Goal: Communication & Community: Answer question/provide support

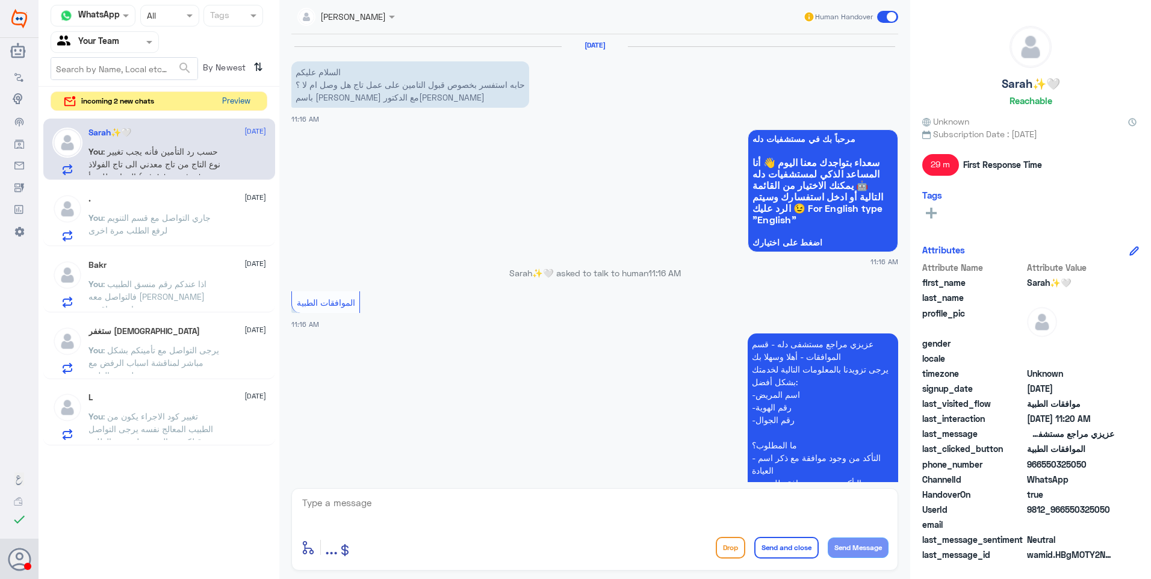
scroll to position [446, 0]
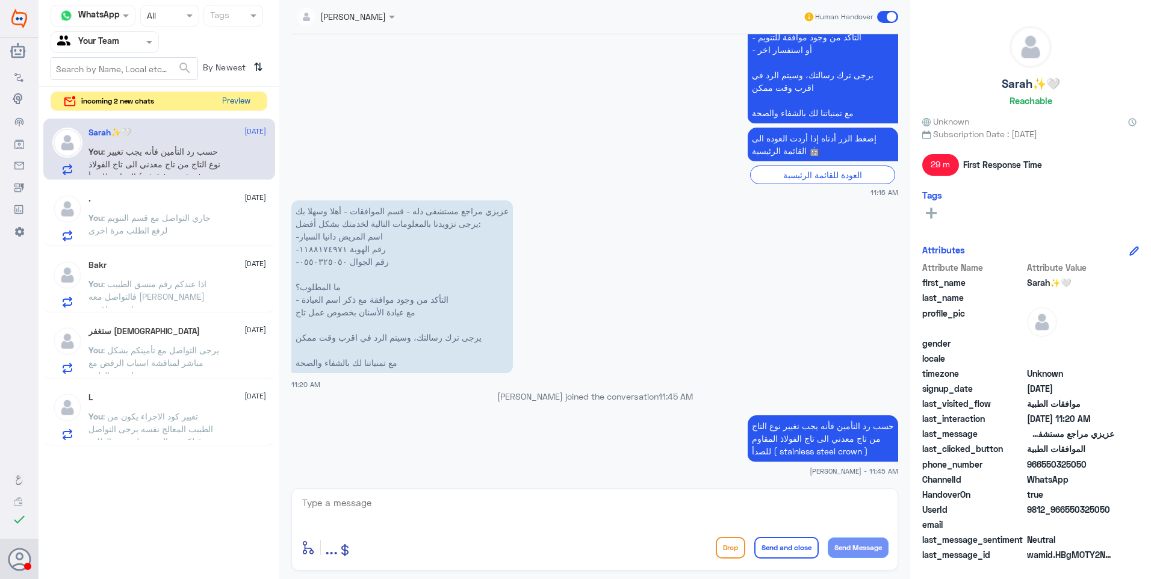
click at [235, 101] on button "Preview" at bounding box center [235, 101] width 37 height 19
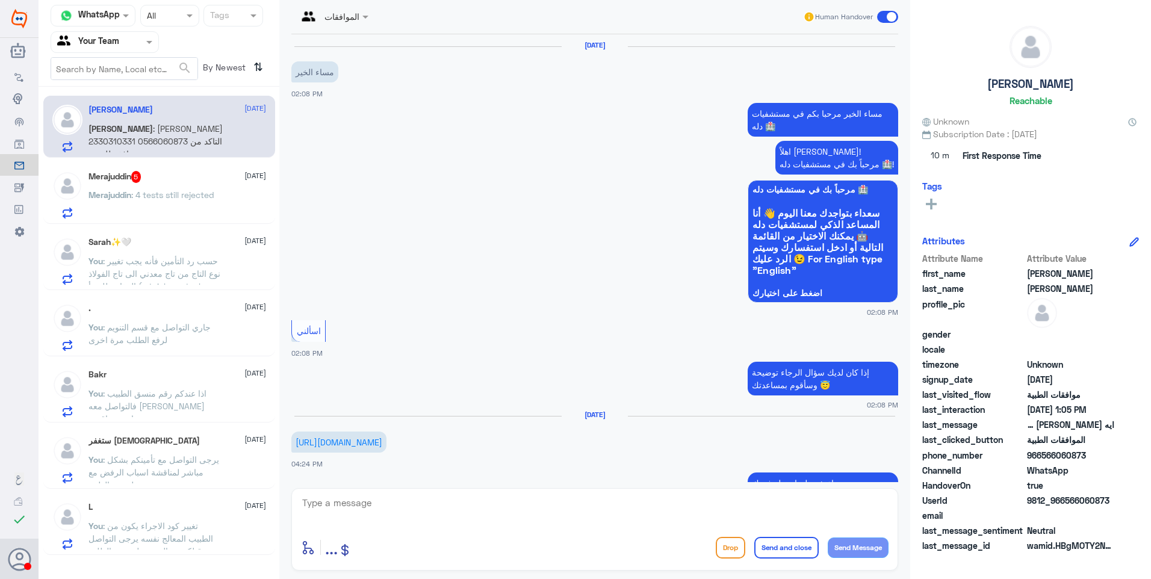
scroll to position [736, 0]
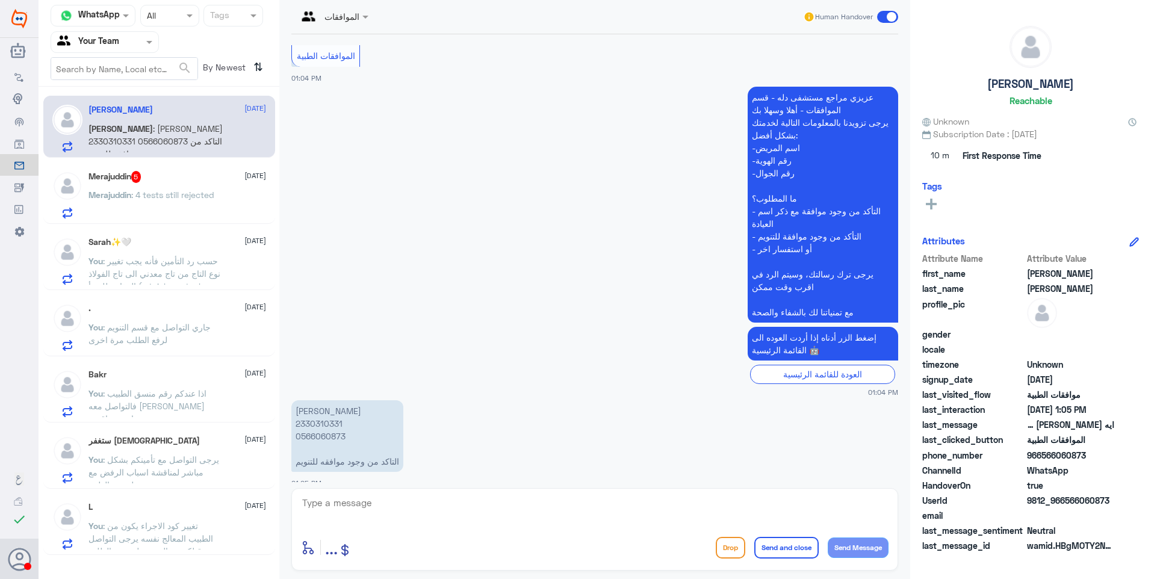
click at [169, 193] on span ": 4 tests still rejected" at bounding box center [172, 195] width 83 height 10
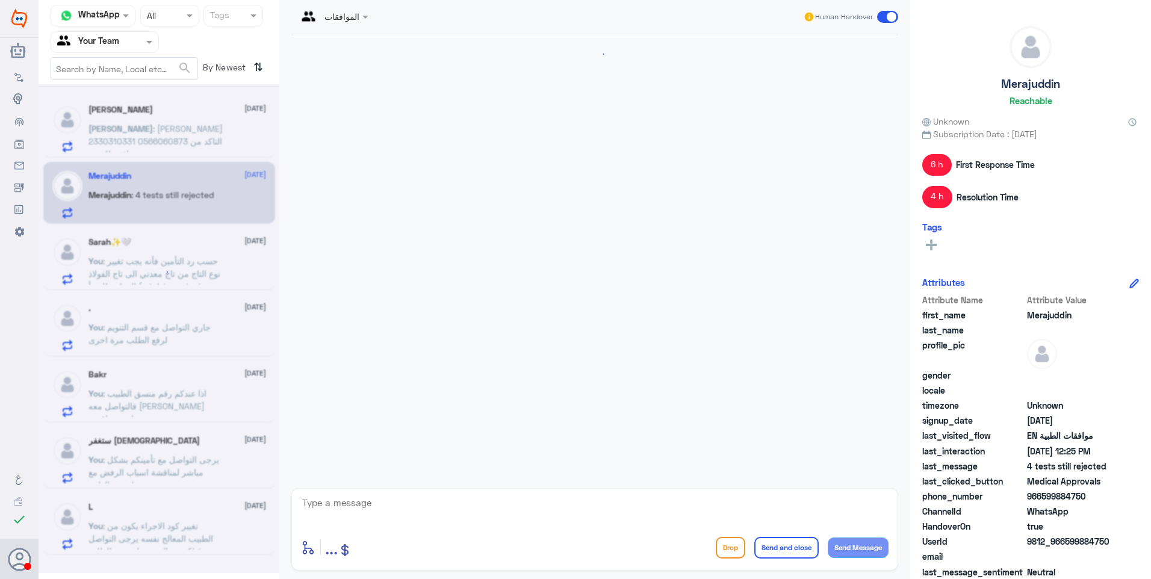
scroll to position [1134, 0]
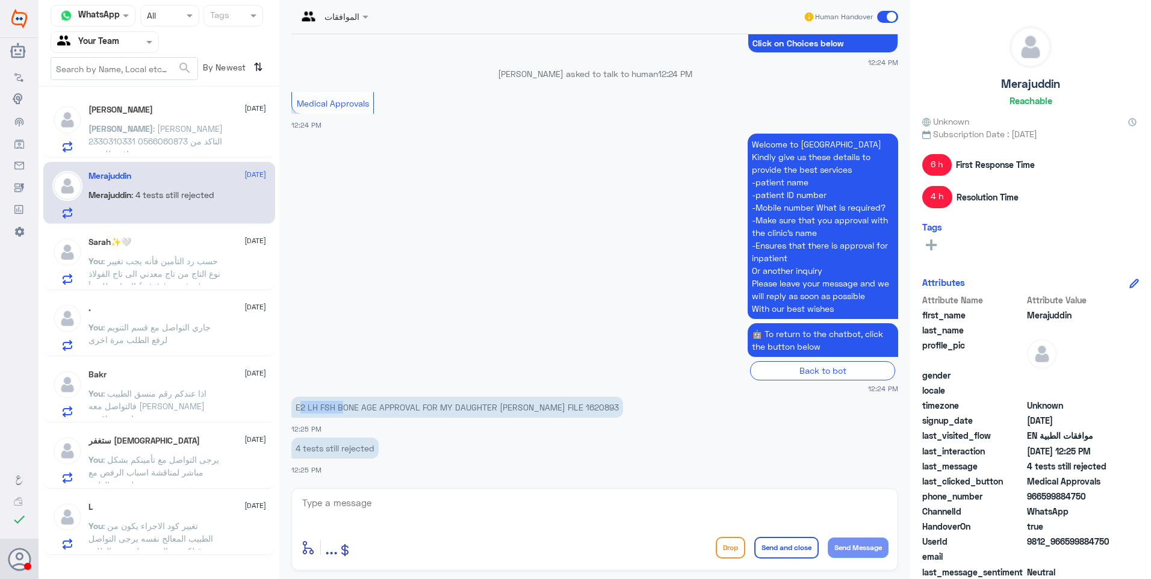
drag, startPoint x: 302, startPoint y: 406, endPoint x: 379, endPoint y: 406, distance: 77.0
click at [365, 408] on p "E2 LH FSH BONE AGE APPROVAL FOR MY DAUGHTER ALISHBA INAYAA MERAJ FILE 1620893" at bounding box center [457, 407] width 332 height 21
click at [379, 406] on p "E2 LH FSH BONE AGE APPROVAL FOR MY DAUGHTER ALISHBA INAYAA MERAJ FILE 1620893" at bounding box center [457, 407] width 332 height 21
click at [623, 407] on p "E2 LH FSH BONE AGE APPROVAL FOR MY DAUGHTER [PERSON_NAME] FILE 1620893" at bounding box center [457, 407] width 332 height 21
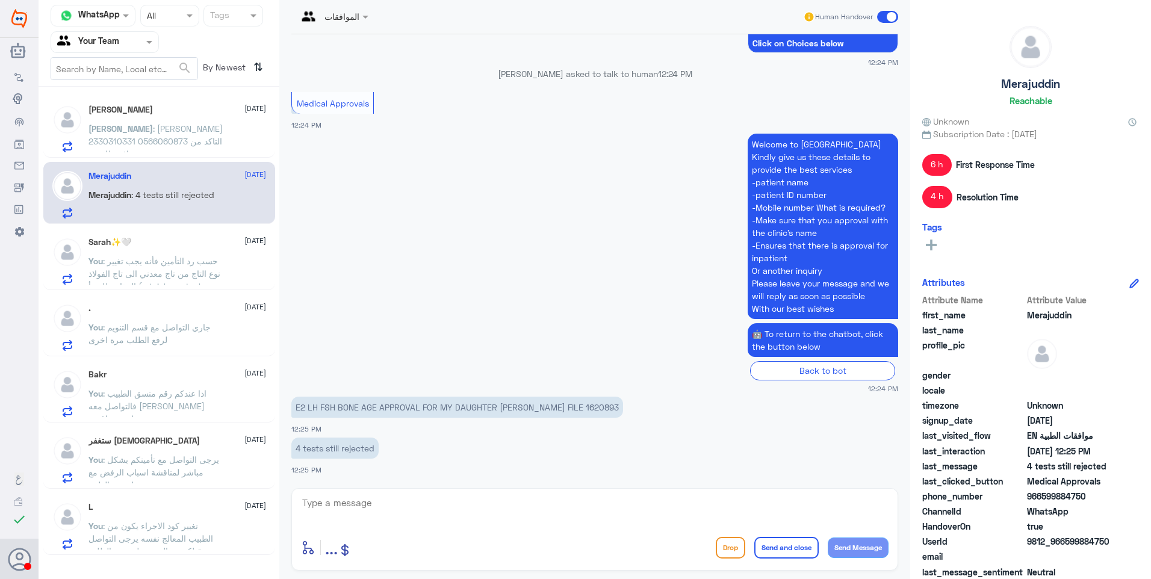
copy p "1620893"
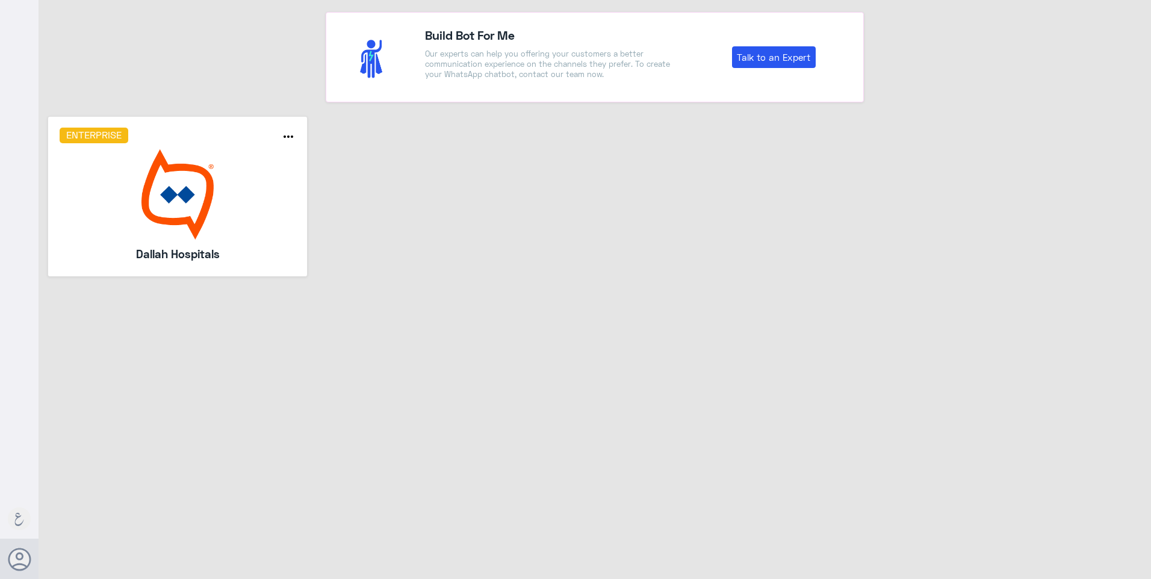
click at [161, 194] on img at bounding box center [178, 194] width 237 height 90
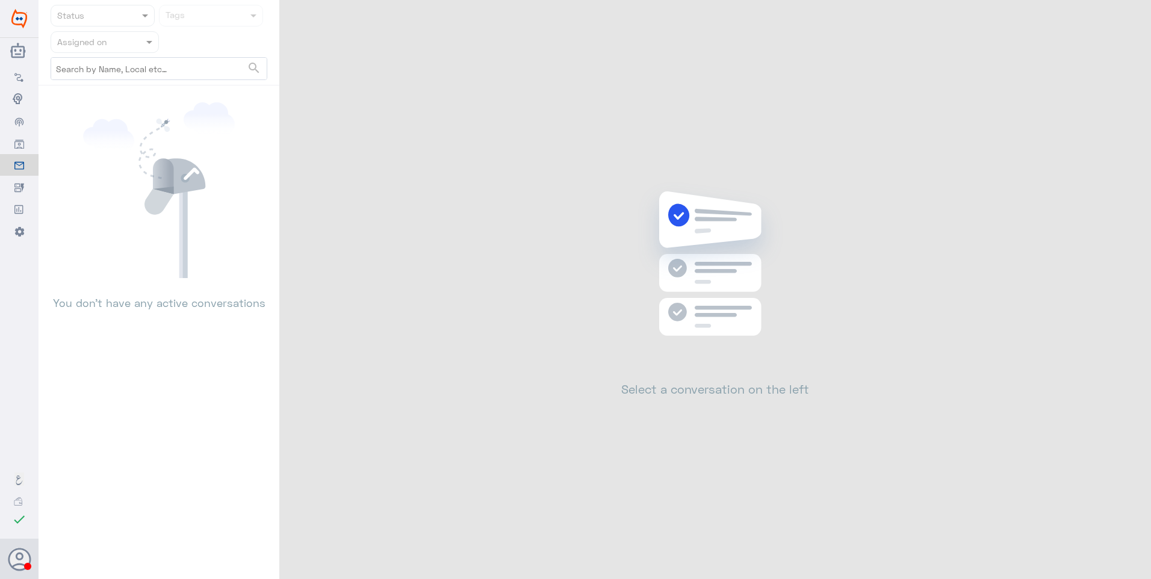
click at [146, 78] on input "text" at bounding box center [158, 69] width 215 height 22
click at [114, 46] on input "text" at bounding box center [90, 42] width 66 height 14
drag, startPoint x: 151, startPoint y: 149, endPoint x: 167, endPoint y: 131, distance: 24.3
click at [152, 149] on icon at bounding box center [150, 153] width 22 height 51
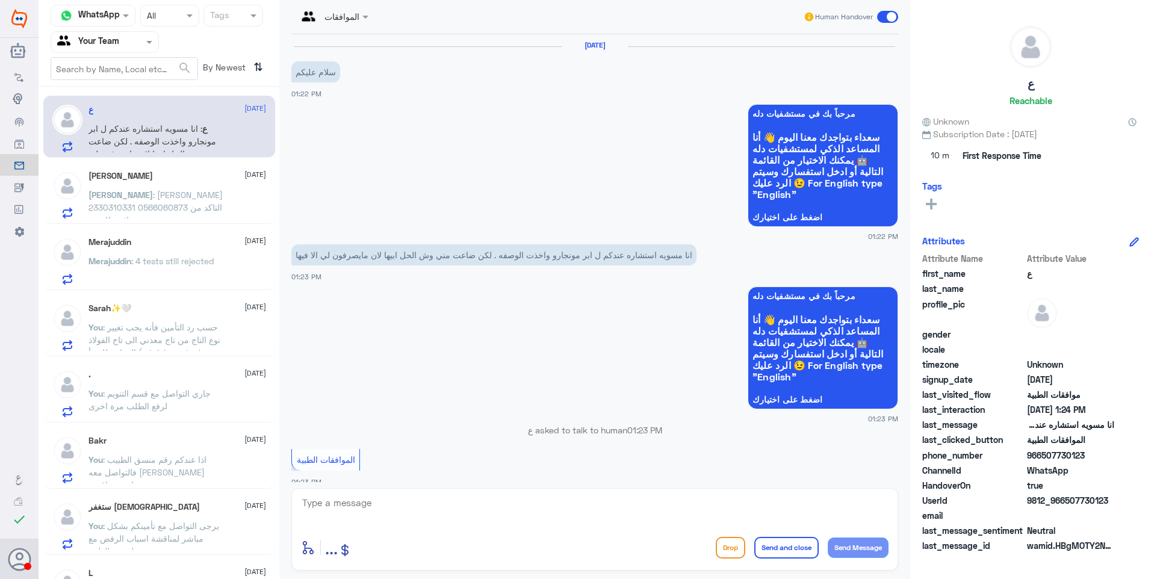
scroll to position [457, 0]
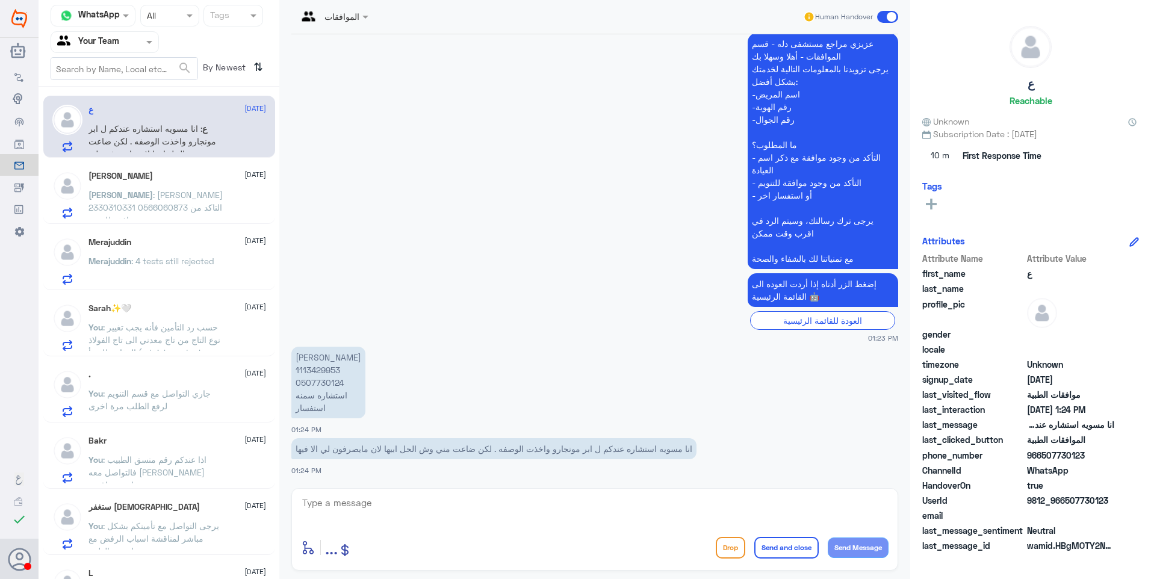
click at [166, 200] on span ": ايه عبد الكريم جلال 2330310331 0566060873 التاكد من وجود موافقه للتنويم" at bounding box center [155, 208] width 134 height 36
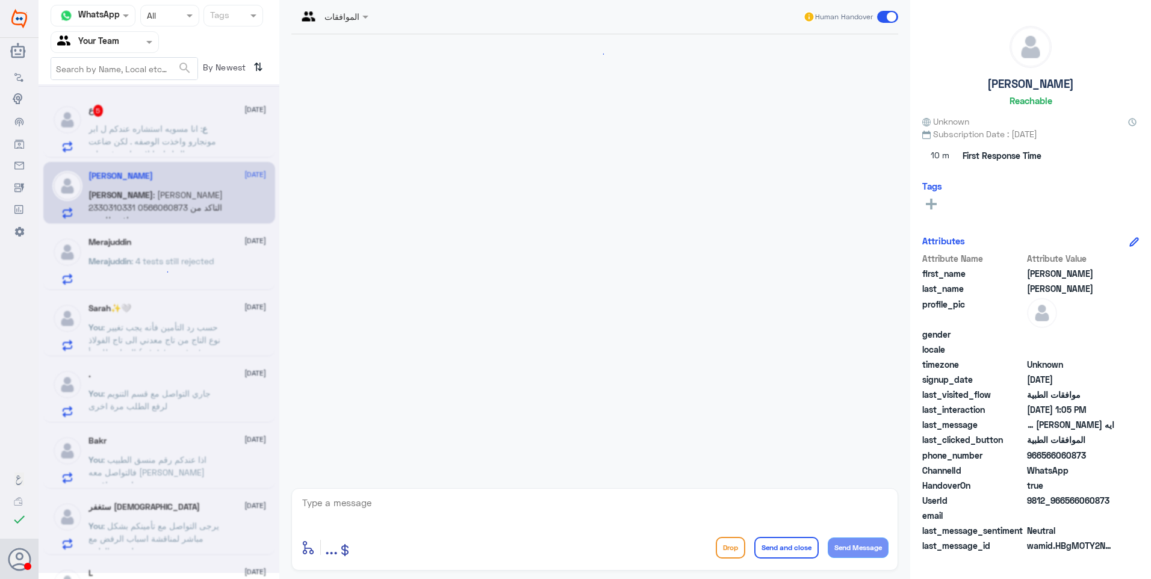
scroll to position [736, 0]
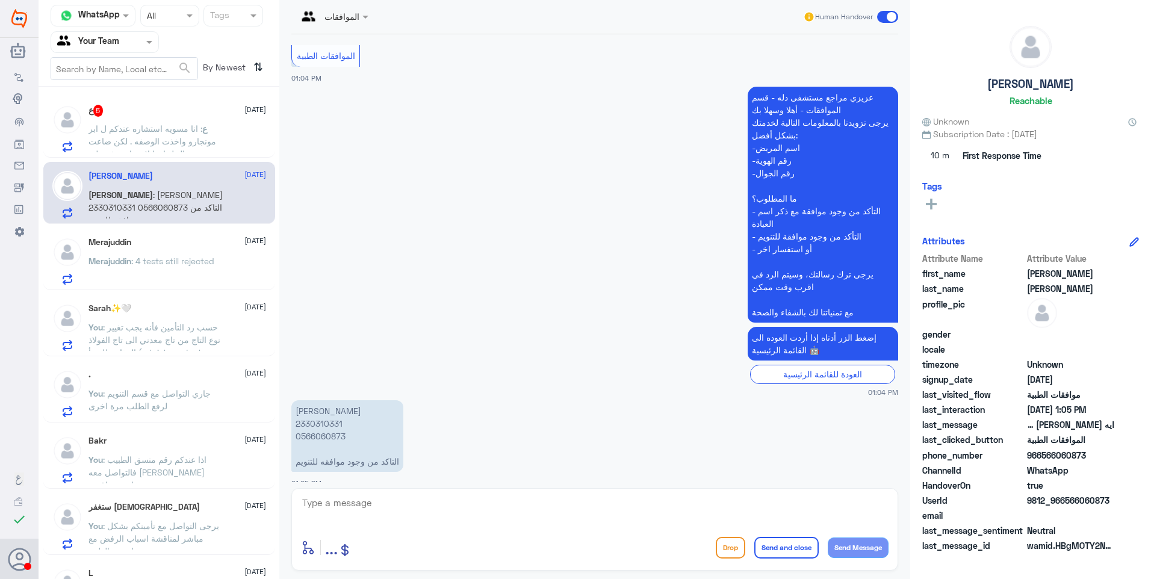
click at [171, 252] on div "Merajuddin 24 September Merajuddin : 4 tests still rejected" at bounding box center [177, 261] width 178 height 48
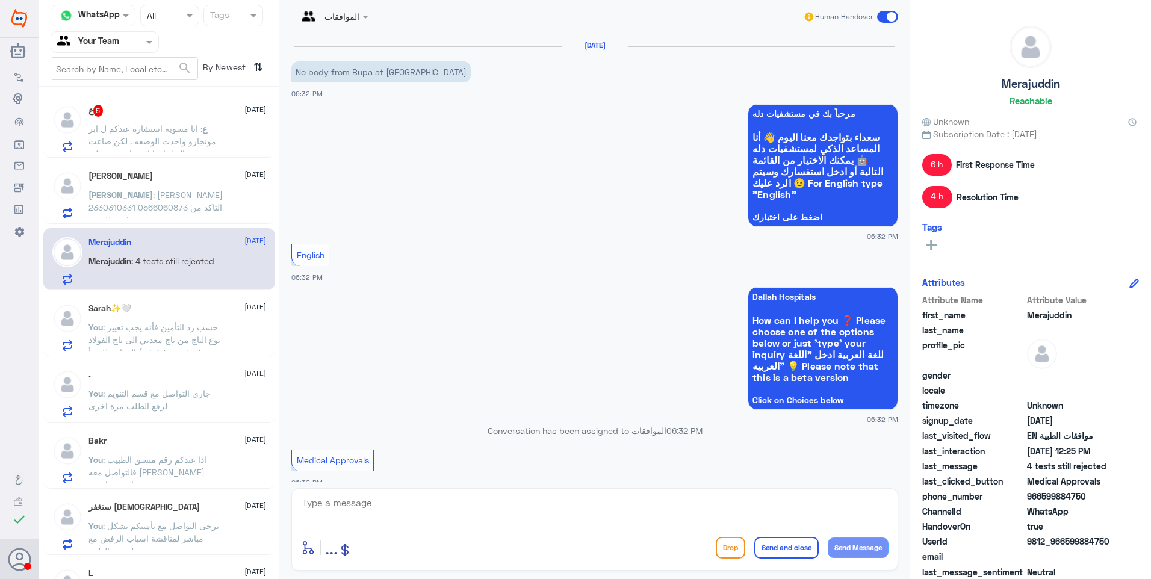
scroll to position [1134, 0]
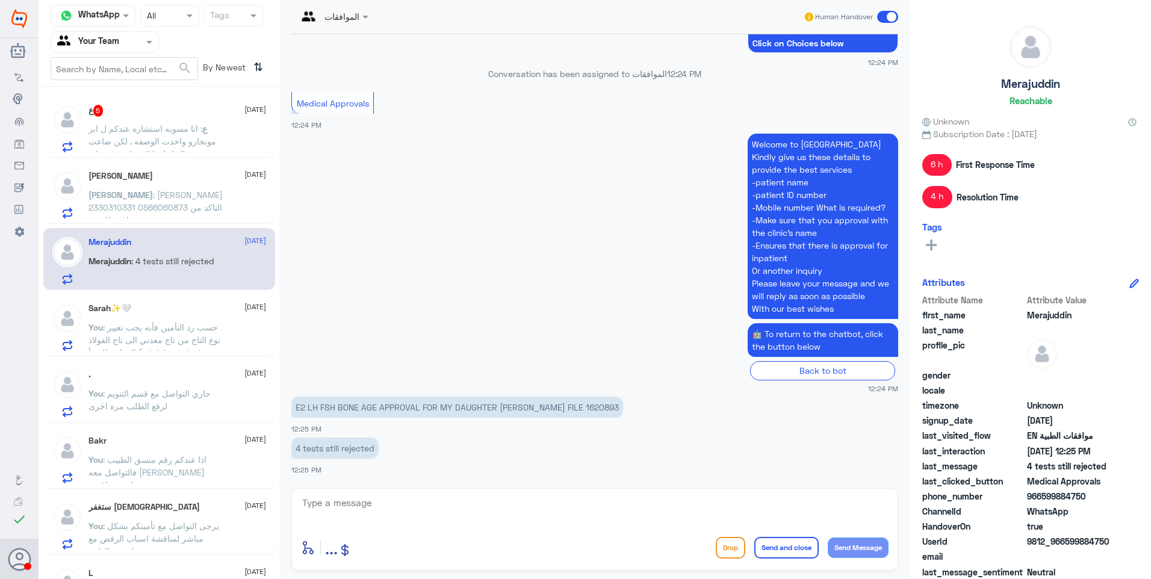
click at [623, 406] on p "E2 LH FSH BONE AGE APPROVAL FOR MY DAUGHTER [PERSON_NAME] FILE 1620893" at bounding box center [457, 407] width 332 height 21
copy p "1620893"
click at [388, 507] on textarea at bounding box center [594, 509] width 587 height 29
type textarea "w"
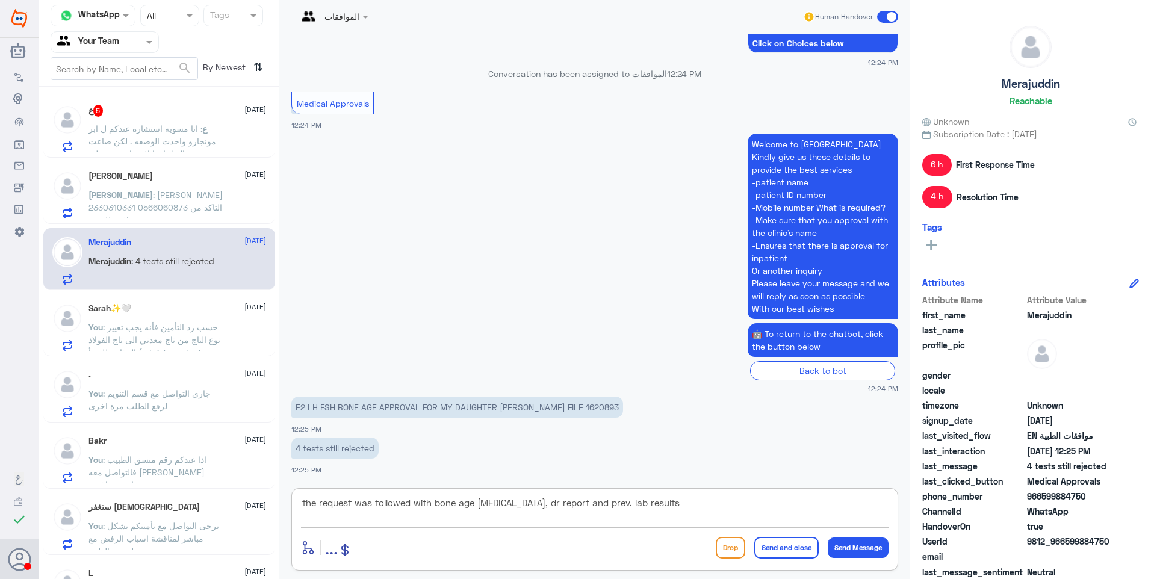
type textarea "the request was followed with bone age radiology, dr report and prev. lab resul…"
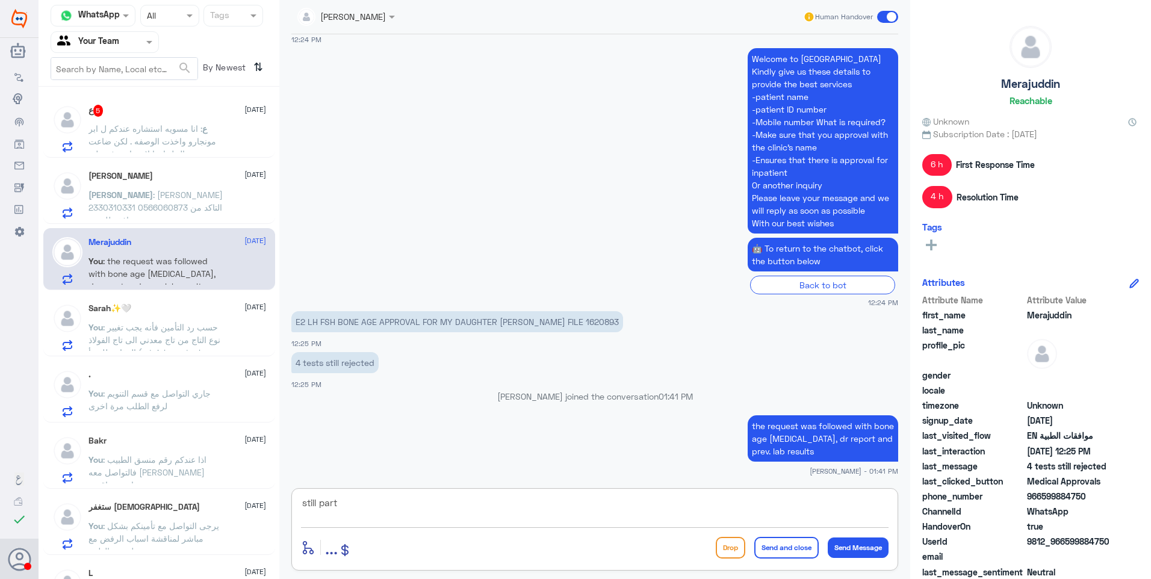
scroll to position [1198, 0]
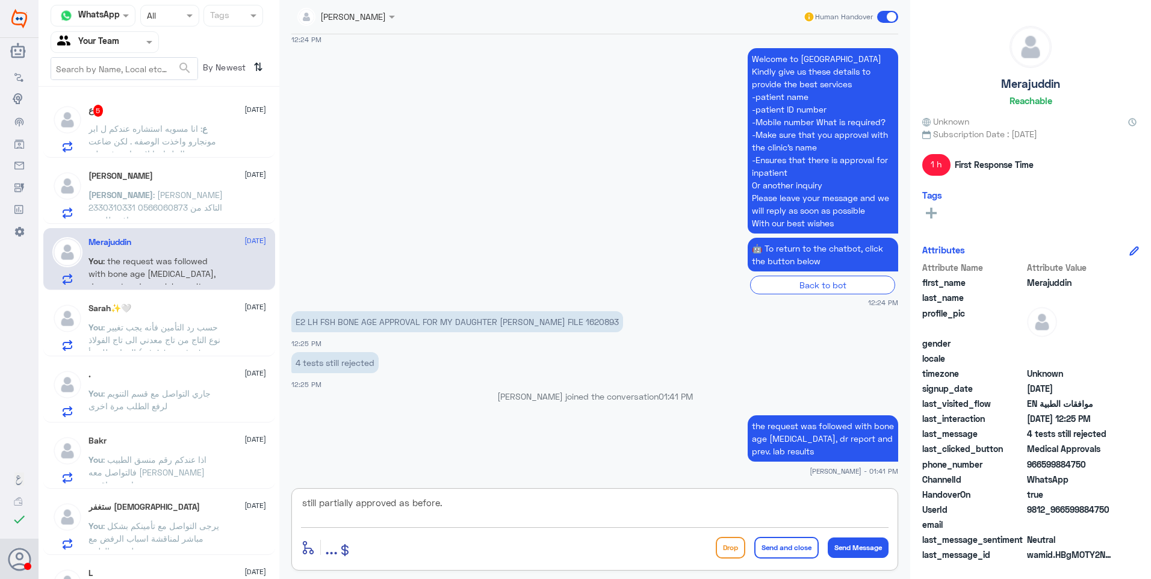
type textarea "still partially approved as before."
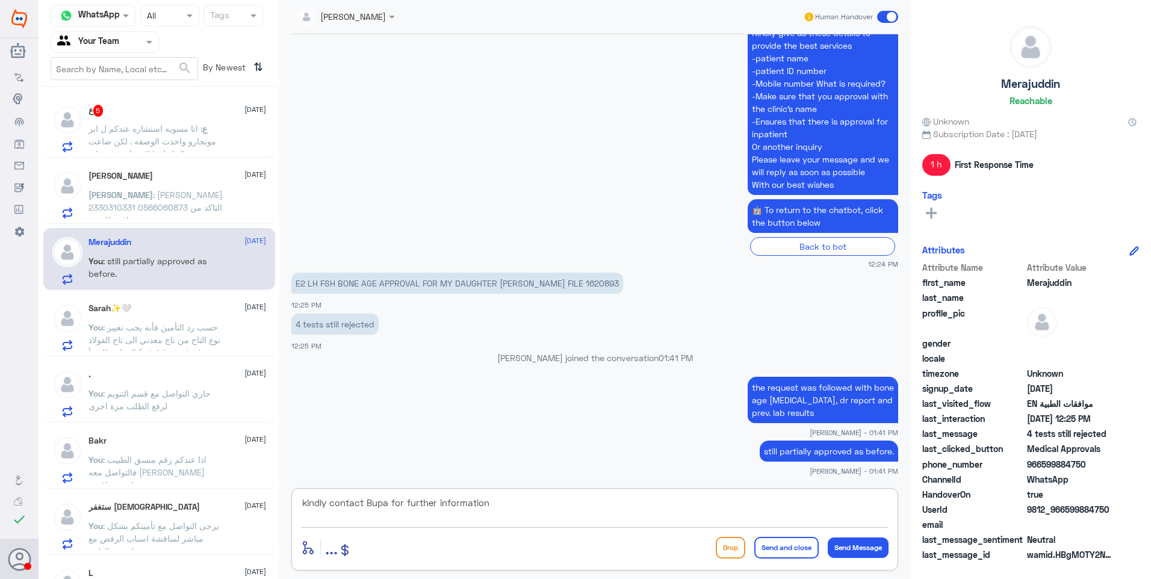
click at [303, 501] on textarea "kindly contact Bupa for further information" at bounding box center [594, 509] width 587 height 29
type textarea "as per bupa it is not medically justified, kindly contact Bupa for further info…"
click at [685, 506] on textarea "as per bupa it is not medically justified, kindly contact Bupa for further info…" at bounding box center [594, 509] width 587 height 29
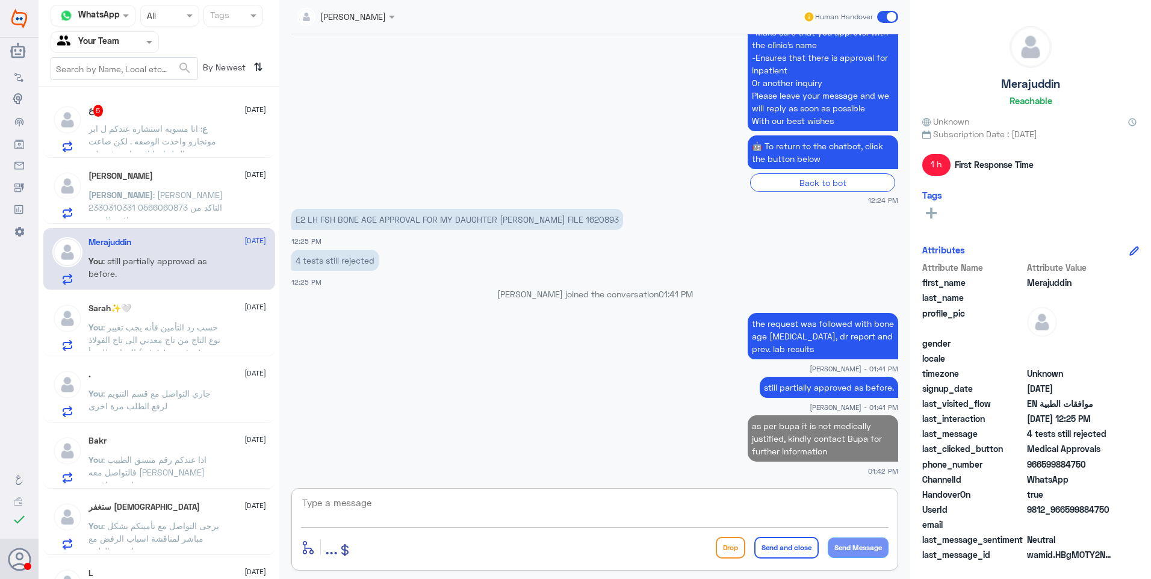
click at [138, 184] on div "Aya Hussein 24 September Aya : ايه عبد الكريم جلال 2330310331 0566060873 التاكد…" at bounding box center [177, 195] width 178 height 48
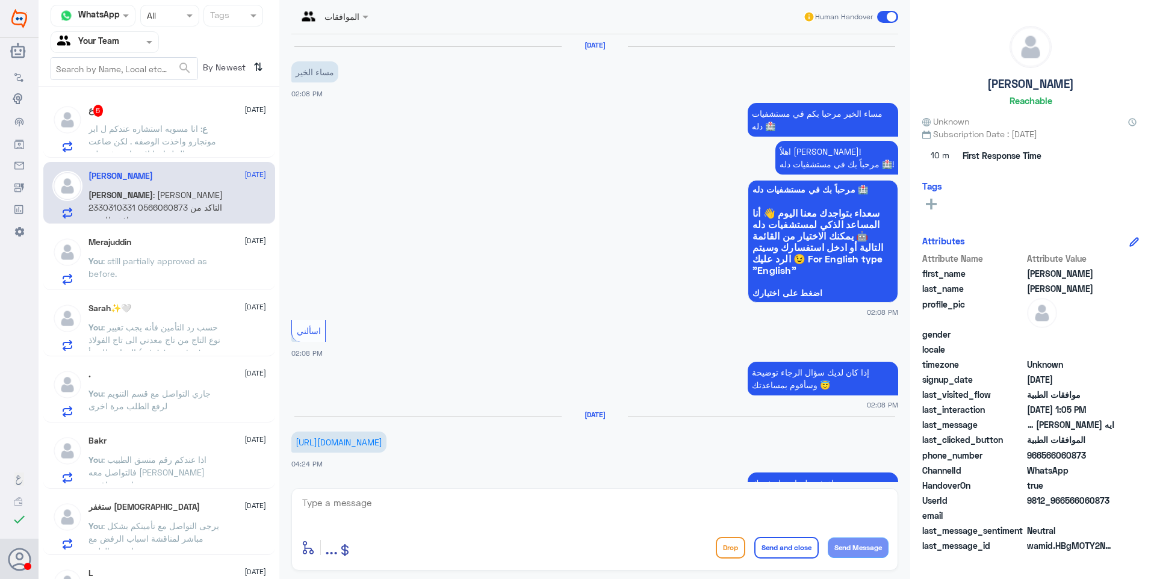
scroll to position [736, 0]
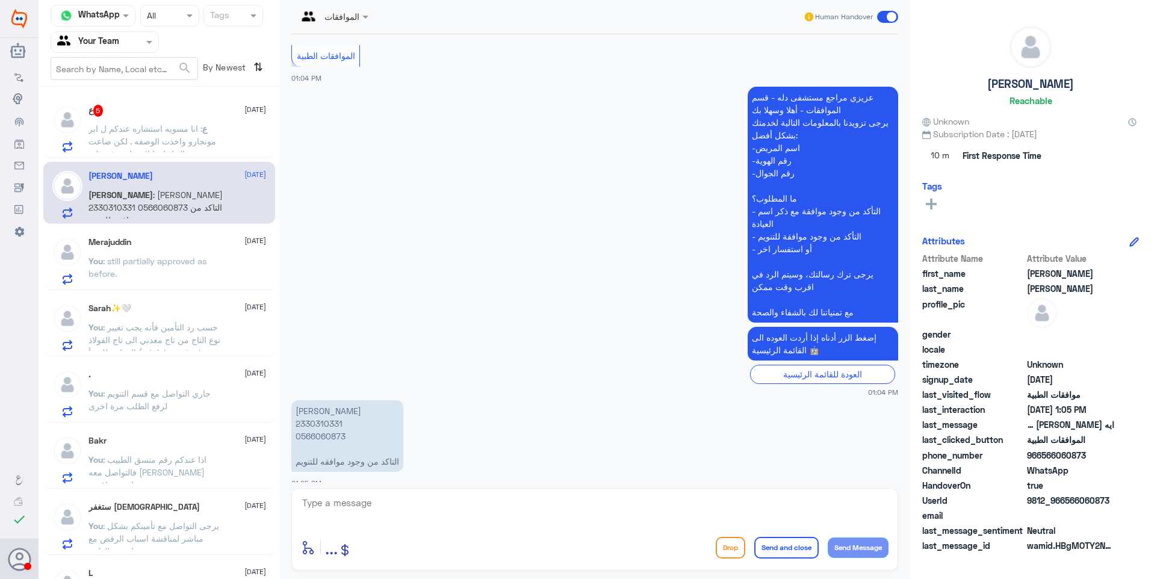
click at [331, 414] on p "ايه عبد الكريم جلال 2330310331 0566060873 التاكد من وجود موافقه للتنويم" at bounding box center [347, 436] width 112 height 72
click at [330, 414] on p "ايه عبد الكريم جلال 2330310331 0566060873 التاكد من وجود موافقه للتنويم" at bounding box center [347, 436] width 112 height 72
copy p "2330310331"
click at [376, 511] on textarea at bounding box center [594, 509] width 587 height 29
type textarea "]"
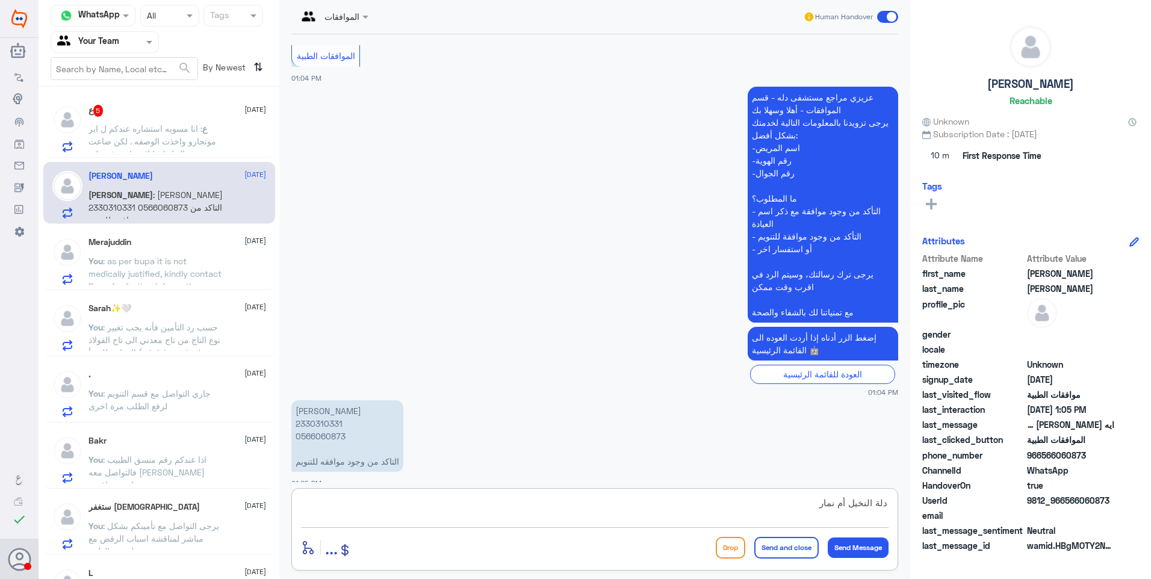
type textarea "دلة النخيل أم نمار؟"
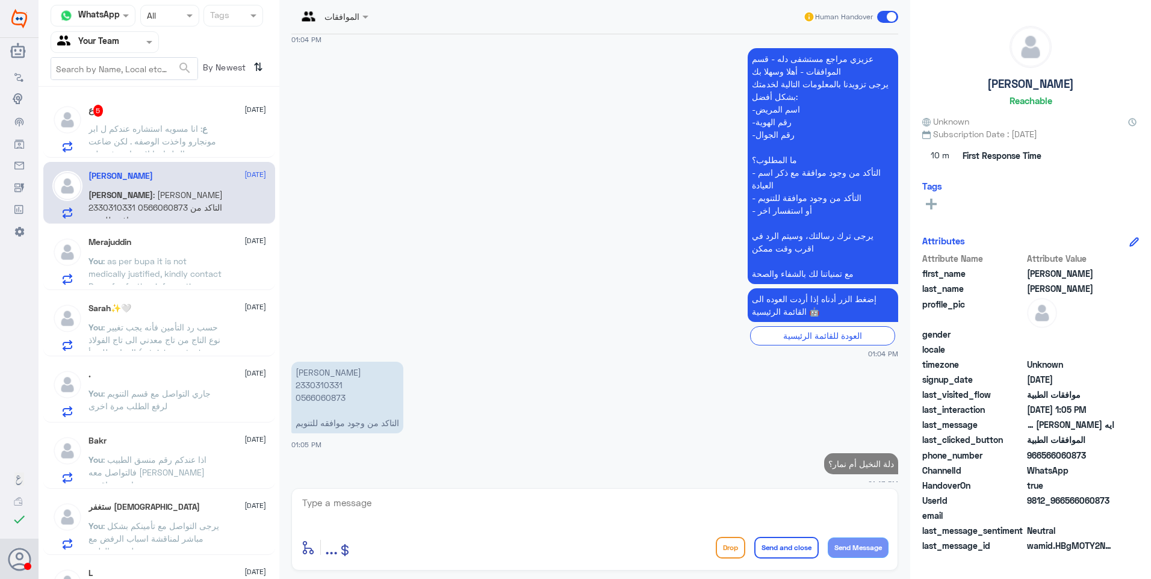
click at [175, 141] on span ": انا مسويه استشاره عندكم ل ابر مونجارو واخذت الوصفه . لكن ضاعت مني وش الحل ابي…" at bounding box center [153, 147] width 130 height 48
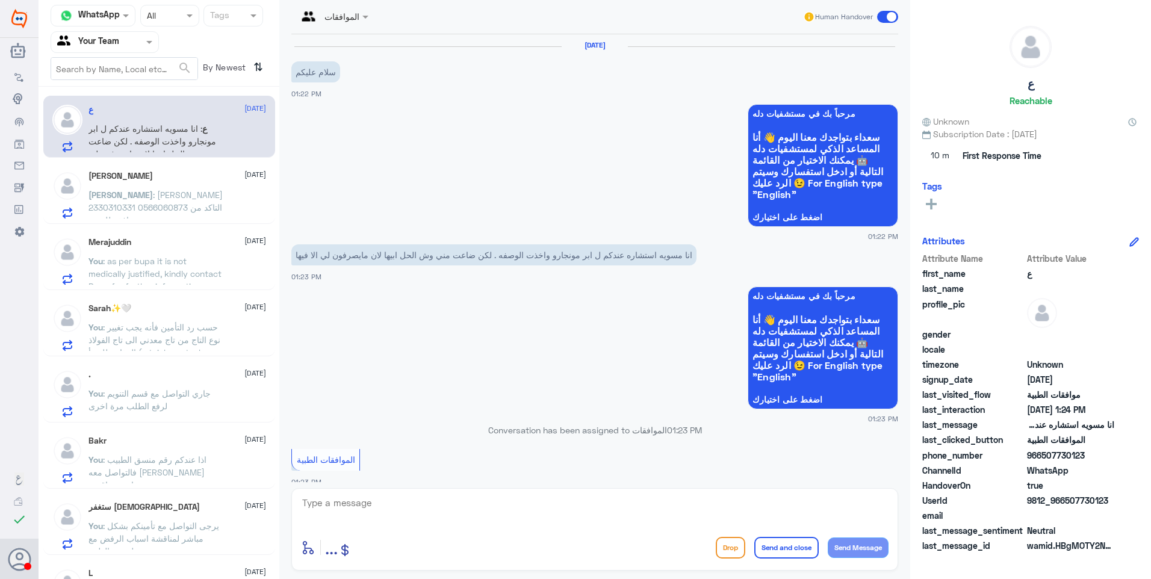
scroll to position [457, 0]
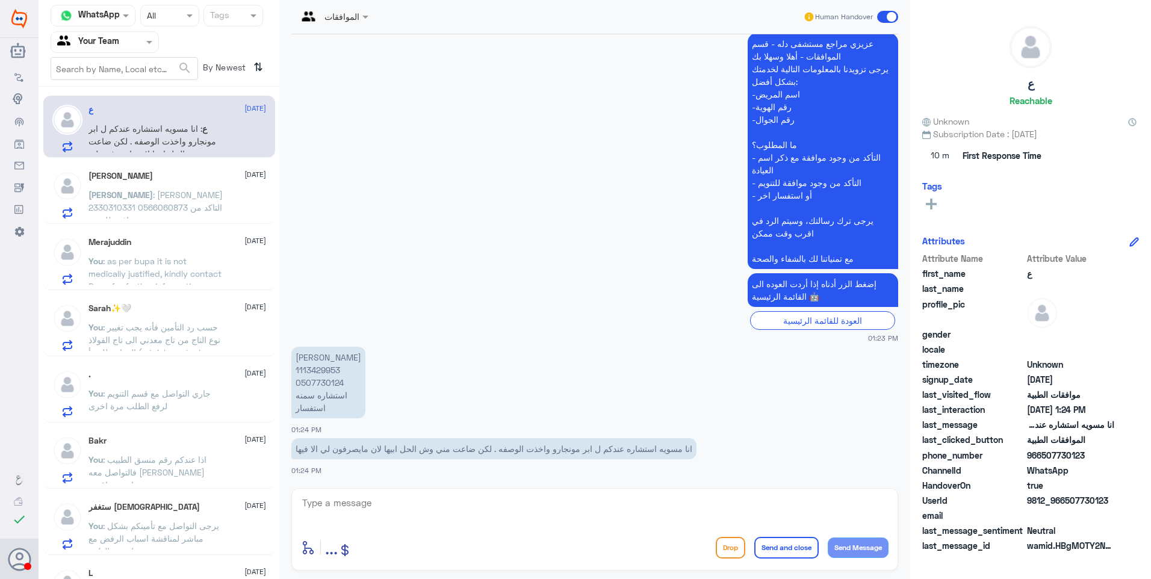
click at [323, 382] on p "عائشه محسن دهل 1113429953 0507730124 استشاره سمنه استفسار" at bounding box center [328, 383] width 74 height 72
click at [322, 368] on p "عائشه محسن دهل 1113429953 0507730124 استشاره سمنه استفسار" at bounding box center [328, 383] width 74 height 72
copy p "1113429953"
drag, startPoint x: 322, startPoint y: 368, endPoint x: 311, endPoint y: 405, distance: 38.5
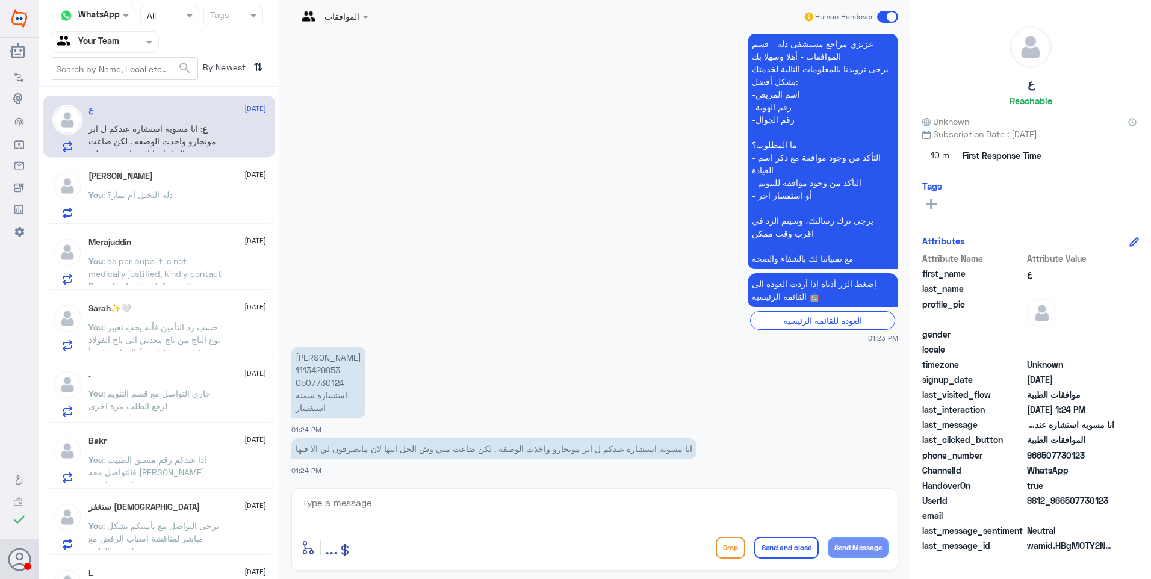
click at [311, 405] on p "عائشه محسن دهل 1113429953 0507730124 استشاره سمنه استفسار" at bounding box center [328, 383] width 74 height 72
drag, startPoint x: 692, startPoint y: 451, endPoint x: 550, endPoint y: 460, distance: 141.8
click at [550, 459] on app-msgs-text "انا مسويه استشاره عندكم ل ابر مونجارو واخذت الوصفه . لكن ضاعت مني وش الحل ابيها…" at bounding box center [594, 449] width 607 height 22
drag, startPoint x: 550, startPoint y: 460, endPoint x: 612, endPoint y: 453, distance: 61.8
click at [612, 453] on p "انا مسويه استشاره عندكم ل ابر مونجارو واخذت الوصفه . لكن ضاعت مني وش الحل ابيها…" at bounding box center [493, 448] width 405 height 21
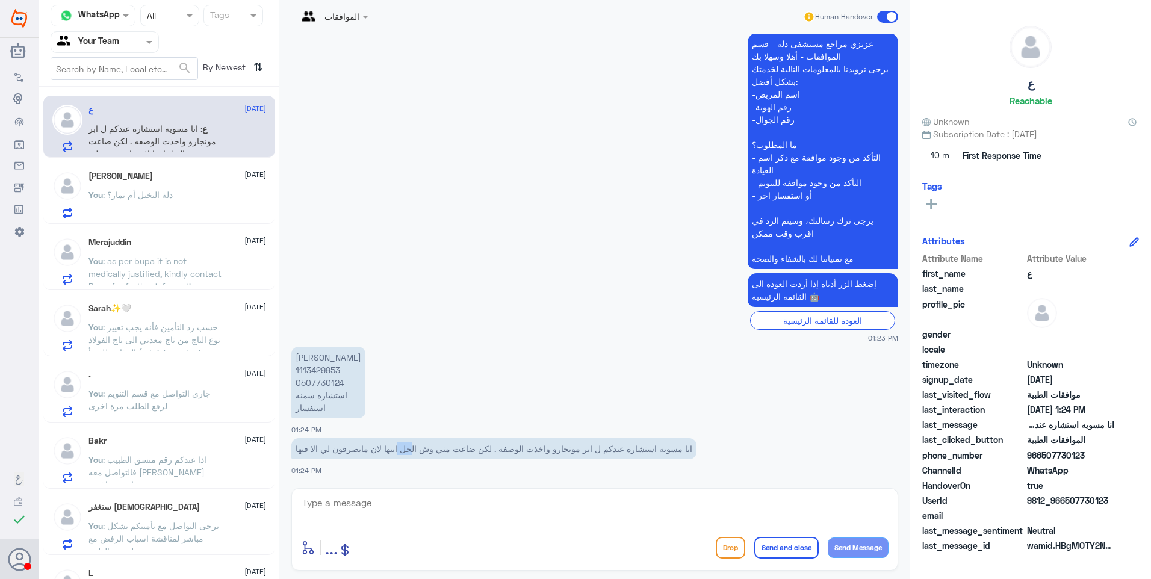
drag, startPoint x: 376, startPoint y: 445, endPoint x: 309, endPoint y: 449, distance: 67.5
click at [311, 449] on p "انا مسويه استشاره عندكم ل ابر مونجارو واخذت الوصفه . لكن ضاعت مني وش الحل ابيها…" at bounding box center [493, 448] width 405 height 21
drag, startPoint x: 309, startPoint y: 449, endPoint x: 320, endPoint y: 452, distance: 11.2
click at [320, 452] on p "انا مسويه استشاره عندكم ل ابر مونجارو واخذت الوصفه . لكن ضاعت مني وش الحل ابيها…" at bounding box center [493, 448] width 405 height 21
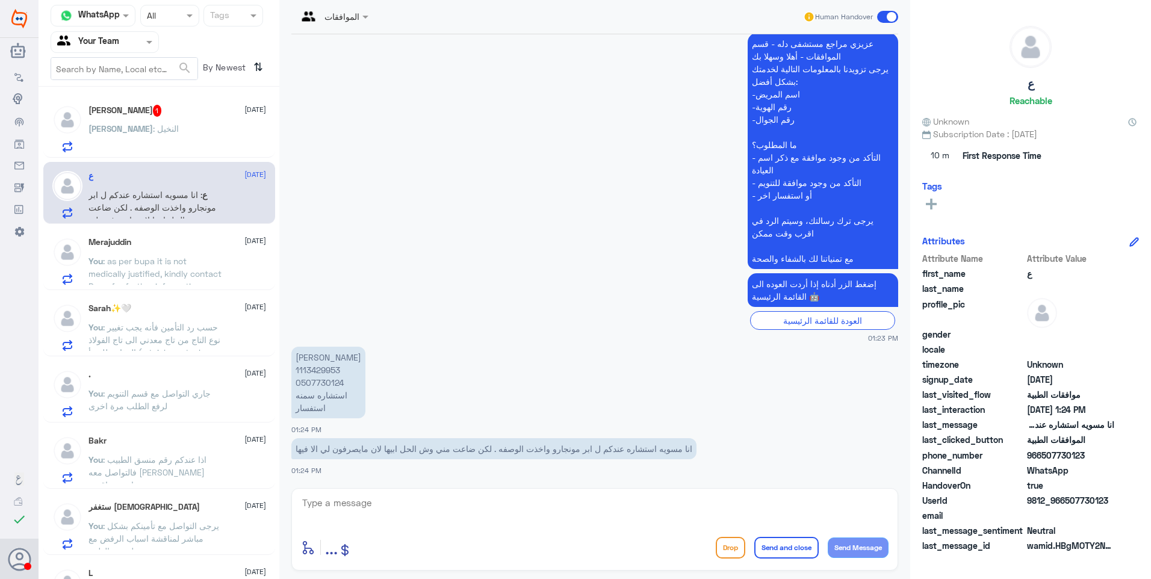
drag, startPoint x: 412, startPoint y: 498, endPoint x: 420, endPoint y: 498, distance: 7.2
click at [418, 498] on textarea at bounding box center [594, 509] width 587 height 29
type textarea "ج"
type textarea "دلة النخيل أم نمار."
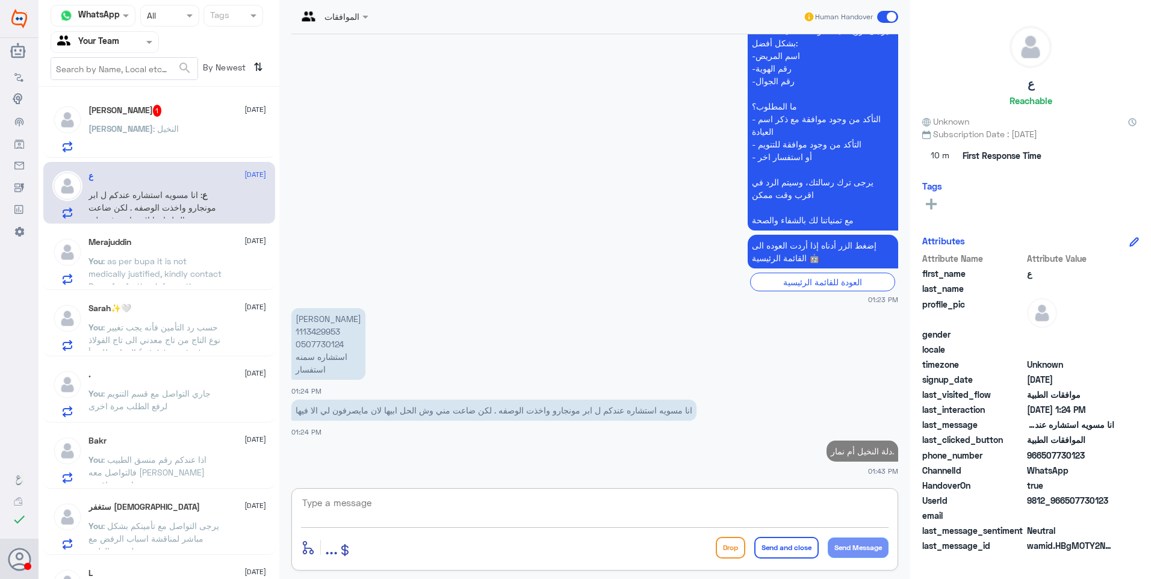
type textarea "؟"
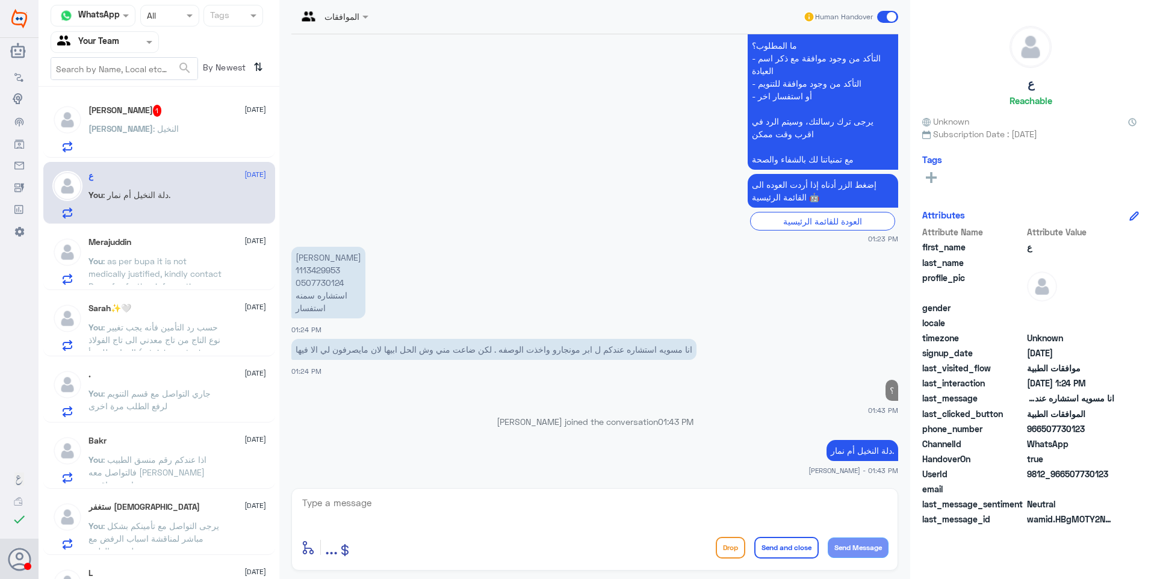
click at [169, 126] on div "Aya : النخيل" at bounding box center [177, 138] width 178 height 27
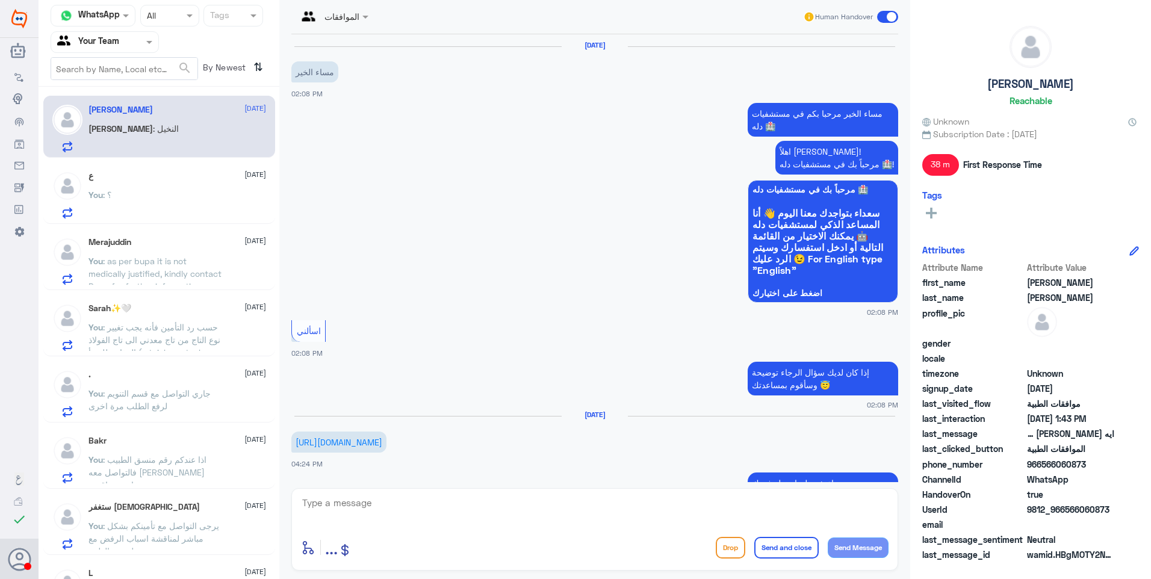
scroll to position [838, 0]
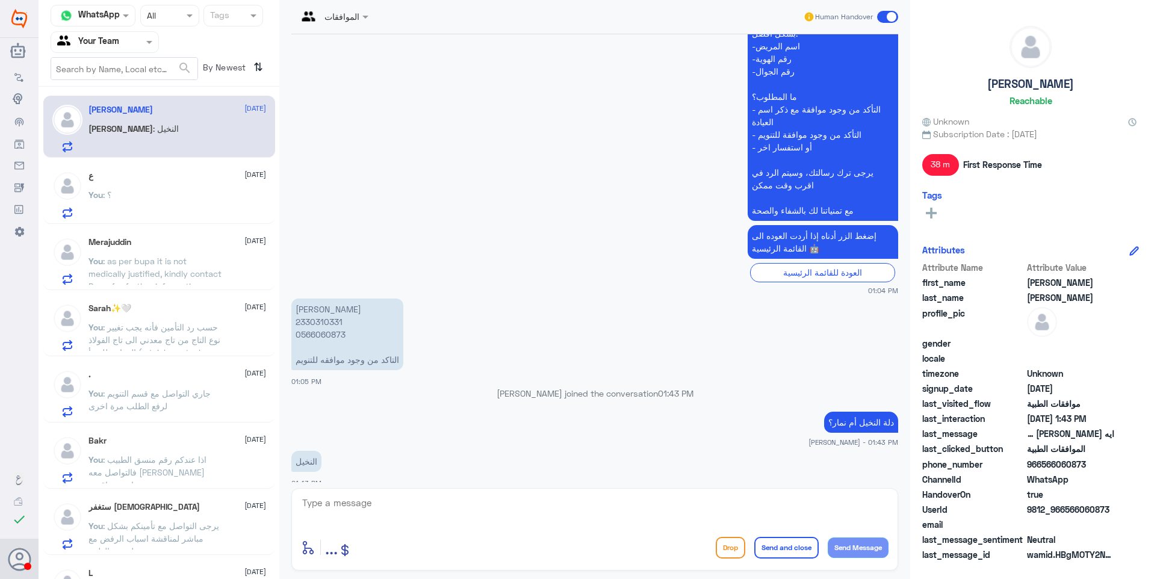
drag, startPoint x: 383, startPoint y: 515, endPoint x: 391, endPoint y: 517, distance: 8.0
click at [386, 516] on textarea at bounding box center [594, 509] width 587 height 29
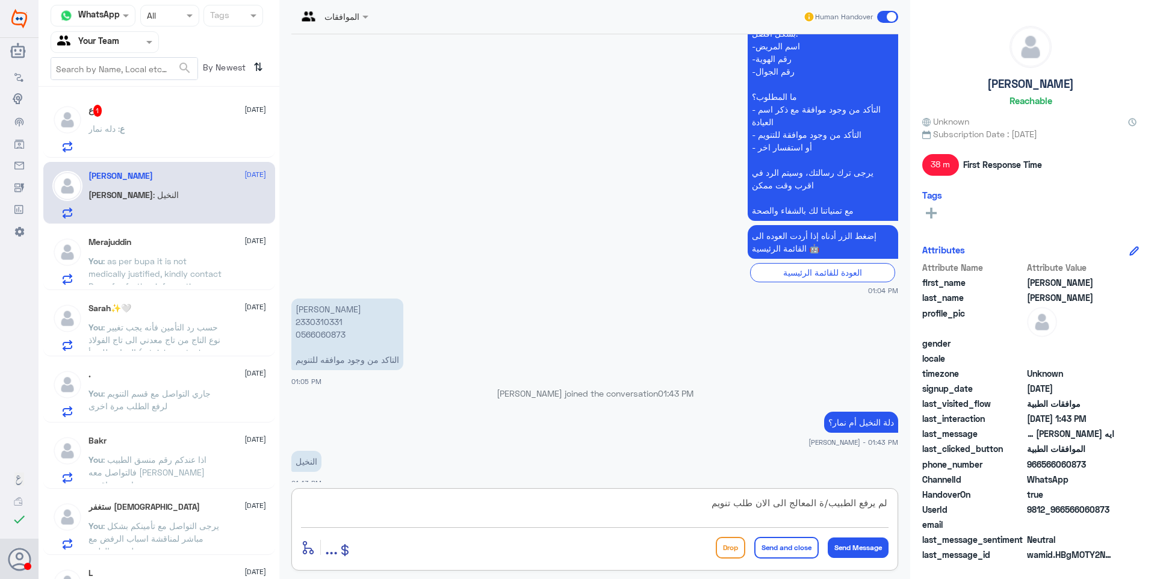
type textarea "لم يرفع الطبيب/ة المعالج الى الان طلب تنويم"
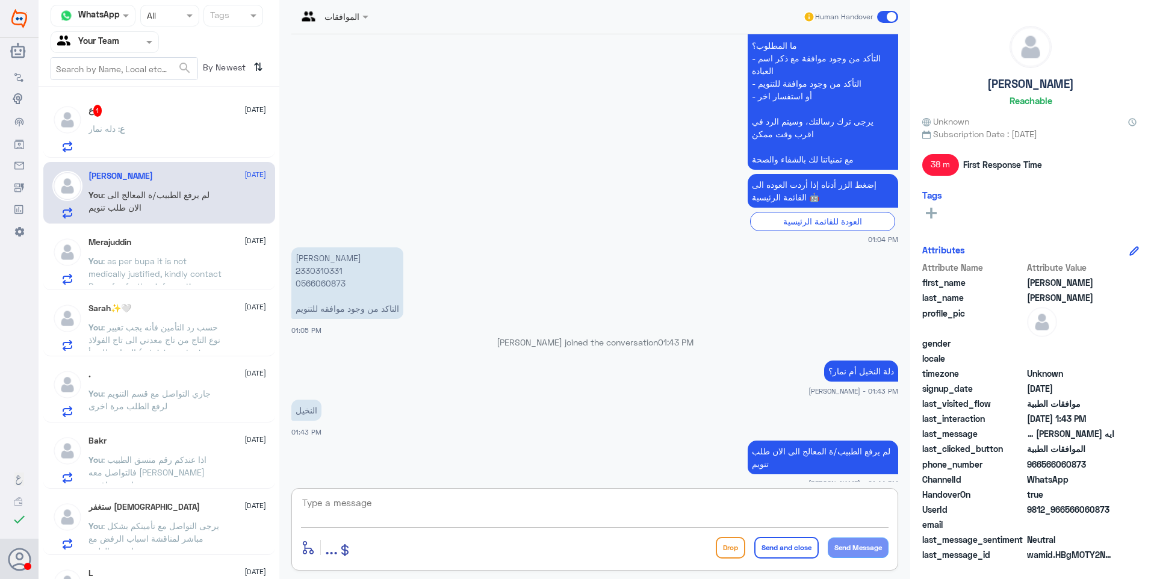
click at [120, 123] on p "ع : دله نمار" at bounding box center [106, 137] width 36 height 30
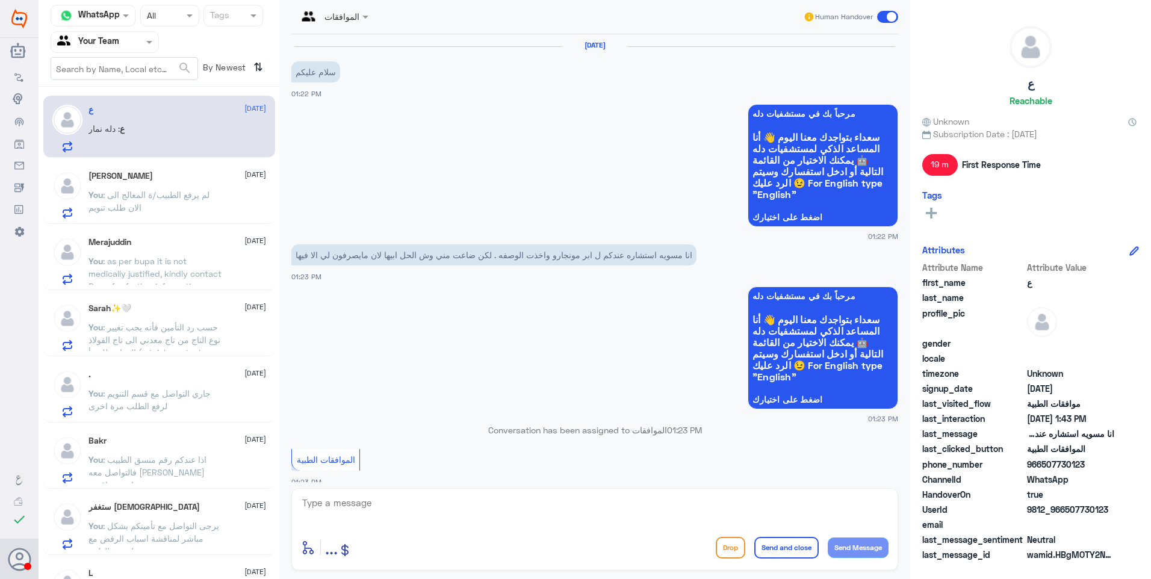
scroll to position [598, 0]
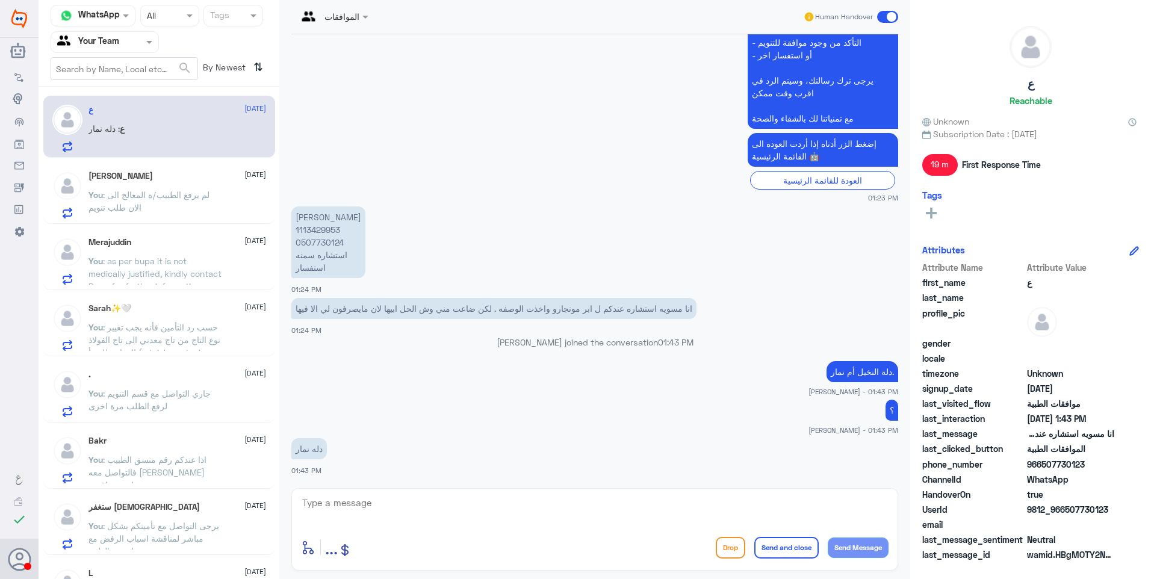
drag, startPoint x: 362, startPoint y: 501, endPoint x: 364, endPoint y: 516, distance: 15.2
click at [362, 510] on textarea at bounding box center [594, 509] width 587 height 29
type textarea "هذا الرقم خاص بقسم موافقات دلة النخيل فقط"
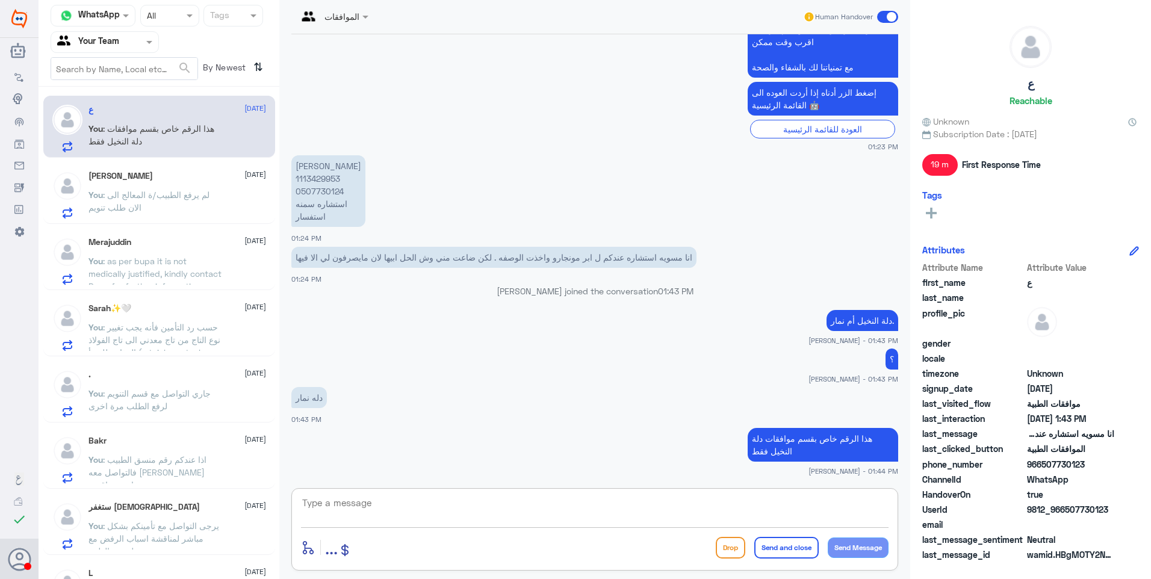
paste textarea "للتواصل مع دلة نمار يرجى التواصل من خلال الارقام الاتية: 0112995104 0546022896"
type textarea "للتواصل مع دلة نمار يرجى التواصل من خلال الارقام الاتية: 0112995104 0546022896"
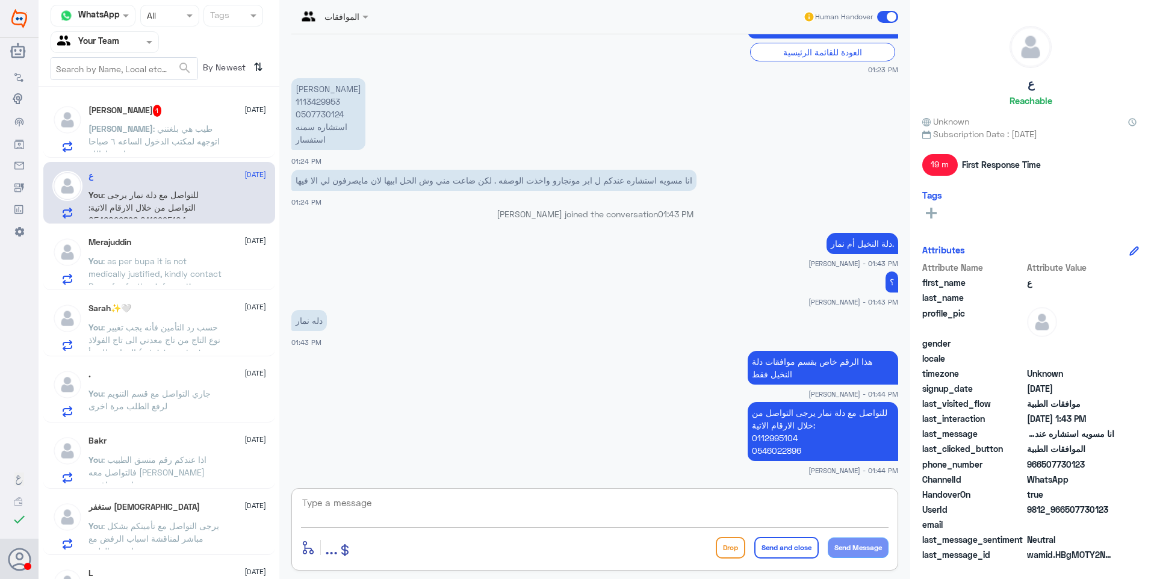
drag, startPoint x: 545, startPoint y: 507, endPoint x: 571, endPoint y: 510, distance: 25.5
click at [552, 512] on textarea at bounding box center [594, 509] width 587 height 29
type textarea "ش"
drag, startPoint x: 174, startPoint y: 97, endPoint x: 188, endPoint y: 116, distance: 23.2
click at [174, 96] on div "Aya Hussein 1 24 September Aya : طيب هي بلغتني اتوجهه لمكتب الدخول الساعه ٦ صبا…" at bounding box center [159, 127] width 232 height 62
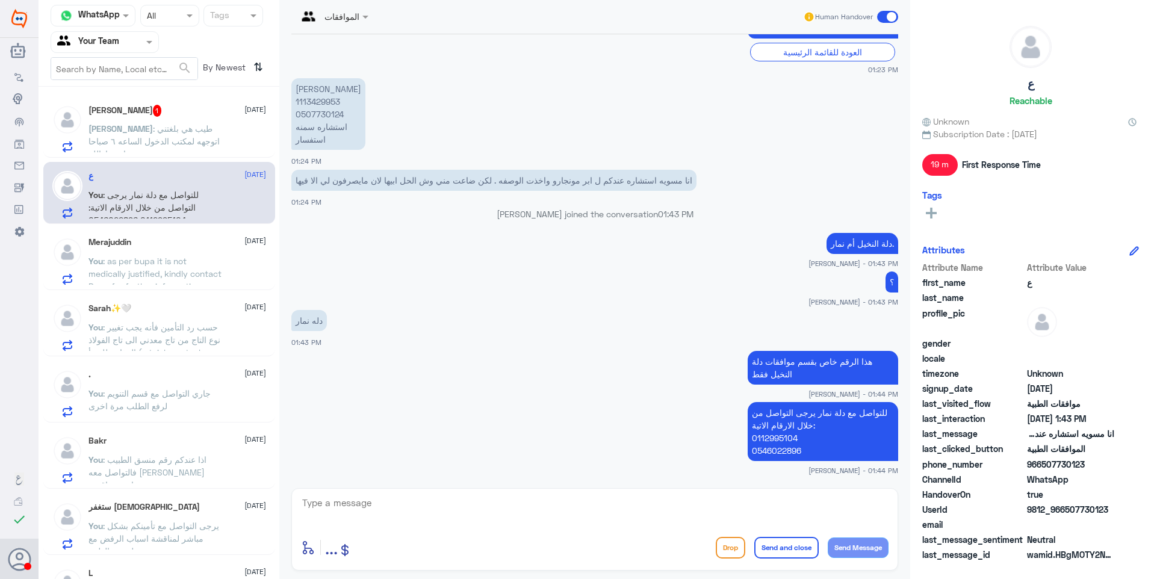
click at [195, 123] on div "Aya Hussein 1 24 September Aya : طيب هي بلغتني اتوجهه لمكتب الدخول الساعه ٦ صبا…" at bounding box center [177, 129] width 178 height 48
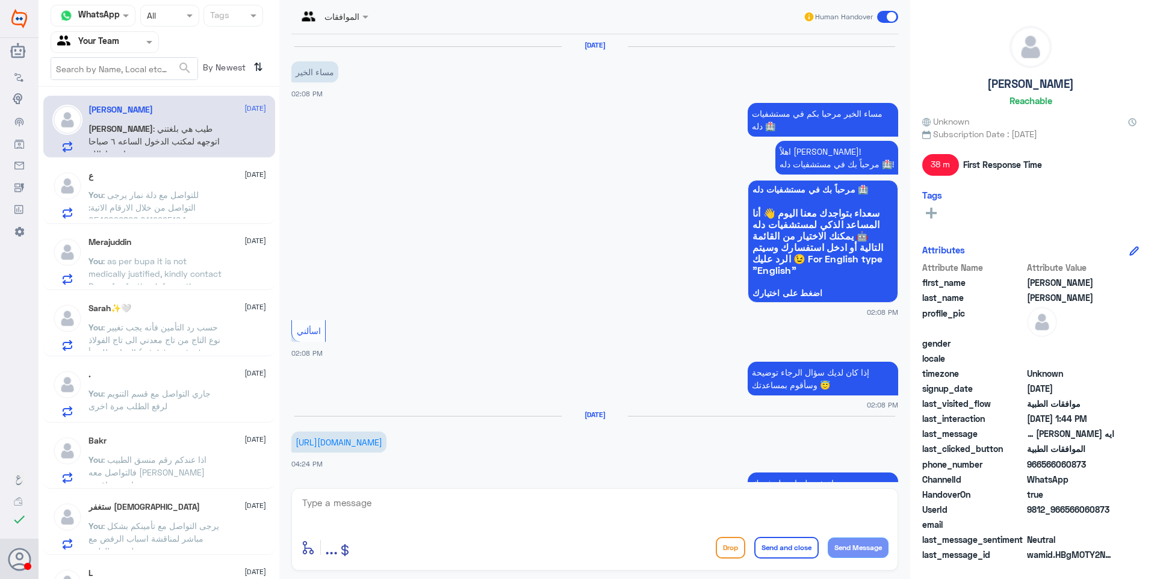
scroll to position [930, 0]
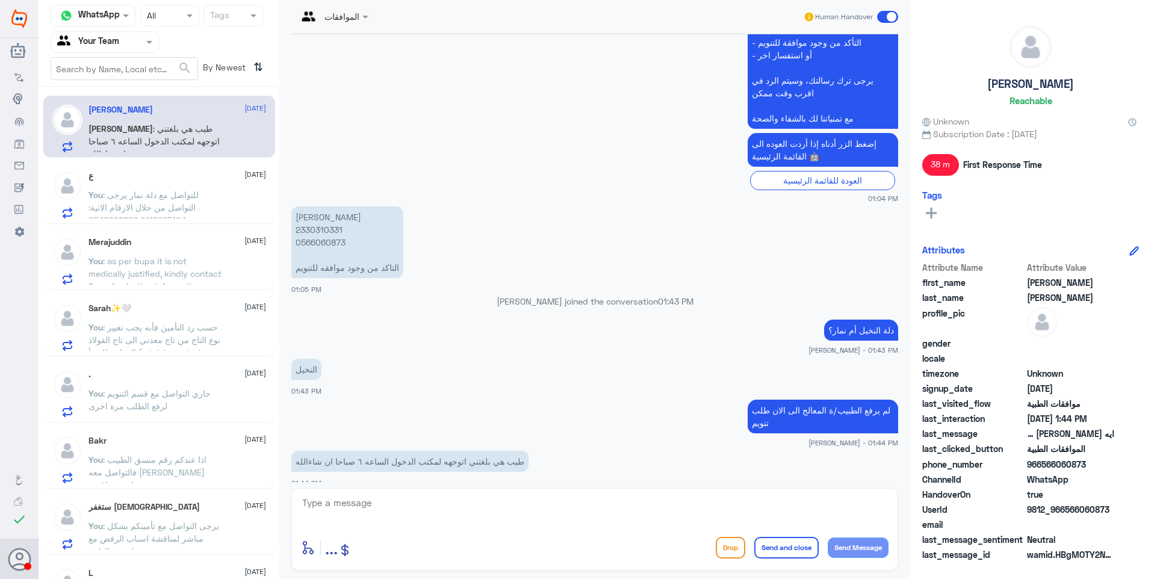
drag, startPoint x: 497, startPoint y: 459, endPoint x: 418, endPoint y: 447, distance: 79.3
click at [435, 451] on p "طيب هي بلغتني اتوجهه لمكتب الدخول الساعه ٦ صباحا ان شاءالله" at bounding box center [409, 461] width 237 height 21
drag, startPoint x: 418, startPoint y: 447, endPoint x: 394, endPoint y: 442, distance: 25.0
click at [394, 451] on p "طيب هي بلغتني اتوجهه لمكتب الدخول الساعه ٦ صباحا ان شاءالله" at bounding box center [409, 461] width 237 height 21
drag, startPoint x: 420, startPoint y: 449, endPoint x: 384, endPoint y: 451, distance: 36.2
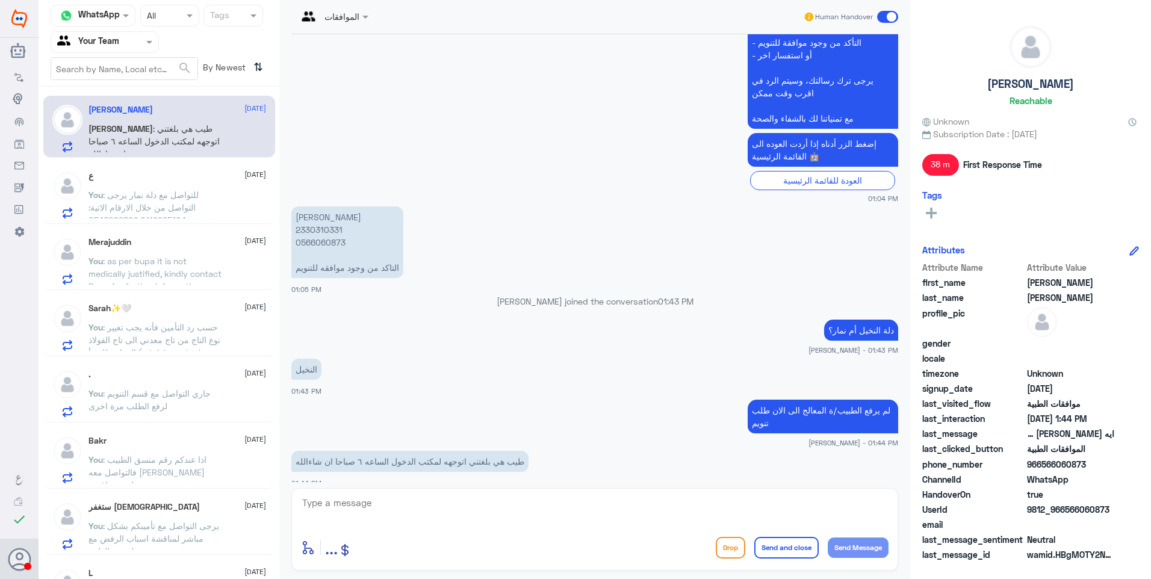
click at [420, 451] on p "طيب هي بلغتني اتوجهه لمكتب الدخول الساعه ٦ صباحا ان شاءالله" at bounding box center [409, 461] width 237 height 21
click at [369, 451] on p "طيب هي بلغتني اتوجهه لمكتب الدخول الساعه ٦ صباحا ان شاءالله" at bounding box center [409, 461] width 237 height 21
drag, startPoint x: 344, startPoint y: 451, endPoint x: 336, endPoint y: 451, distance: 7.8
click at [341, 451] on p "طيب هي بلغتني اتوجهه لمكتب الدخول الساعه ٦ صباحا ان شاءالله" at bounding box center [409, 461] width 237 height 21
drag, startPoint x: 336, startPoint y: 451, endPoint x: 324, endPoint y: 451, distance: 12.6
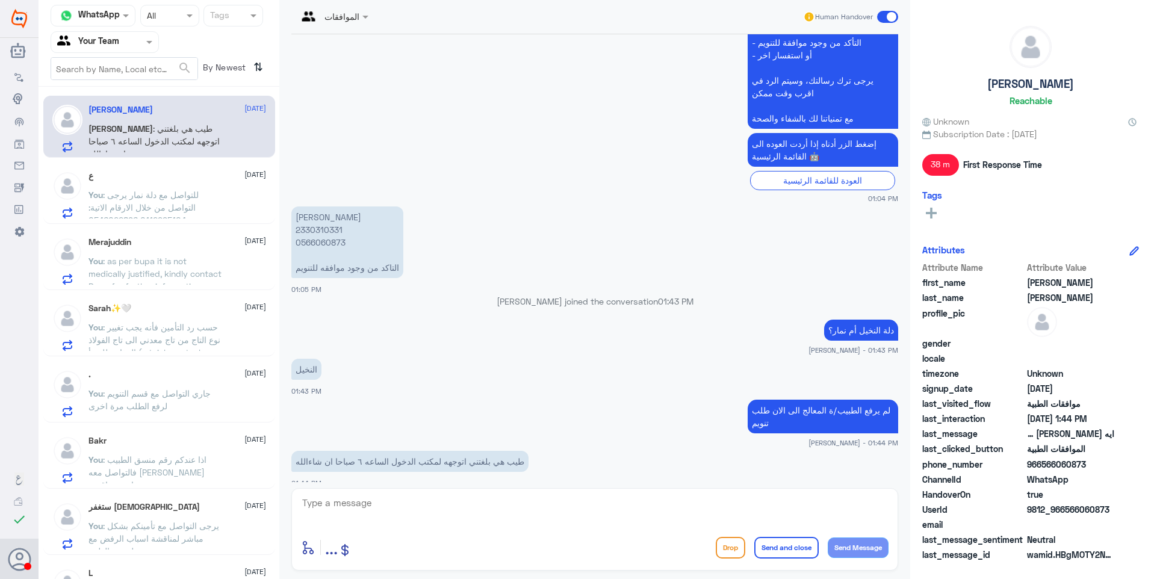
click at [315, 452] on p "طيب هي بلغتني اتوجهه لمكتب الدخول الساعه ٦ صباحا ان شاءالله" at bounding box center [409, 461] width 237 height 21
drag, startPoint x: 324, startPoint y: 451, endPoint x: 483, endPoint y: 448, distance: 158.9
click at [469, 451] on p "طيب هي بلغتني اتوجهه لمكتب الدخول الساعه ٦ صباحا ان شاءالله" at bounding box center [409, 461] width 237 height 21
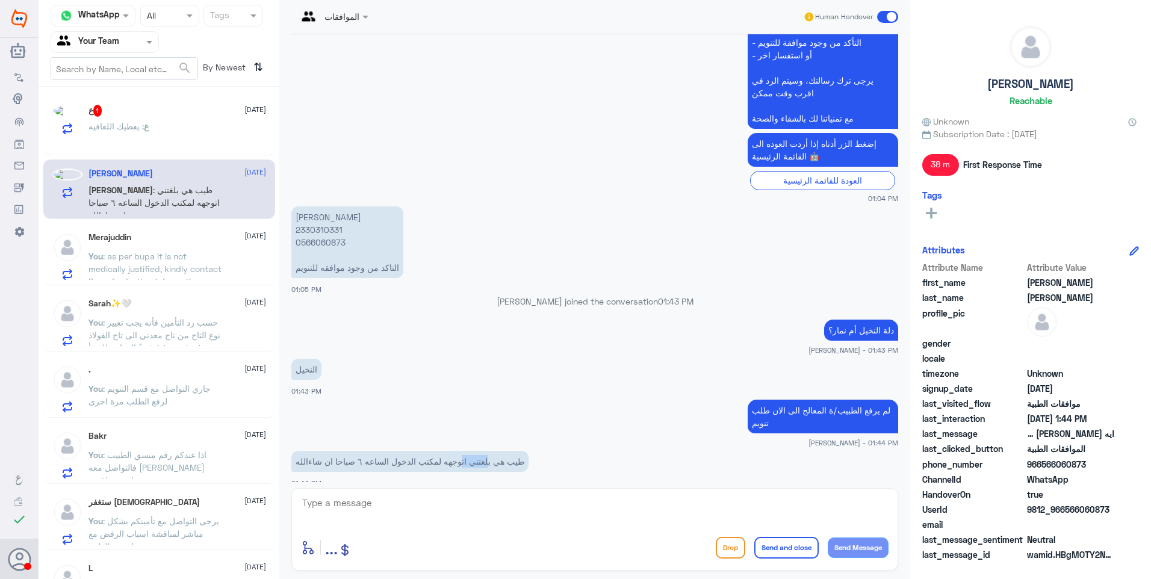
click at [393, 451] on p "طيب هي بلغتني اتوجهه لمكتب الدخول الساعه ٦ صباحا ان شاءالله" at bounding box center [409, 461] width 237 height 21
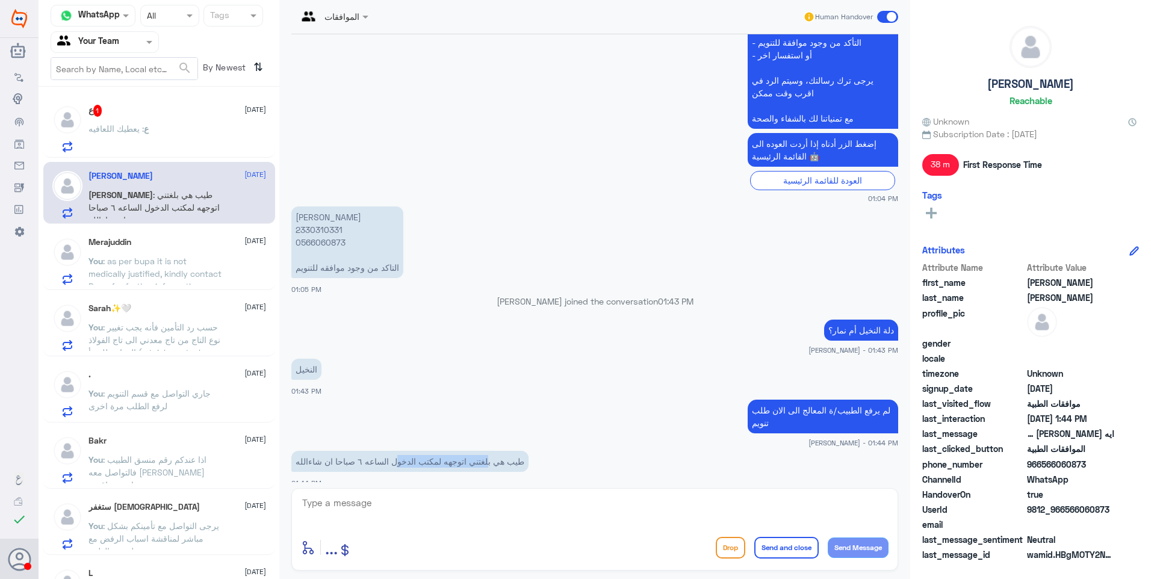
drag, startPoint x: 392, startPoint y: 448, endPoint x: 403, endPoint y: 449, distance: 11.5
click at [403, 451] on p "طيب هي بلغتني اتوجهه لمكتب الدخول الساعه ٦ صباحا ان شاءالله" at bounding box center [409, 461] width 237 height 21
click at [406, 451] on p "طيب هي بلغتني اتوجهه لمكتب الدخول الساعه ٦ صباحا ان شاءالله" at bounding box center [409, 461] width 237 height 21
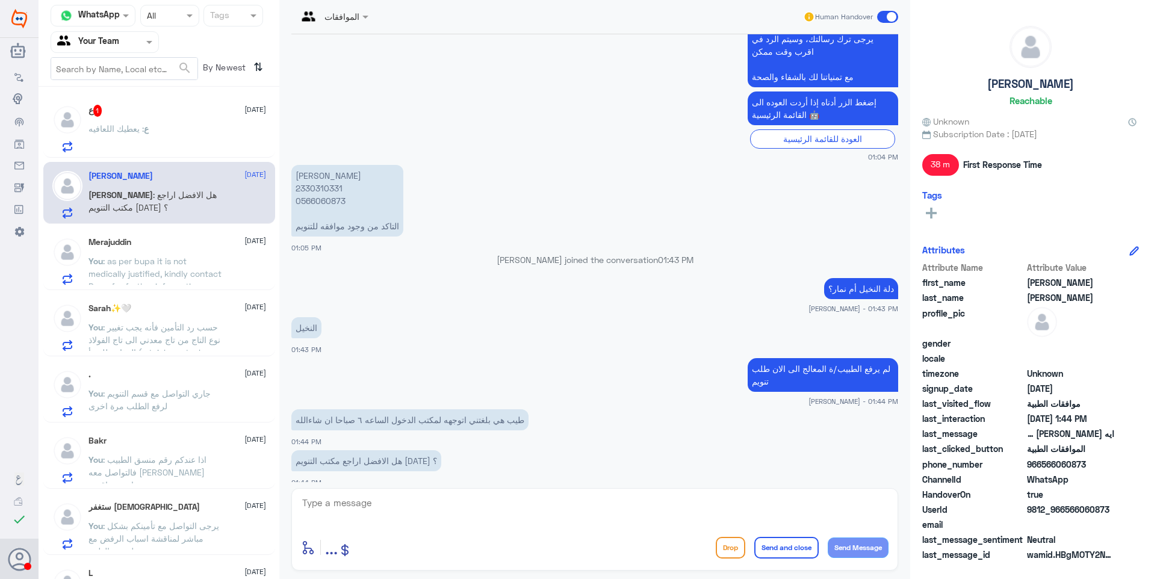
click at [175, 132] on div "ع : يعطيك اللعافيه" at bounding box center [177, 138] width 178 height 27
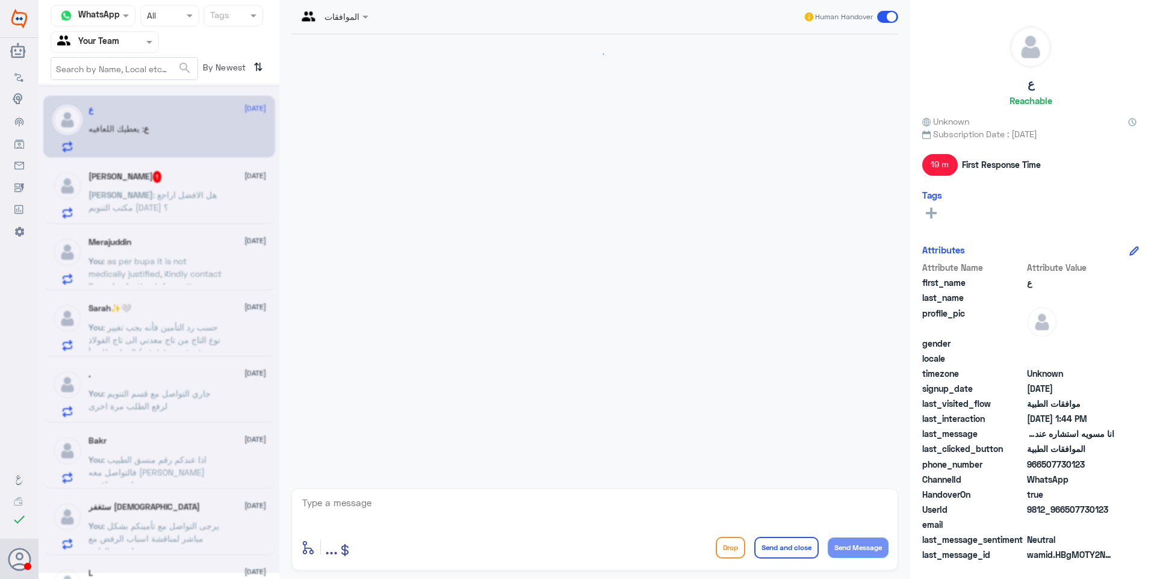
scroll to position [767, 0]
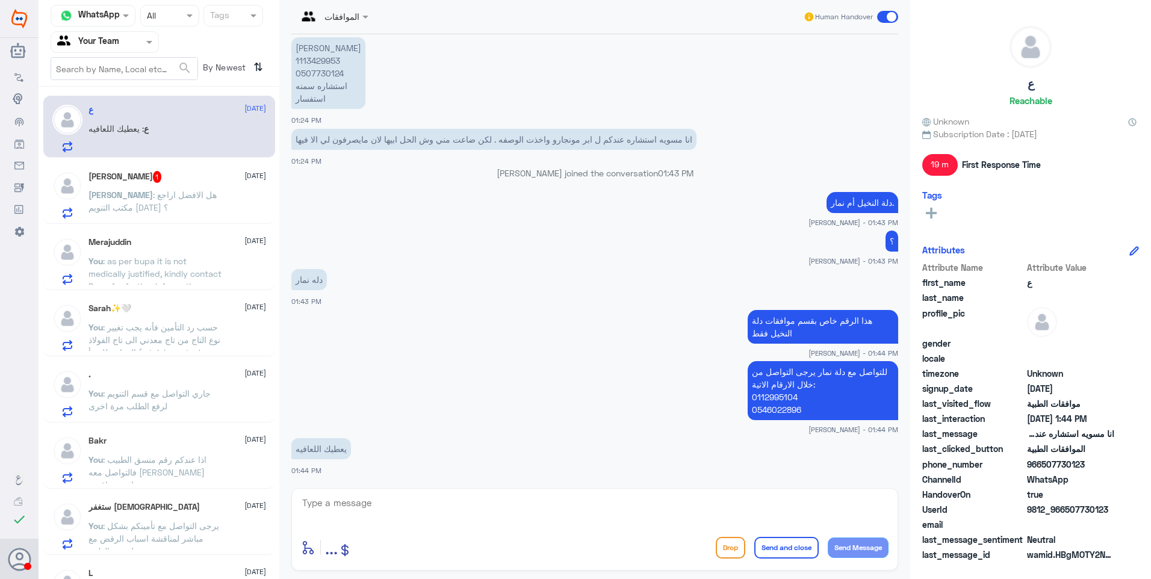
click at [408, 489] on div "enter flow name ... Drop Send and close Send Message" at bounding box center [594, 529] width 607 height 82
click at [487, 501] on textarea at bounding box center [594, 509] width 587 height 29
type textarea "الله يعافيك"
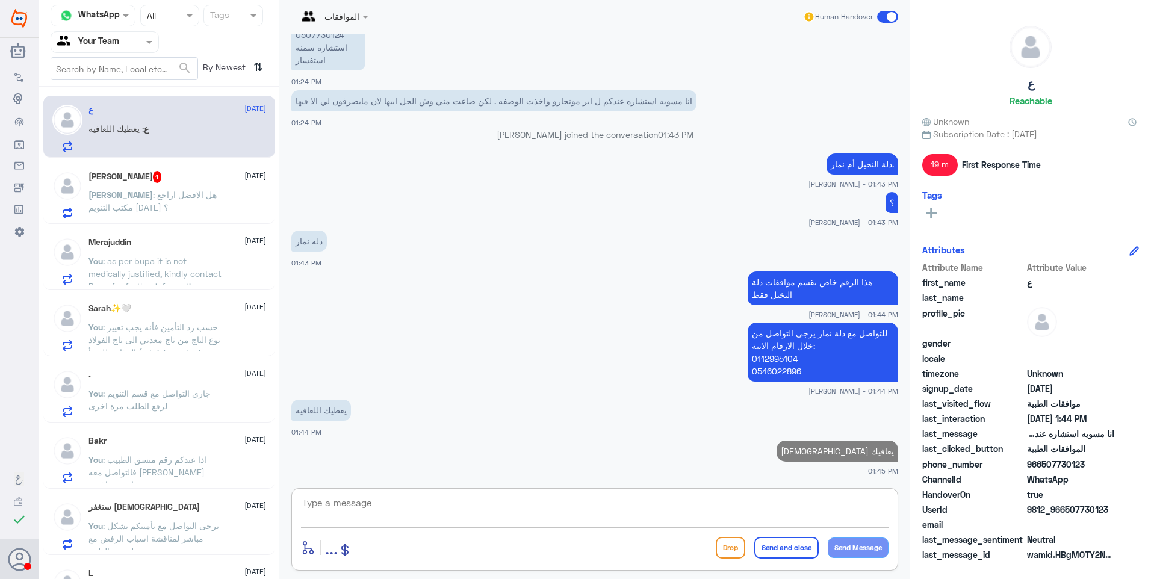
paste textarea "نشكر تواصلكم مع مستشفيات دلة."
type textarea "نشكر تواصلكم مع مستشفيات دلة."
click at [800, 545] on button "Send and close" at bounding box center [786, 548] width 64 height 22
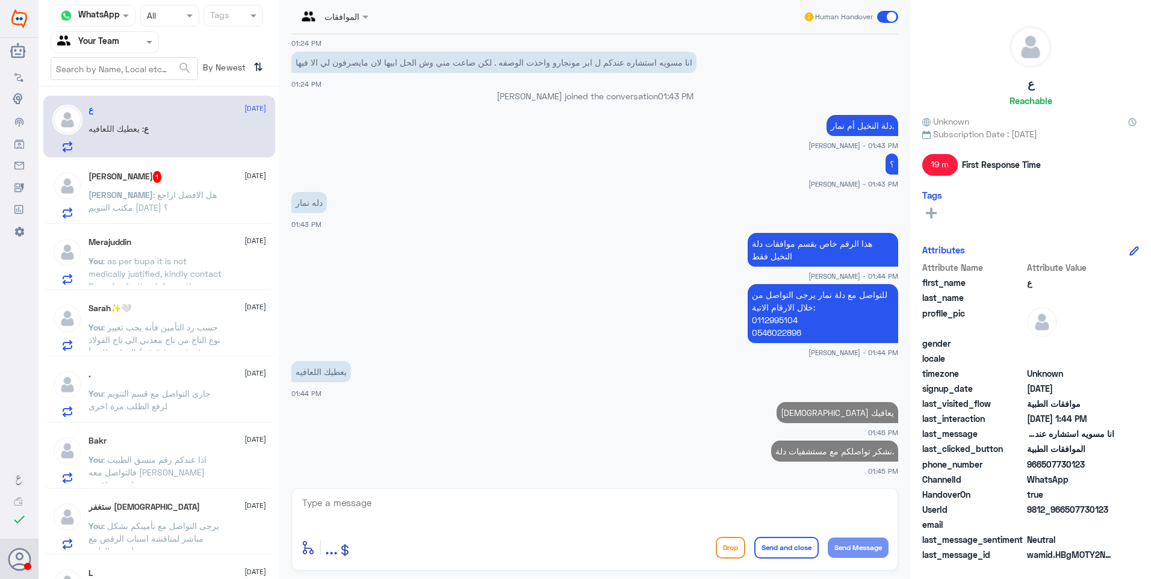
click at [191, 197] on span ": هل الافضل اراجع مكتب التنويم اليوم ؟" at bounding box center [152, 201] width 128 height 23
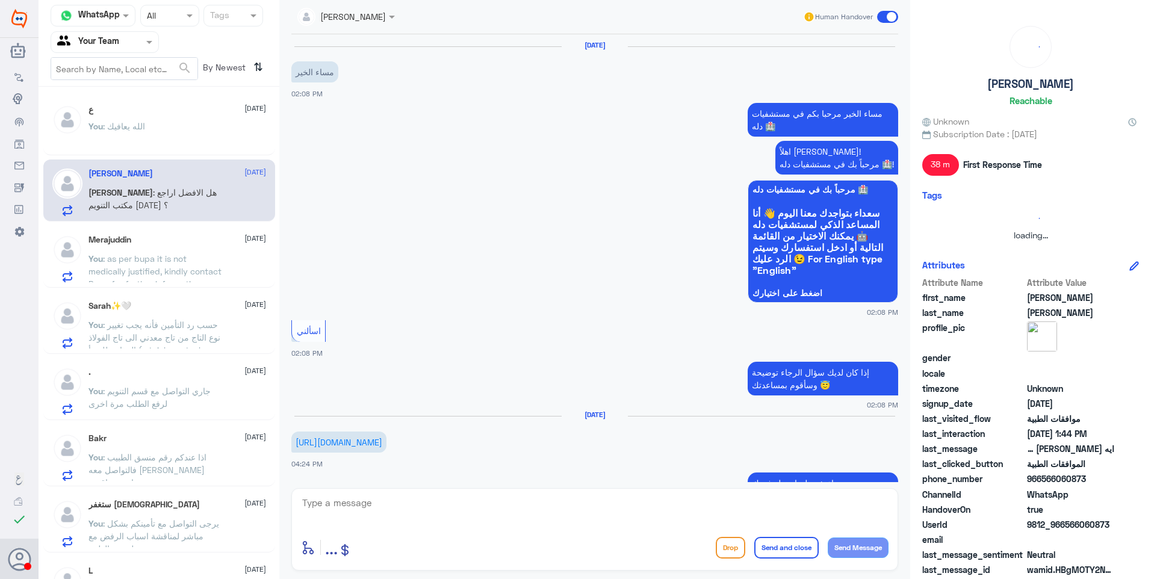
scroll to position [1054, 0]
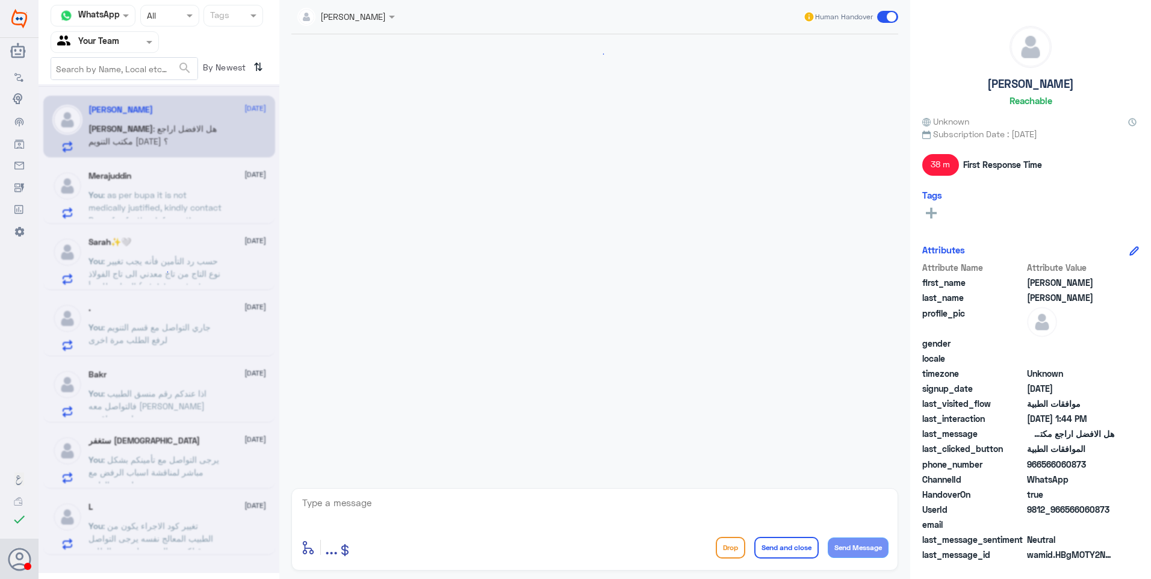
scroll to position [971, 0]
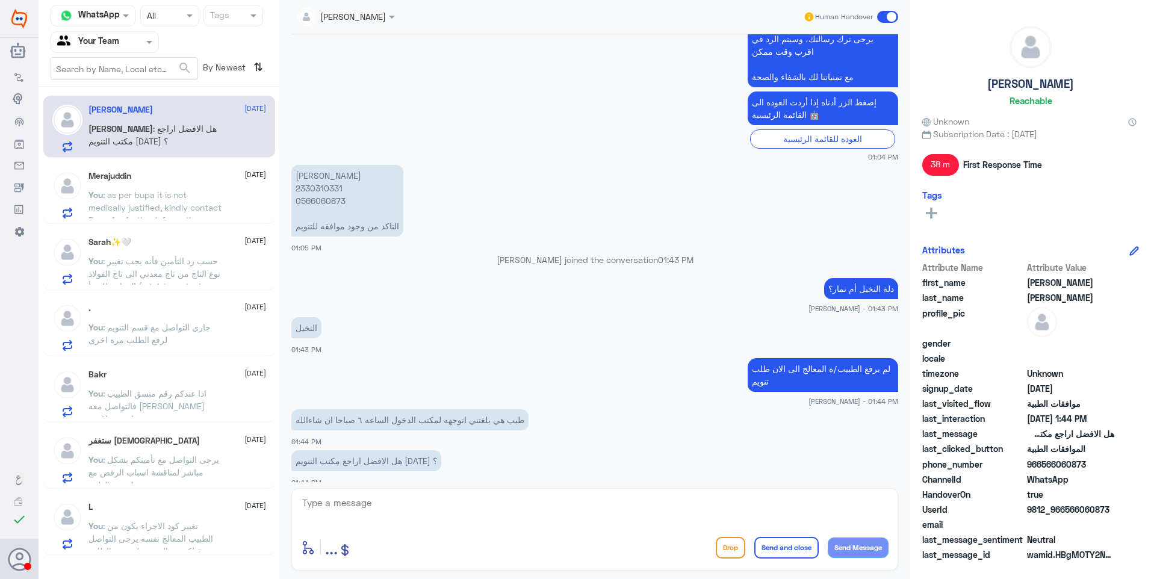
drag, startPoint x: 507, startPoint y: 413, endPoint x: 431, endPoint y: 404, distance: 76.9
click at [464, 410] on p "طيب هي بلغتني اتوجهه لمكتب الدخول الساعه ٦ صباحا ان شاءالله" at bounding box center [409, 419] width 237 height 21
click at [430, 409] on p "طيب هي بلغتني اتوجهه لمكتب الدخول الساعه ٦ صباحا ان شاءالله" at bounding box center [409, 419] width 237 height 21
click at [401, 506] on textarea at bounding box center [594, 509] width 587 height 29
type textarea "ع"
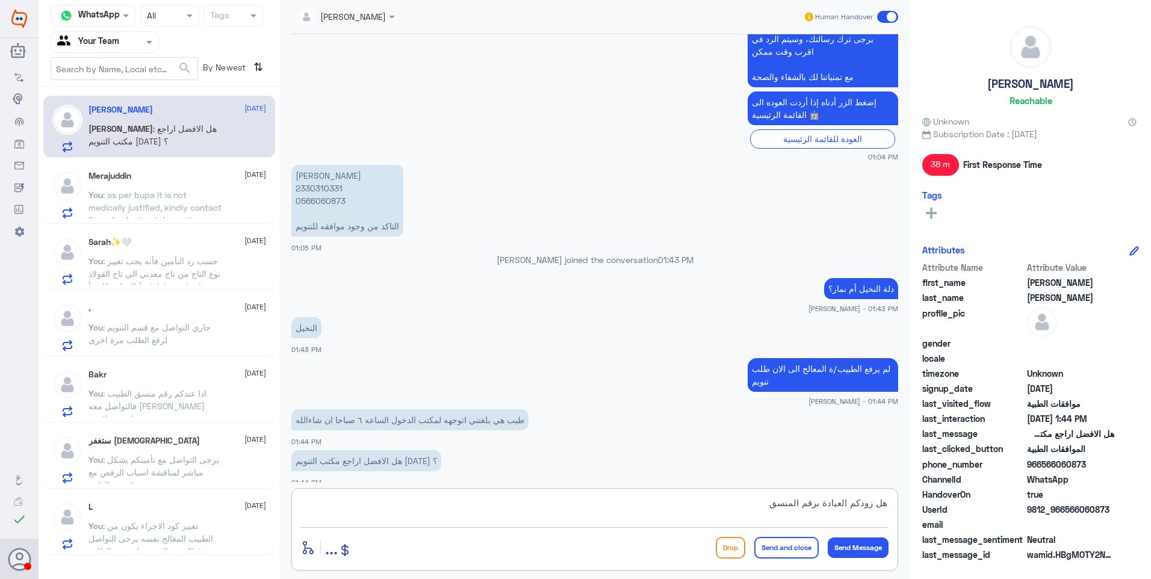
type textarea "هل زودكم العيادة برقم المنسق؟"
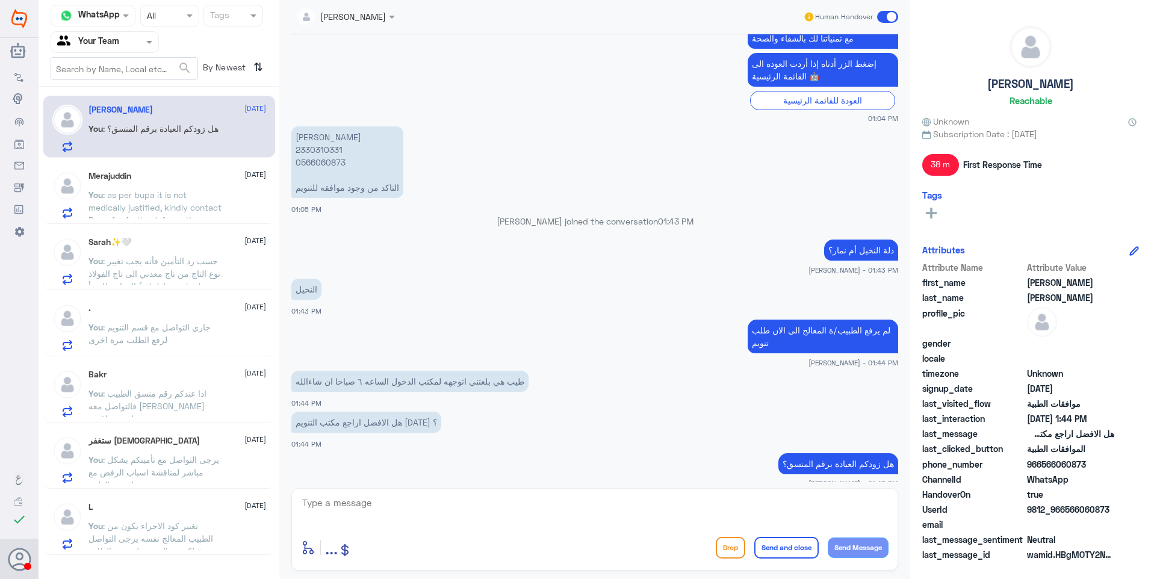
click at [327, 138] on p "ايه عبد الكريم جلال 2330310331 0566060873 التاكد من وجود موافقه للتنويم" at bounding box center [347, 162] width 112 height 72
copy p "2330310331"
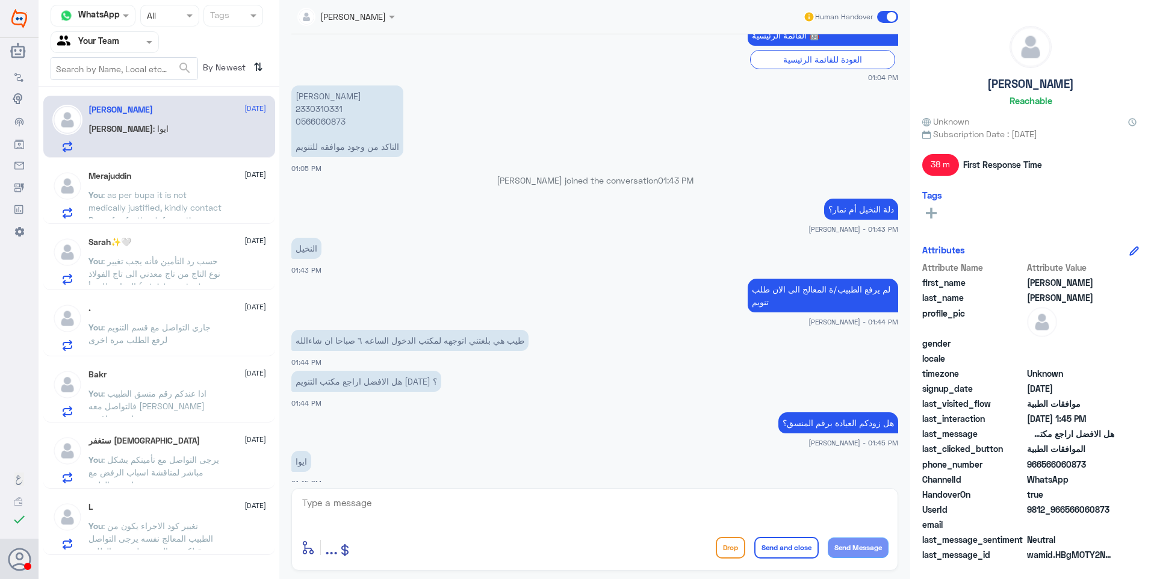
click at [367, 501] on textarea at bounding box center [594, 509] width 587 height 29
type textarea "اذًا يجب التواصل مع المنسق وبدوره سيبلغ الطبيب لرفع الطلب"
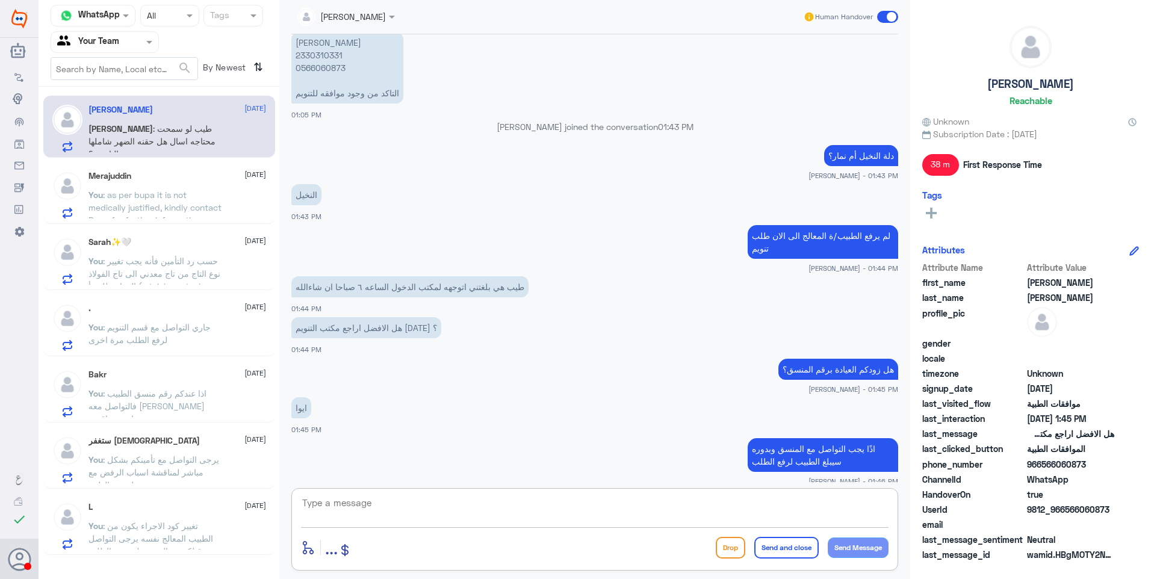
scroll to position [1023, 0]
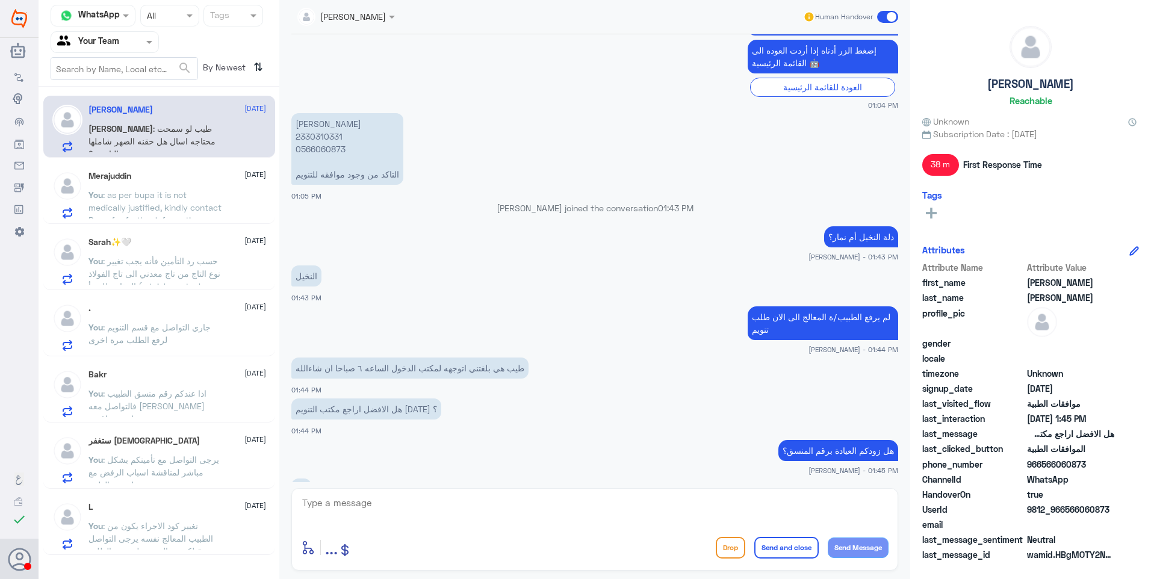
click at [320, 120] on p "ايه عبد الكريم جلال 2330310331 0566060873 التاكد من وجود موافقه للتنويم" at bounding box center [347, 149] width 112 height 72
click at [321, 120] on p "ايه عبد الكريم جلال 2330310331 0566060873 التاكد من وجود موافقه للتنويم" at bounding box center [347, 149] width 112 height 72
copy p "2330310331"
click at [407, 502] on textarea at bounding box center [594, 509] width 587 height 29
type textarea "k"
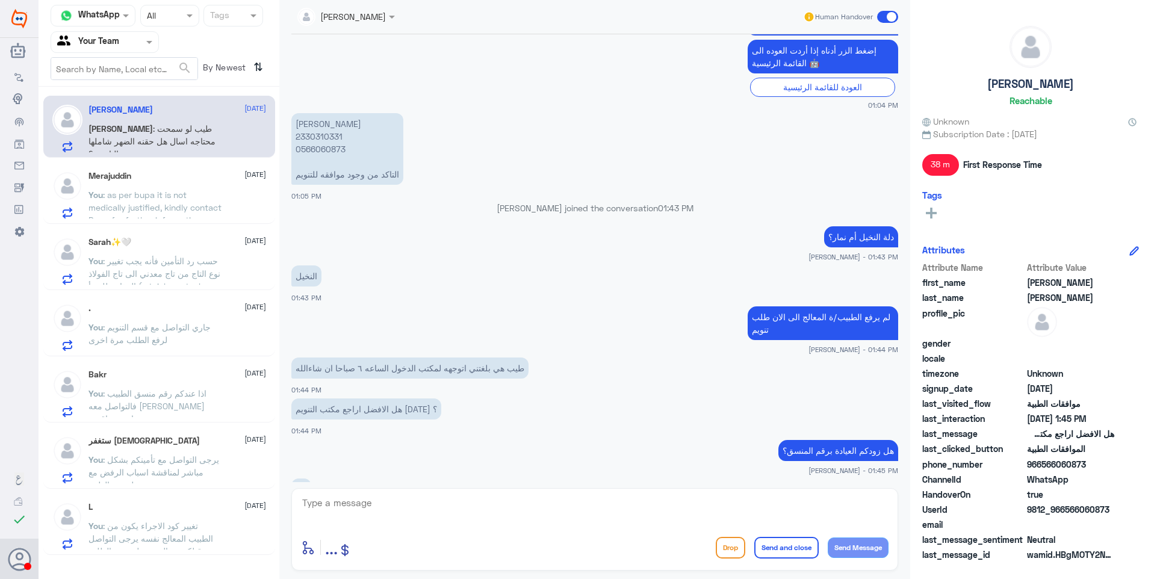
click at [407, 502] on textarea at bounding box center [594, 509] width 587 height 29
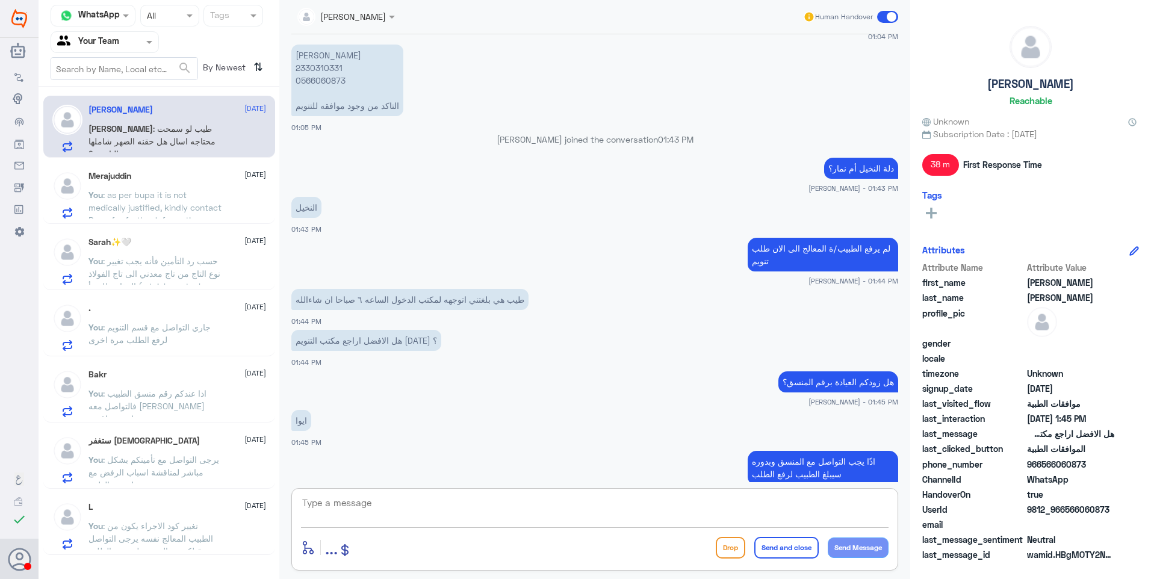
scroll to position [1144, 0]
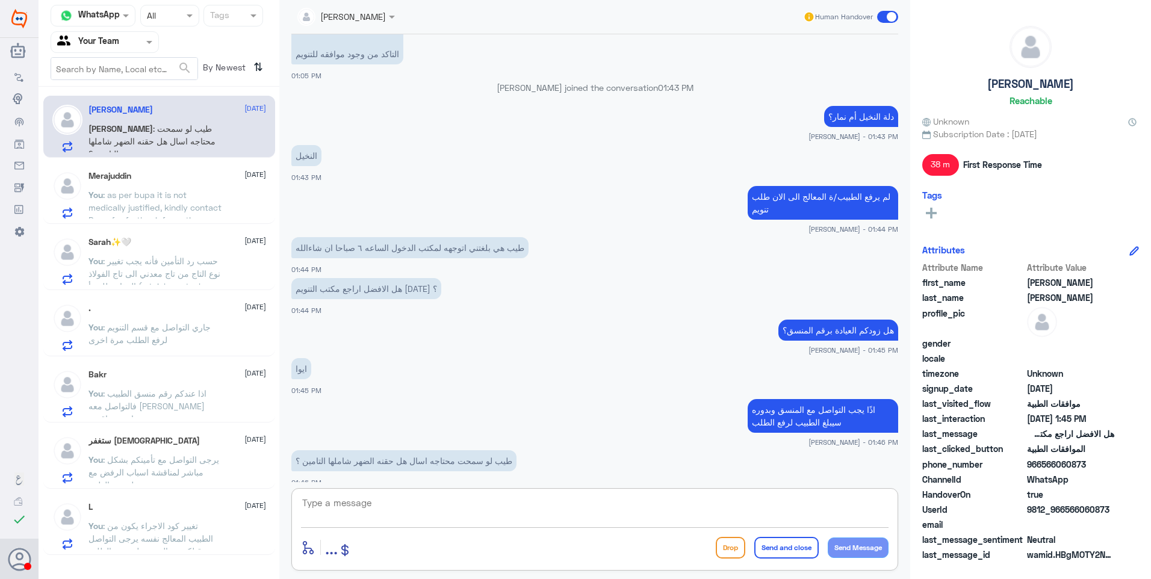
click at [407, 508] on textarea at bounding box center [594, 509] width 587 height 29
type textarea "نعم مغطاة"
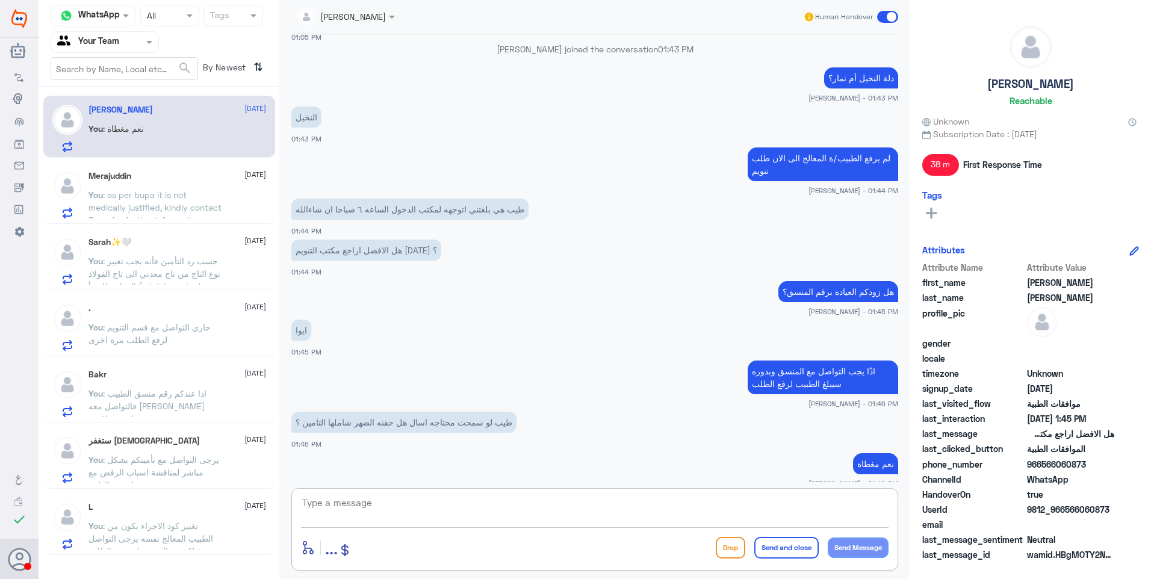
click at [365, 499] on textarea at bounding box center [594, 509] width 587 height 29
type textarea "يمكنك ايضًا التوضيح للمنسق لكي ترفع الابرة مع طلب التنويم"
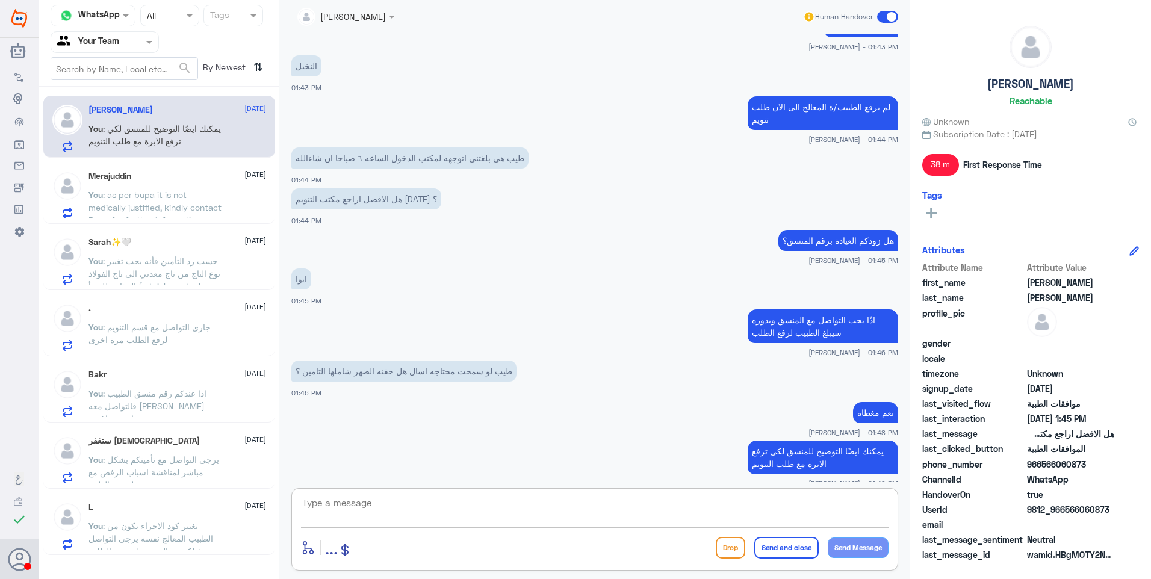
click at [172, 186] on div "Merajuddin 24 September You : as per bupa it is not medically justified, kindly…" at bounding box center [177, 195] width 178 height 48
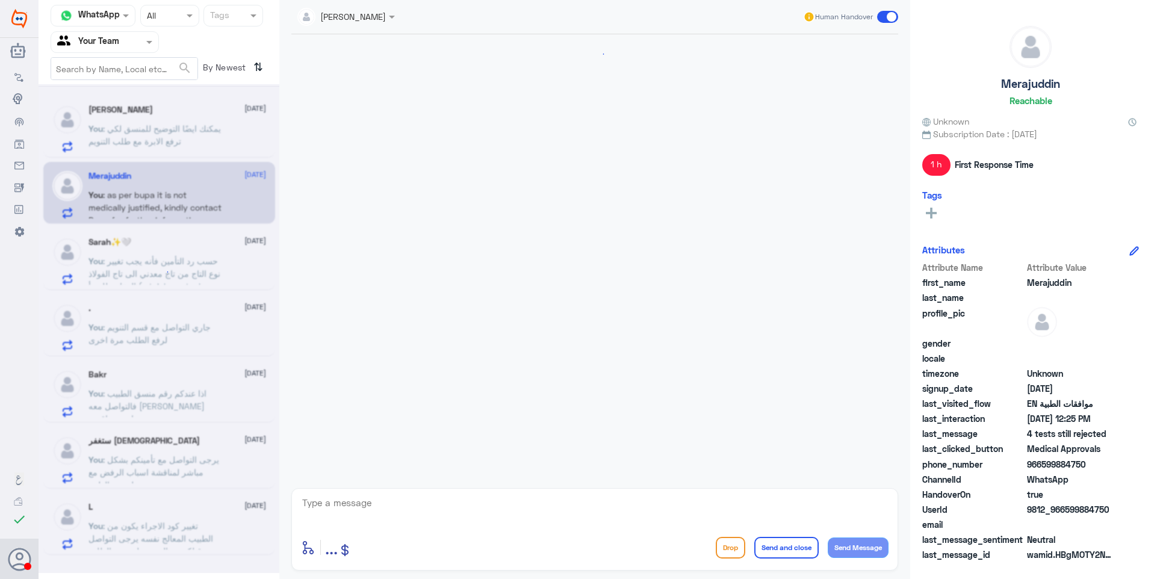
scroll to position [959, 0]
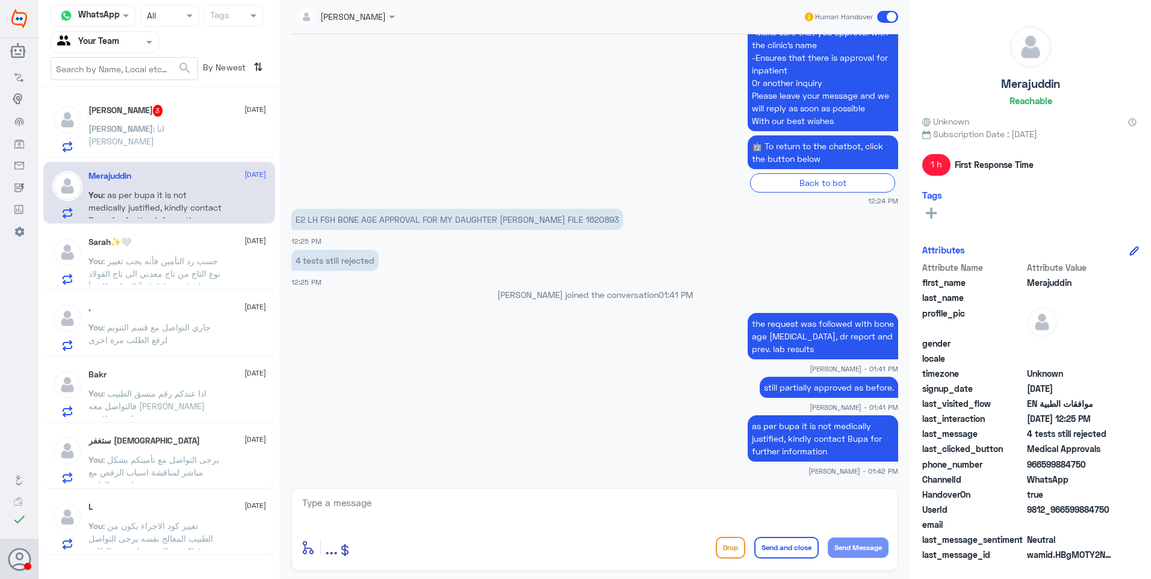
click at [170, 136] on div "Aya : انا تامين بوبا" at bounding box center [177, 138] width 178 height 27
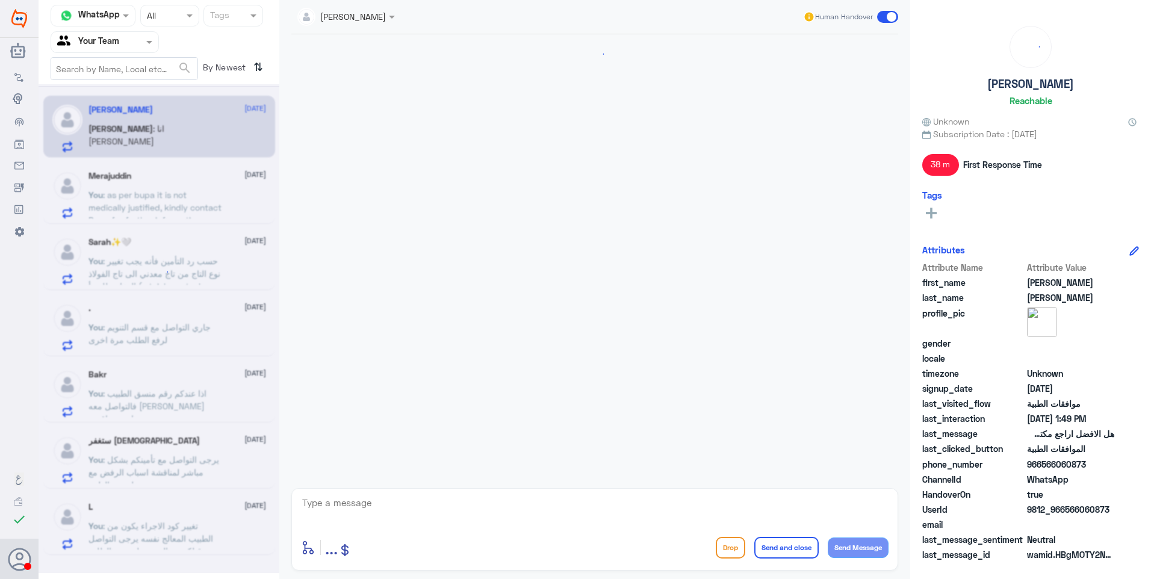
scroll to position [772, 0]
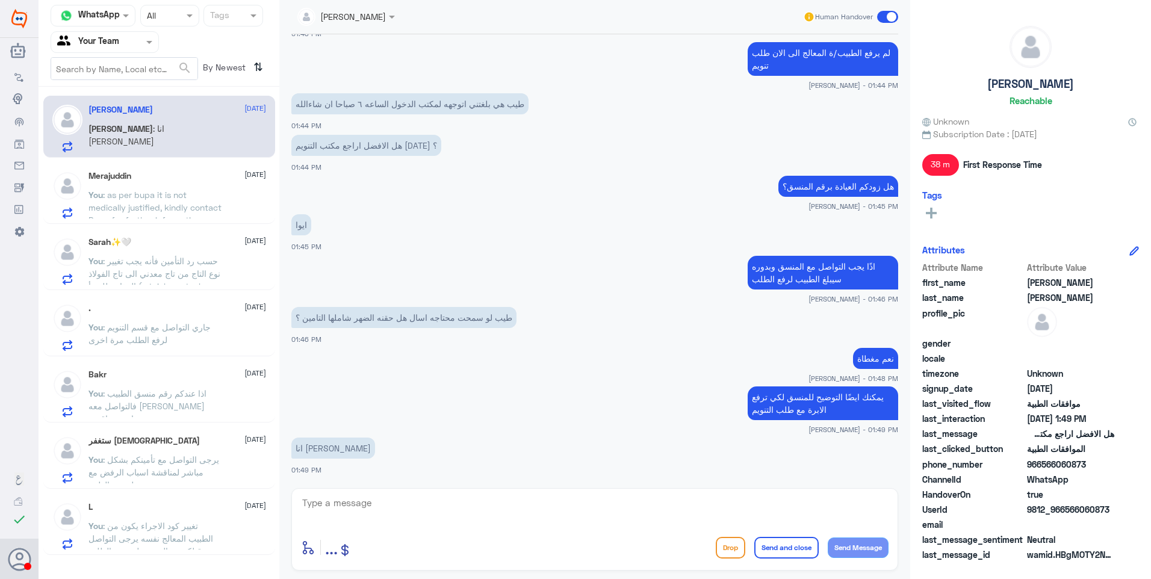
click at [399, 507] on textarea at bounding box center [594, 509] width 587 height 29
type textarea "م"
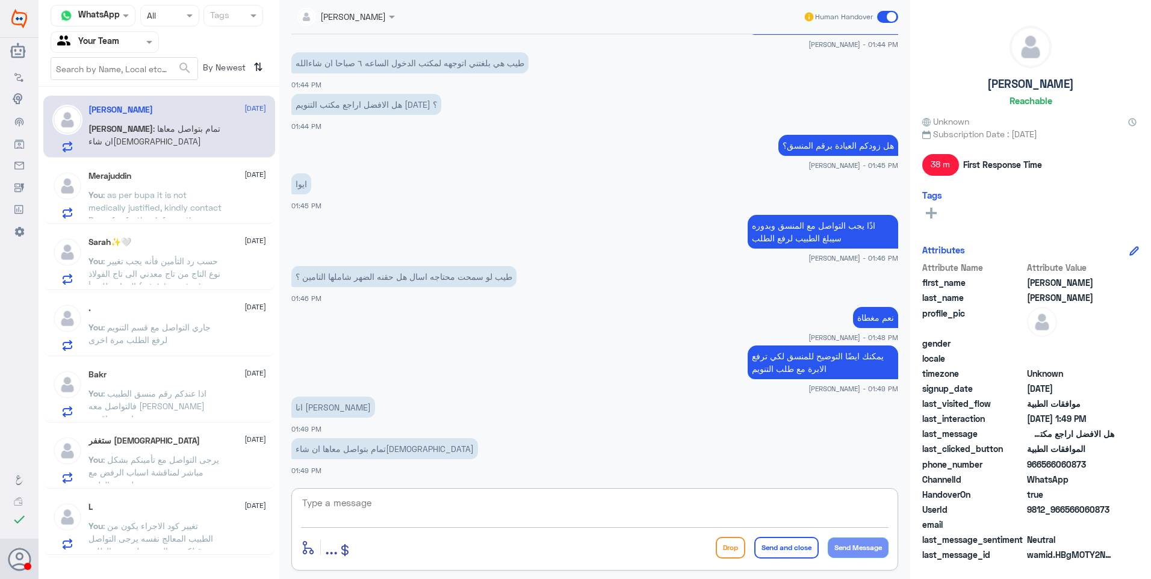
type textarea "ط"
type textarea "مغطاة الابرة تحت تأمينكم"
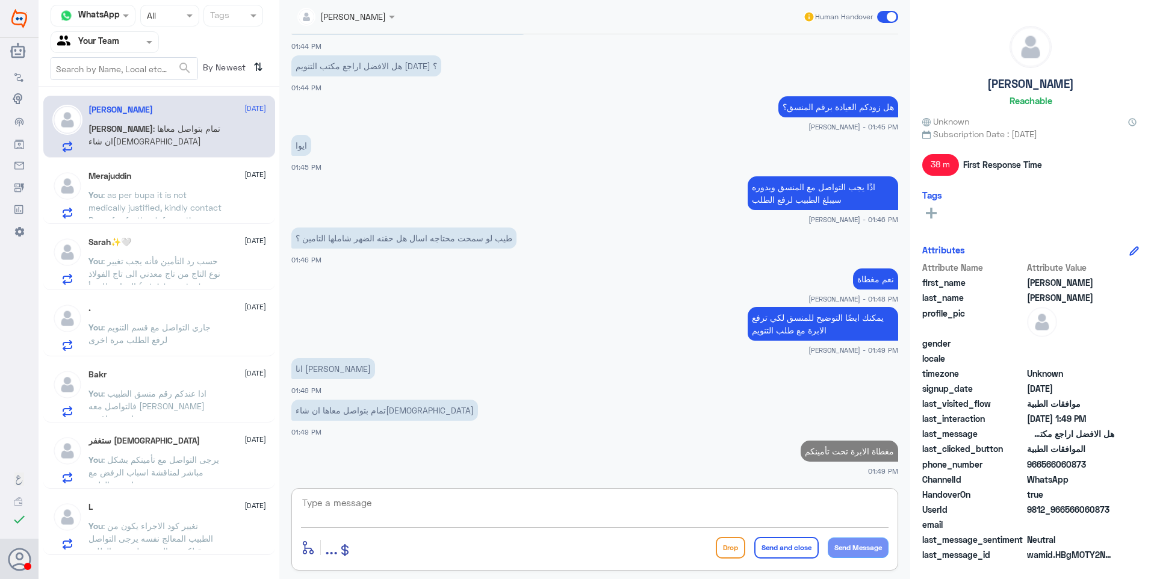
click at [142, 224] on div "Aya Hussein 24 September Aya : تمام بتواصل معاها ان شاءالله Merajuddin 24 Septe…" at bounding box center [159, 325] width 241 height 468
click at [152, 203] on span ": as per bupa it is not medically justified, kindly contact Bupa for further in…" at bounding box center [154, 208] width 133 height 36
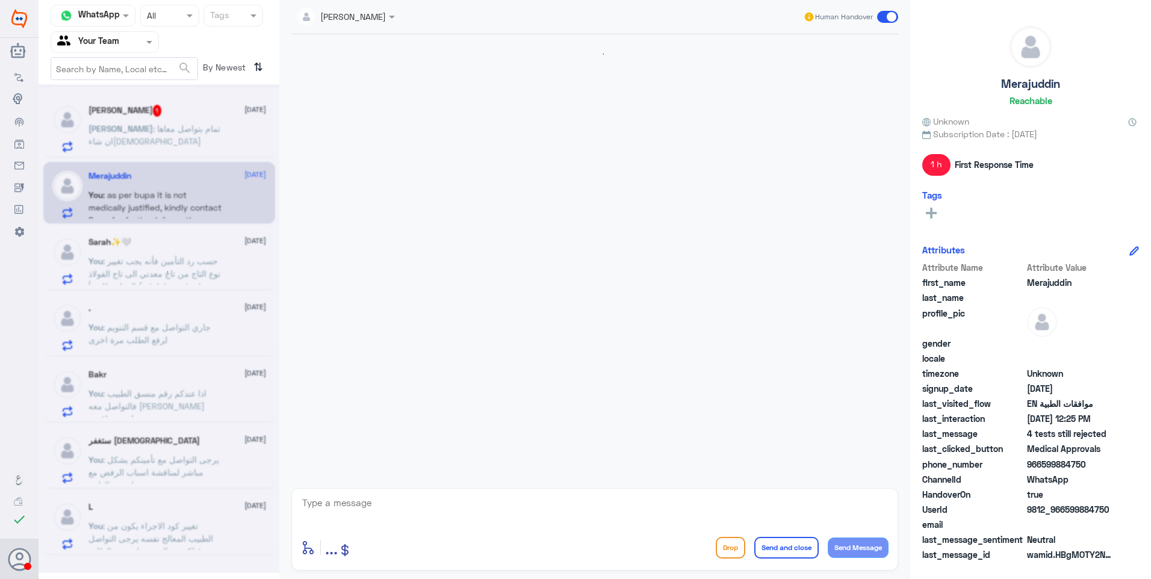
scroll to position [959, 0]
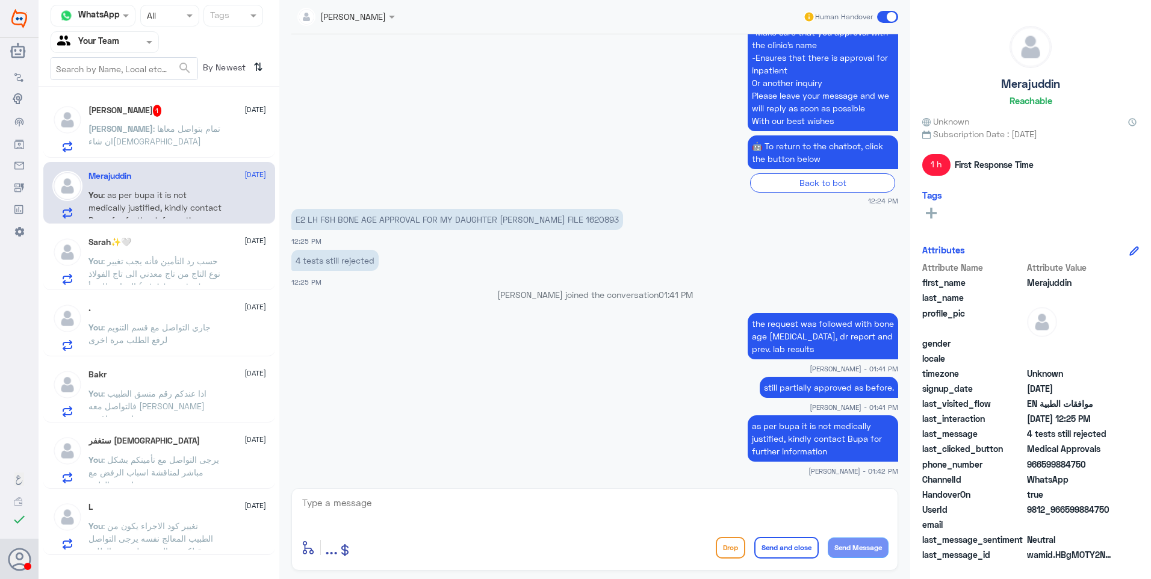
click at [175, 126] on span ": تمام بتواصل معاها ان شاءالله" at bounding box center [154, 134] width 132 height 23
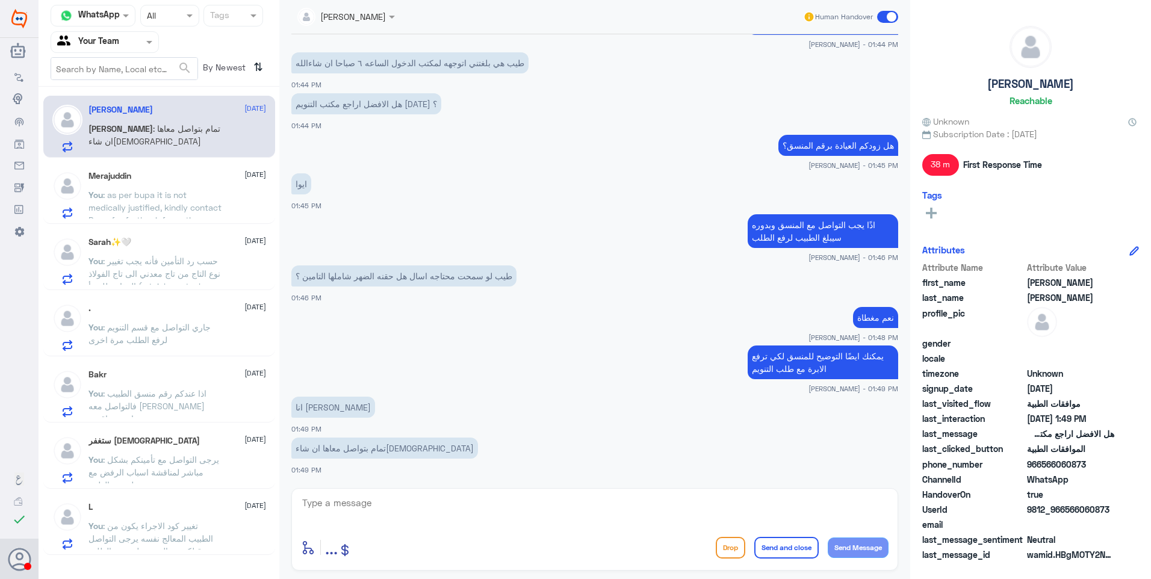
scroll to position [811, 0]
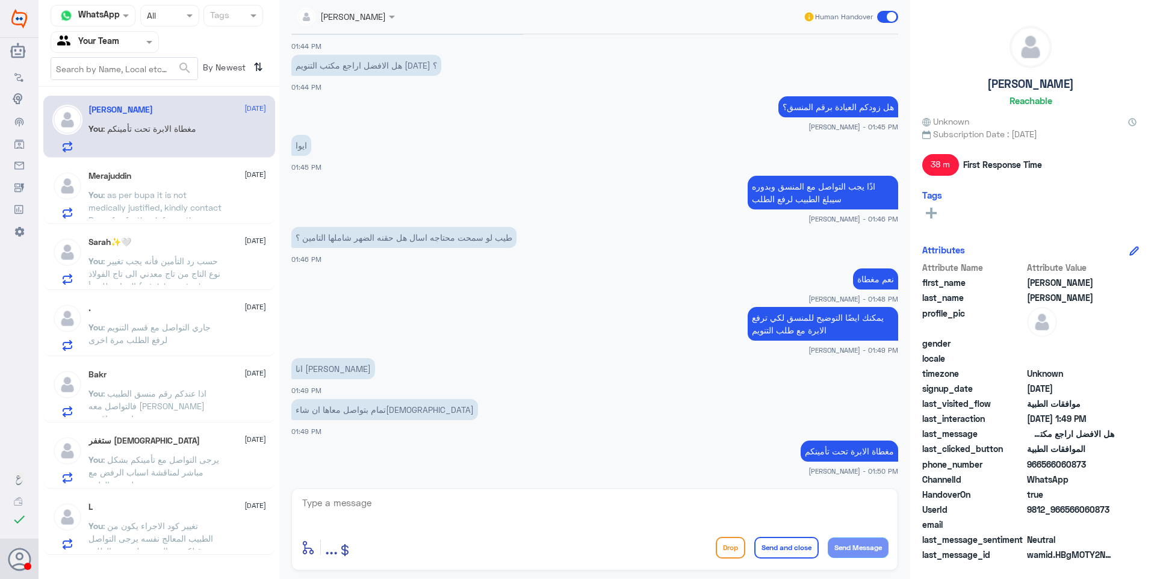
click at [377, 508] on textarea at bounding box center [594, 509] width 587 height 29
type textarea "اي خدمة اخرى؟"
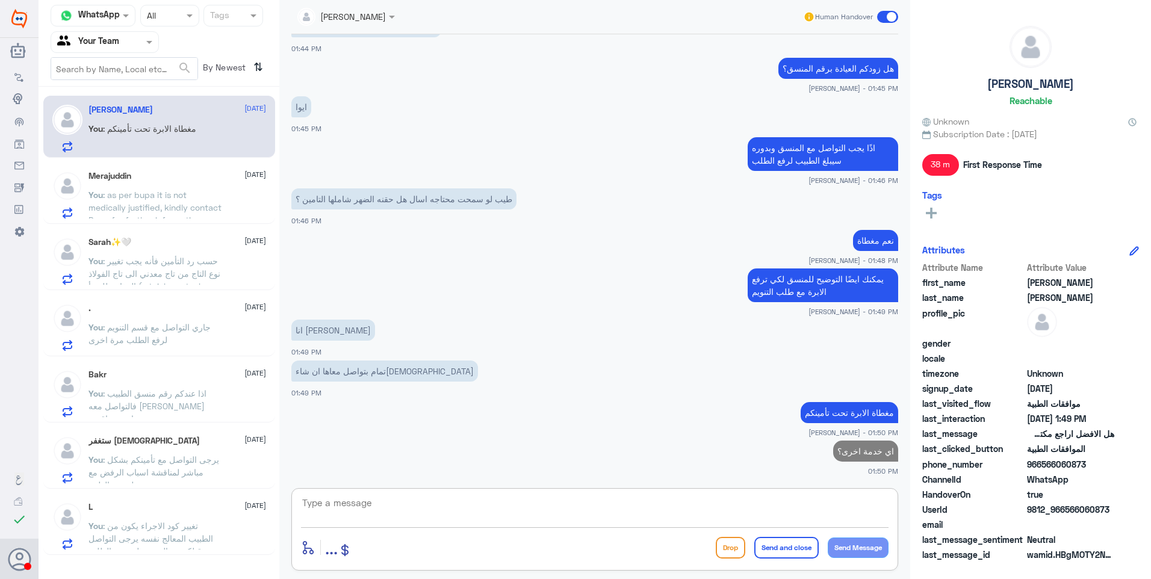
click at [170, 204] on span ": as per bupa it is not medically justified, kindly contact Bupa for further in…" at bounding box center [154, 208] width 133 height 36
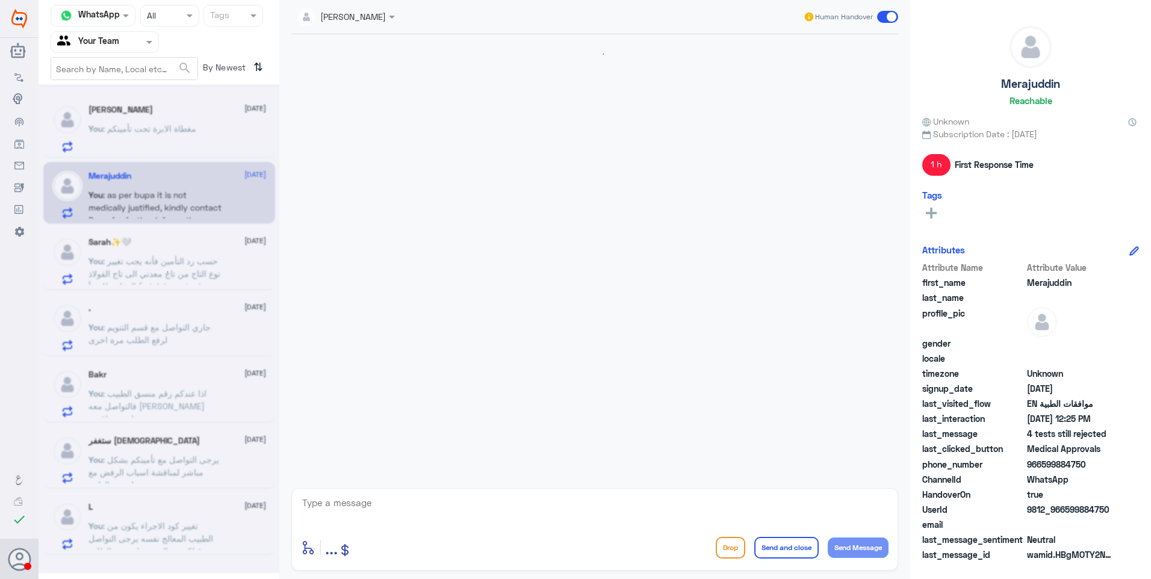
scroll to position [959, 0]
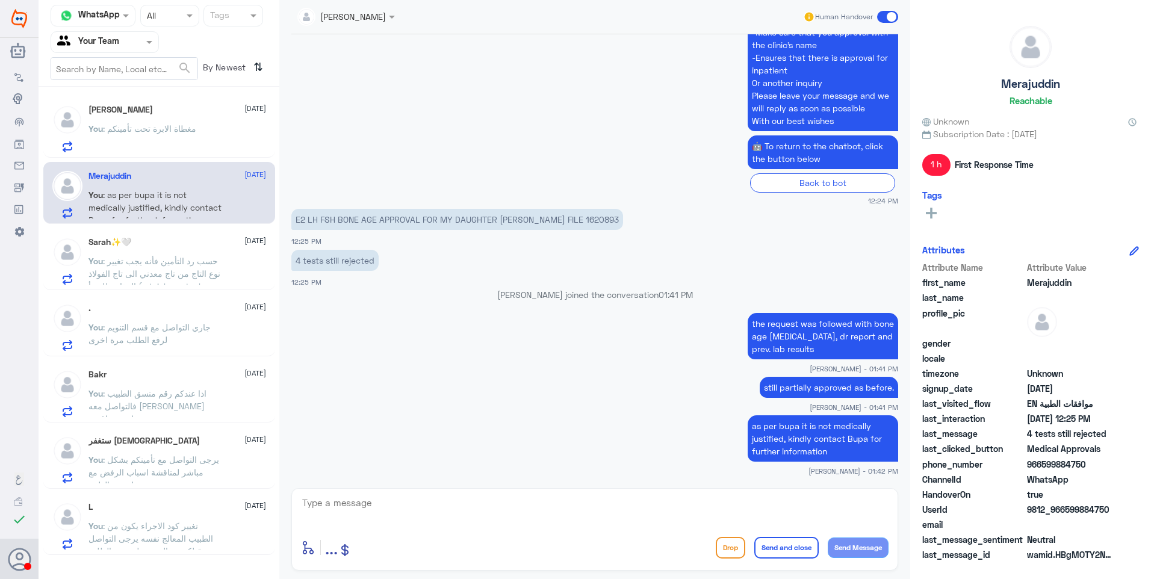
click at [244, 108] on span "[DATE]" at bounding box center [255, 108] width 22 height 11
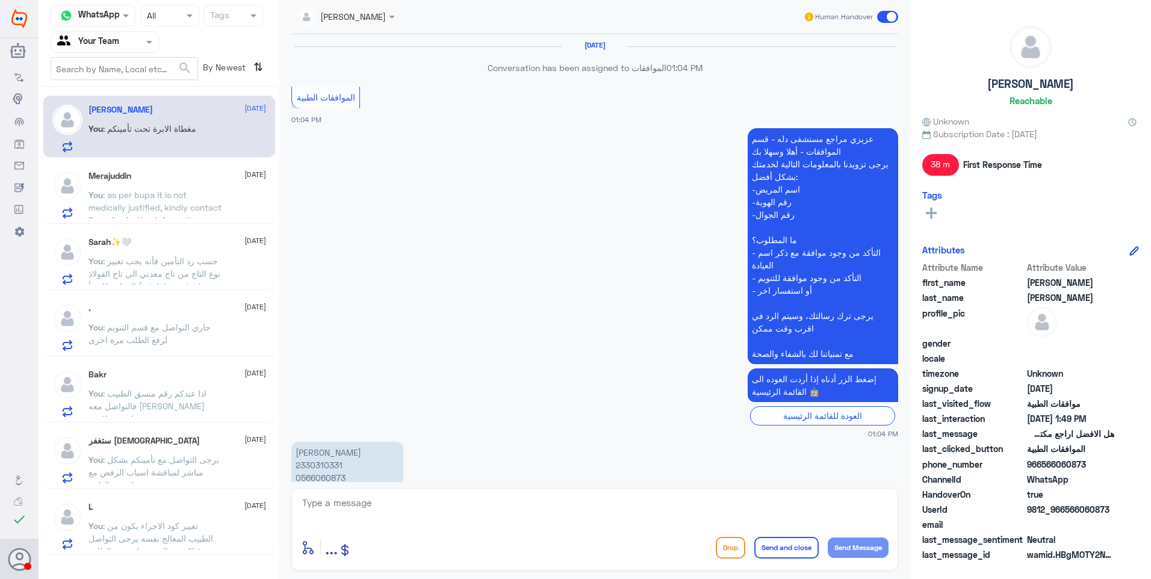
scroll to position [711, 0]
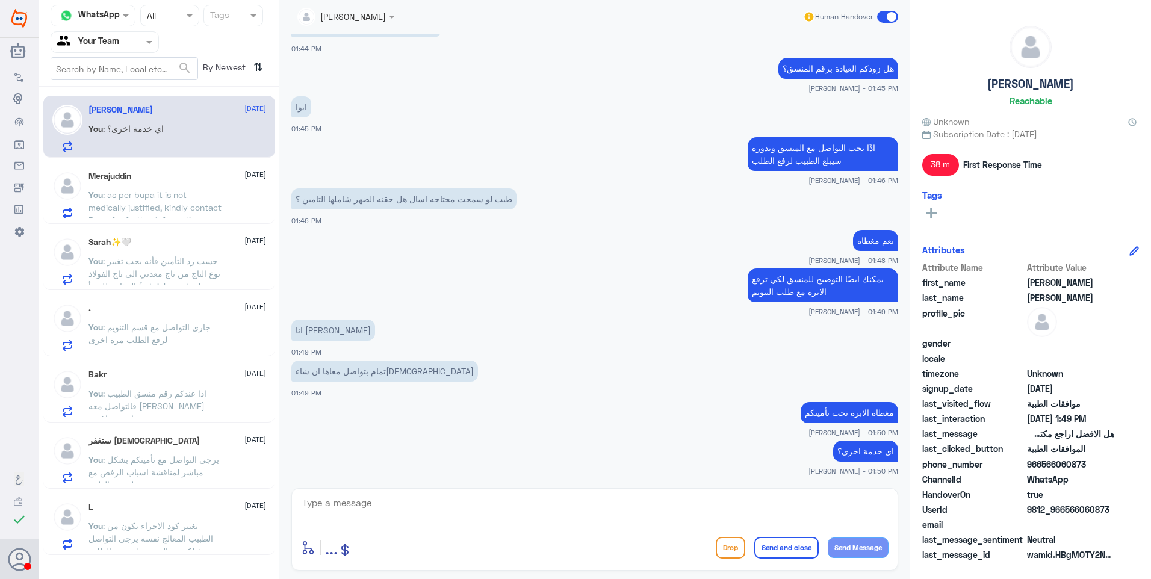
click at [200, 530] on p "You : تغيير كود الاجراء يكون من الطبيب المعالج نفسه يرجى التواصل من قبلكم مع ال…" at bounding box center [155, 534] width 135 height 30
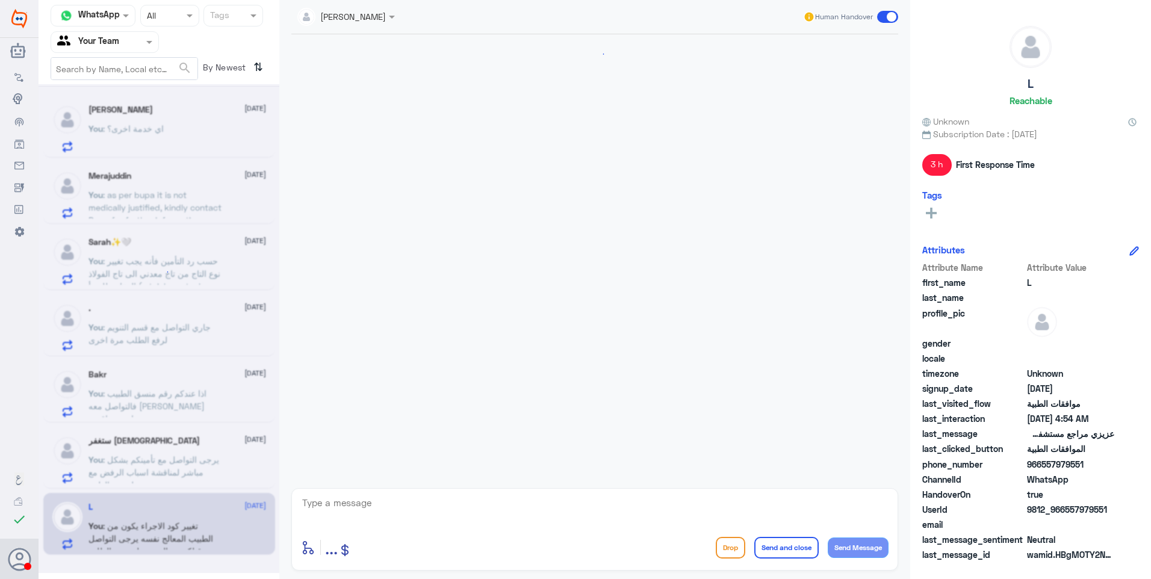
scroll to position [522, 0]
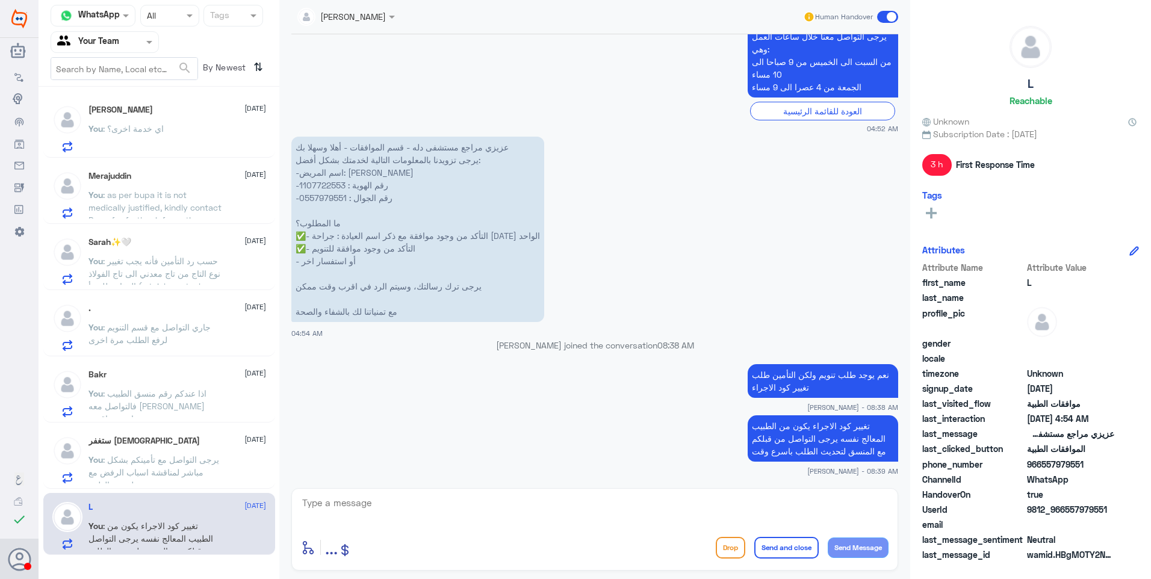
click at [321, 179] on p "عزيزي مراجع مستشفى دله - قسم الموافقات - أهلا وسهلا بك يرجى تزويدنا بالمعلومات …" at bounding box center [417, 229] width 253 height 185
click at [321, 184] on p "عزيزي مراجع مستشفى دله - قسم الموافقات - أهلا وسهلا بك يرجى تزويدنا بالمعلومات …" at bounding box center [417, 229] width 253 height 185
copy p "1107722553"
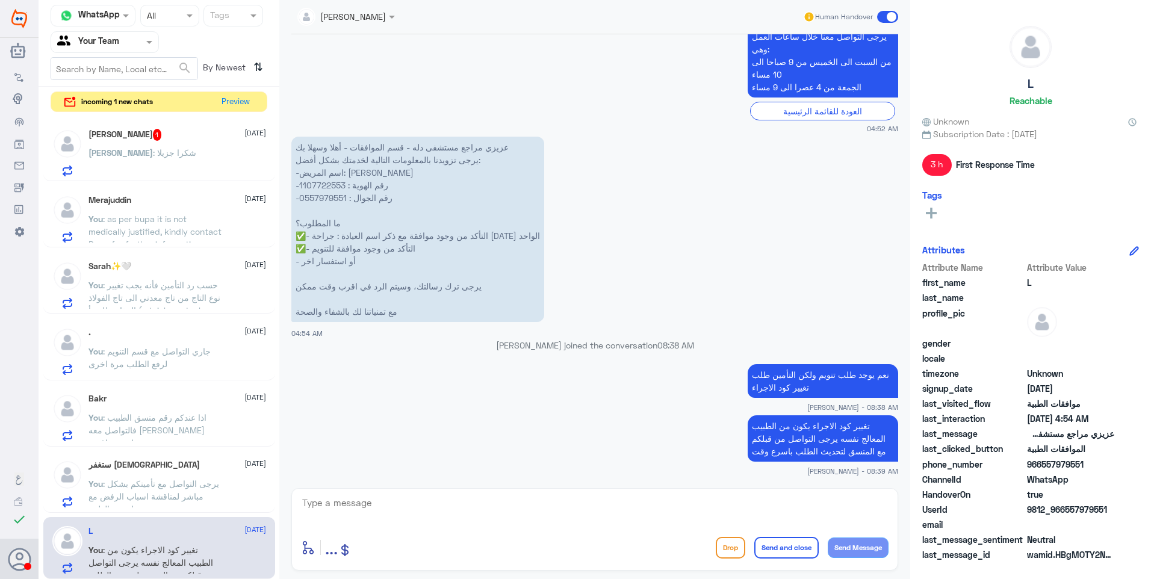
click at [184, 146] on div "Aya Hussein 1 24 September Aya : شكرا جزيلا" at bounding box center [177, 153] width 178 height 48
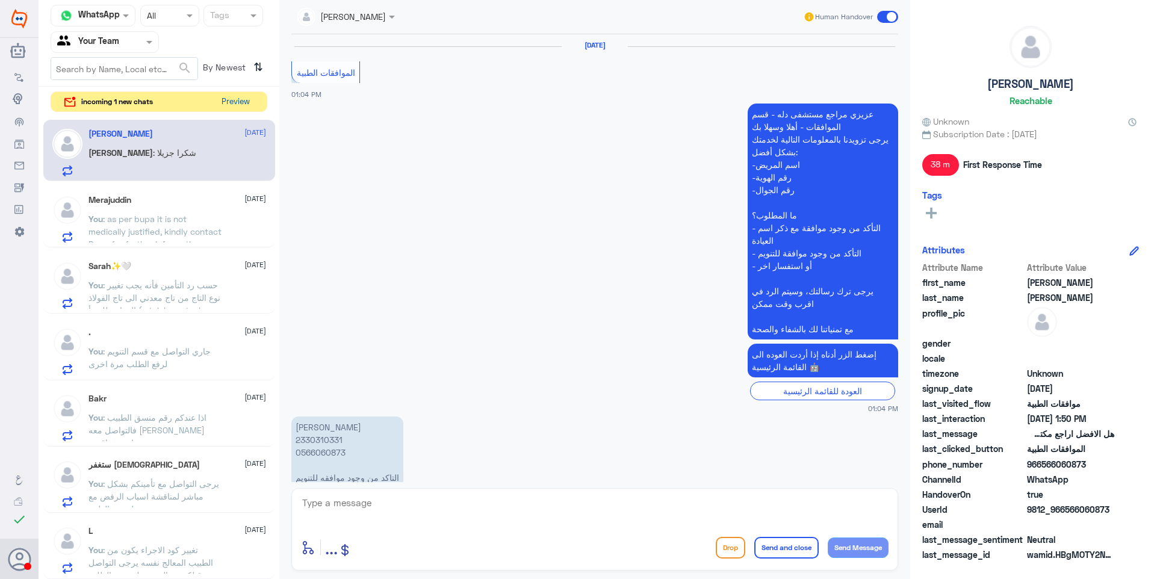
scroll to position [727, 0]
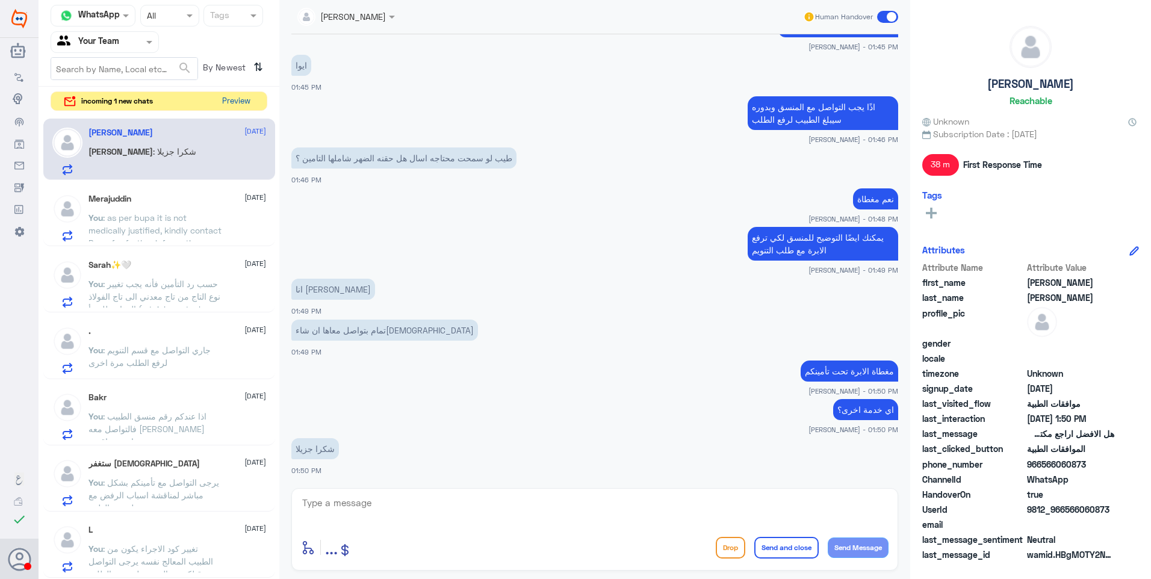
click at [241, 95] on button "Preview" at bounding box center [235, 101] width 37 height 19
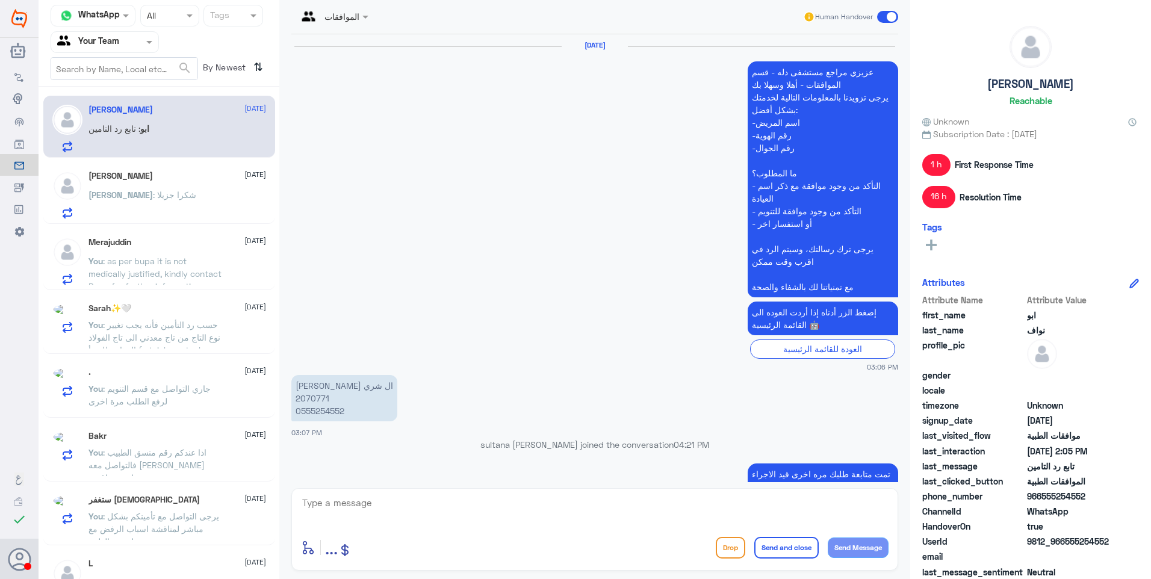
scroll to position [1147, 0]
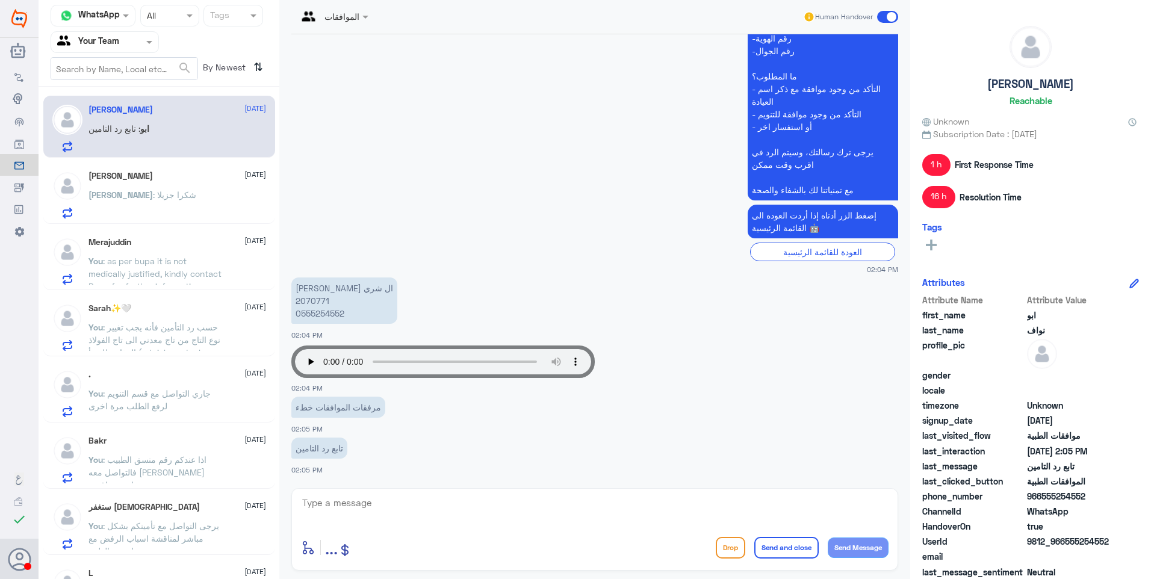
click at [305, 304] on p "منيره هزاع ال شري 2070771 0555254552" at bounding box center [344, 300] width 106 height 46
copy p "2070771"
click at [354, 494] on div "enter flow name ... Drop Send and close Send Message" at bounding box center [594, 529] width 607 height 82
click at [361, 503] on textarea at bounding box center [594, 509] width 587 height 29
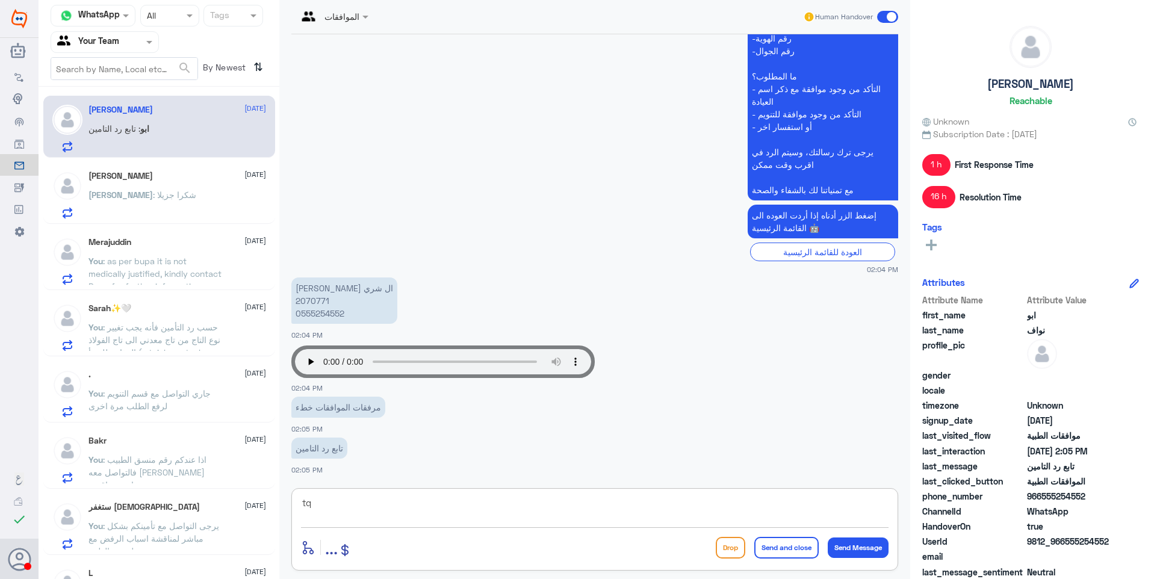
type textarea "t"
type textarea "فضلاً زودنا بنتائج اشعة اليد"
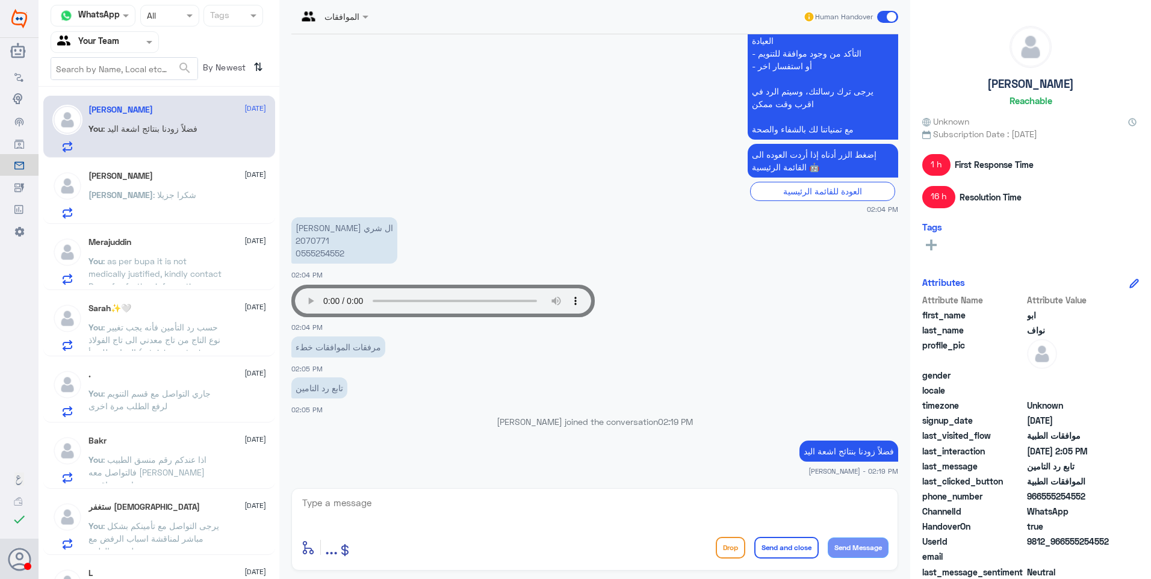
click at [684, 273] on div "منيره هزاع ال شري 2070771 0555254552 02:04 PM" at bounding box center [594, 247] width 607 height 66
click at [342, 504] on textarea at bounding box center [594, 509] width 587 height 29
type textarea "h"
type textarea "g"
type textarea "h"
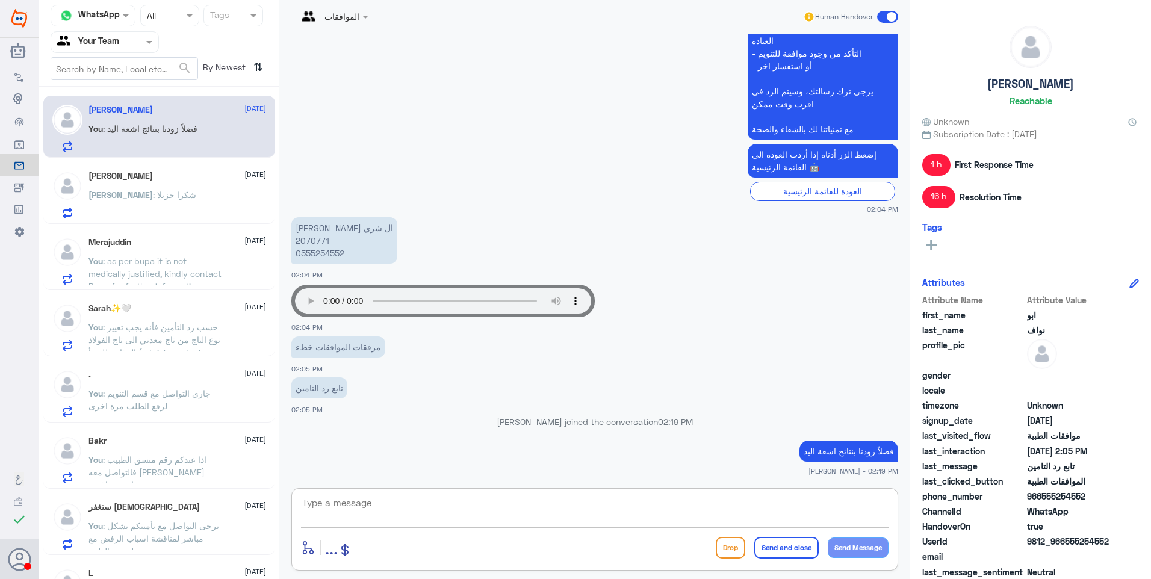
click at [444, 501] on textarea at bounding box center [594, 509] width 587 height 29
type textarea "لا يوجد نتائج اشعة يد سابقة في نظام دلة"
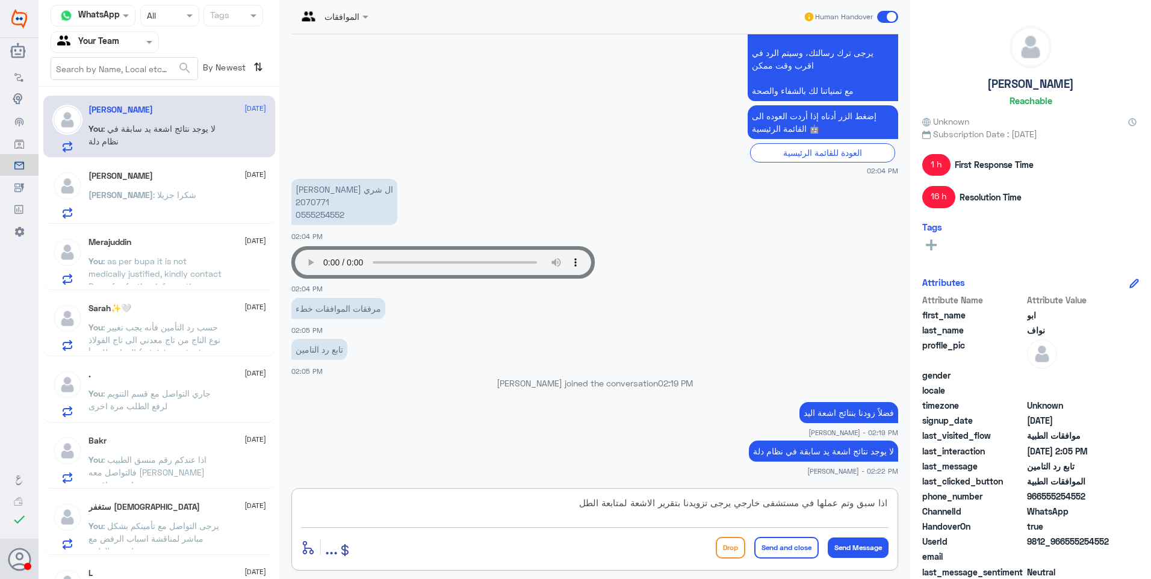
type textarea "اذا سبق وتم عملها في مستشفى خارجي يرجى تزويدنا بتقرير الاشعة لمتابعة الطلب"
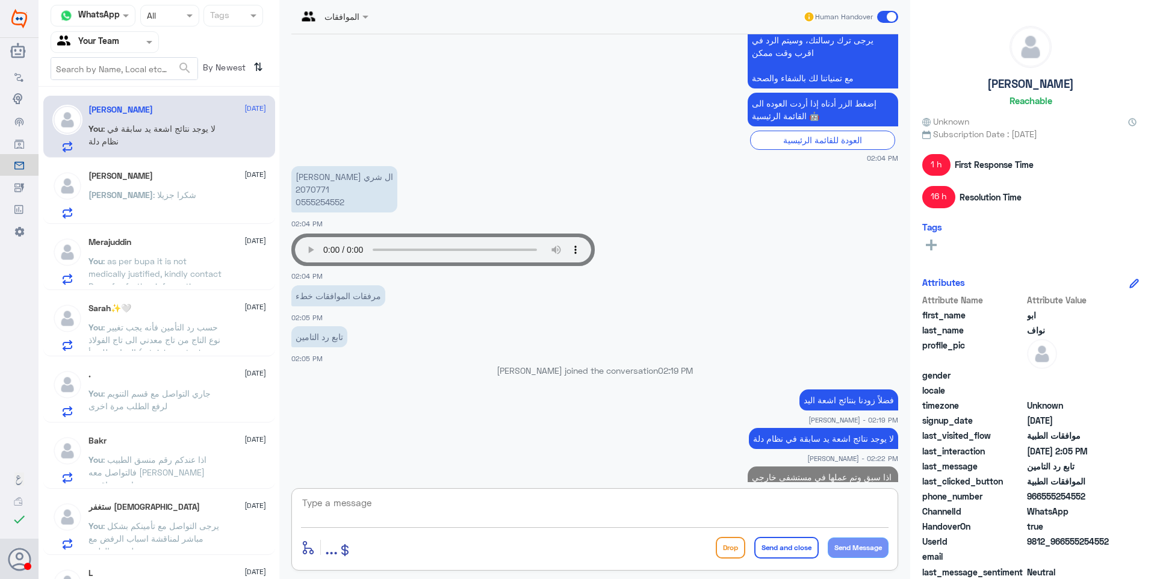
scroll to position [1300, 0]
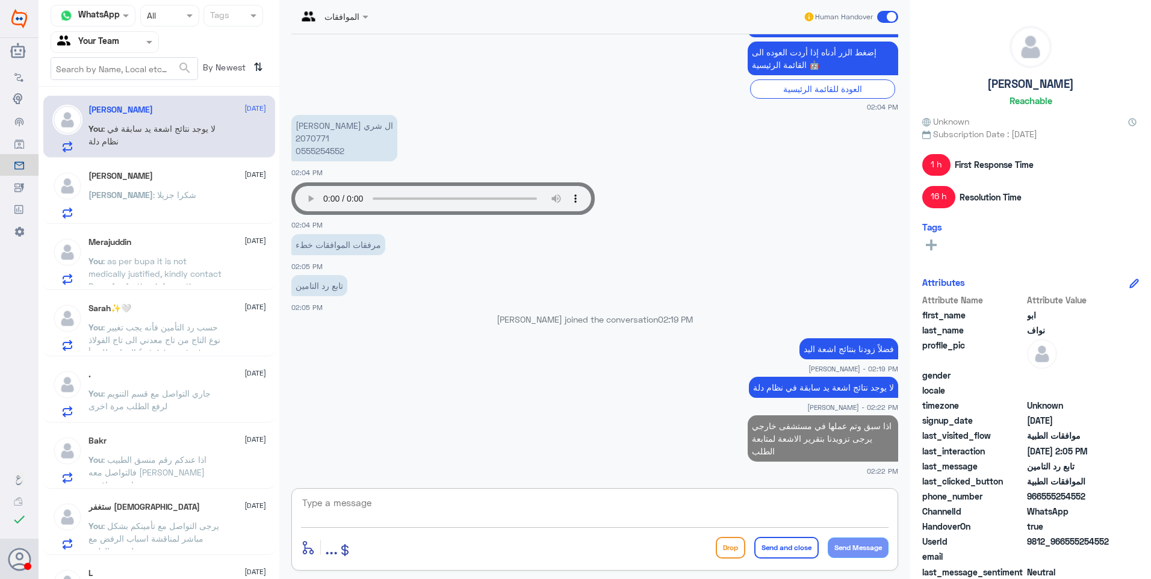
click at [141, 189] on p "Aya : شكرا جزيلا" at bounding box center [142, 203] width 108 height 30
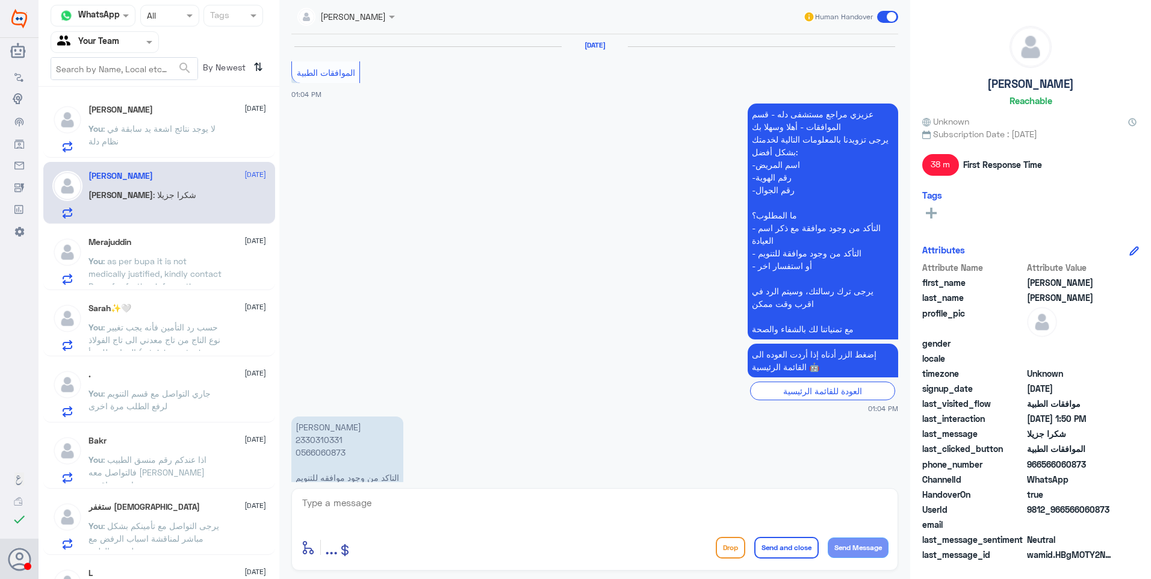
scroll to position [727, 0]
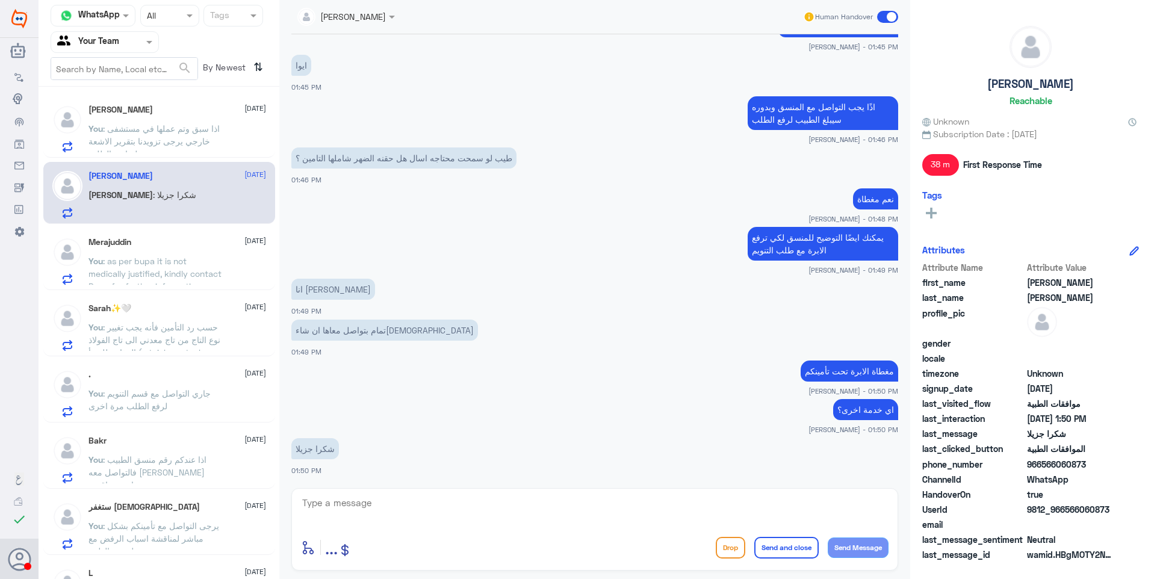
click at [420, 507] on textarea at bounding box center [594, 509] width 587 height 29
type textarea "العفو"
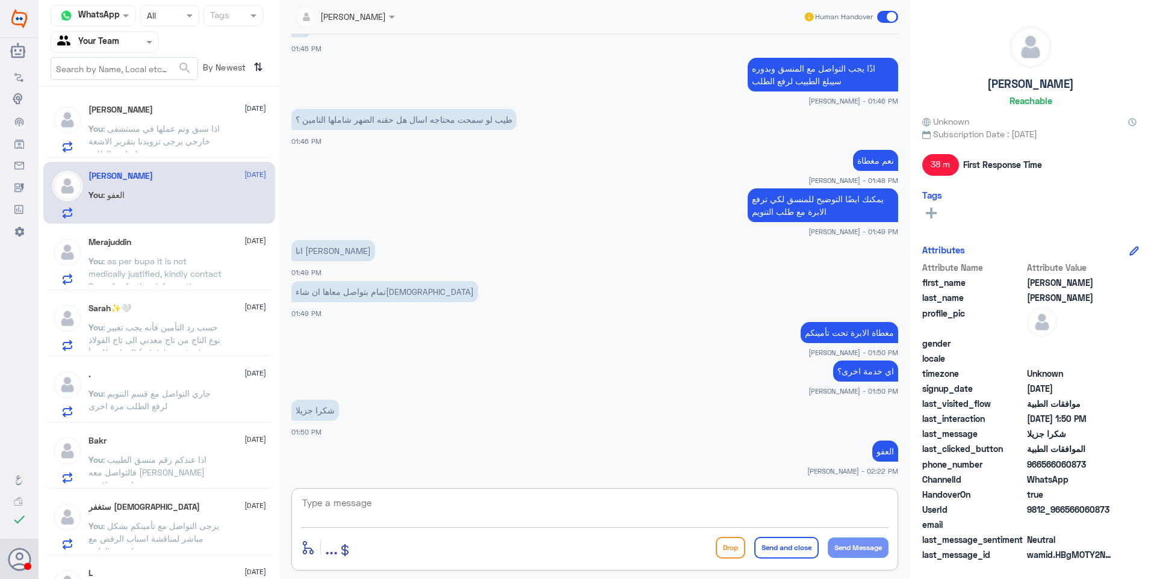
paste textarea "نشكر تواصلكم مع مستشفيات دلة."
type textarea "نشكر تواصلكم مع مستشفيات دلة."
click at [772, 553] on button "Send and close" at bounding box center [786, 548] width 64 height 22
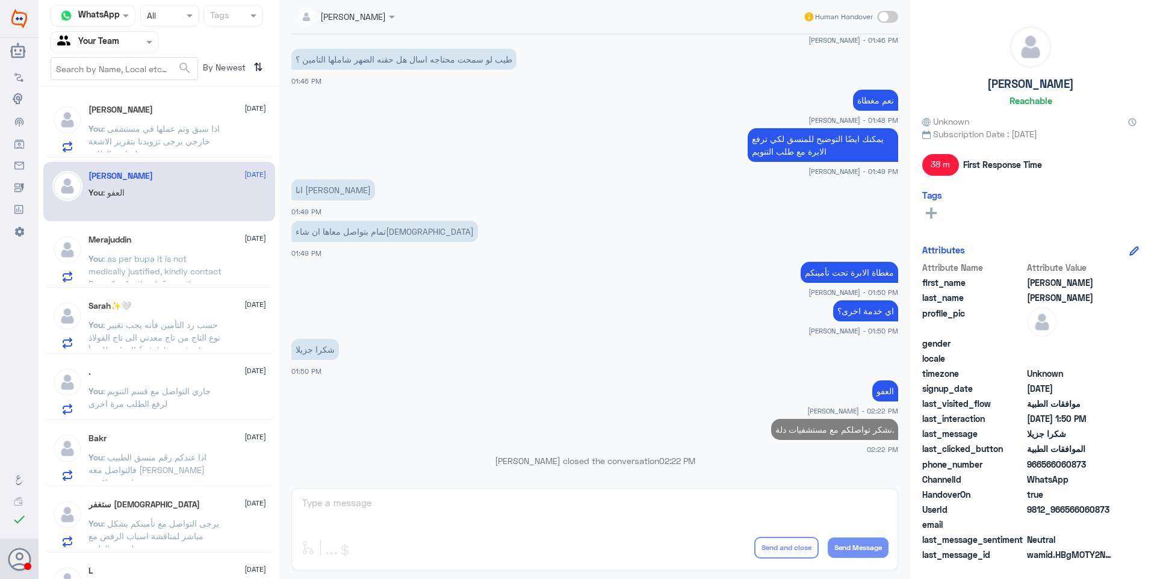
click at [139, 243] on div "Merajuddin 24 September" at bounding box center [177, 240] width 178 height 10
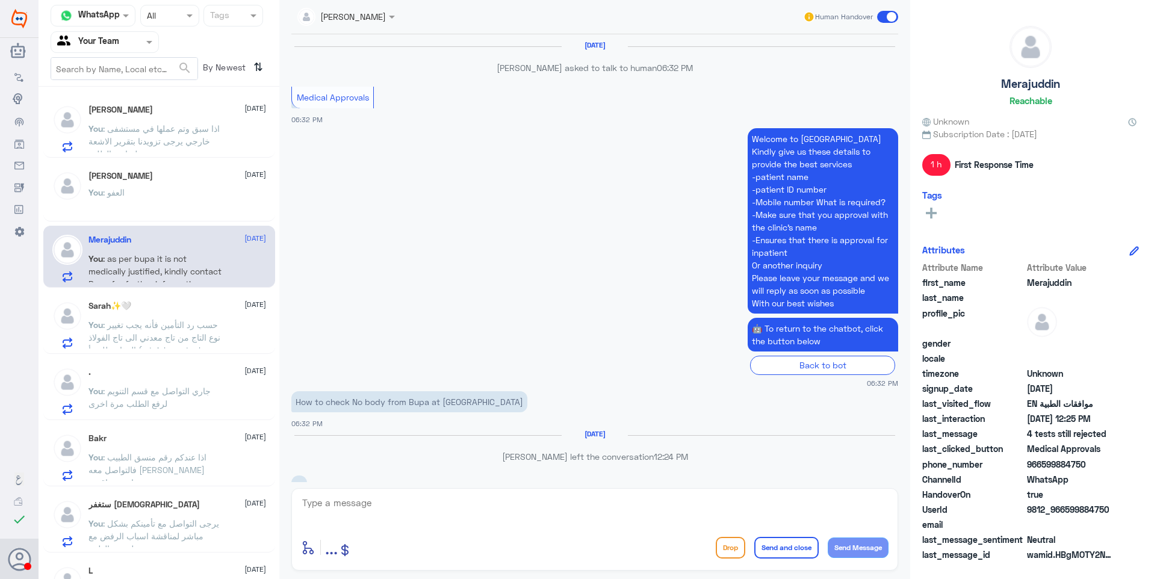
scroll to position [959, 0]
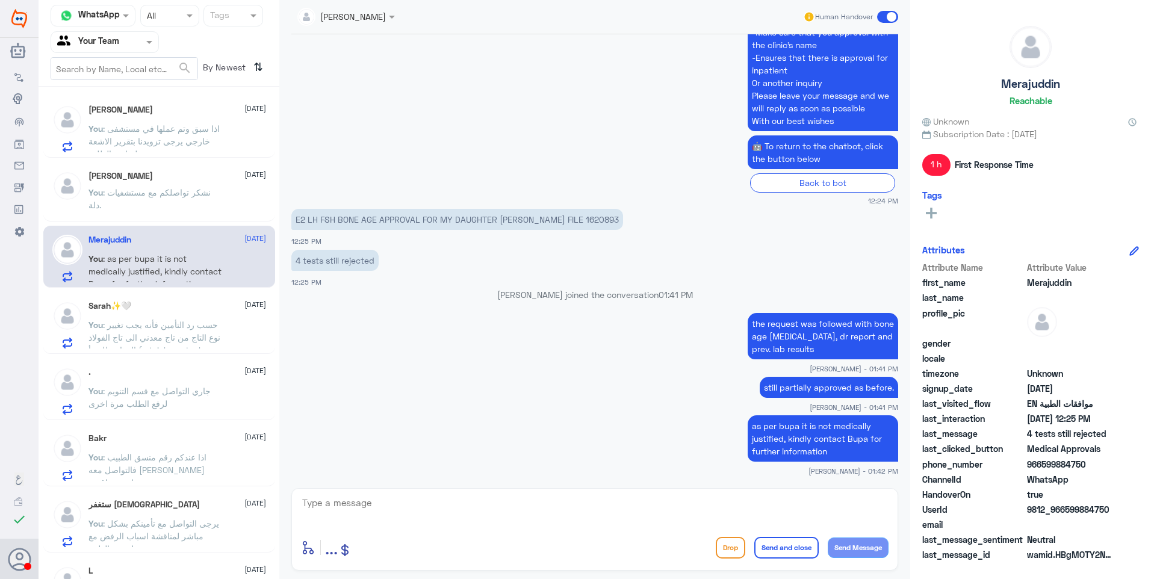
click at [405, 505] on textarea at bounding box center [594, 509] width 587 height 29
paste textarea "نشكر تواصلكم مع مستشفيات دلة."
type textarea "نشكر تواصلكم مع مستشفيات دلة."
click at [770, 543] on button "Send and close" at bounding box center [786, 548] width 64 height 22
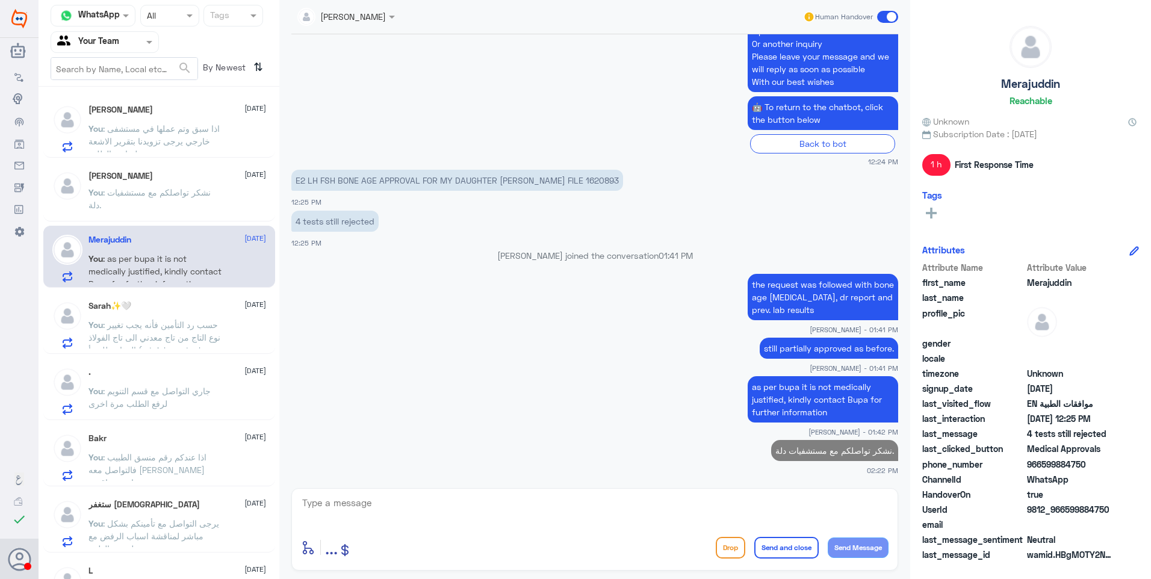
scroll to position [995, 0]
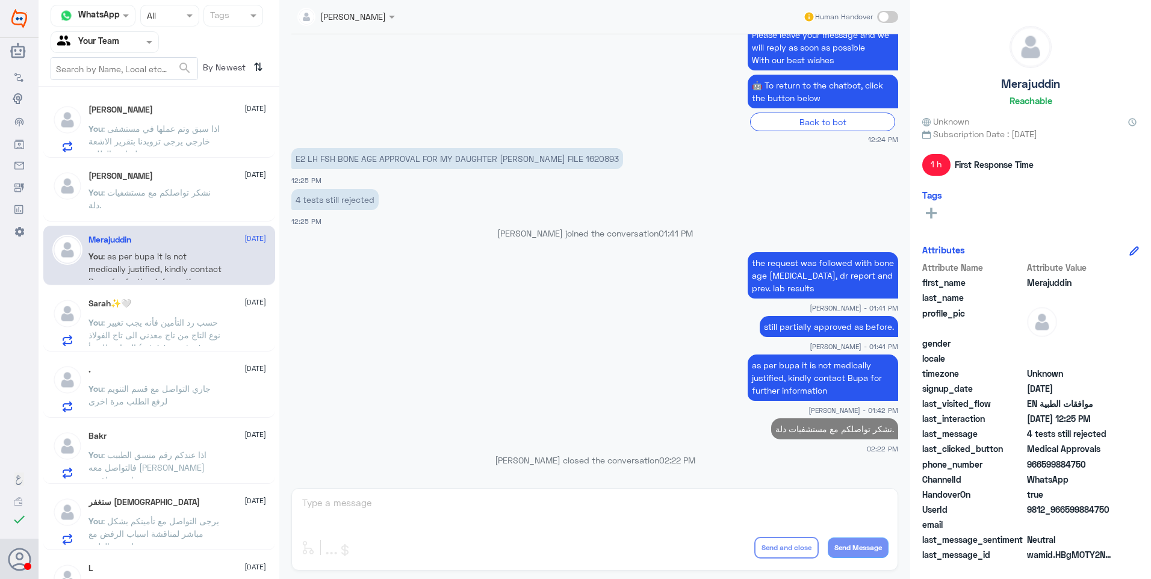
click at [162, 327] on span ": حسب رد التأمين فأنه يجب تغيير نوع التاج من تاج معدني الى تاج الفولاذ المقاوم …" at bounding box center [154, 341] width 132 height 48
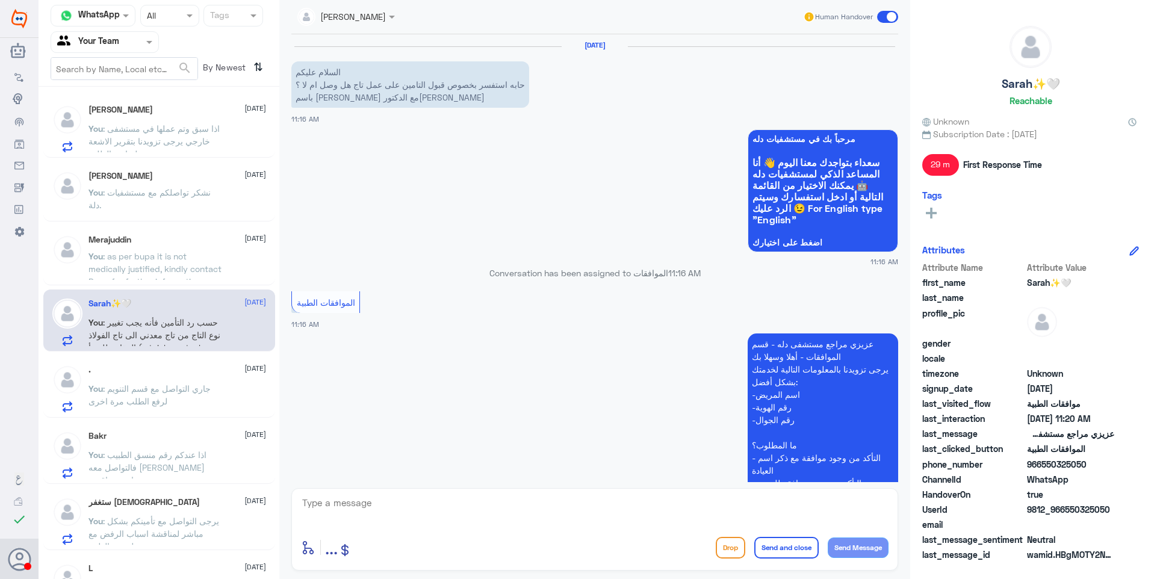
scroll to position [446, 0]
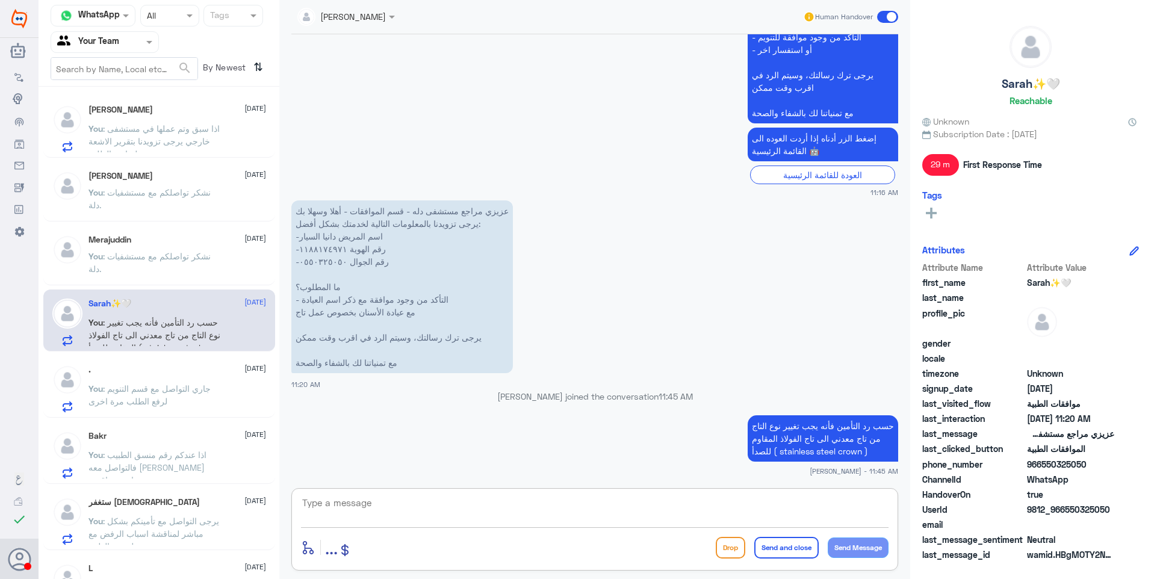
drag, startPoint x: 600, startPoint y: 516, endPoint x: 657, endPoint y: 518, distance: 56.6
click at [604, 519] on textarea at bounding box center [594, 509] width 587 height 29
paste textarea "نشكر تواصلكم مع مستشفيات دلة."
type textarea "نشكر تواصلكم مع مستشفيات دلة."
click at [758, 550] on button "Send and close" at bounding box center [786, 548] width 64 height 22
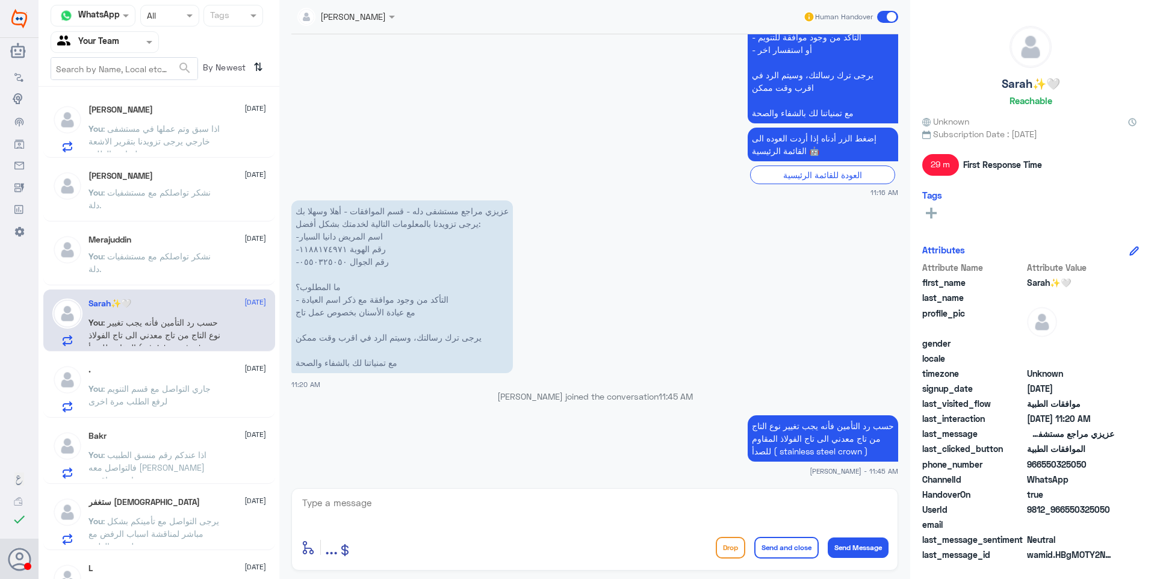
scroll to position [485, 0]
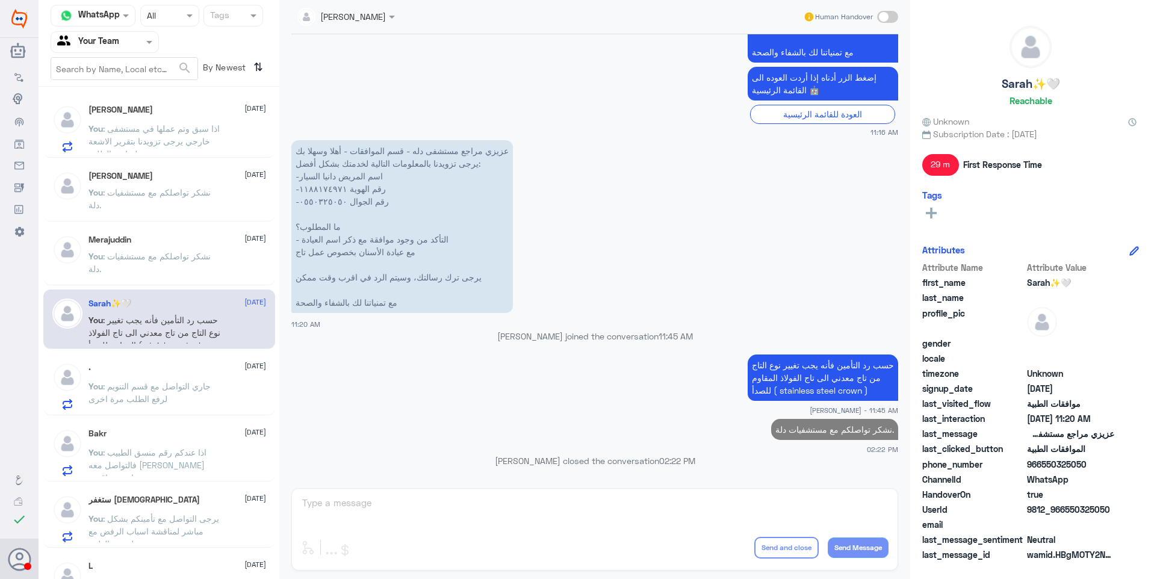
click at [173, 387] on span ": جاري التواصل مع قسم التنويم لرفع الطلب مرة اخرى" at bounding box center [149, 392] width 122 height 23
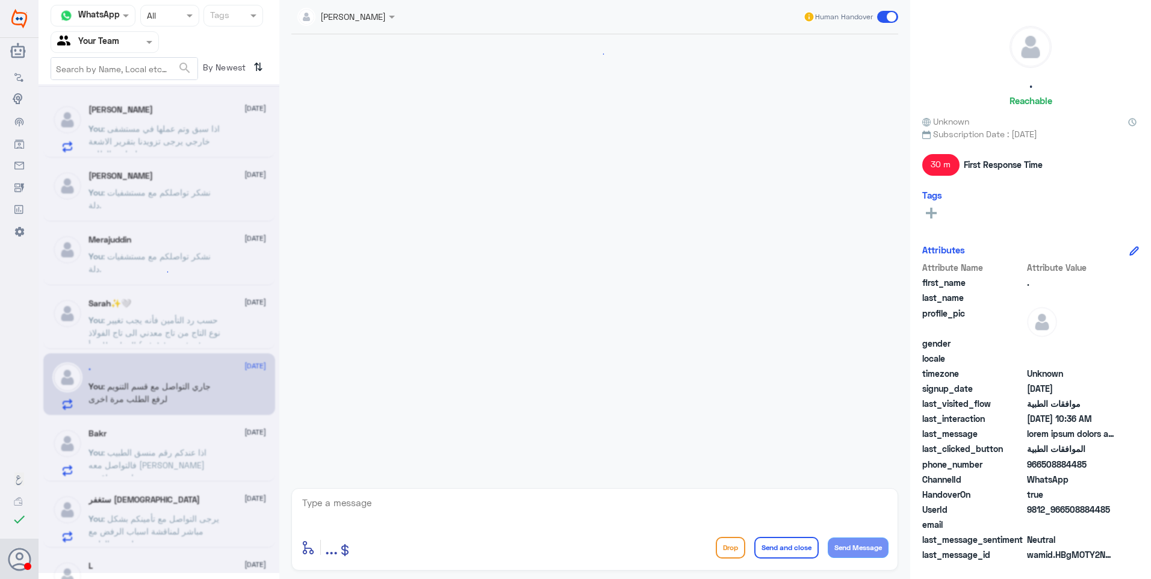
scroll to position [1538, 0]
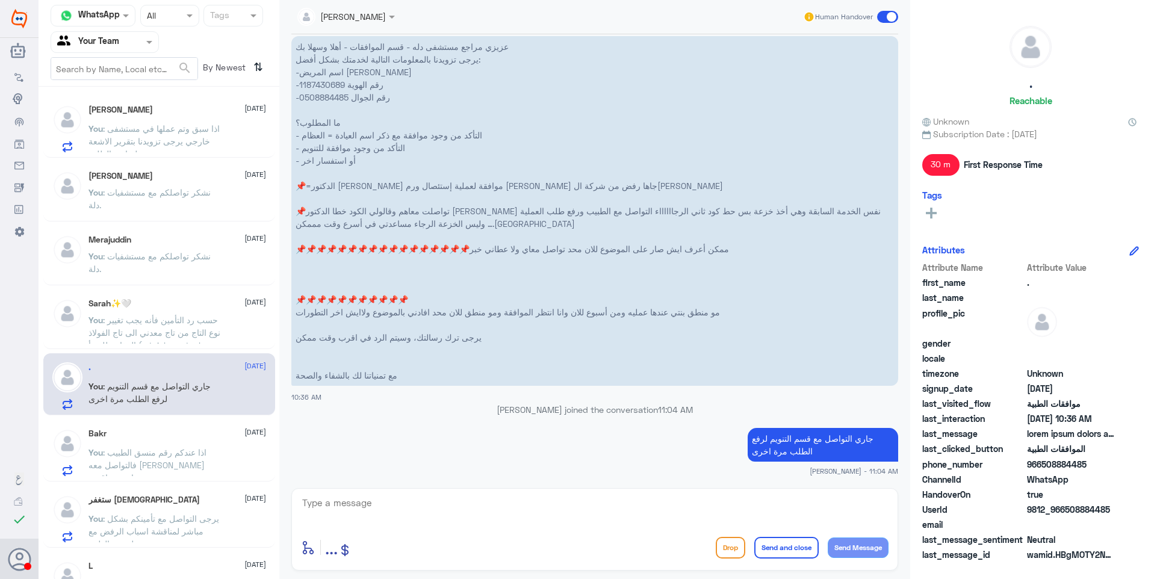
click at [141, 432] on div "Bakr 24 September" at bounding box center [177, 434] width 178 height 10
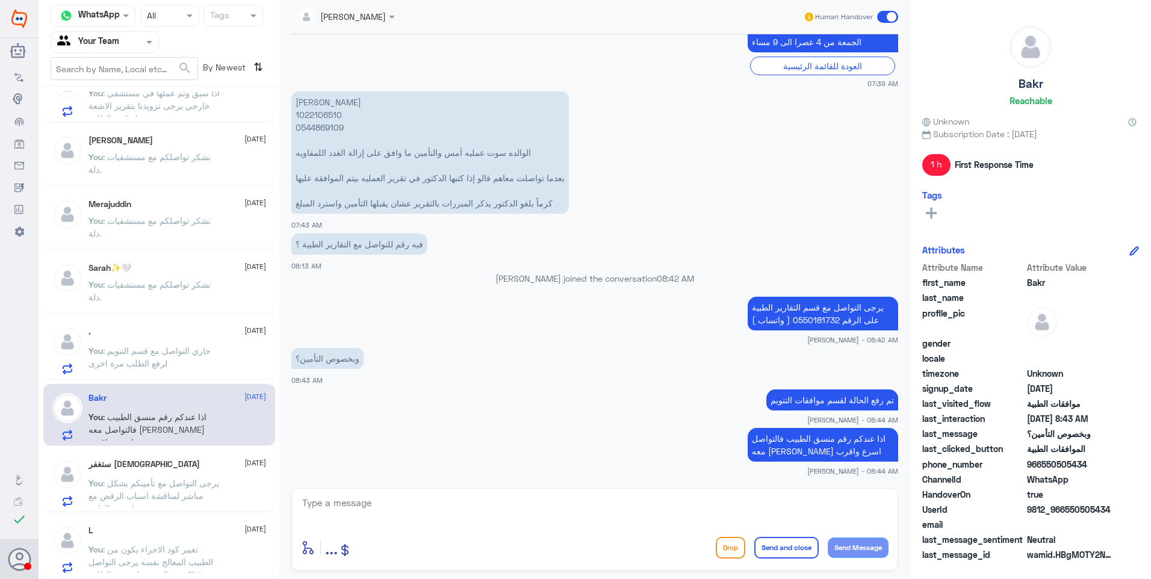
scroll to position [6, 0]
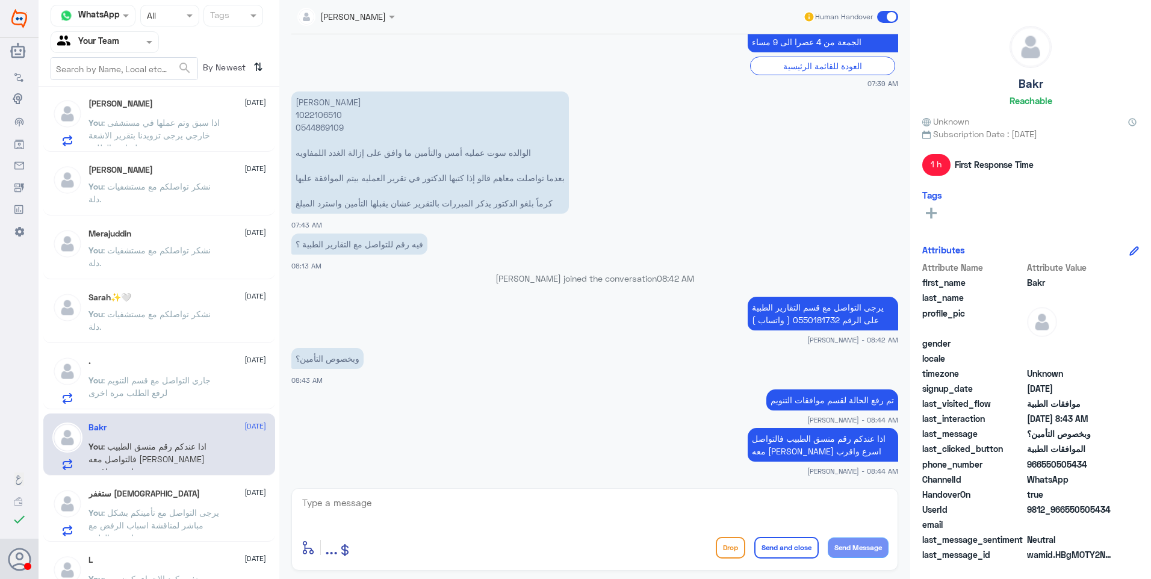
click at [149, 489] on div "ستغفر الله 24 September" at bounding box center [177, 494] width 178 height 10
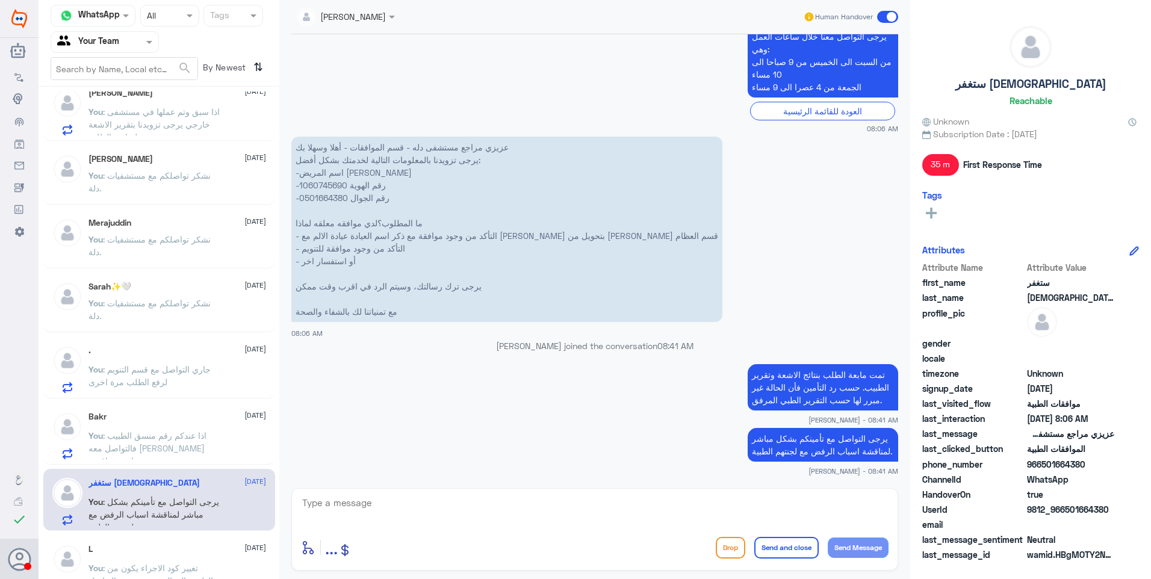
scroll to position [36, 0]
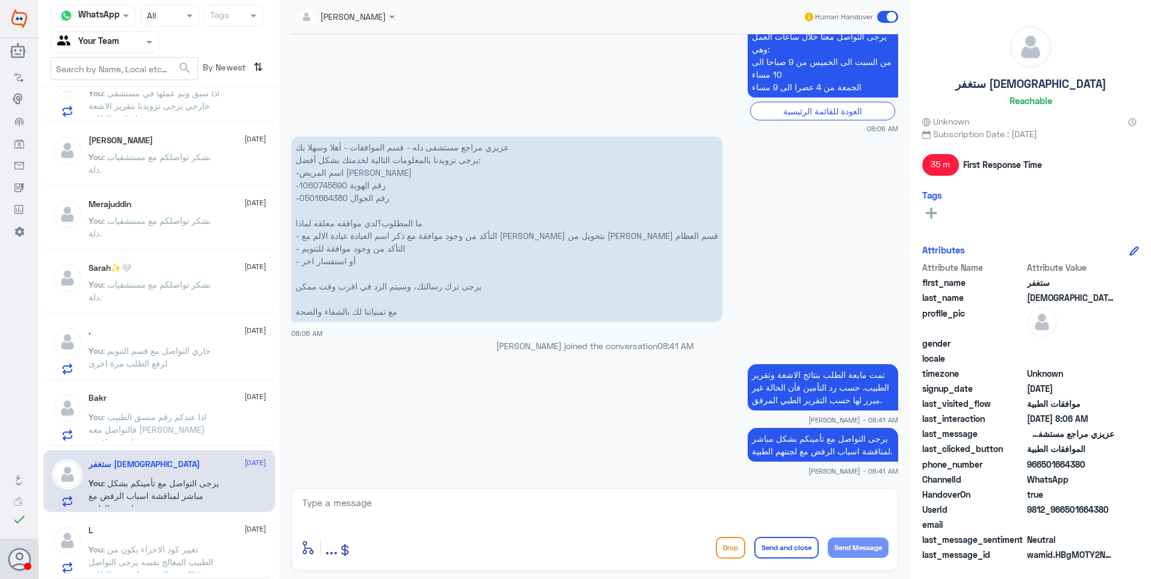
click at [185, 541] on div "L 24 September You : تغيير كود الاجراء يكون من الطبيب المعالج نفسه يرجى التواصل…" at bounding box center [177, 549] width 178 height 48
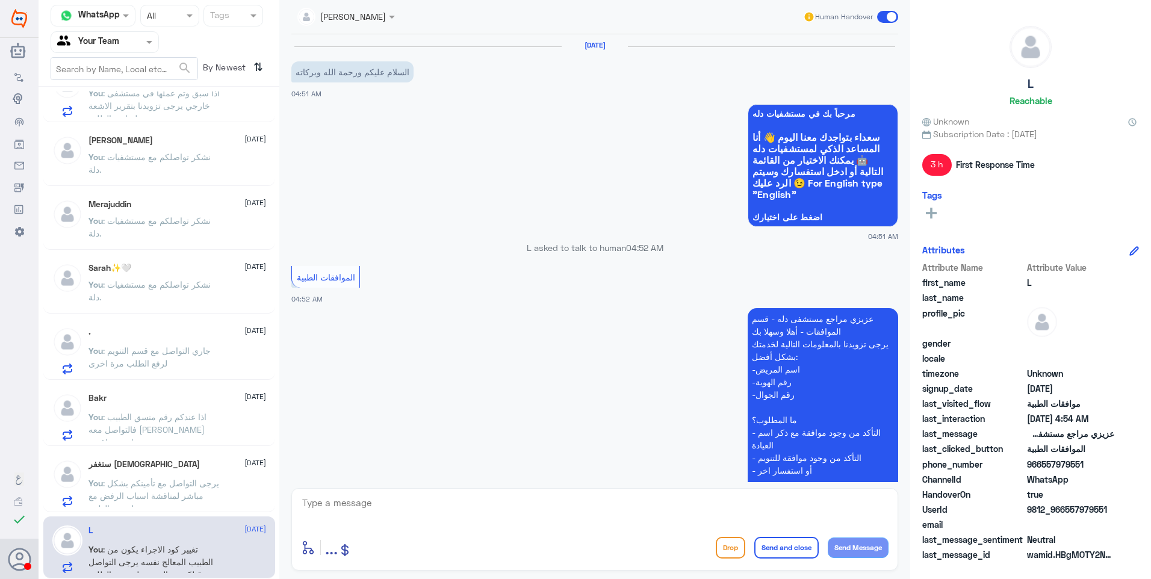
scroll to position [522, 0]
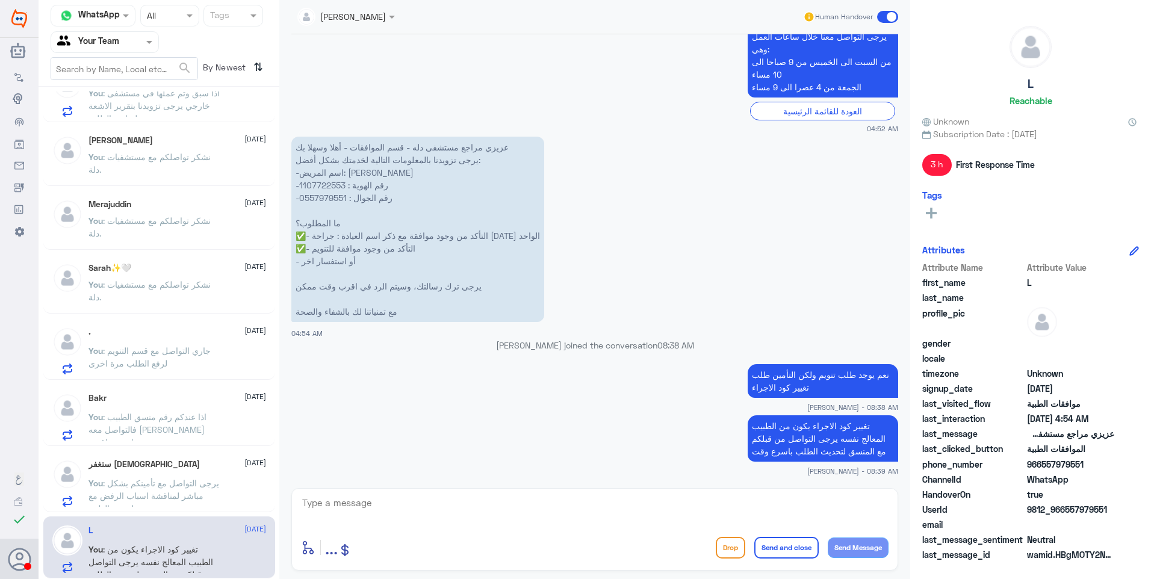
click at [795, 492] on div "enter flow name ... Drop Send and close Send Message" at bounding box center [594, 529] width 607 height 82
click at [811, 504] on textarea at bounding box center [594, 509] width 587 height 29
paste textarea "نشكر تواصلكم مع مستشفيات دلة."
type textarea "نشكر تواصلكم مع مستشفيات دلة."
drag, startPoint x: 776, startPoint y: 542, endPoint x: 794, endPoint y: 523, distance: 25.5
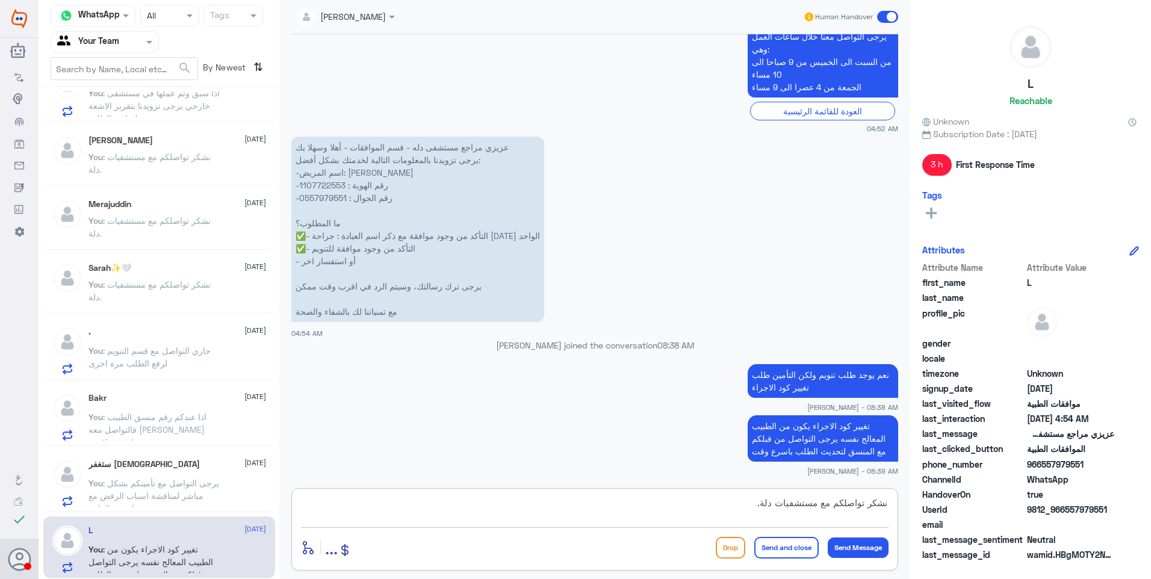
click at [776, 542] on button "Send and close" at bounding box center [786, 548] width 64 height 22
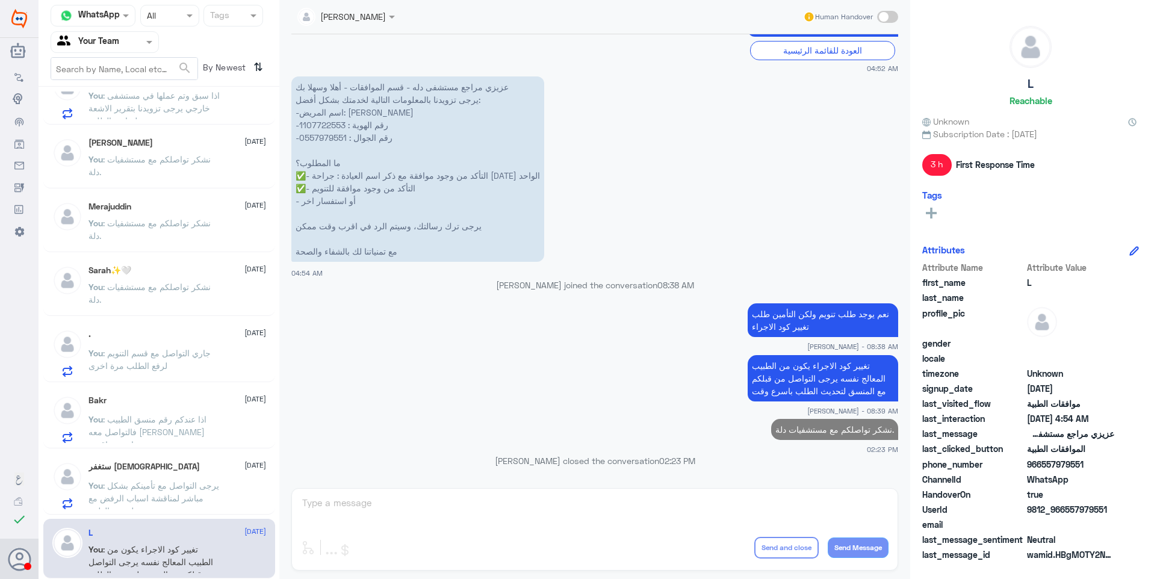
scroll to position [33, 0]
click at [175, 501] on span ": يرجى التواصل مع تأمينكم بشكل مباشر لمناقشة اسباب الرفض مع لجنتهم الطبية." at bounding box center [153, 498] width 131 height 36
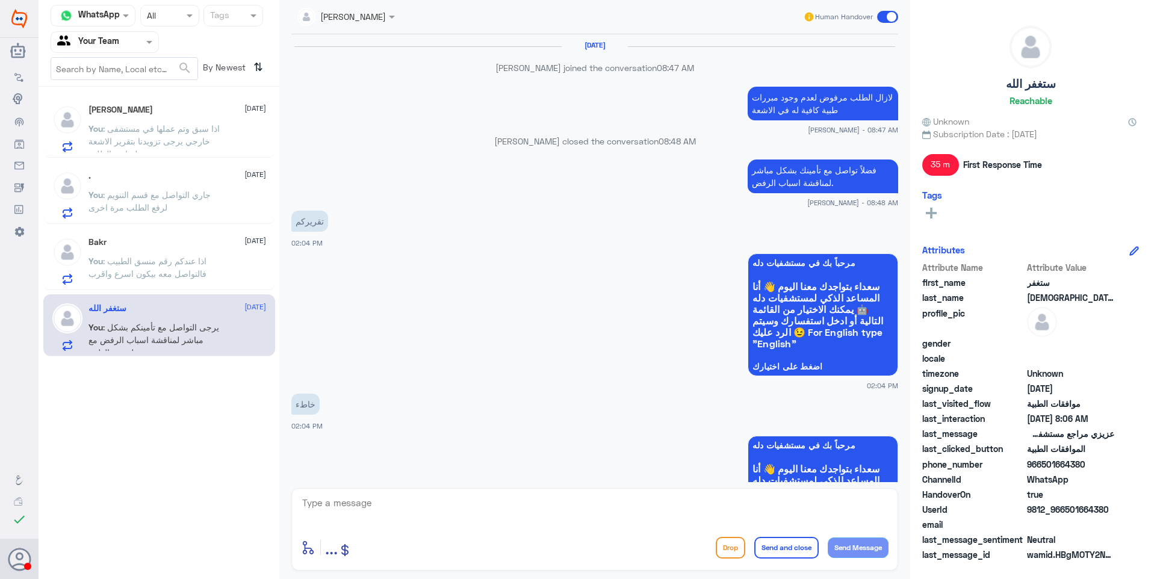
scroll to position [851, 0]
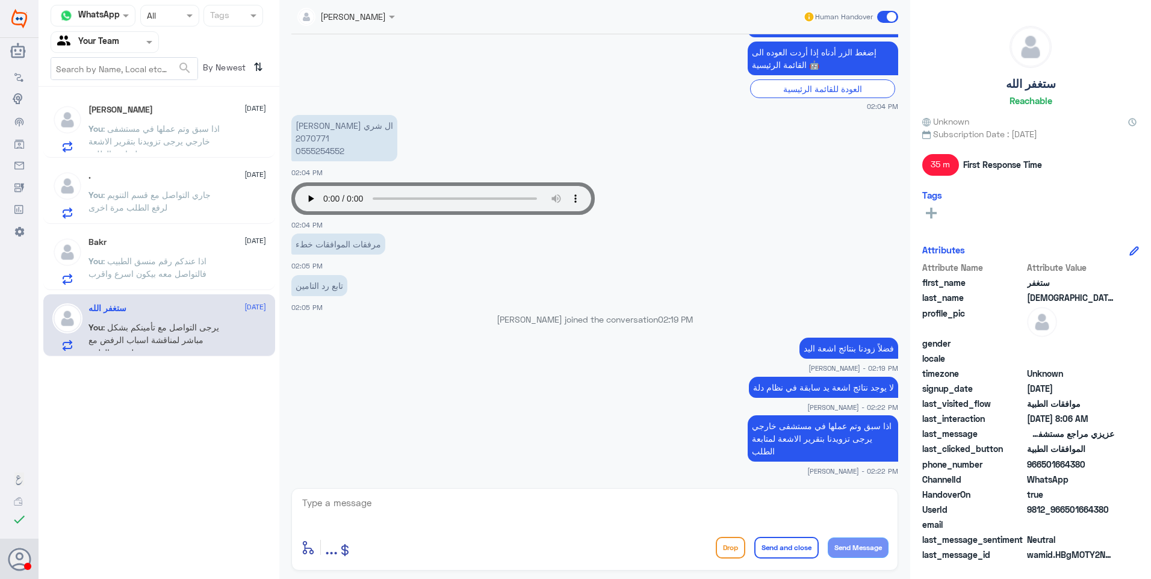
click at [174, 139] on span ": اذا سبق وتم عملها في مستشفى خارجي يرجى تزويدنا بتقرير الاشعة لمتابعة الطلب" at bounding box center [153, 141] width 131 height 36
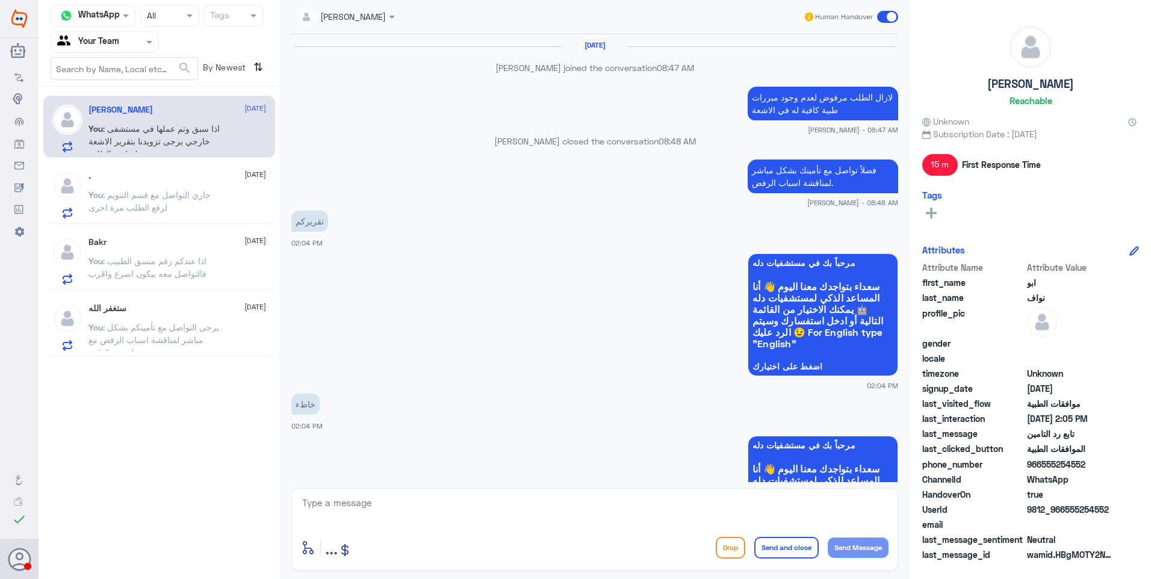
scroll to position [851, 0]
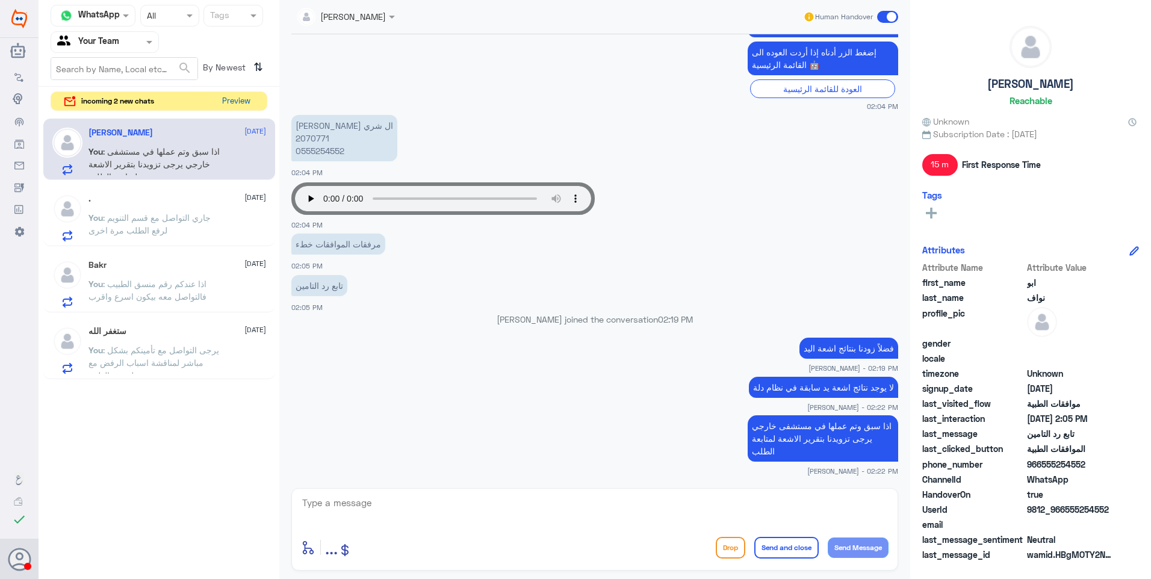
click at [231, 98] on button "Preview" at bounding box center [235, 101] width 37 height 19
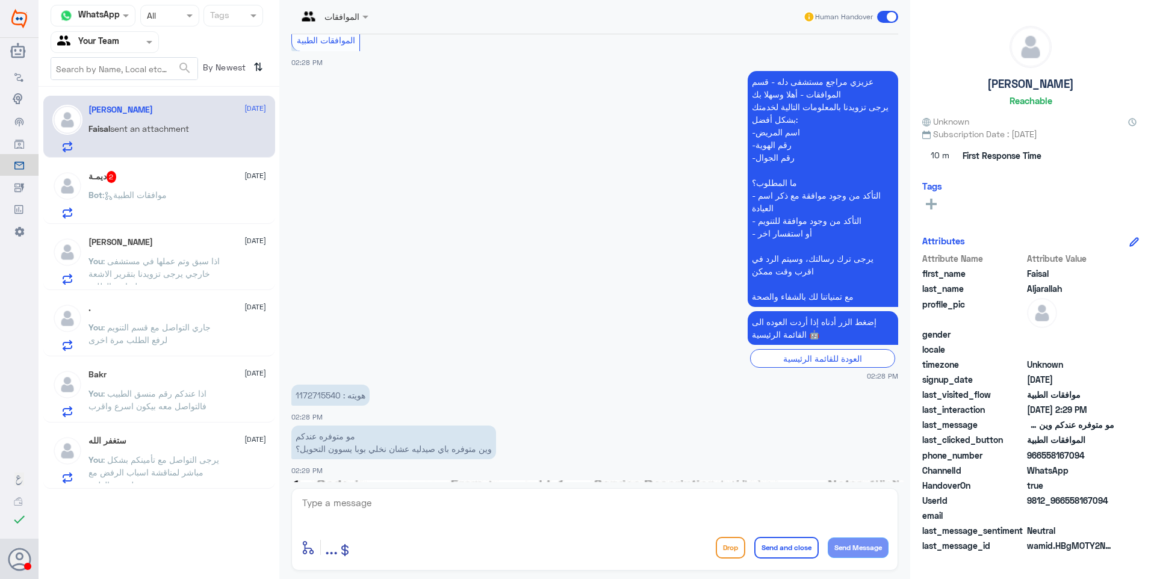
scroll to position [1089, 0]
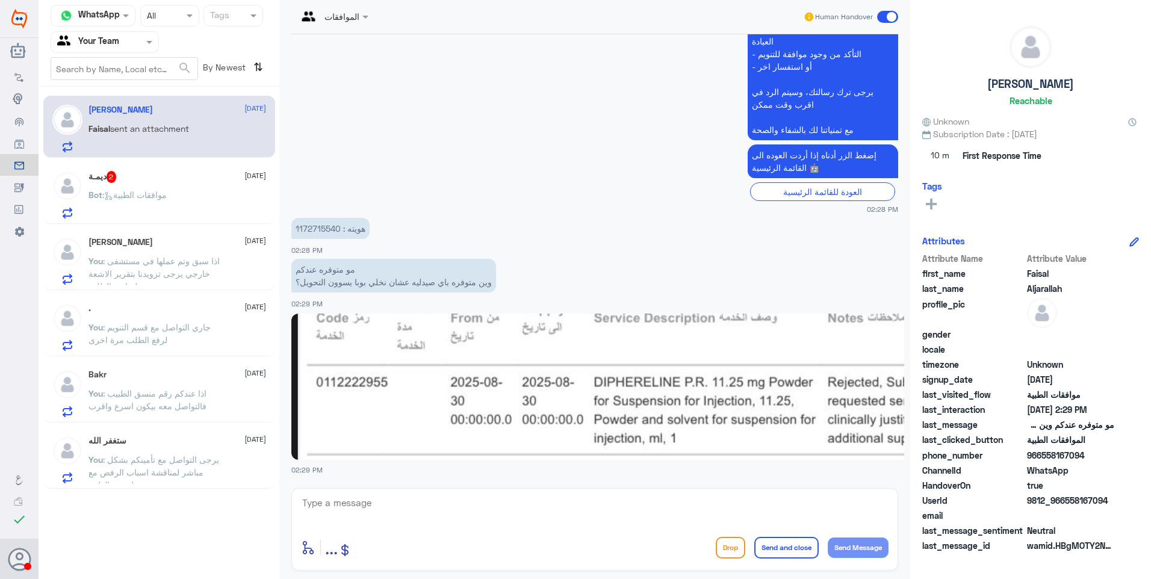
click at [326, 391] on img at bounding box center [769, 387] width 957 height 146
click at [315, 221] on p "هويته : 1172715540" at bounding box center [330, 228] width 78 height 21
click at [318, 226] on p "هويته : 1172715540" at bounding box center [330, 228] width 78 height 21
copy p "1172715540"
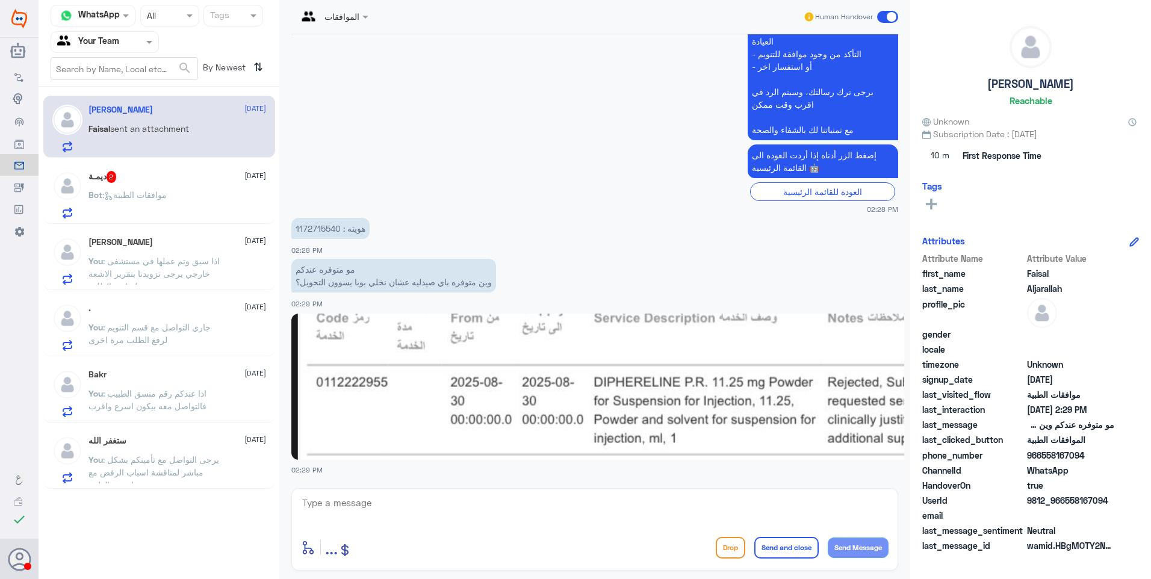
click at [408, 503] on textarea at bounding box center [594, 509] width 587 height 29
type textarea "ت"
type textarea "ل"
type textarea "تعرف من خلال بوبا"
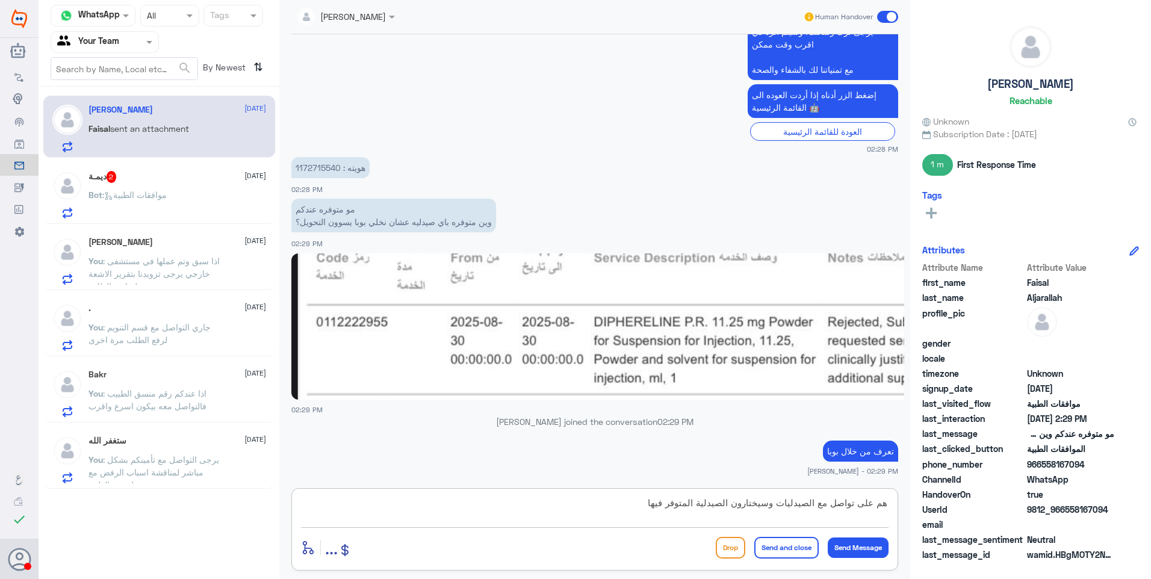
type textarea "هم على تواصل مع الصيدليات وسيختارون الصيدلية المتوفر فيها"
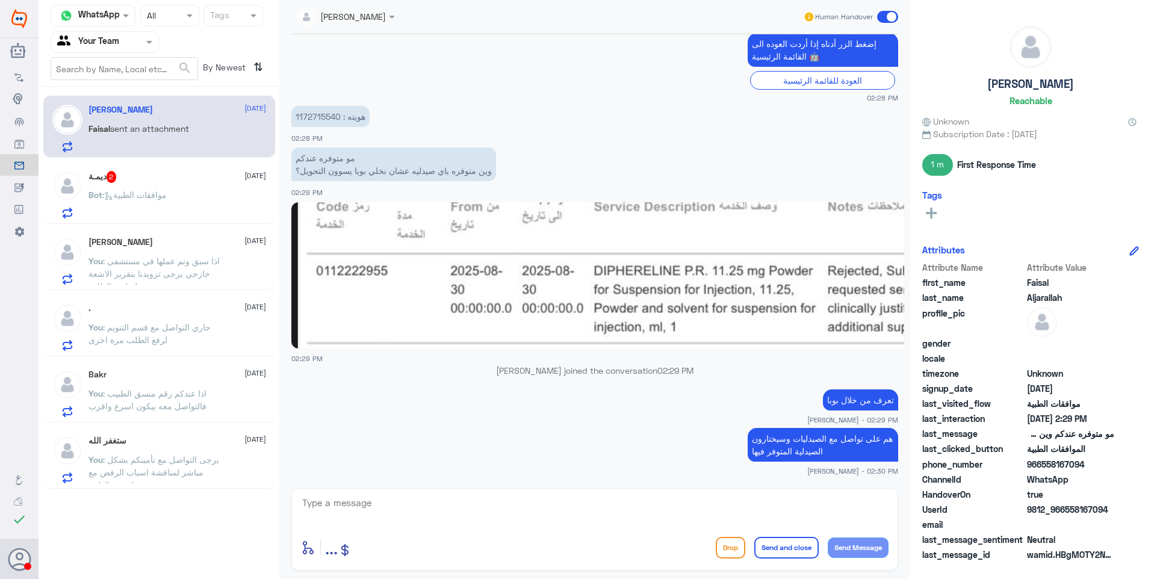
click at [146, 187] on div "ديمـة 2 24 September Bot : موافقات الطبية" at bounding box center [177, 195] width 178 height 48
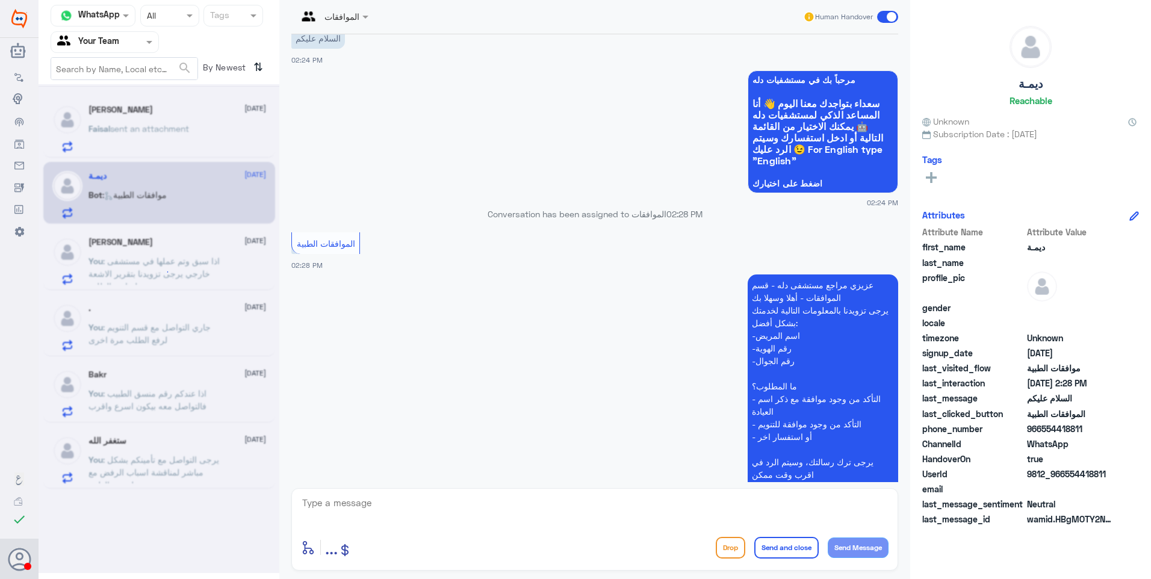
scroll to position [142, 0]
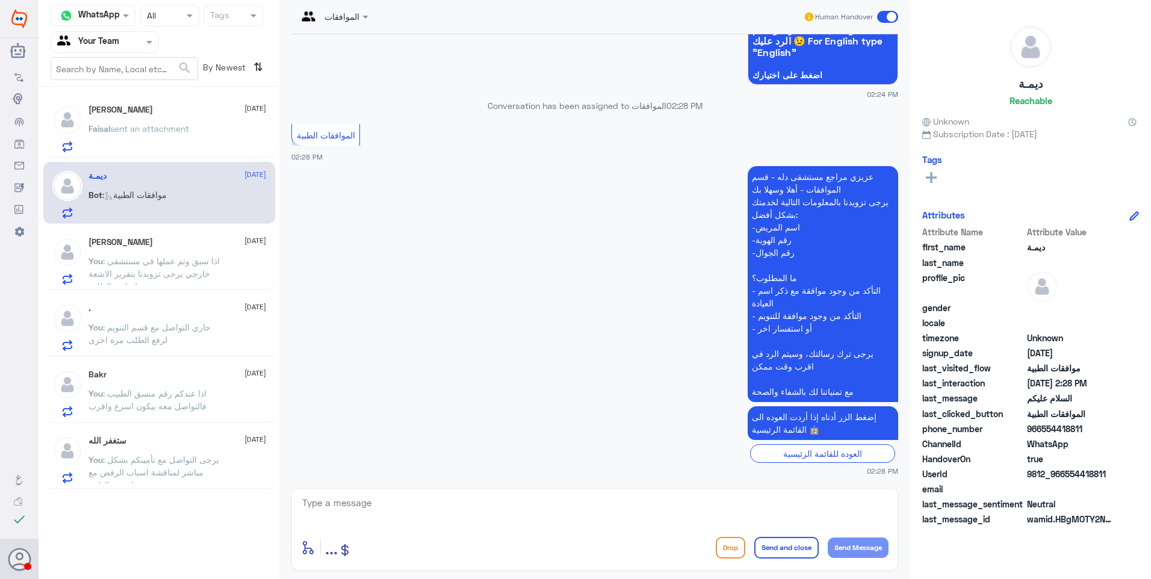
click at [421, 175] on app-msgs-text "عزيزي مراجع مستشفى دله - قسم الموافقات - أهلا وسهلا بك يرجى تزويدنا بالمعلومات …" at bounding box center [594, 284] width 607 height 237
click at [350, 503] on textarea at bounding box center [594, 509] width 587 height 29
paste textarea "فضلاً زودنا ببياناتك ووضح لنا استفسارك"
type textarea "فضلاً زودنا ببياناتك ووضح لنا استفسارك"
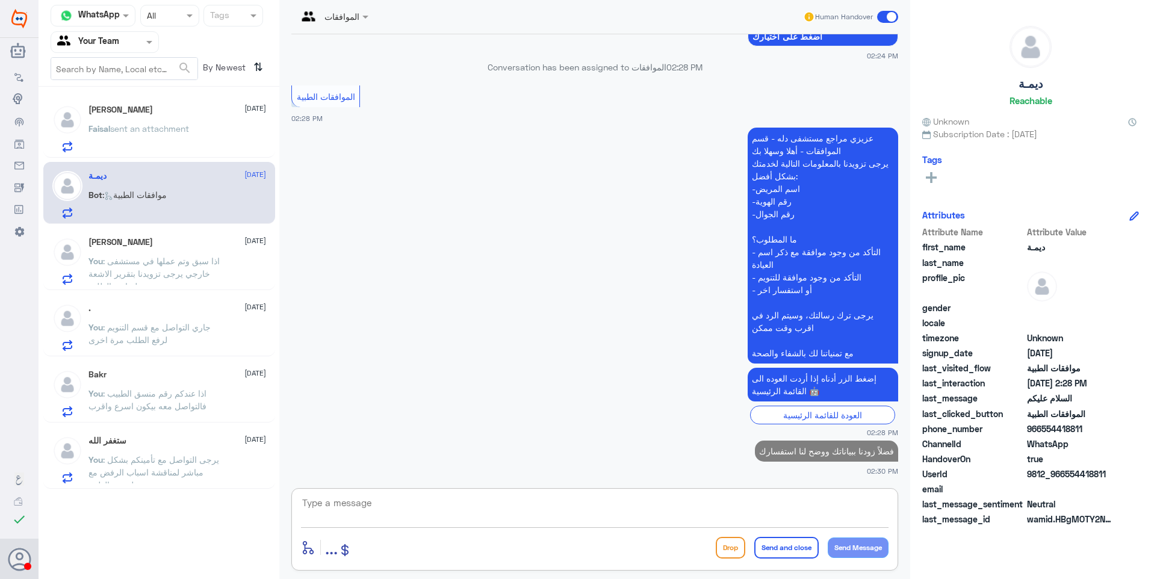
click at [174, 270] on span ": اذا سبق وتم عملها في مستشفى خارجي يرجى تزويدنا بتقرير الاشعة لمتابعة الطلب" at bounding box center [153, 274] width 131 height 36
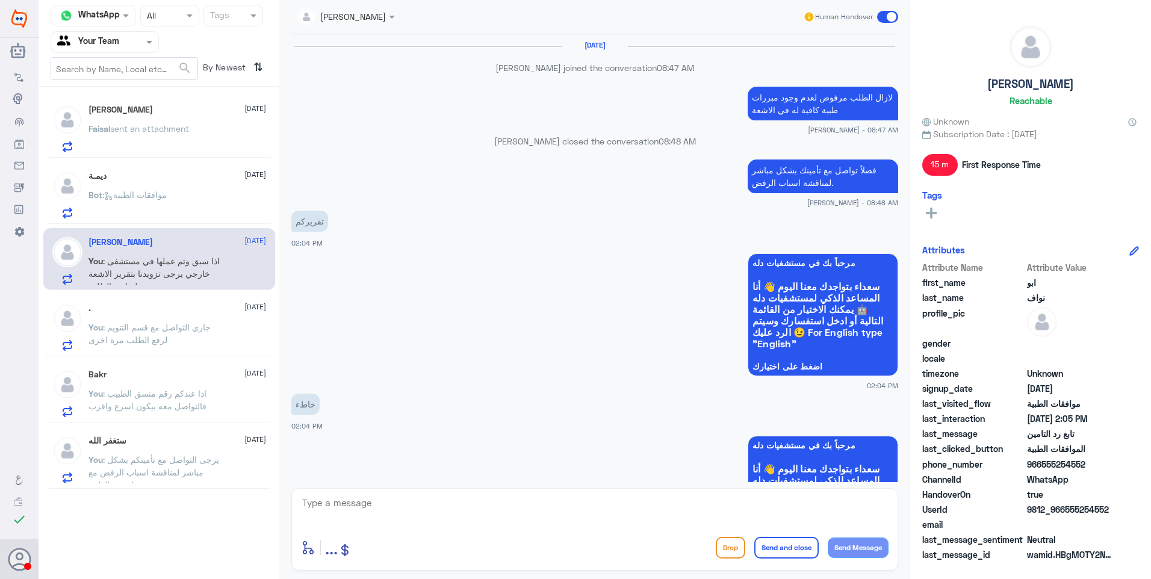
scroll to position [851, 0]
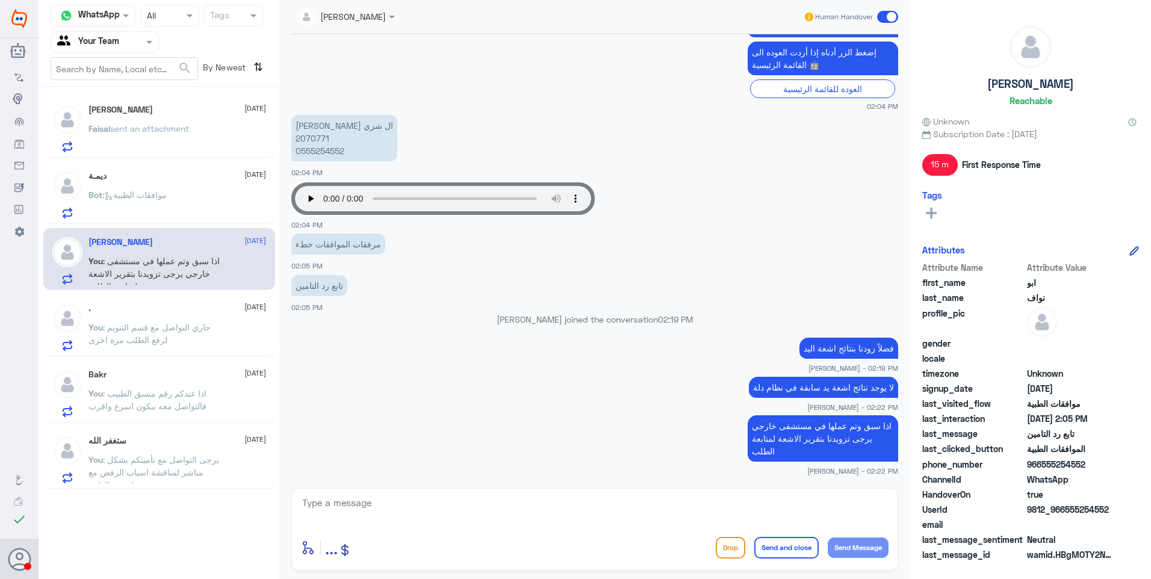
click at [170, 127] on span "sent an attachment" at bounding box center [149, 128] width 79 height 10
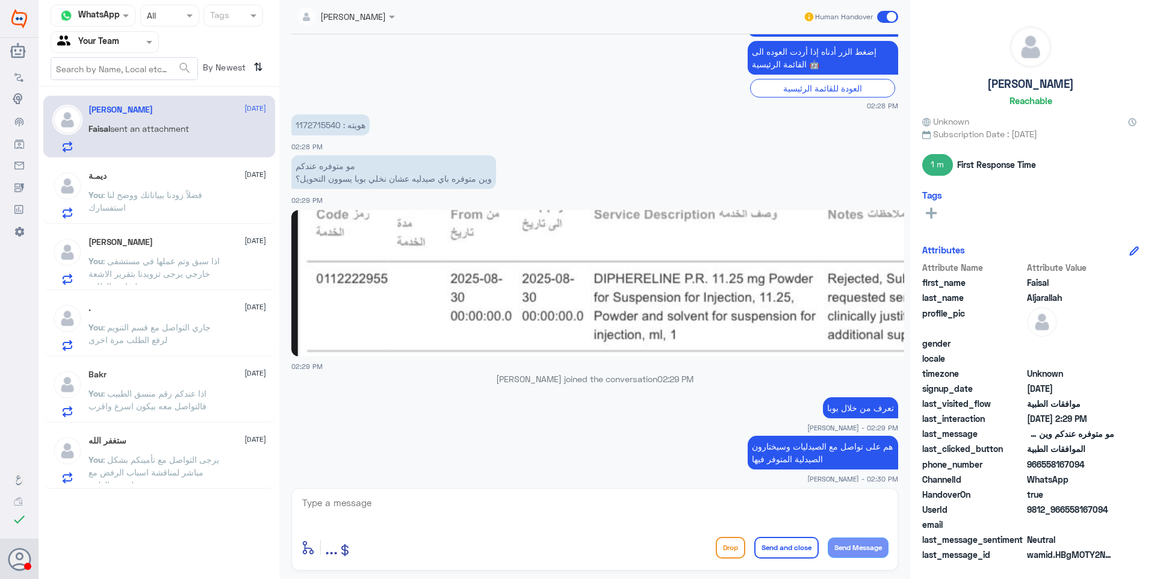
scroll to position [1201, 0]
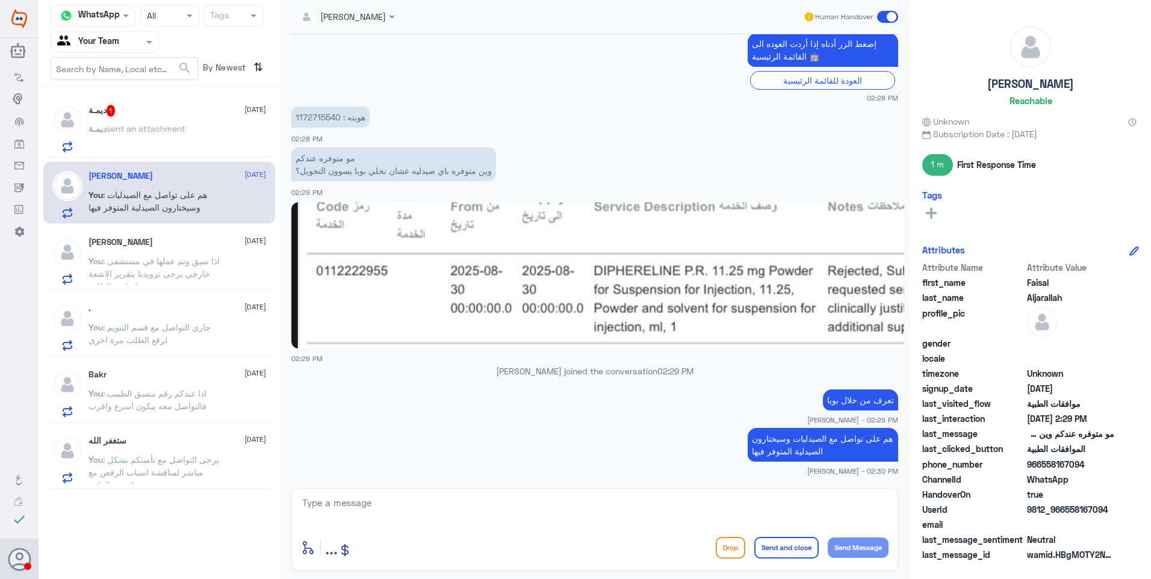
click at [153, 129] on span "sent an attachment" at bounding box center [146, 128] width 79 height 10
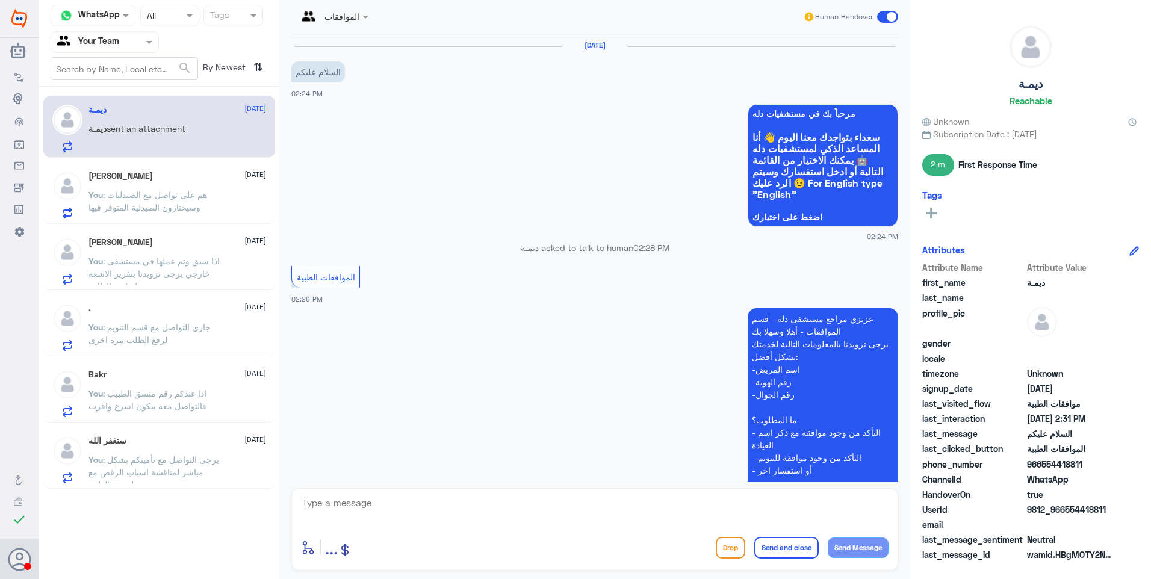
scroll to position [282, 0]
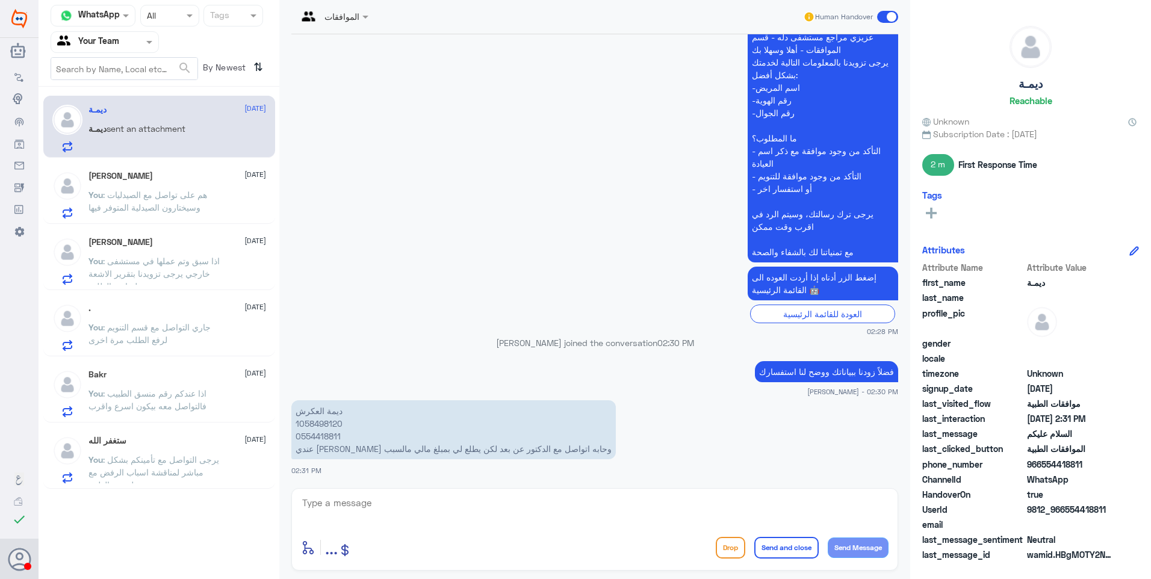
click at [315, 423] on p "ديمة العكرش 1058498120 0554418811 عندي تامين وحابه اتواصل مع الدكتور عن بعد لكن…" at bounding box center [453, 429] width 324 height 59
copy p "1058498120"
drag, startPoint x: 539, startPoint y: 451, endPoint x: 393, endPoint y: 450, distance: 146.3
click at [397, 450] on p "ديمة العكرش 1058498120 0554418811 عندي تامين وحابه اتواصل مع الدكتور عن بعد لكن…" at bounding box center [453, 429] width 324 height 59
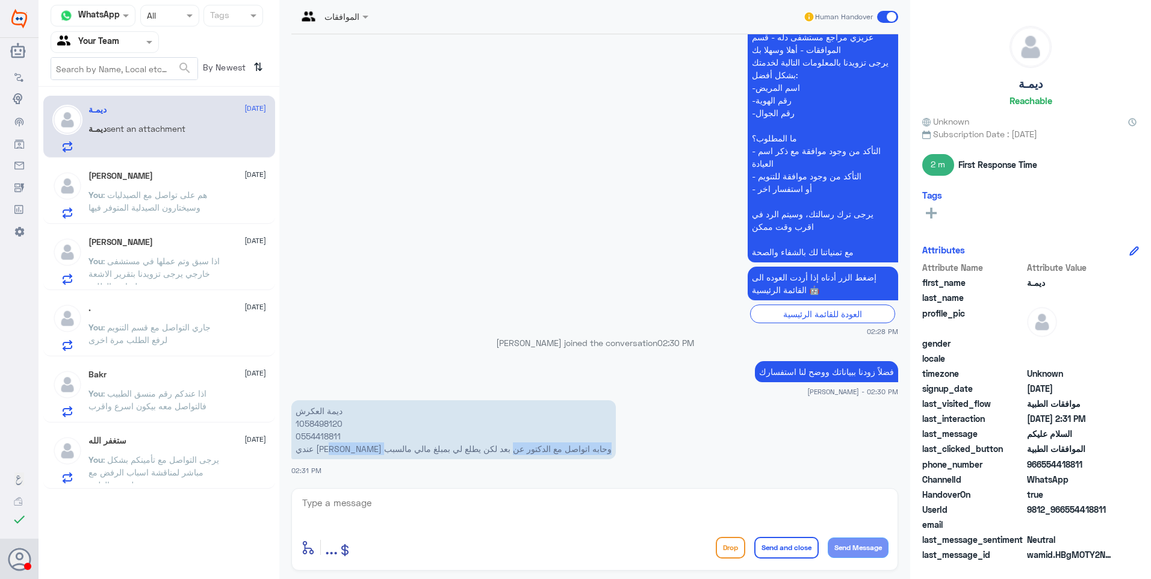
drag, startPoint x: 393, startPoint y: 450, endPoint x: 420, endPoint y: 452, distance: 27.2
click at [420, 452] on p "ديمة العكرش 1058498120 0554418811 عندي تامين وحابه اتواصل مع الدكتور عن بعد لكن…" at bounding box center [453, 429] width 324 height 59
drag, startPoint x: 345, startPoint y: 495, endPoint x: 351, endPoint y: 496, distance: 6.1
click at [346, 495] on textarea at bounding box center [594, 509] width 587 height 29
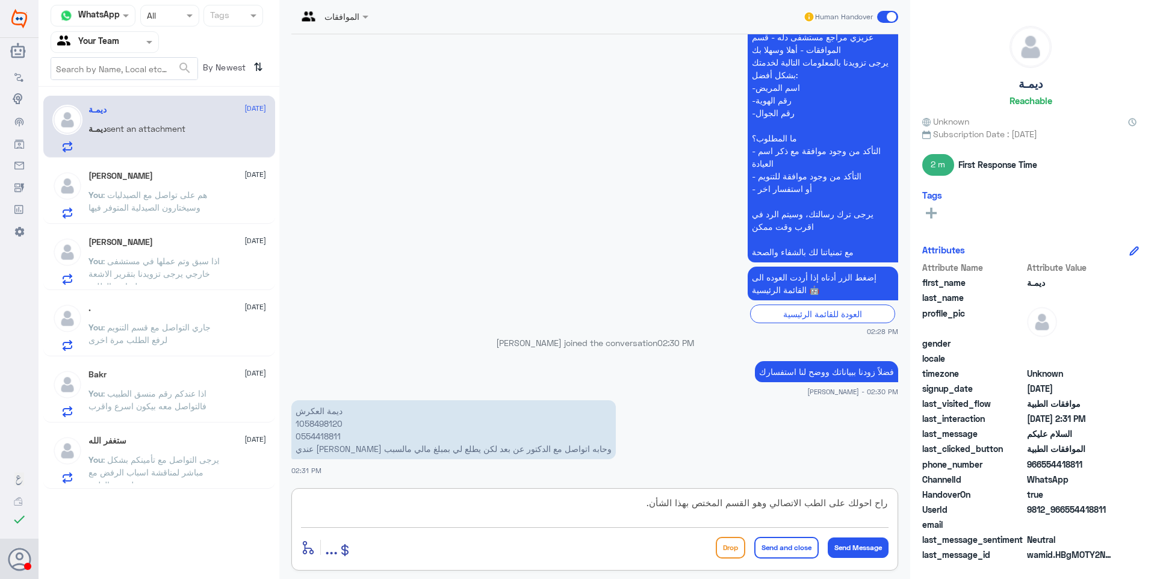
type textarea "راح احولك على الطب الاتصالي وهو القسم المختص بهذا الشأن."
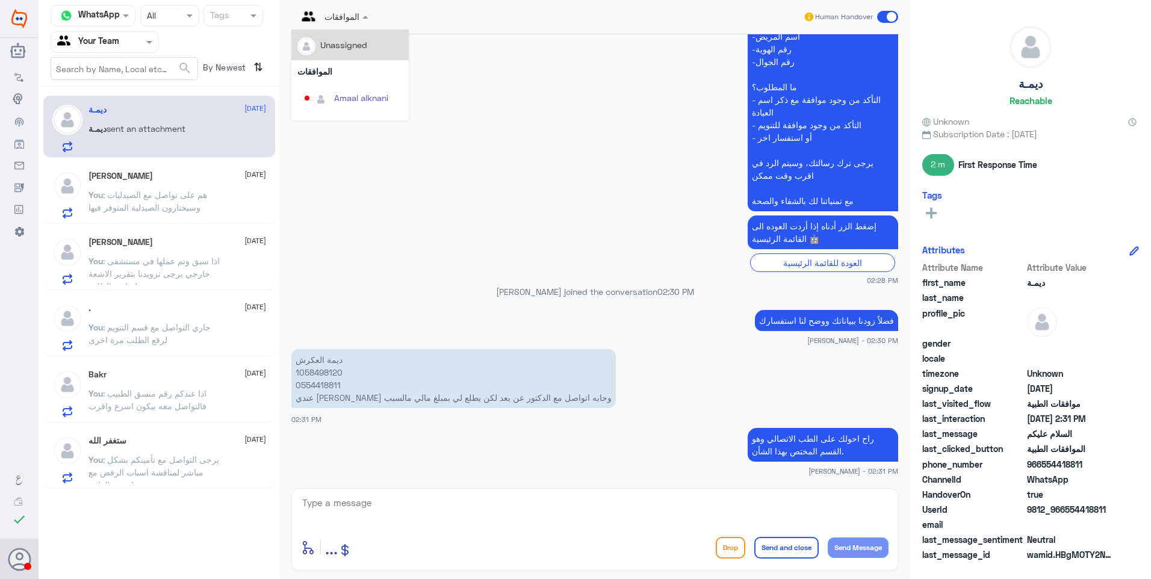
click at [345, 16] on div at bounding box center [332, 16] width 83 height 14
click at [370, 97] on div "Badr Alotaibi" at bounding box center [359, 103] width 51 height 13
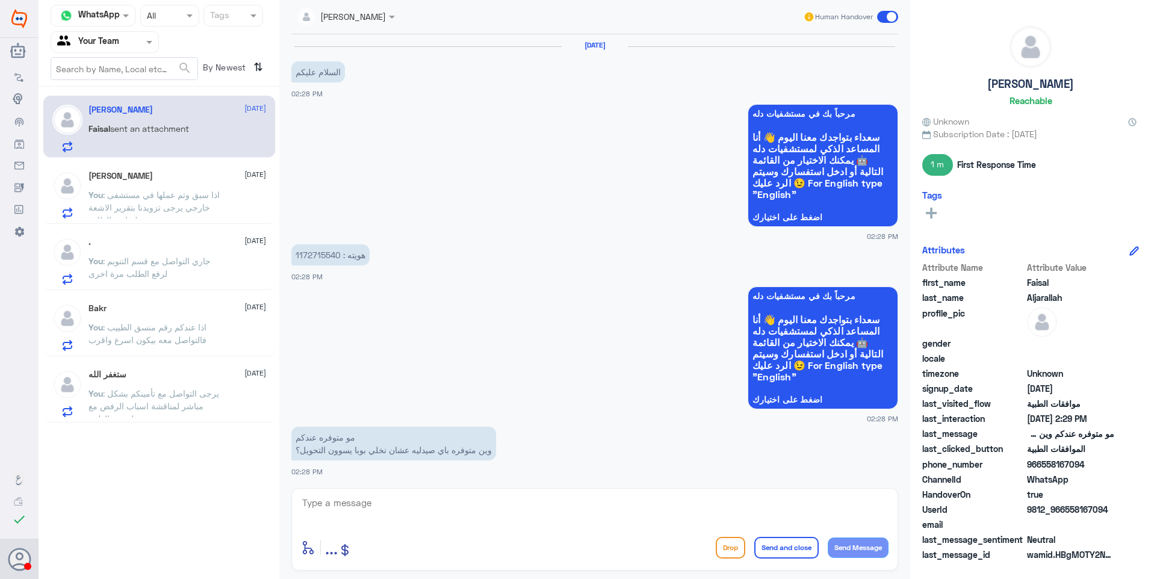
scroll to position [1201, 0]
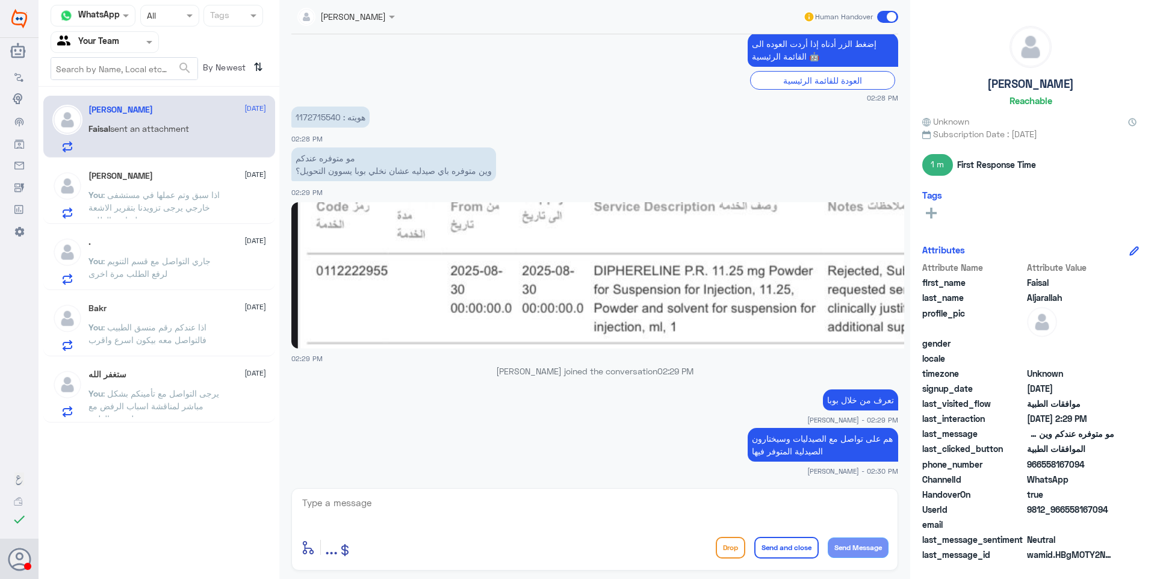
click at [117, 38] on input "text" at bounding box center [90, 42] width 66 height 14
click at [105, 94] on b "Unassigned" at bounding box center [101, 93] width 46 height 10
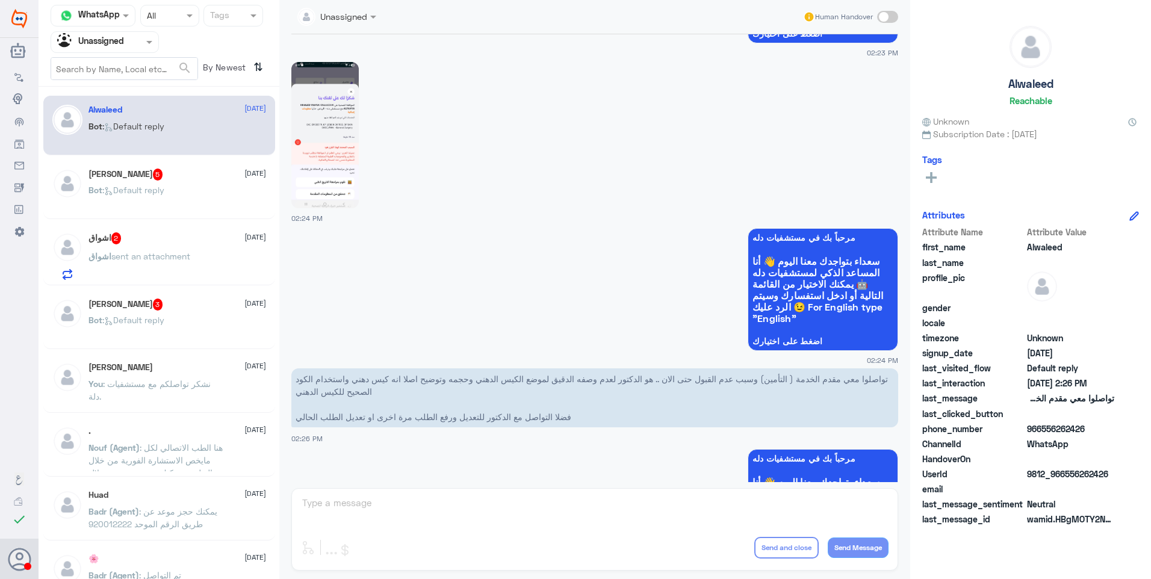
scroll to position [294, 0]
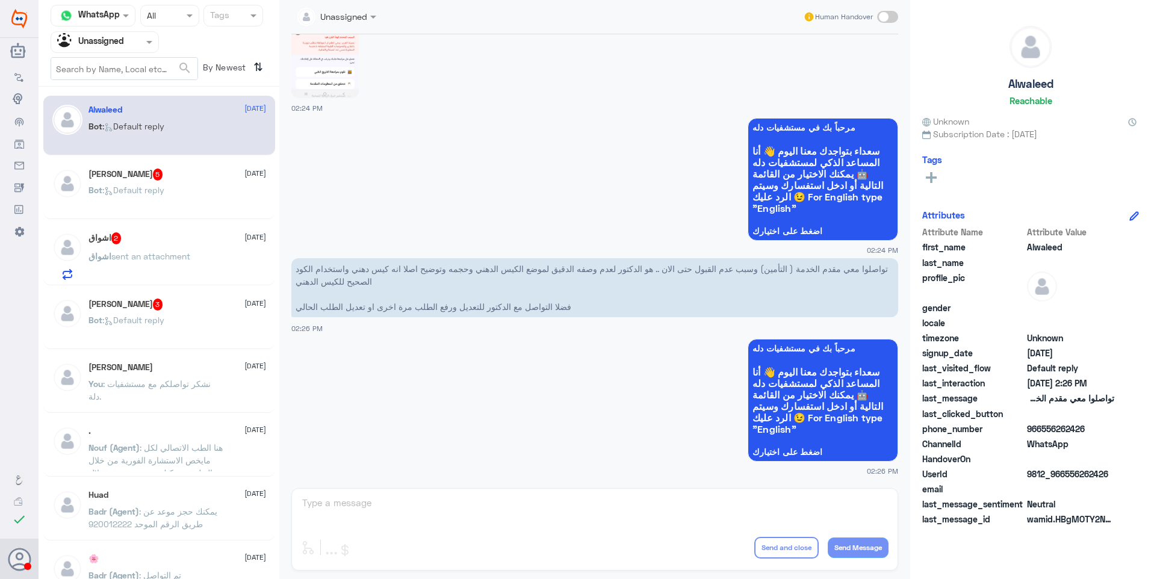
click at [194, 186] on div "Sana Alebrah 5 24 September Bot : Default reply" at bounding box center [177, 191] width 178 height 45
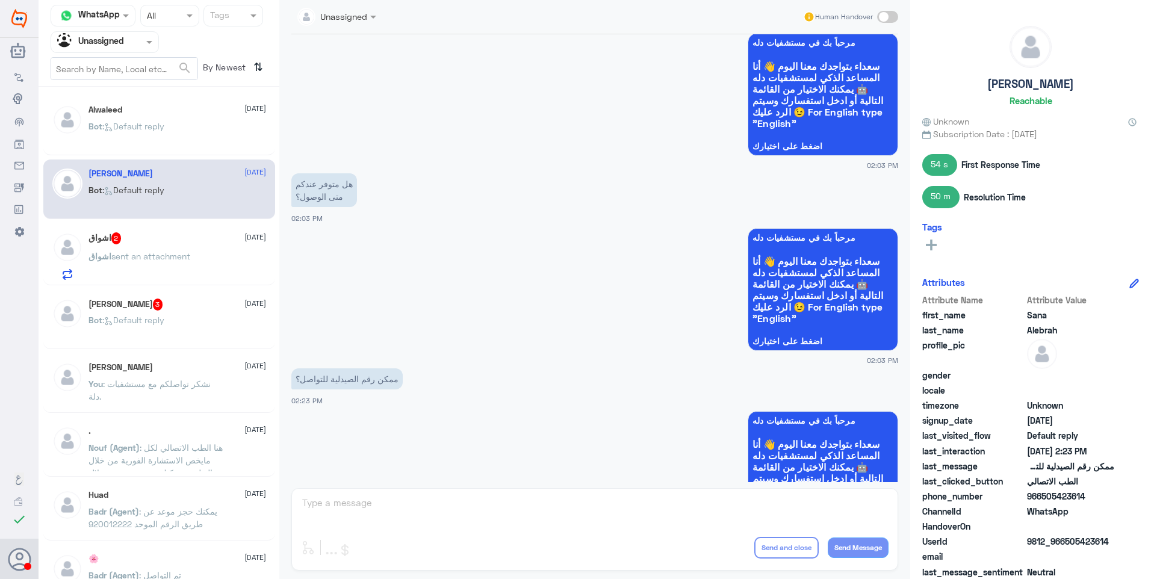
scroll to position [1285, 0]
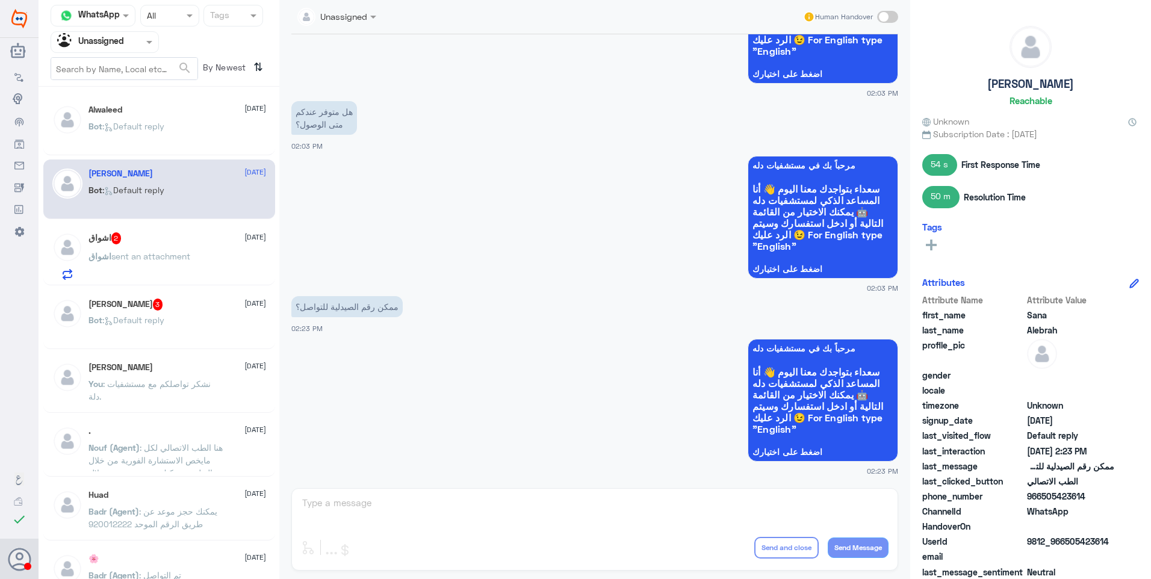
click at [199, 393] on p "You : نشكر تواصلكم مع مستشفيات دلة." at bounding box center [155, 392] width 135 height 30
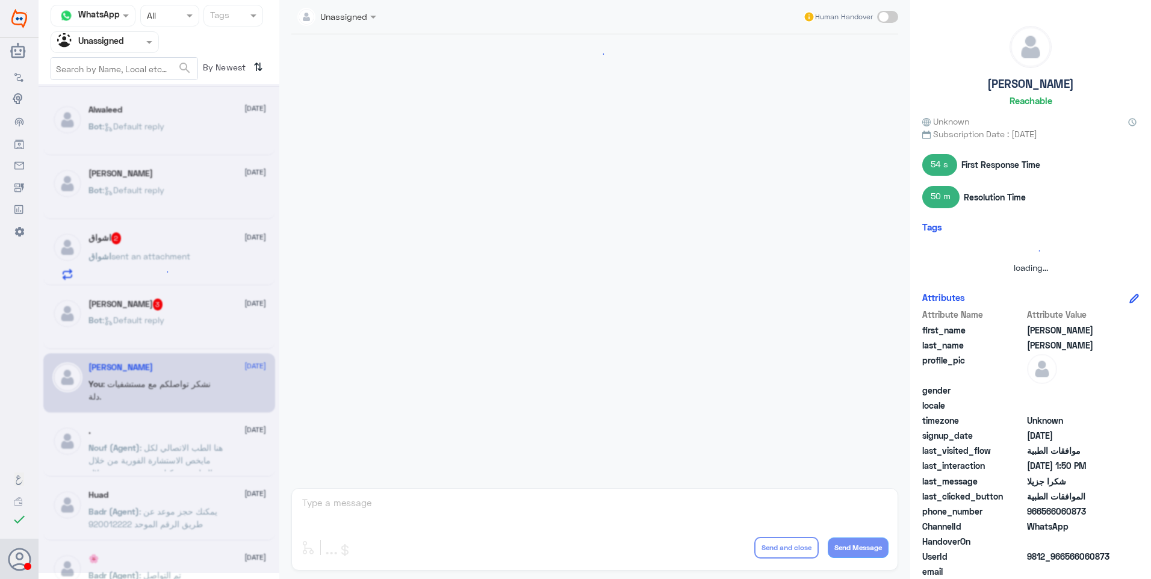
scroll to position [382, 0]
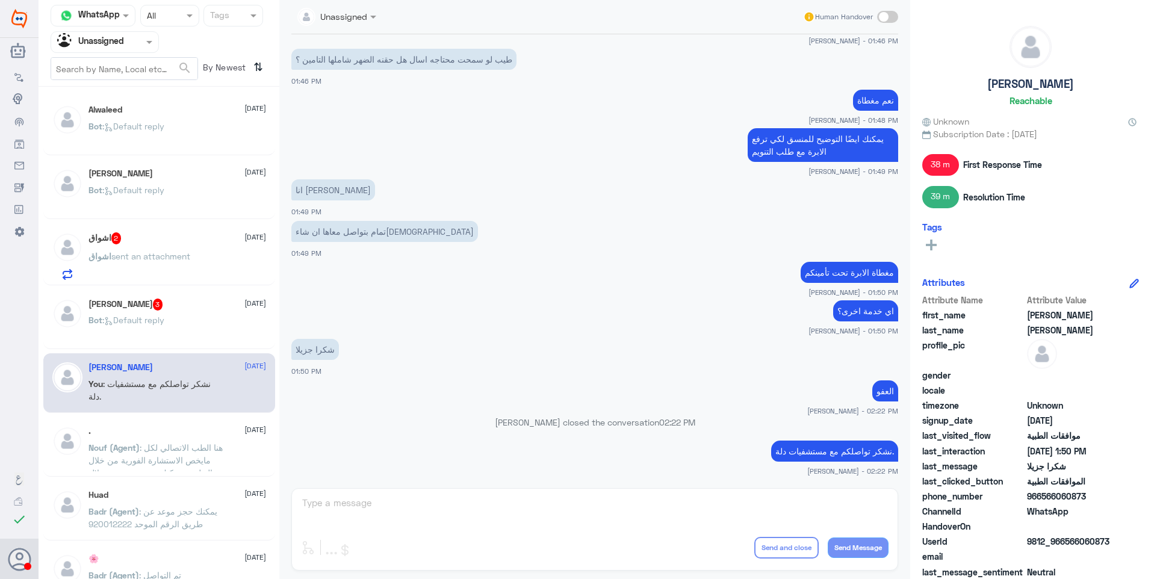
click at [188, 321] on div "Bot : Default reply" at bounding box center [177, 330] width 178 height 27
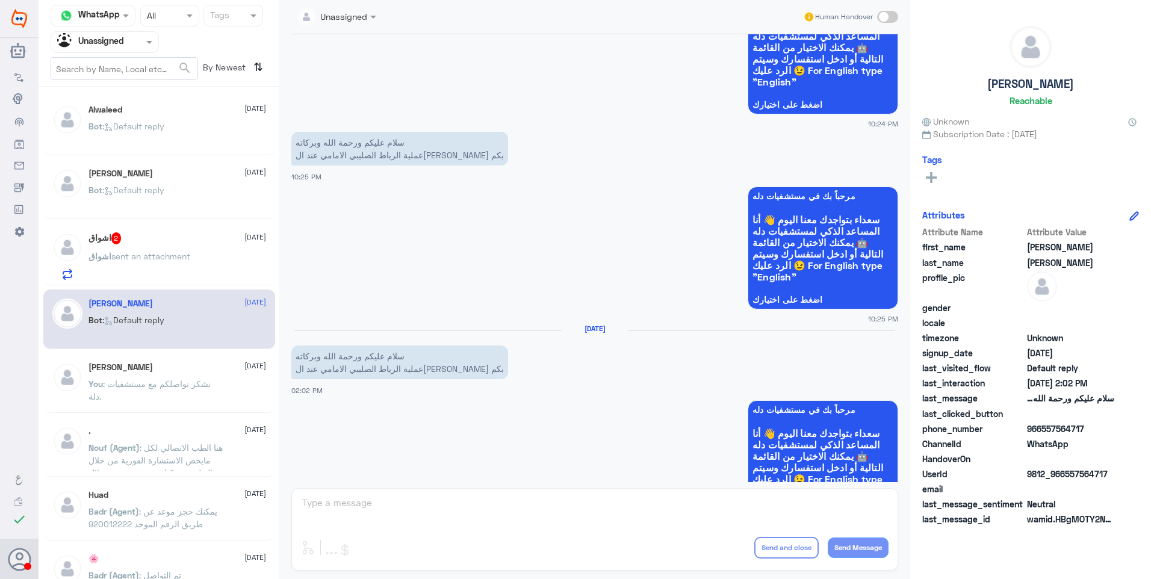
scroll to position [54, 0]
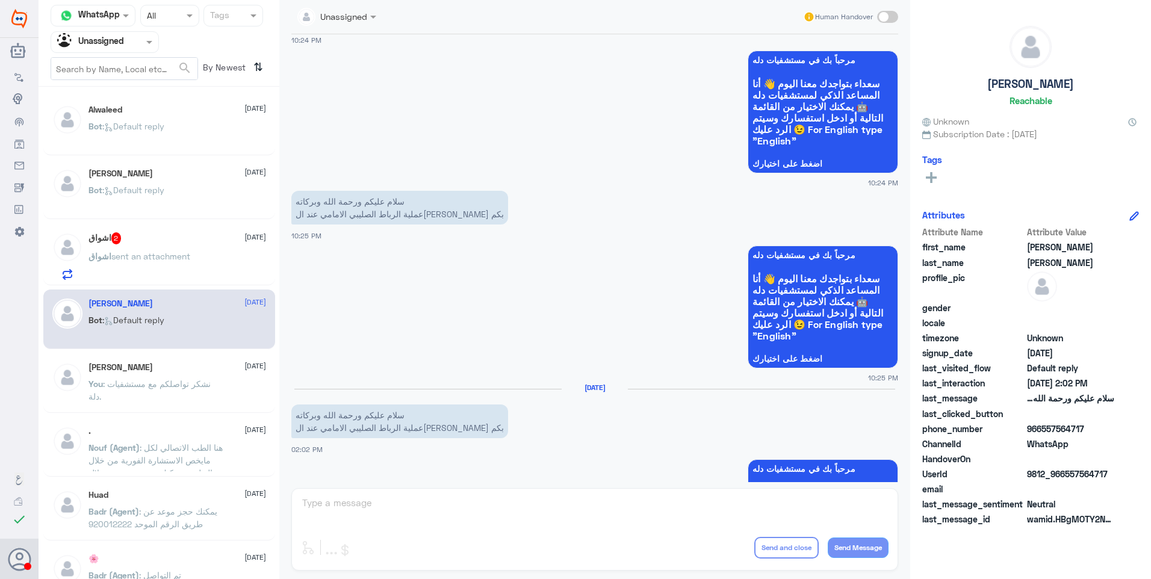
click at [166, 435] on div ". [DATE]" at bounding box center [177, 431] width 178 height 10
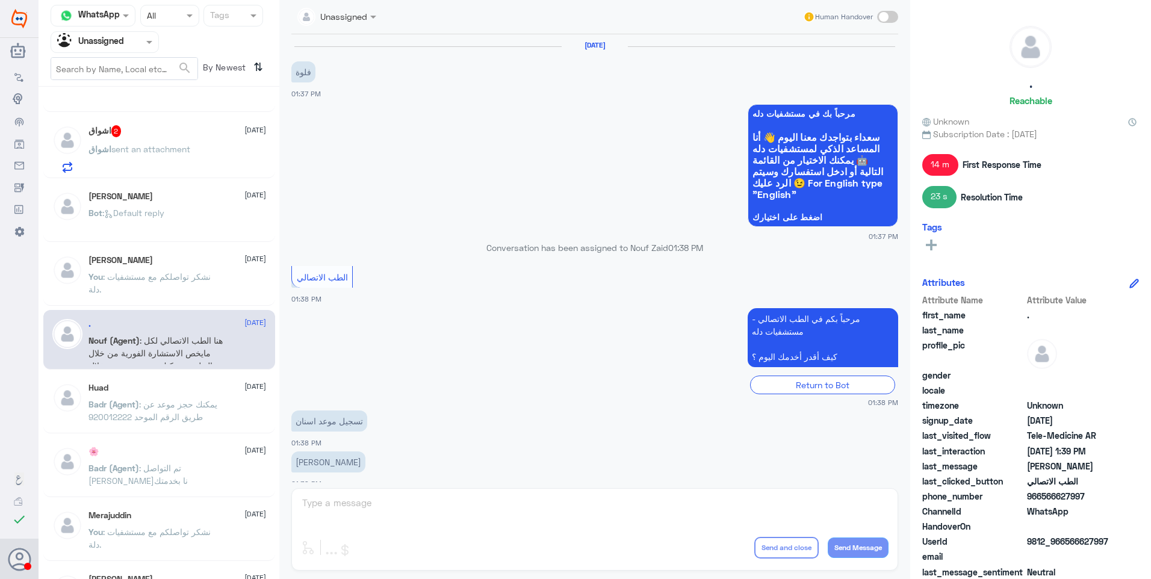
scroll to position [120, 0]
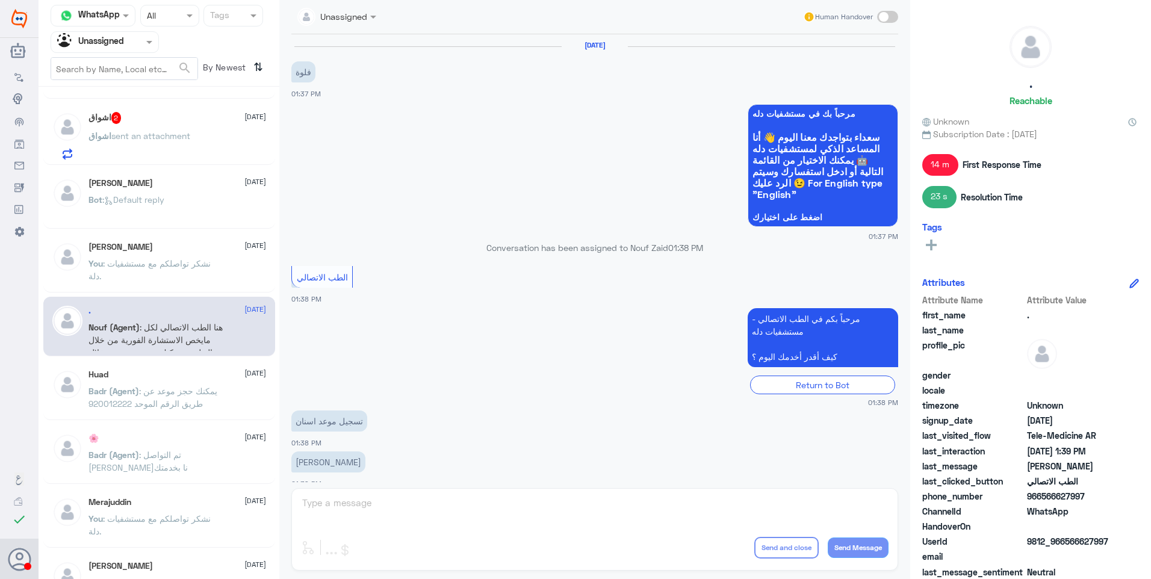
click at [194, 394] on span ": يمكنك حجز موعد عن طريق الرقم الموحد 920012222" at bounding box center [152, 397] width 129 height 23
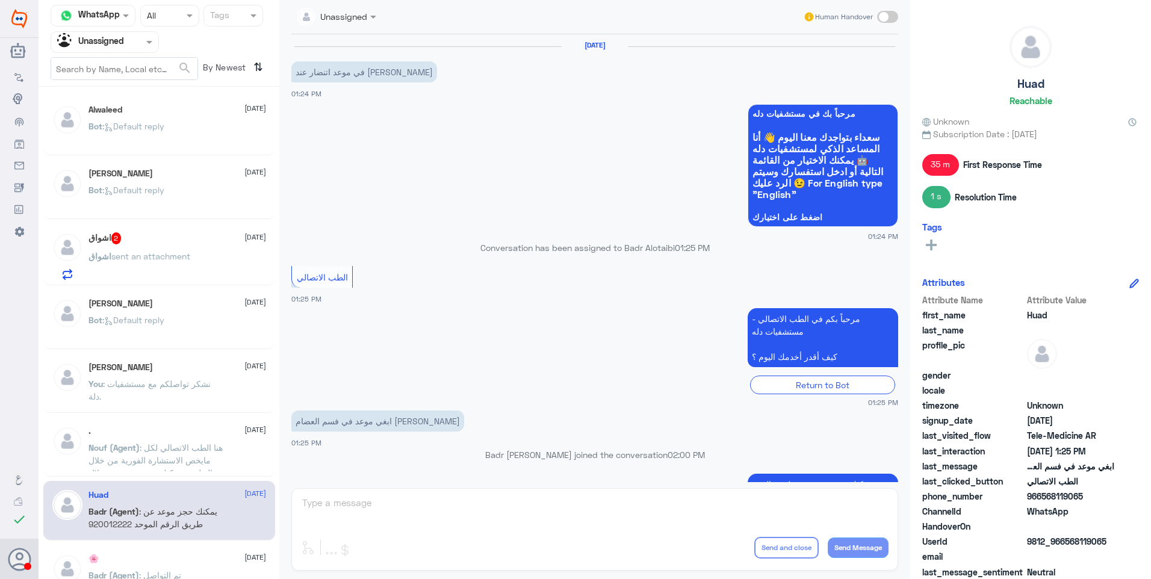
click at [124, 43] on div at bounding box center [104, 42] width 107 height 14
click at [114, 131] on Team "Your Team" at bounding box center [98, 134] width 41 height 10
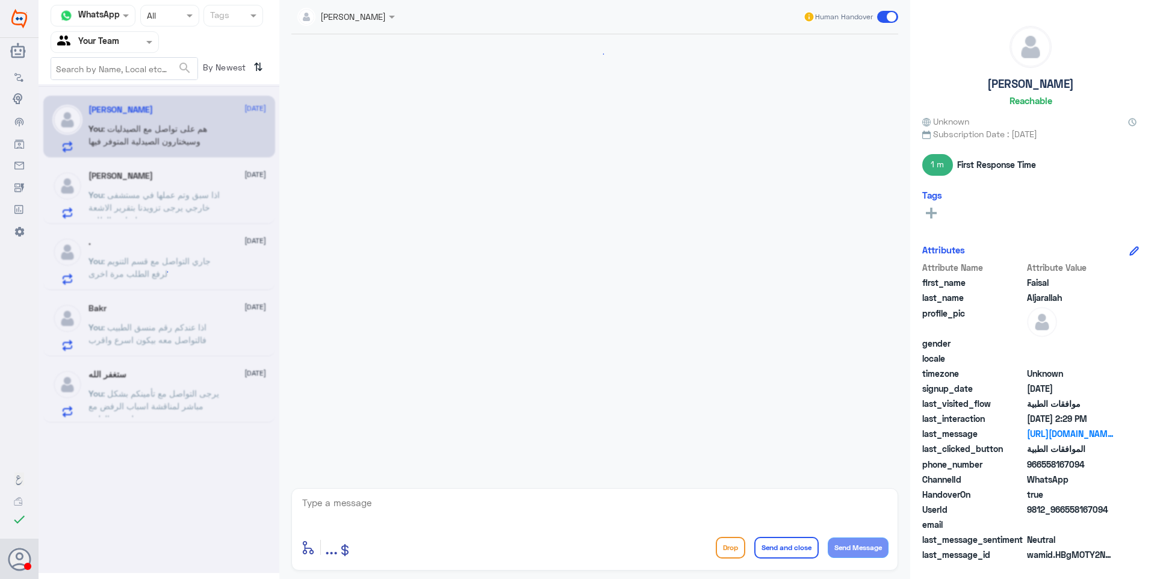
scroll to position [1201, 0]
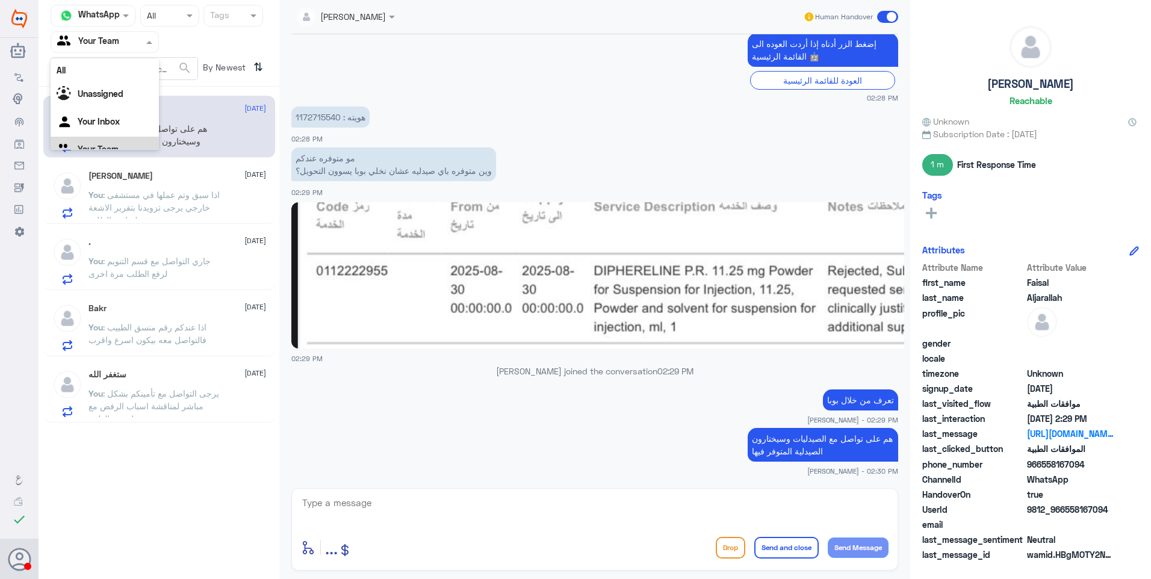
click at [122, 42] on input "text" at bounding box center [90, 42] width 66 height 14
click at [123, 81] on b "Unassigned" at bounding box center [101, 78] width 46 height 10
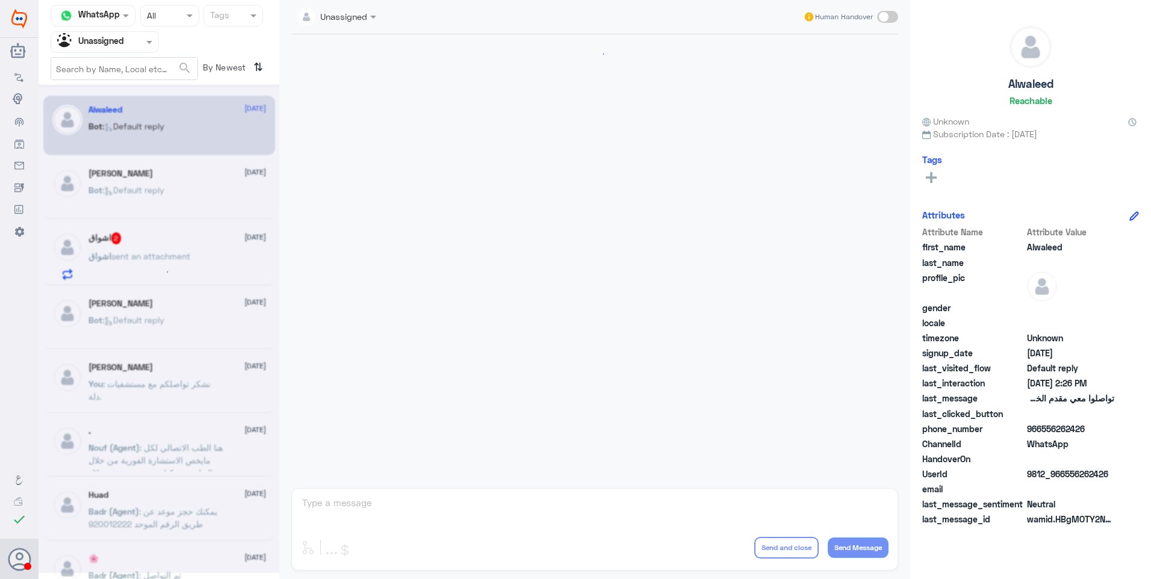
scroll to position [294, 0]
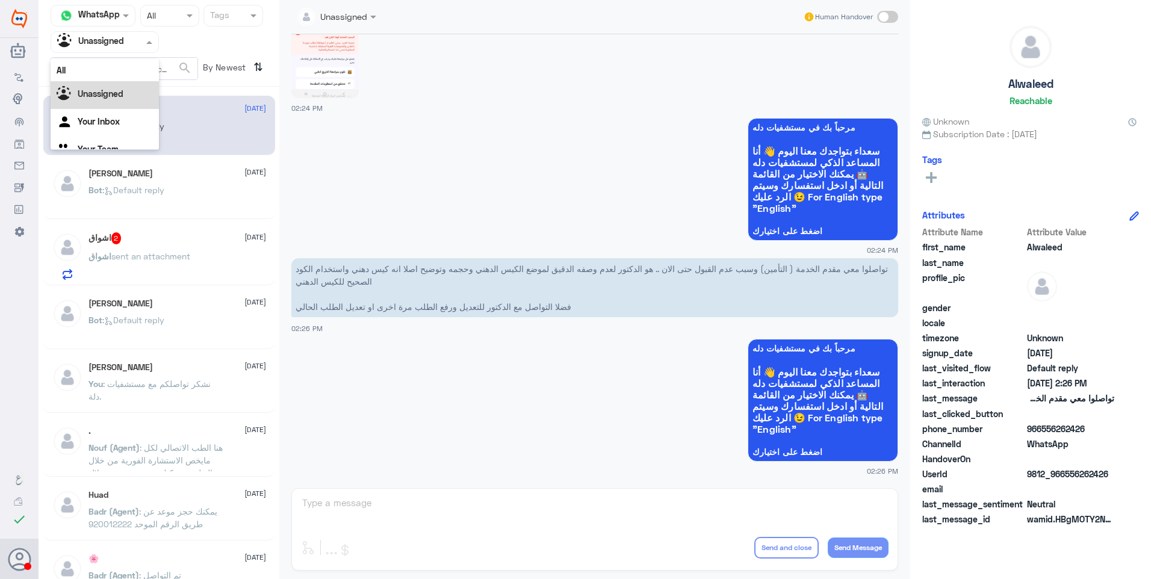
click at [132, 43] on div at bounding box center [104, 42] width 107 height 14
click at [131, 134] on div "Your Team" at bounding box center [105, 136] width 108 height 28
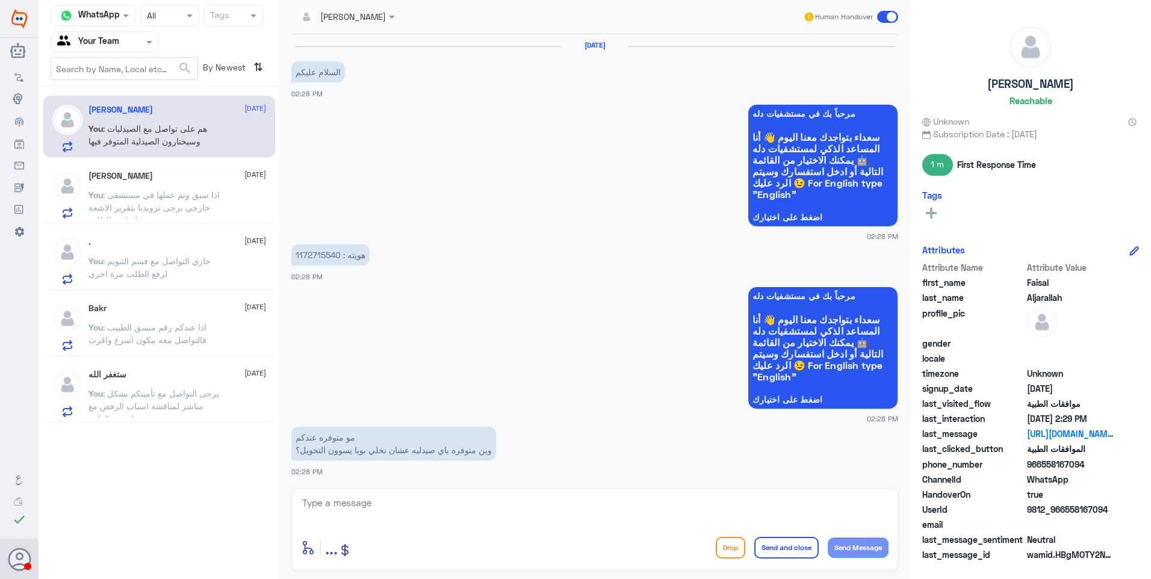
scroll to position [0, 0]
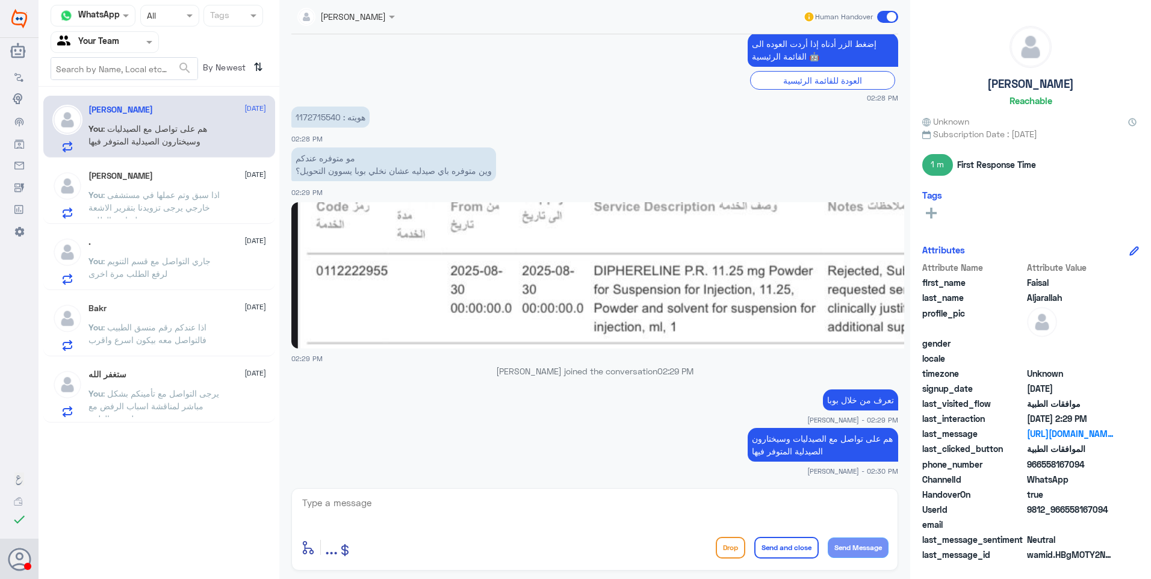
click at [186, 185] on div "[PERSON_NAME] [DATE] You : اذا سبق وتم عملها في مستشفى خارجي يرجى تزويدنا بتقري…" at bounding box center [177, 195] width 178 height 48
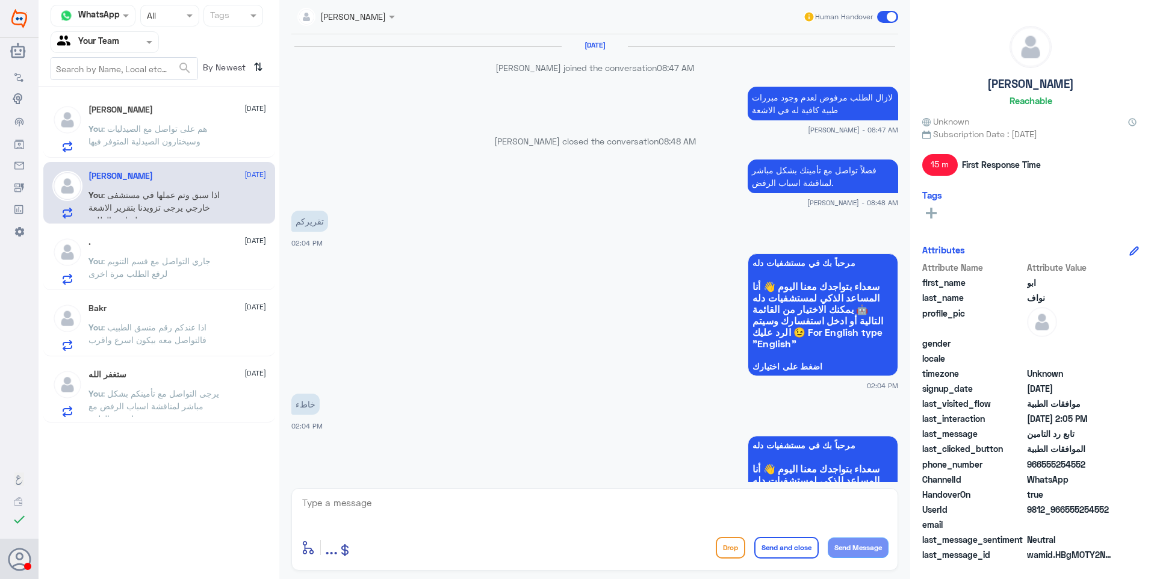
scroll to position [851, 0]
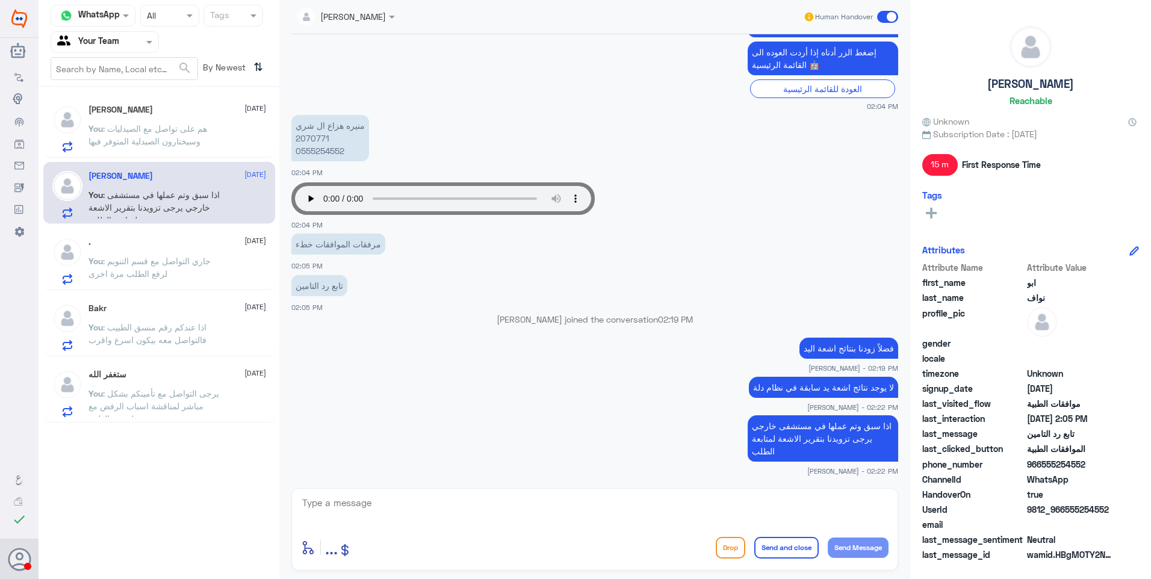
click at [161, 254] on div ". [DATE] You : جاري التواصل مع قسم التنويم لرفع الطلب مرة اخرى" at bounding box center [177, 261] width 178 height 48
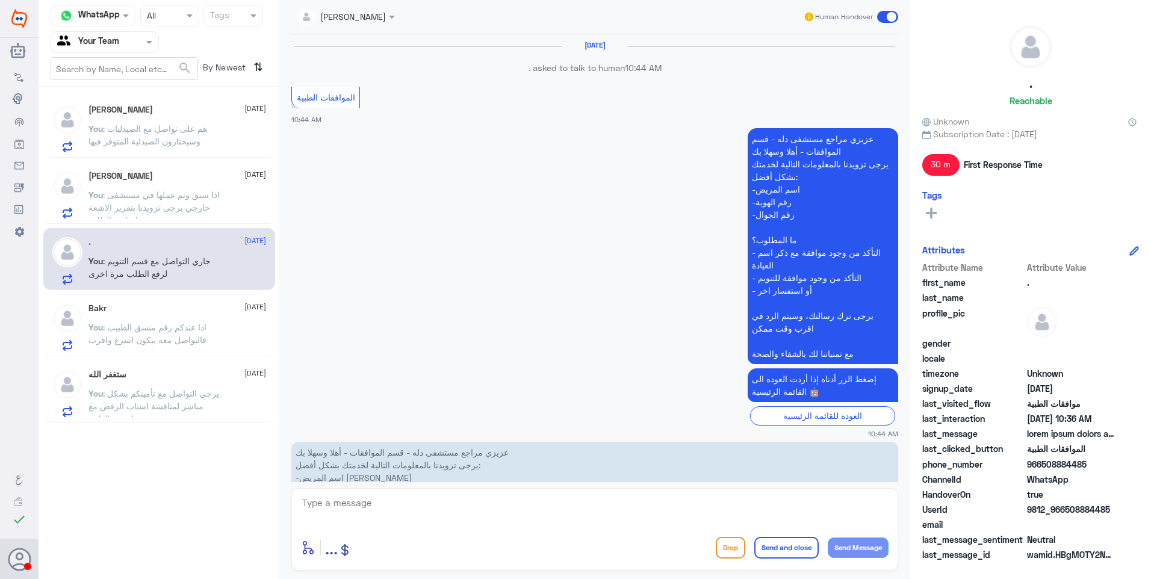
scroll to position [1538, 0]
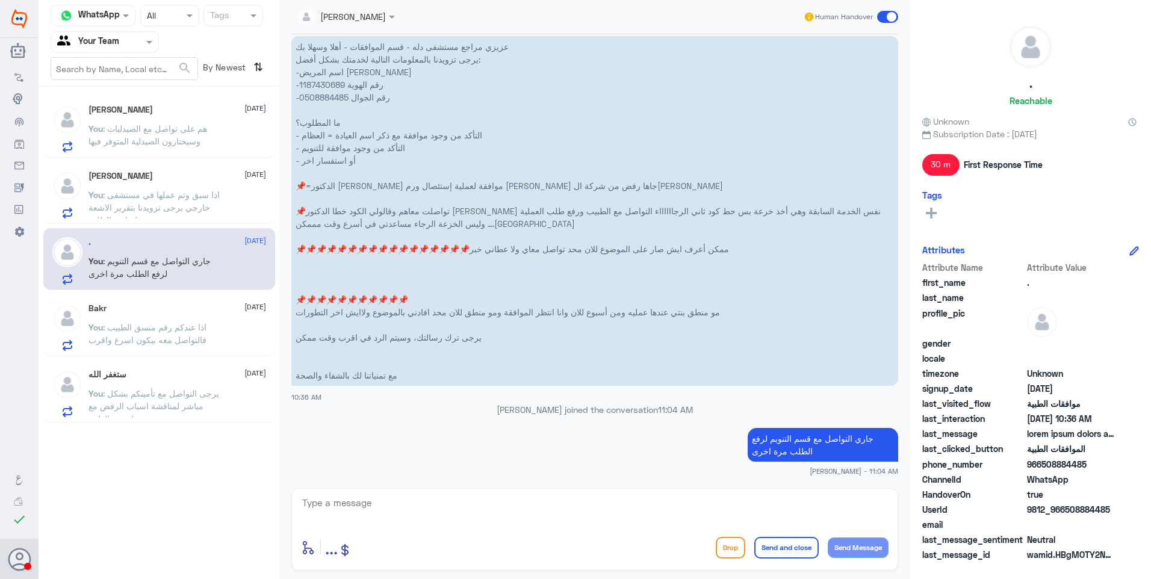
click at [152, 314] on div "Bakr [DATE] You : اذا عندكم رقم منسق الطبيب فالتواصل معه [PERSON_NAME] اسرع واق…" at bounding box center [177, 327] width 178 height 48
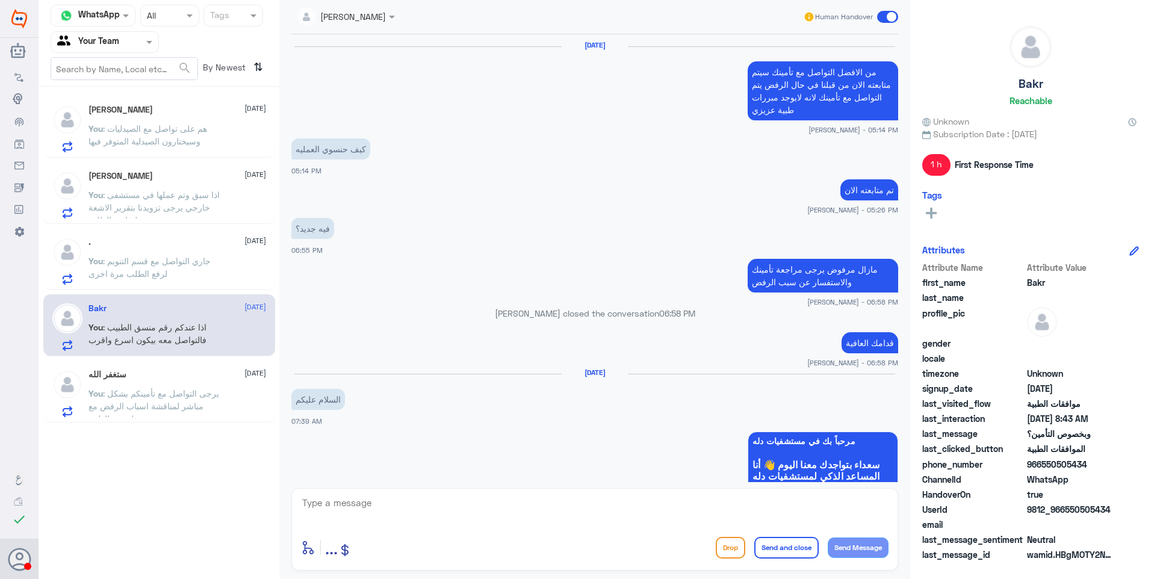
scroll to position [895, 0]
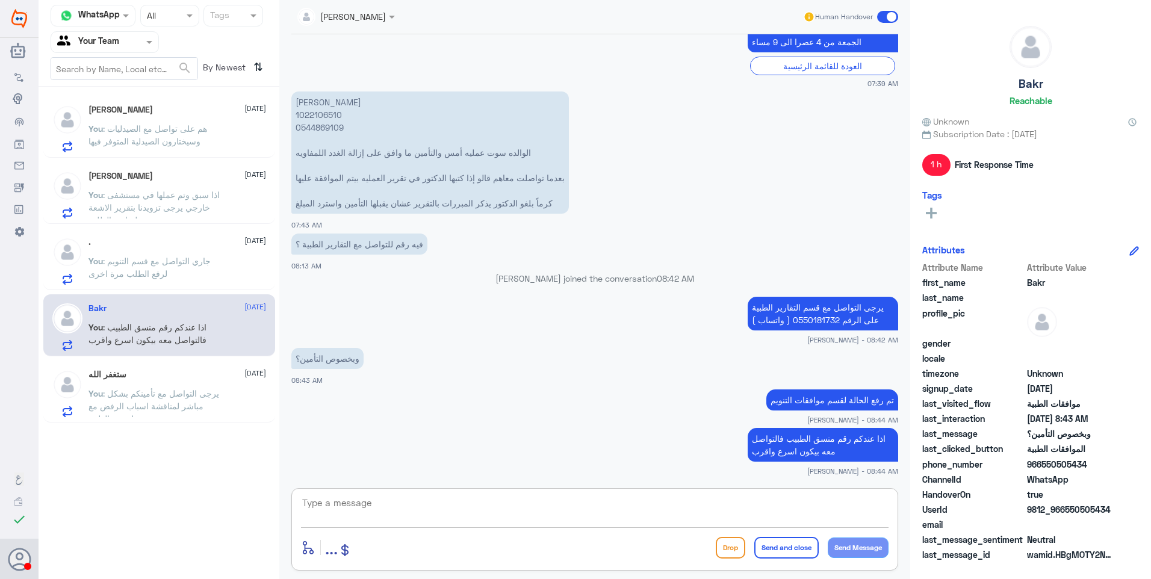
click at [348, 515] on textarea at bounding box center [594, 509] width 587 height 29
click at [202, 395] on span ": يرجى التواصل مع تأمينكم بشكل مباشر لمناقشة اسباب الرفض مع لجنتهم الطبية." at bounding box center [153, 406] width 131 height 36
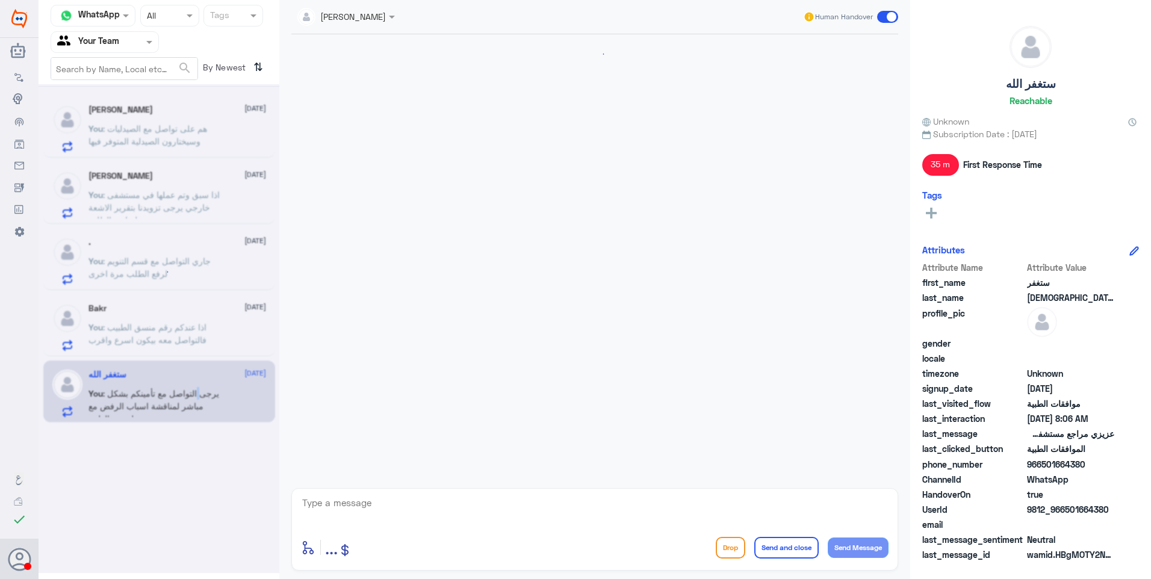
scroll to position [1821, 0]
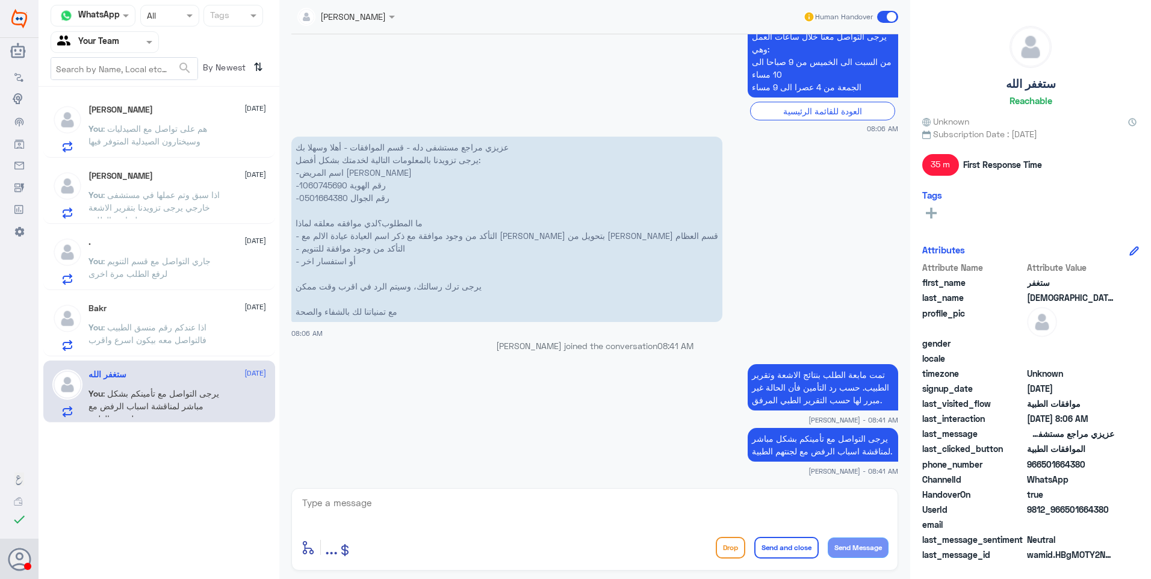
click at [184, 128] on span ": هم على تواصل مع الصيدليات وسيختارون الصيدلية المتوفر فيها" at bounding box center [147, 134] width 119 height 23
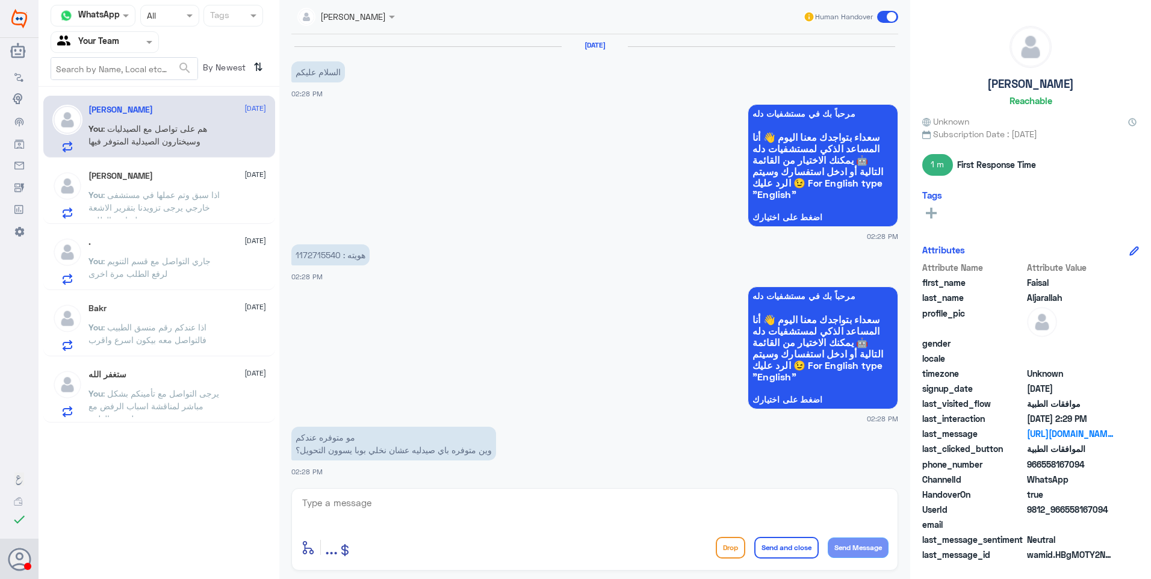
scroll to position [1201, 0]
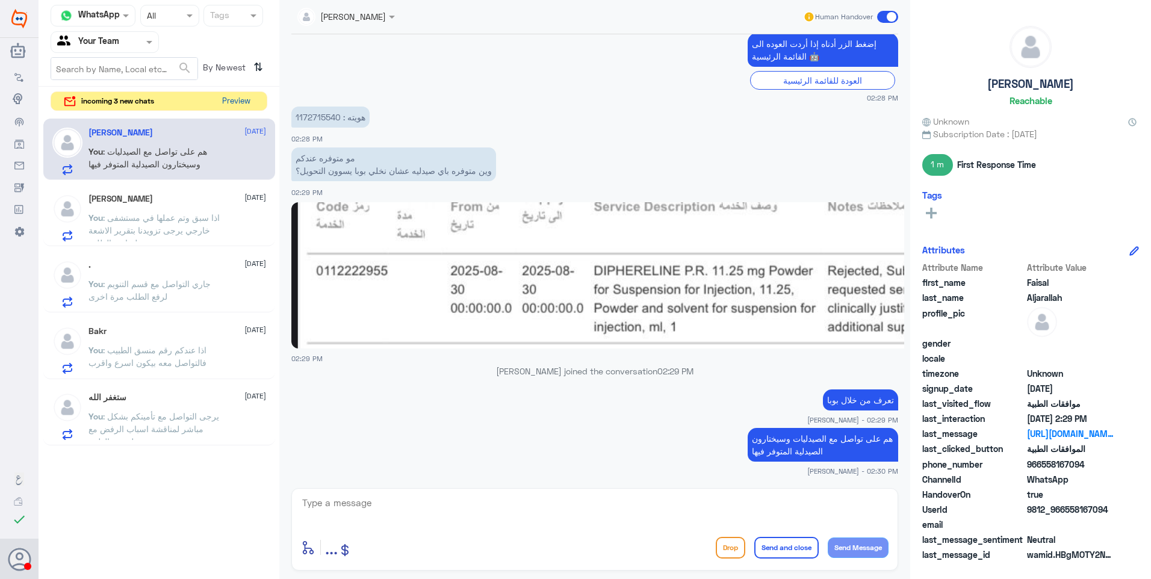
click at [244, 105] on button "Preview" at bounding box center [235, 101] width 37 height 19
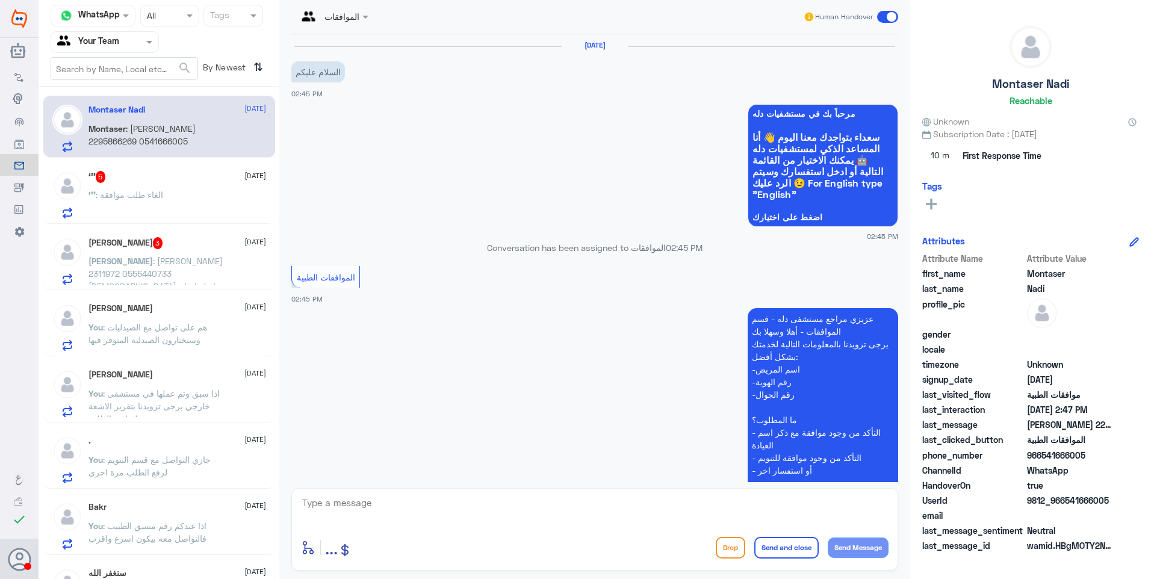
scroll to position [208, 0]
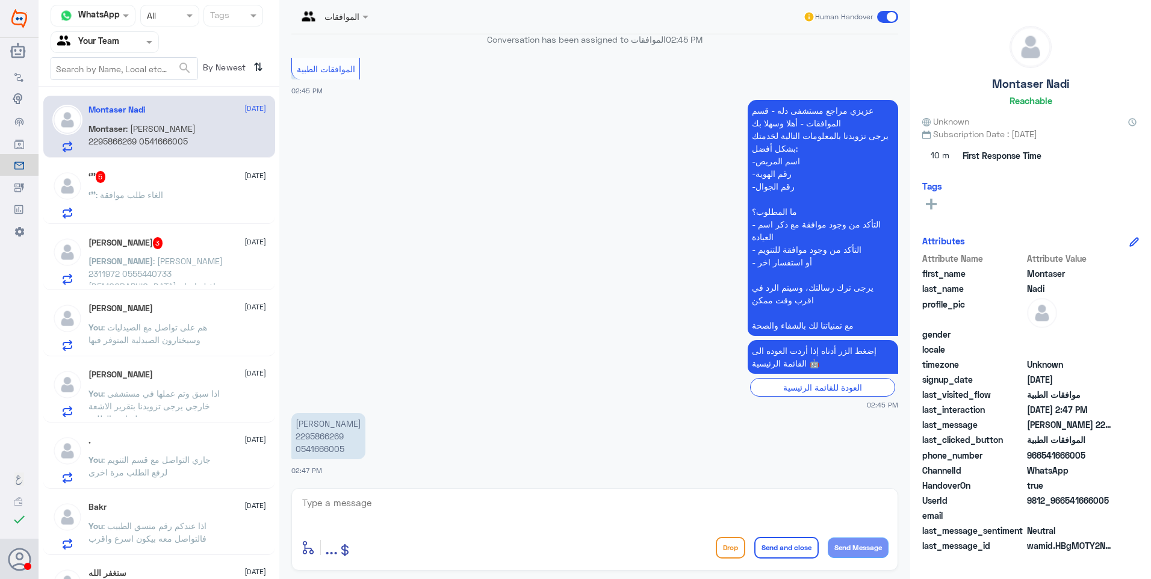
click at [310, 433] on p "[PERSON_NAME] 2295866269 0541666005" at bounding box center [328, 436] width 74 height 46
copy p "2295866269"
click at [163, 193] on span ": الغاء طلب موافقة" at bounding box center [129, 195] width 67 height 10
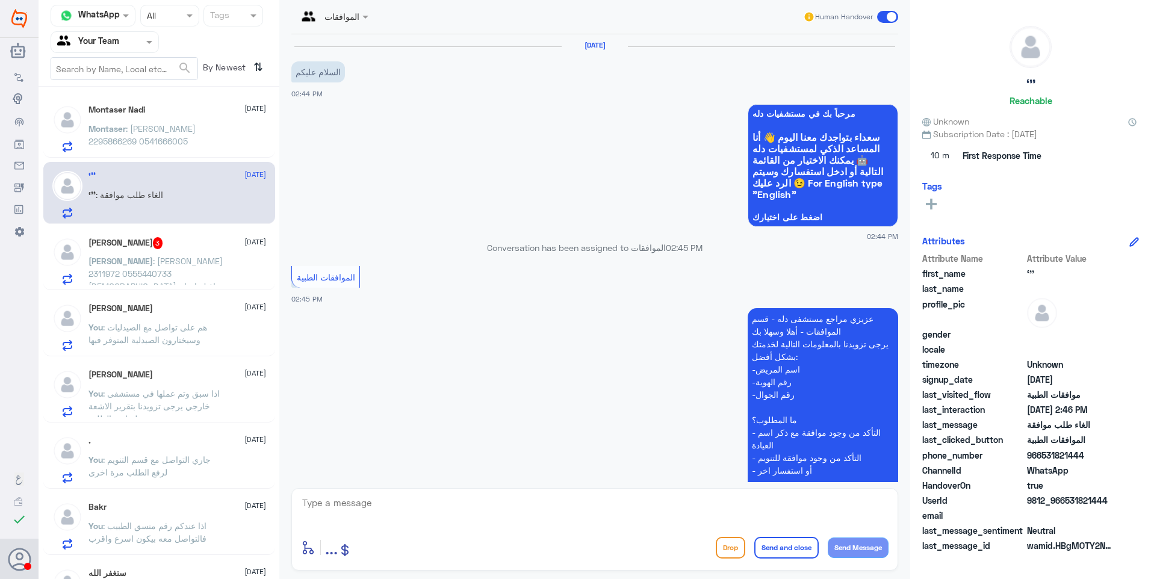
scroll to position [278, 0]
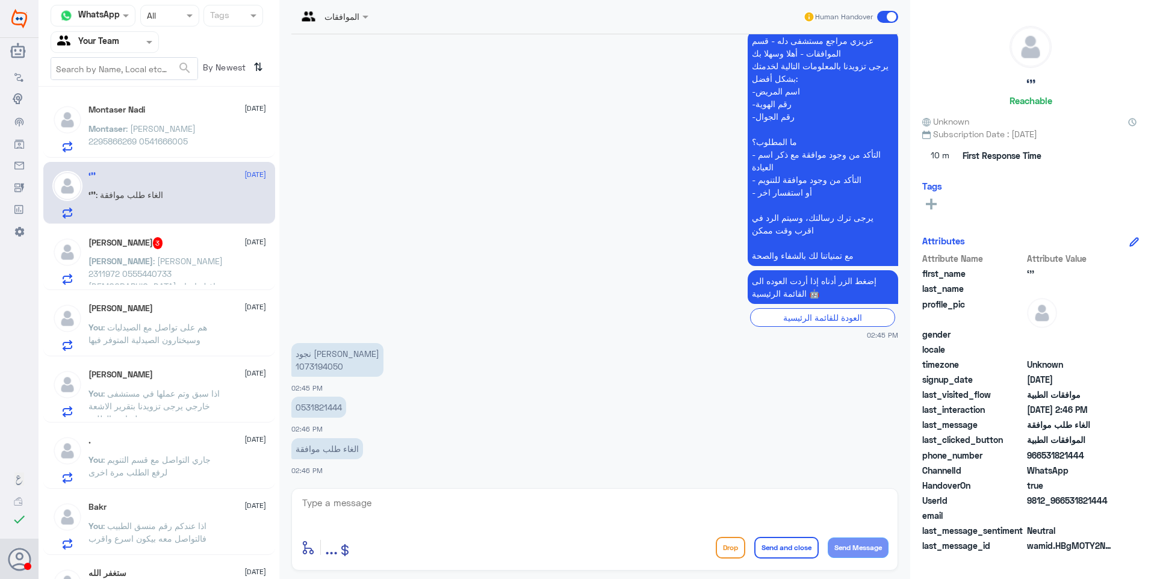
click at [316, 366] on p "نجود [PERSON_NAME] 1073194050" at bounding box center [337, 360] width 92 height 34
copy p "1073194050"
click at [151, 123] on p "Montaser : [PERSON_NAME] 2295866269 0541666005" at bounding box center [155, 137] width 135 height 30
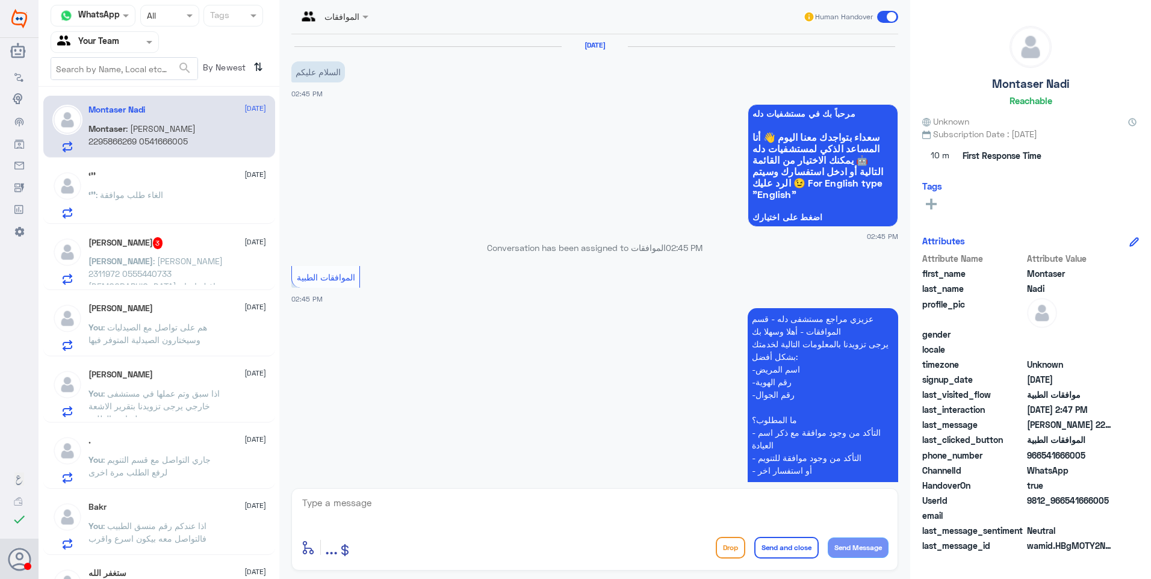
scroll to position [208, 0]
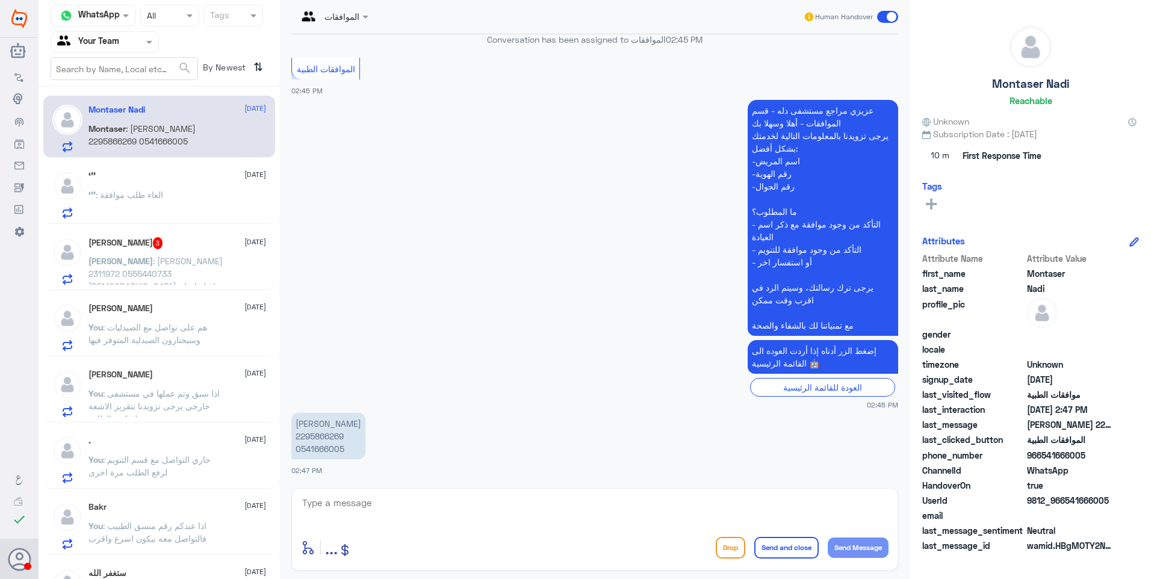
click at [439, 503] on textarea at bounding box center [594, 509] width 587 height 29
type textarea "t"
type textarea "فضلاً وضح استفسارك"
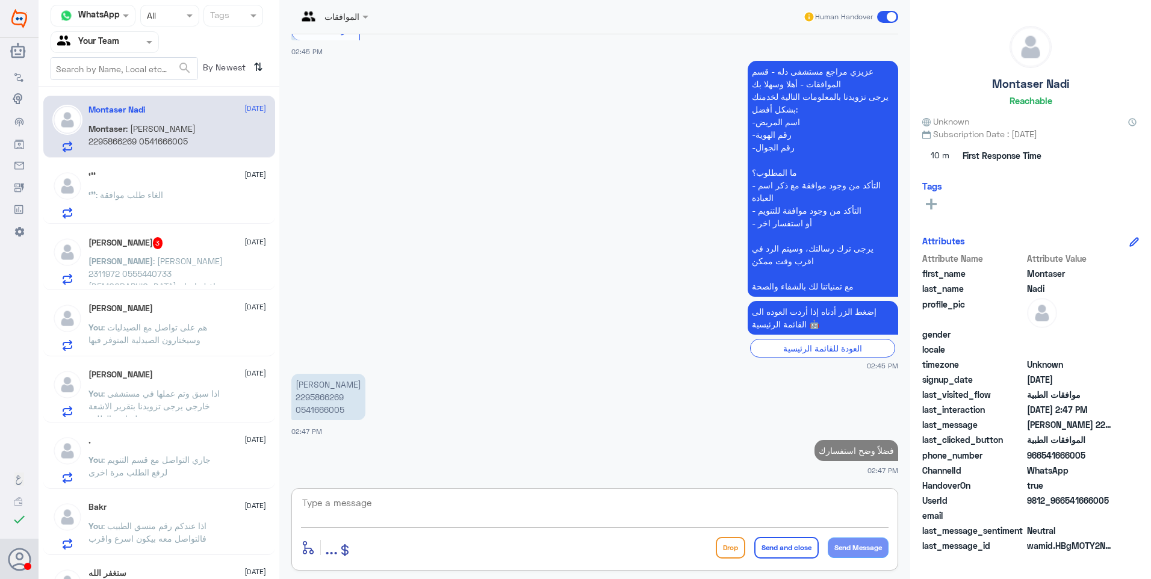
click at [108, 209] on p "‘’’ : الغاء طلب موافقة" at bounding box center [125, 203] width 75 height 30
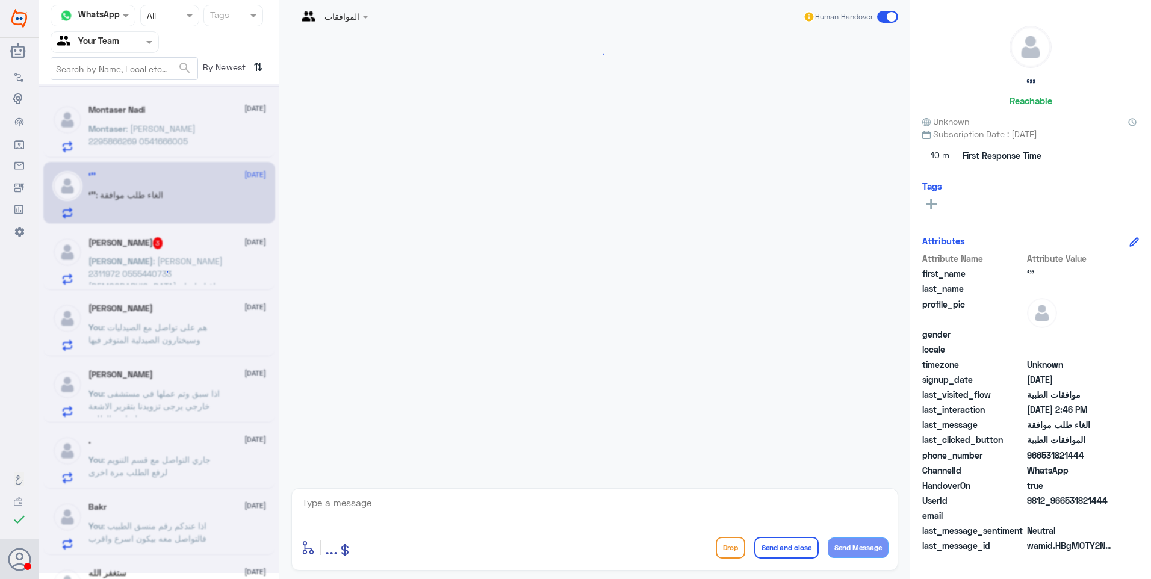
scroll to position [278, 0]
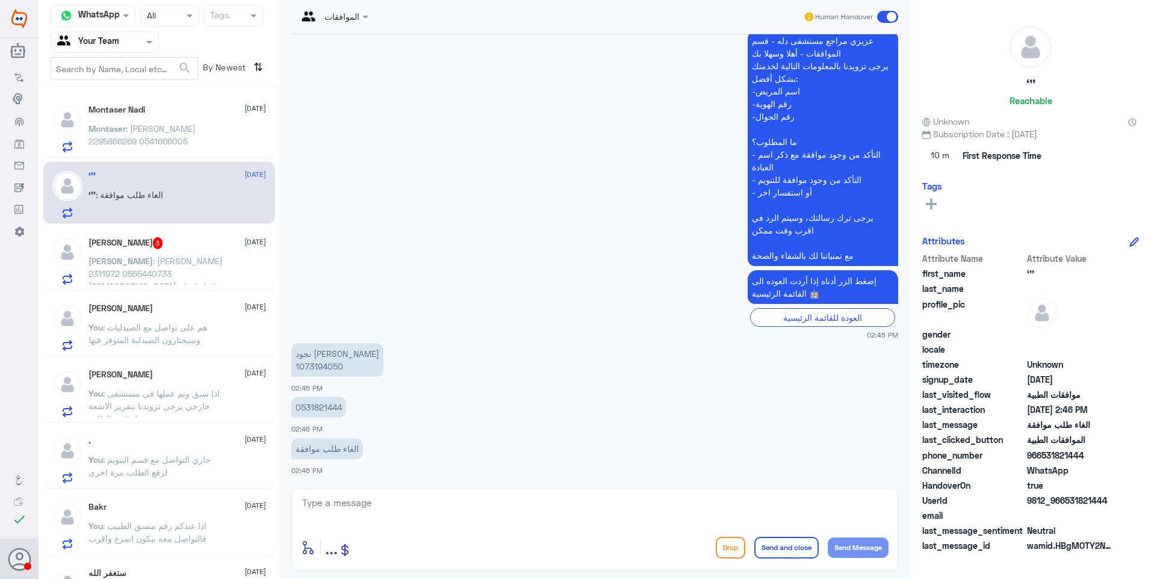
click at [308, 368] on p "نجود [PERSON_NAME] 1073194050" at bounding box center [337, 360] width 92 height 34
copy p "1073194050"
drag, startPoint x: 371, startPoint y: 518, endPoint x: 385, endPoint y: 511, distance: 14.8
click at [374, 516] on textarea at bounding box center [594, 509] width 587 height 29
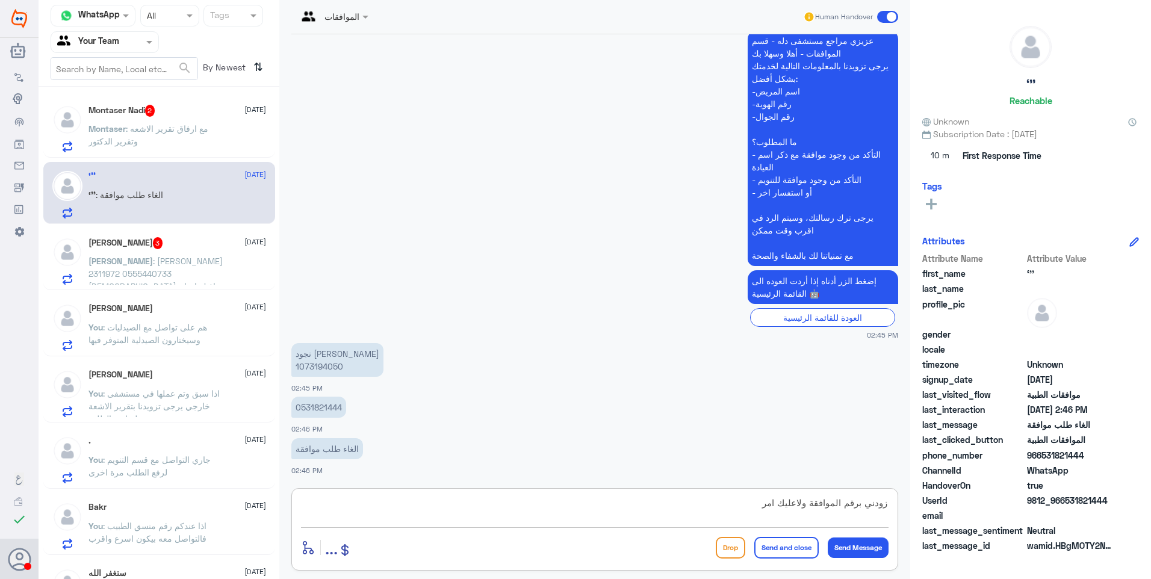
type textarea "زودني برقم الموافقة ولاعليك امر"
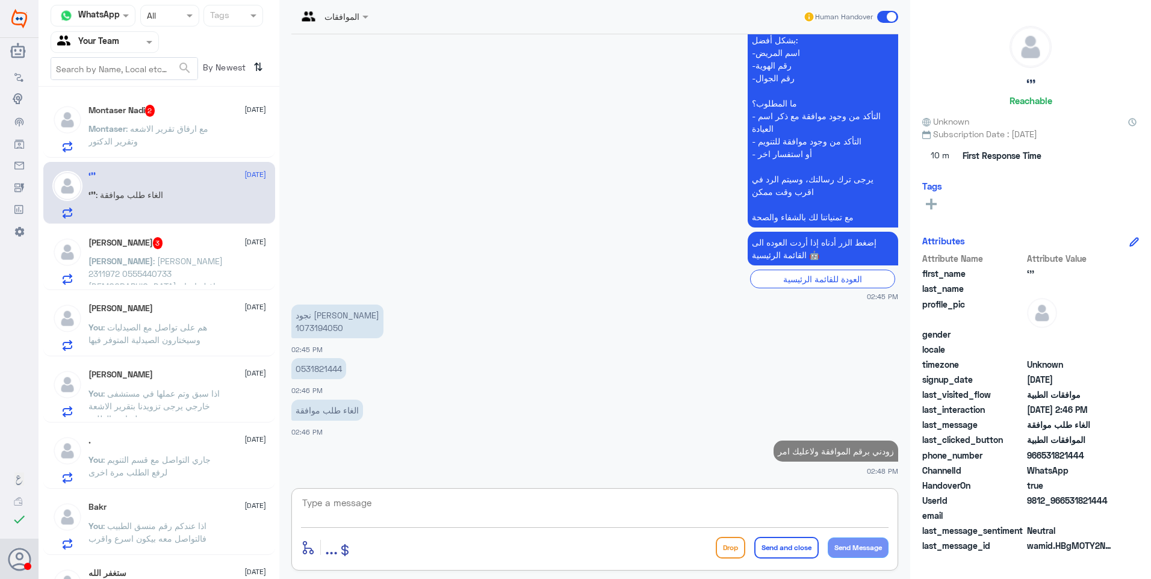
click at [175, 260] on span ": [PERSON_NAME] 2311972 0555440733 [DEMOGRAPHIC_DATA] يعافيك احتاج تحويل لصيدلي…" at bounding box center [155, 292] width 134 height 73
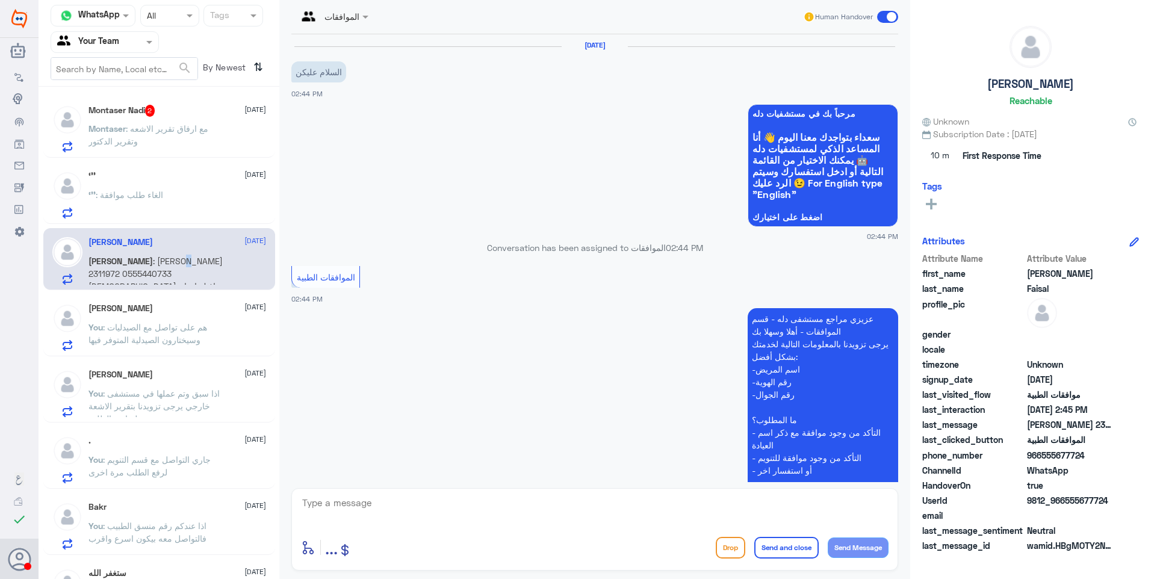
scroll to position [234, 0]
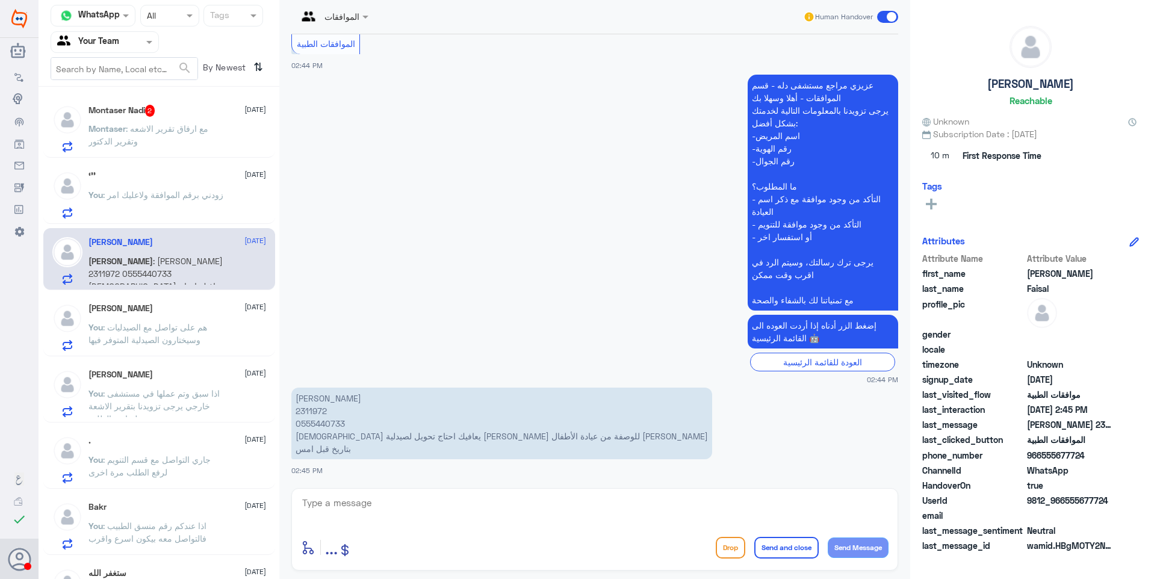
click at [316, 409] on p "[PERSON_NAME] 2311972 0555440733 [DEMOGRAPHIC_DATA] يعافيك احتاج تحويل لصيدلية …" at bounding box center [501, 424] width 421 height 72
copy p "2311972"
click at [561, 439] on p "[PERSON_NAME] 2311972 0555440733 [DEMOGRAPHIC_DATA] يعافيك احتاج تحويل لصيدلية …" at bounding box center [501, 424] width 421 height 72
drag, startPoint x: 498, startPoint y: 436, endPoint x: 377, endPoint y: 429, distance: 120.6
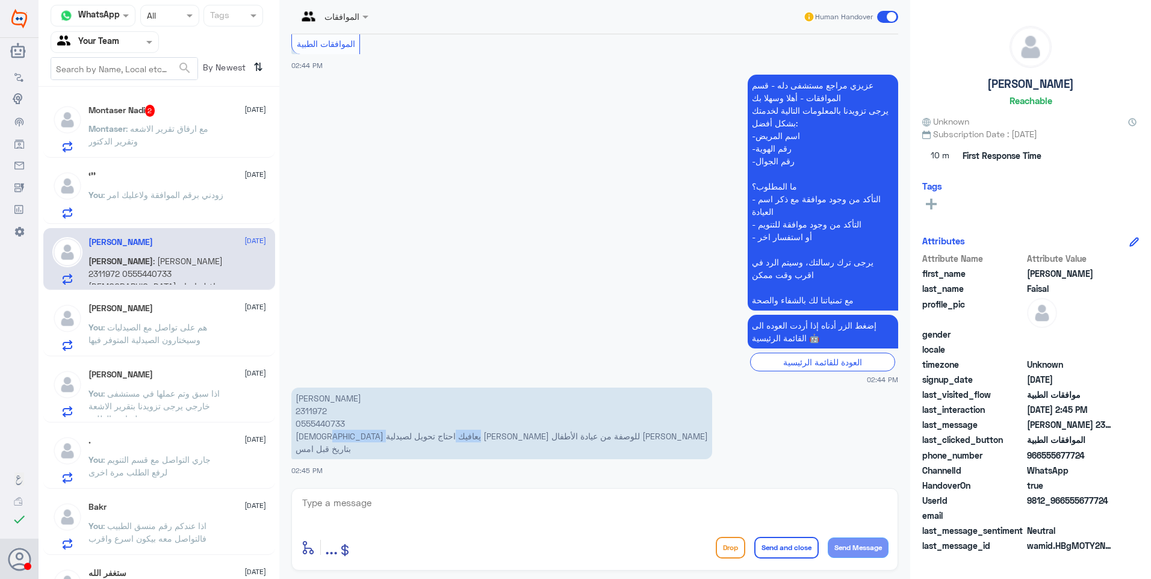
click at [380, 429] on p "[PERSON_NAME] 2311972 0555440733 [DEMOGRAPHIC_DATA] يعافيك احتاج تحويل لصيدلية …" at bounding box center [501, 424] width 421 height 72
drag, startPoint x: 377, startPoint y: 429, endPoint x: 456, endPoint y: 441, distance: 79.8
click at [441, 440] on p "[PERSON_NAME] 2311972 0555440733 [DEMOGRAPHIC_DATA] يعافيك احتاج تحويل لصيدلية …" at bounding box center [501, 424] width 421 height 72
drag, startPoint x: 348, startPoint y: 497, endPoint x: 377, endPoint y: 504, distance: 29.2
click at [351, 501] on textarea at bounding box center [594, 509] width 587 height 29
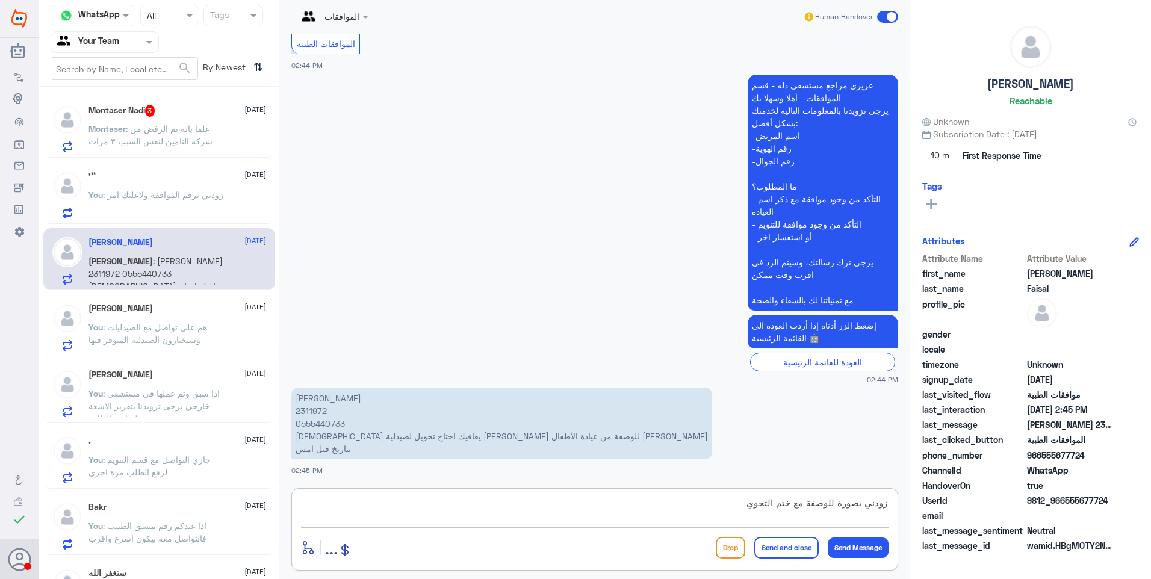
type textarea "زودني بصورة للوصفة مع ختم التحويل"
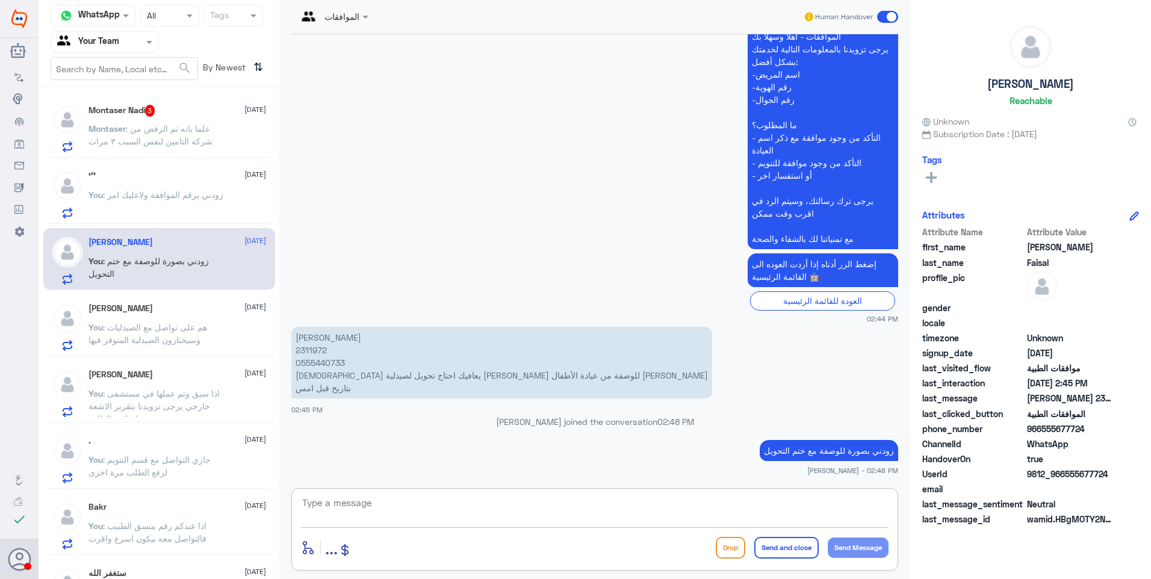
click at [303, 353] on p "[PERSON_NAME] 2311972 0555440733 [DEMOGRAPHIC_DATA] يعافيك احتاج تحويل لصيدلية …" at bounding box center [501, 363] width 421 height 72
copy p "2311972"
click at [169, 126] on span ": علما بانه تم الرفض من شركه التامين لنفس السبب ٣ مرات" at bounding box center [150, 134] width 124 height 23
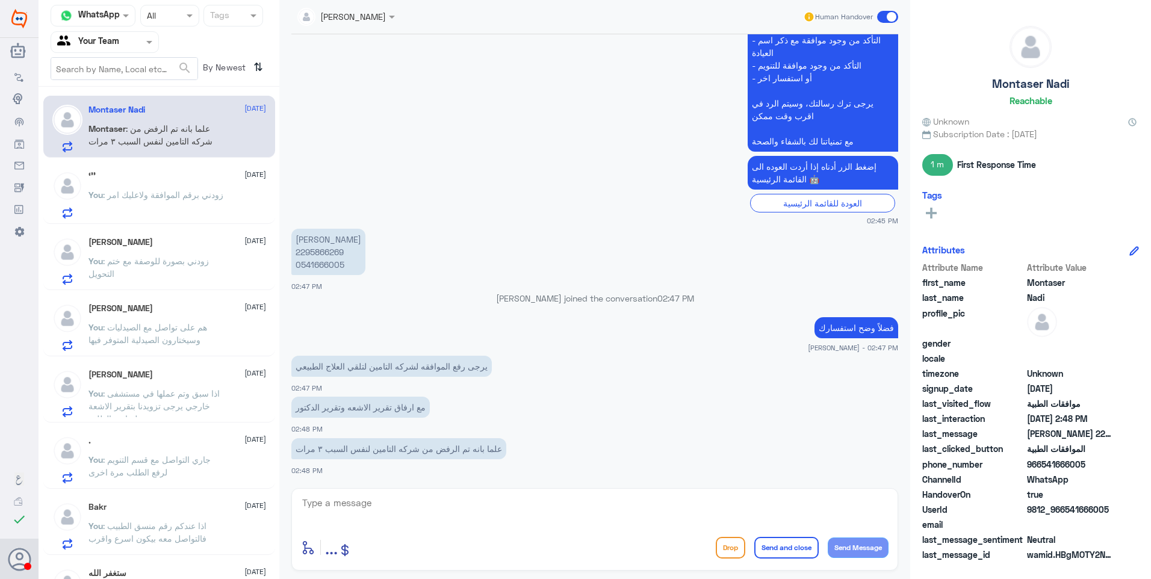
scroll to position [433, 0]
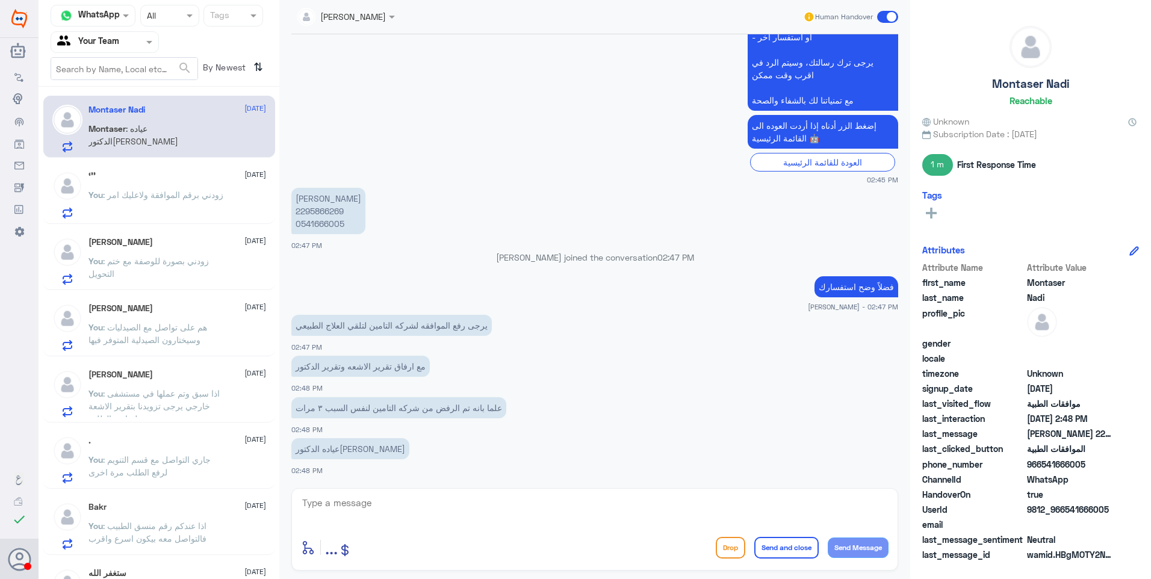
click at [334, 212] on p "[PERSON_NAME] 2295866269 0541666005" at bounding box center [328, 211] width 74 height 46
copy p "2295866269"
click at [454, 320] on p "يرجى رفع الموافقه لشركه التامين لتلقي العلاج الطبيعي" at bounding box center [391, 325] width 200 height 21
drag, startPoint x: 369, startPoint y: 449, endPoint x: 325, endPoint y: 448, distance: 44.0
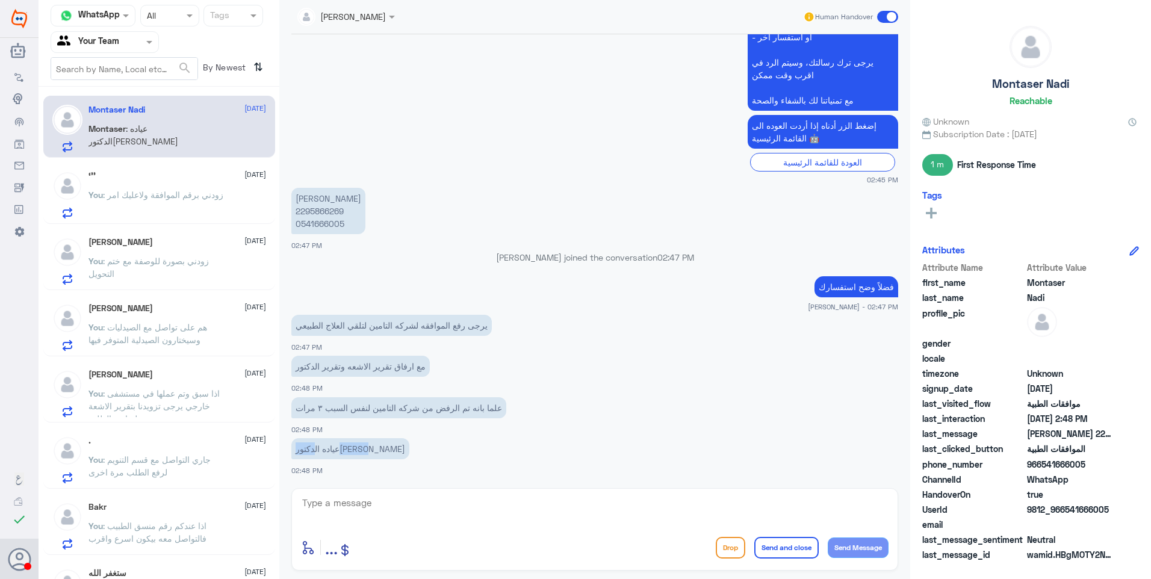
click at [326, 448] on p "عياده الدكتور[PERSON_NAME]" at bounding box center [350, 448] width 118 height 21
drag, startPoint x: 325, startPoint y: 448, endPoint x: 361, endPoint y: 451, distance: 36.2
click at [341, 448] on p "عياده الدكتور[PERSON_NAME]" at bounding box center [350, 448] width 118 height 21
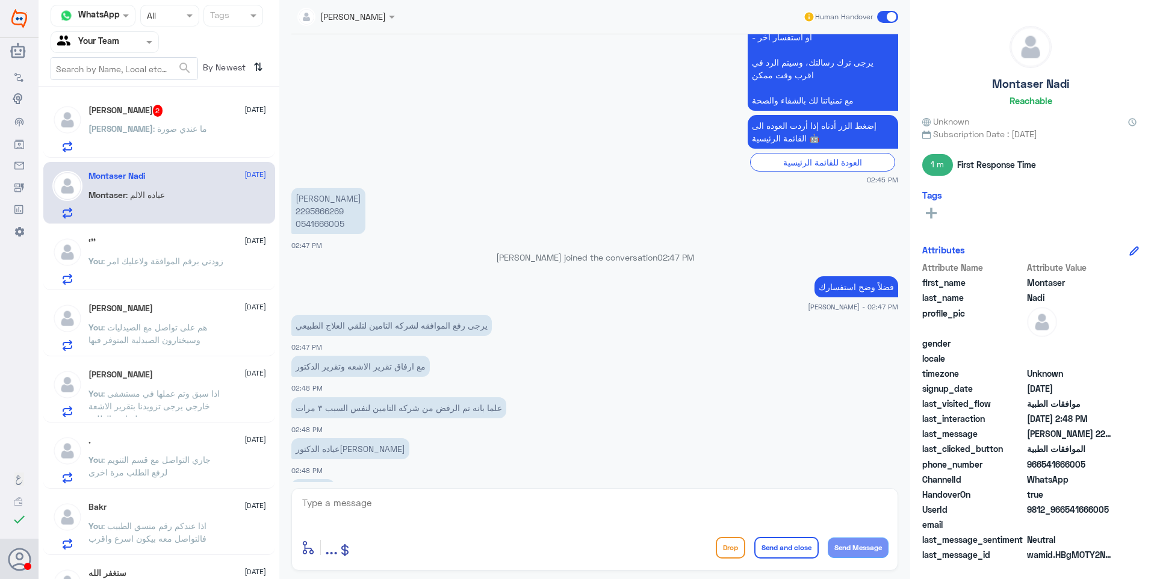
scroll to position [475, 0]
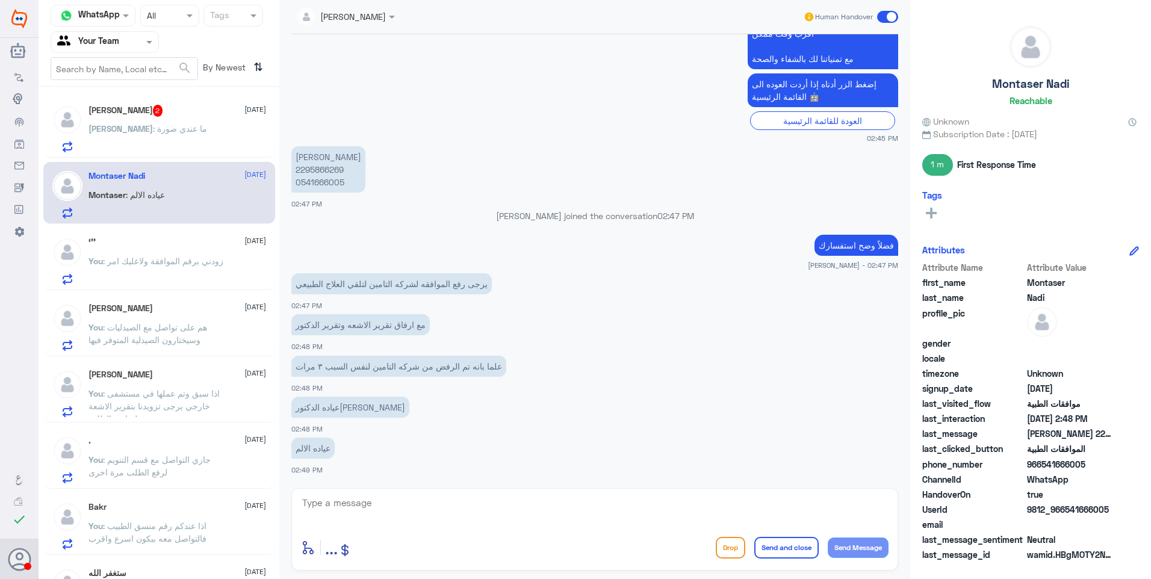
drag, startPoint x: 421, startPoint y: 504, endPoint x: 434, endPoint y: 509, distance: 14.1
click at [430, 508] on textarea at bounding box center [594, 509] width 587 height 29
type textarea "'"
type textarea "ن"
type textarea "تم رفع الطلب الان بالتقارير المطلوبة"
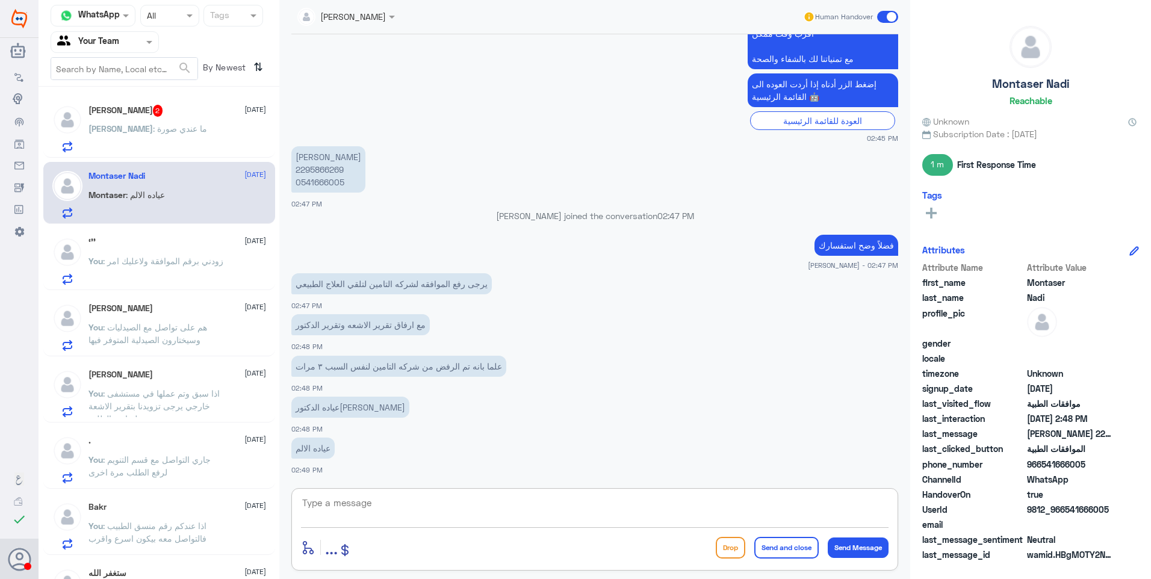
scroll to position [513, 0]
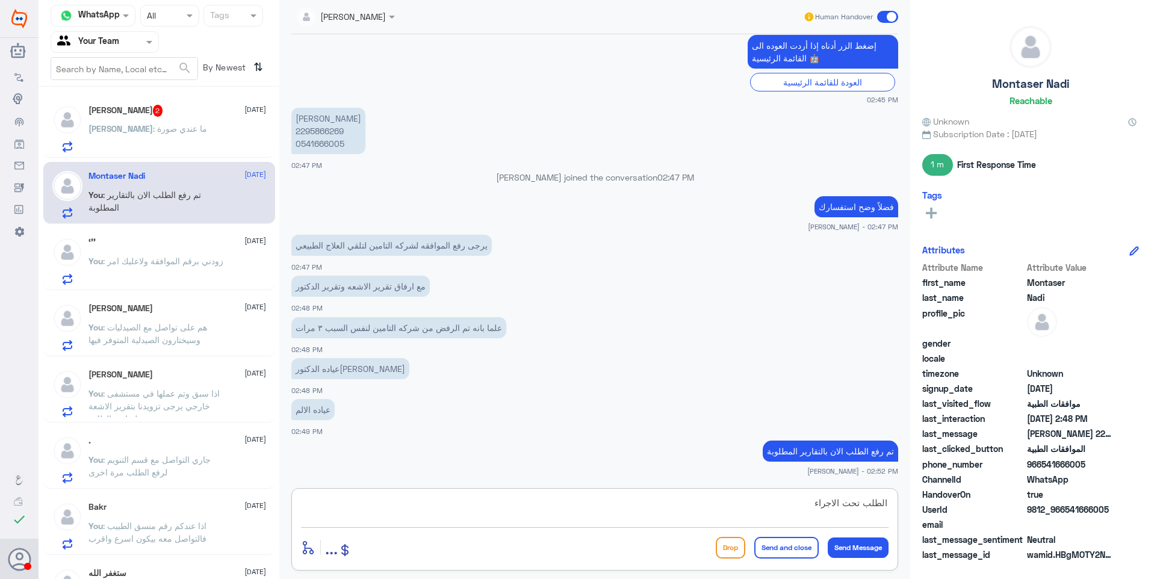
type textarea "الطلب تحت الاجراء"
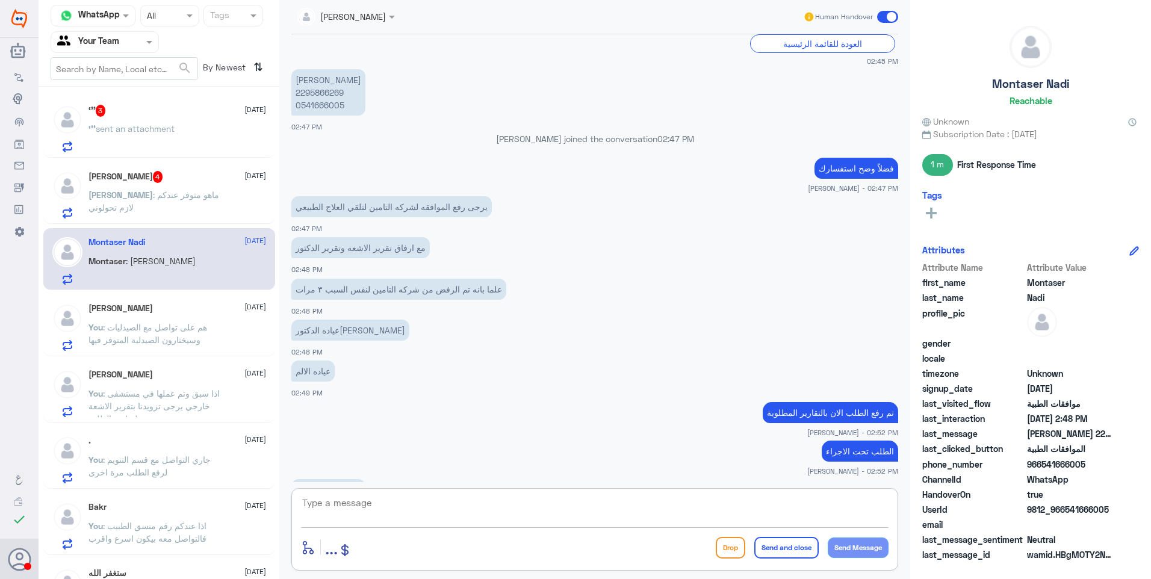
scroll to position [593, 0]
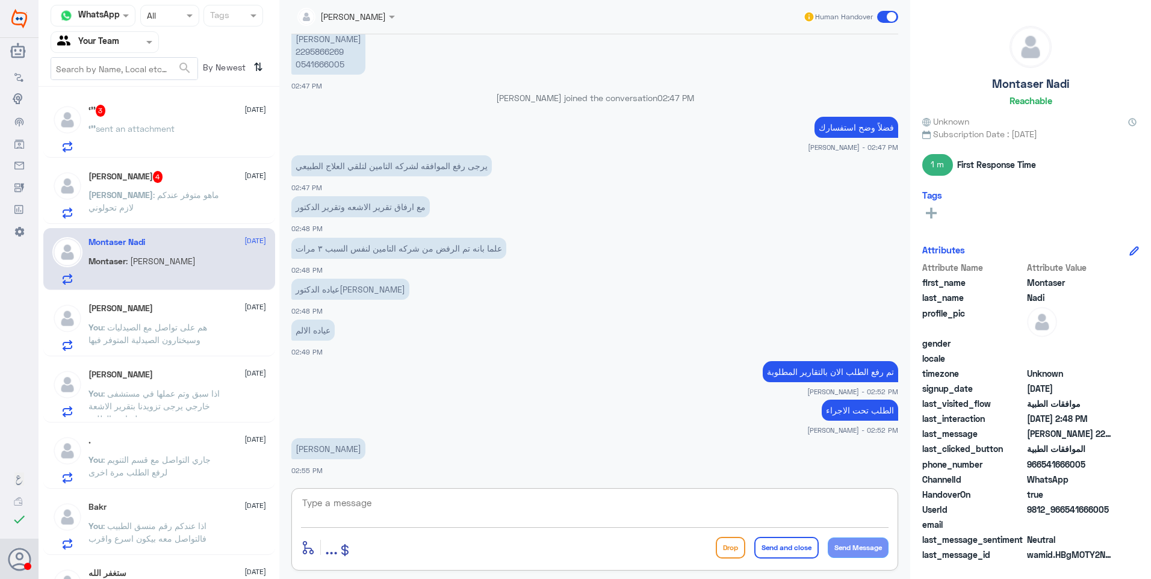
click at [176, 176] on div "[PERSON_NAME] 4 [DATE]" at bounding box center [177, 177] width 178 height 12
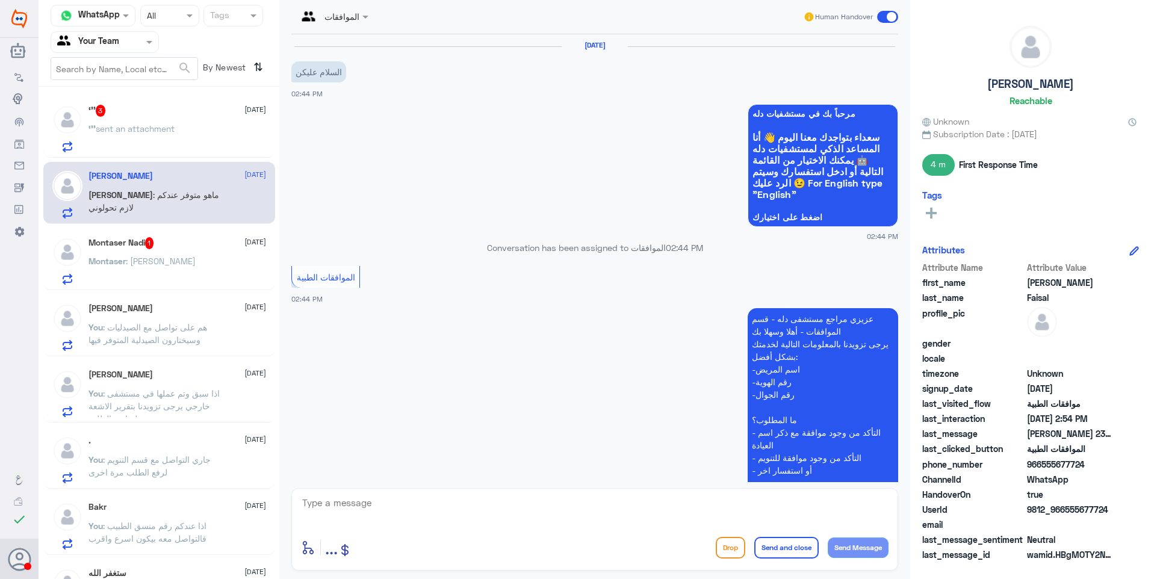
scroll to position [584, 0]
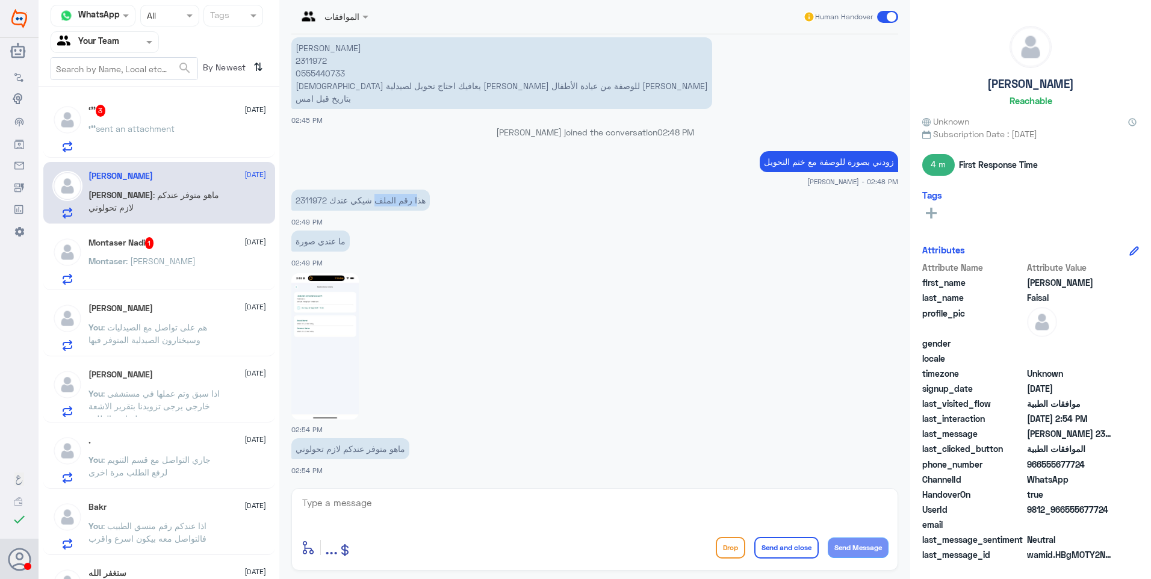
drag, startPoint x: 341, startPoint y: 201, endPoint x: 329, endPoint y: 201, distance: 12.0
click at [330, 201] on p "2311972 هذا رقم الملف شيكي عندك" at bounding box center [360, 200] width 138 height 21
click at [329, 201] on p "2311972 هذا رقم الملف شيكي عندك" at bounding box center [360, 200] width 138 height 21
click at [315, 199] on p "2311972 هذا رقم الملف شيكي عندك" at bounding box center [360, 200] width 138 height 21
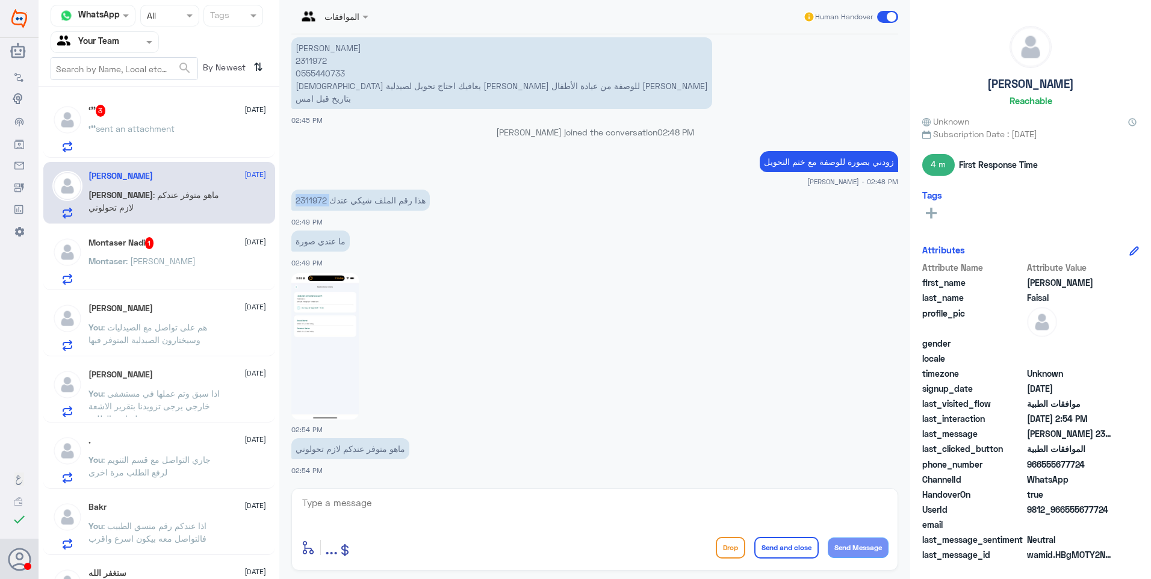
copy p "2311972"
click at [332, 356] on img at bounding box center [324, 346] width 67 height 146
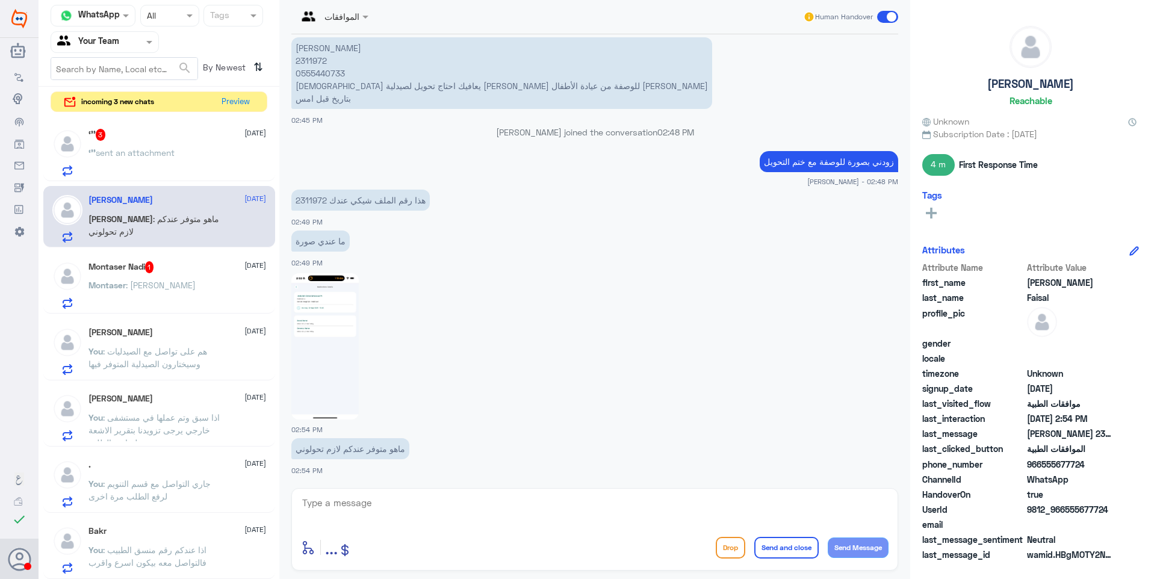
drag, startPoint x: 399, startPoint y: 524, endPoint x: 444, endPoint y: 519, distance: 44.8
click at [438, 521] on div at bounding box center [594, 511] width 587 height 33
click at [472, 508] on textarea at bounding box center [594, 509] width 587 height 29
type textarea "j"
type textarea "تم رفع طلب التحويل"
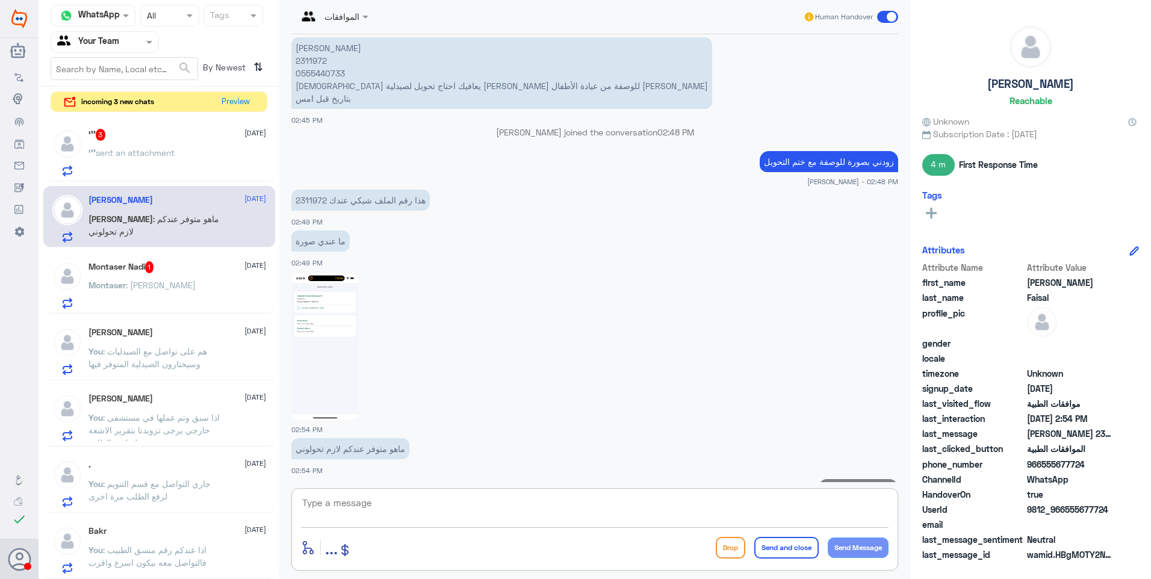
scroll to position [623, 0]
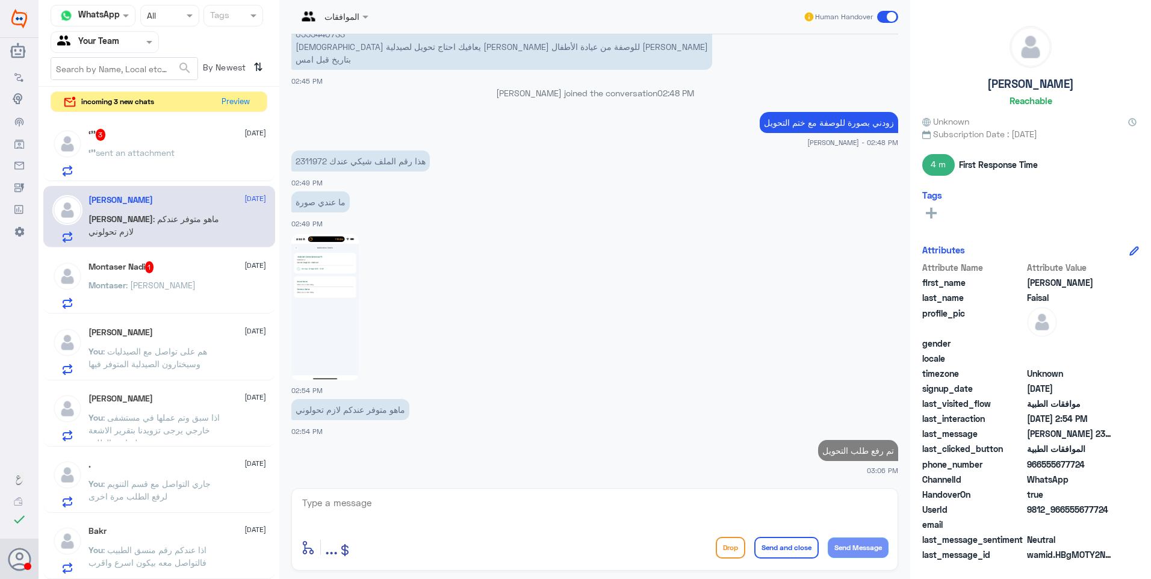
click at [181, 282] on div "Montaser : [PERSON_NAME]" at bounding box center [177, 295] width 178 height 27
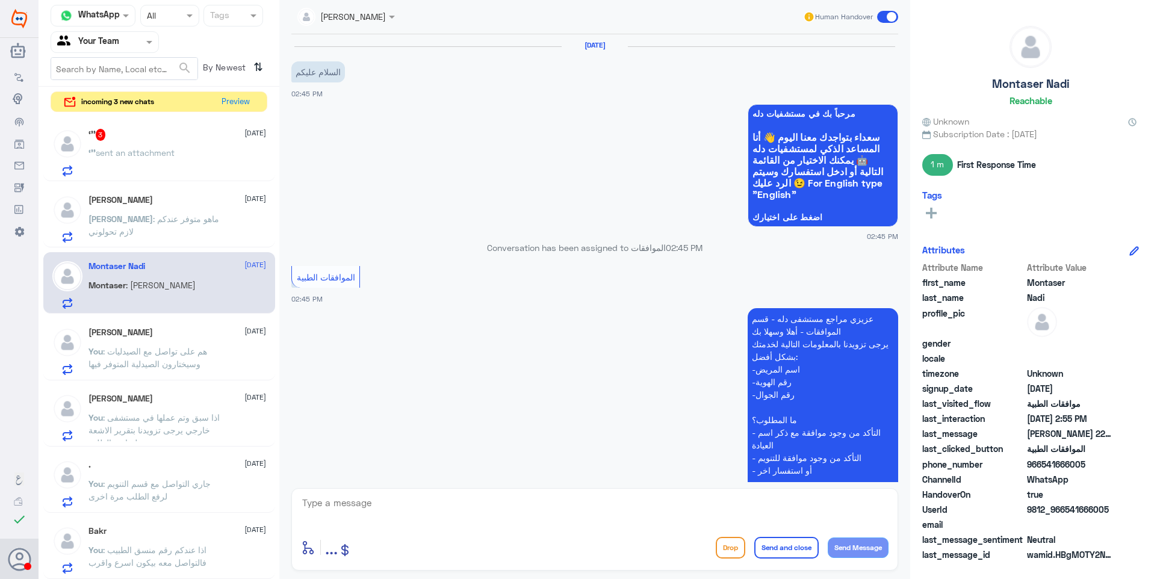
scroll to position [593, 0]
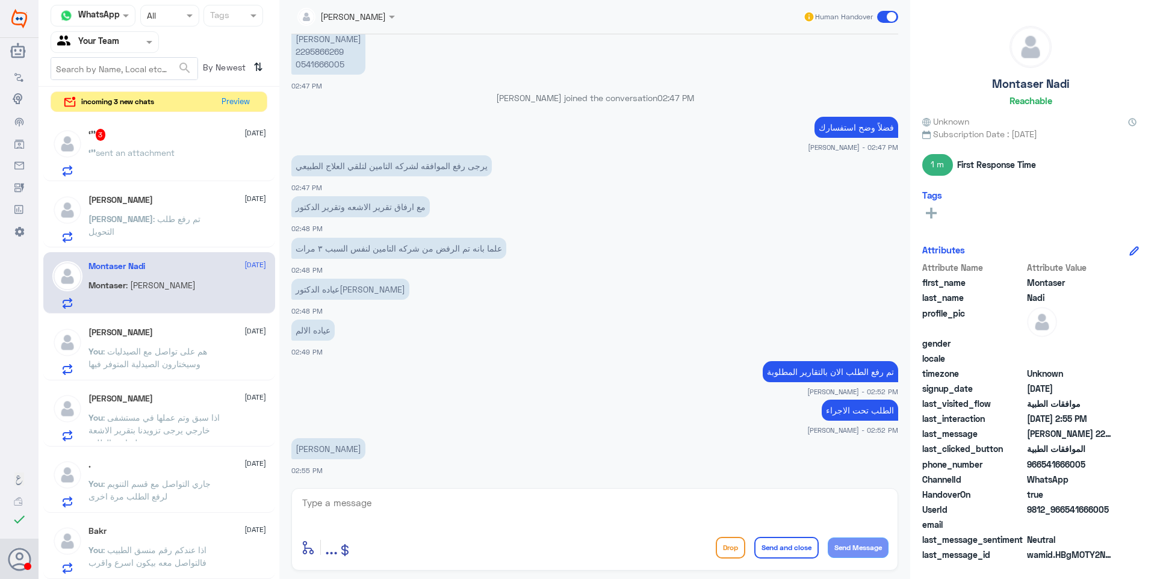
click at [150, 215] on span ": تم رفع طلب التحويل" at bounding box center [144, 225] width 112 height 23
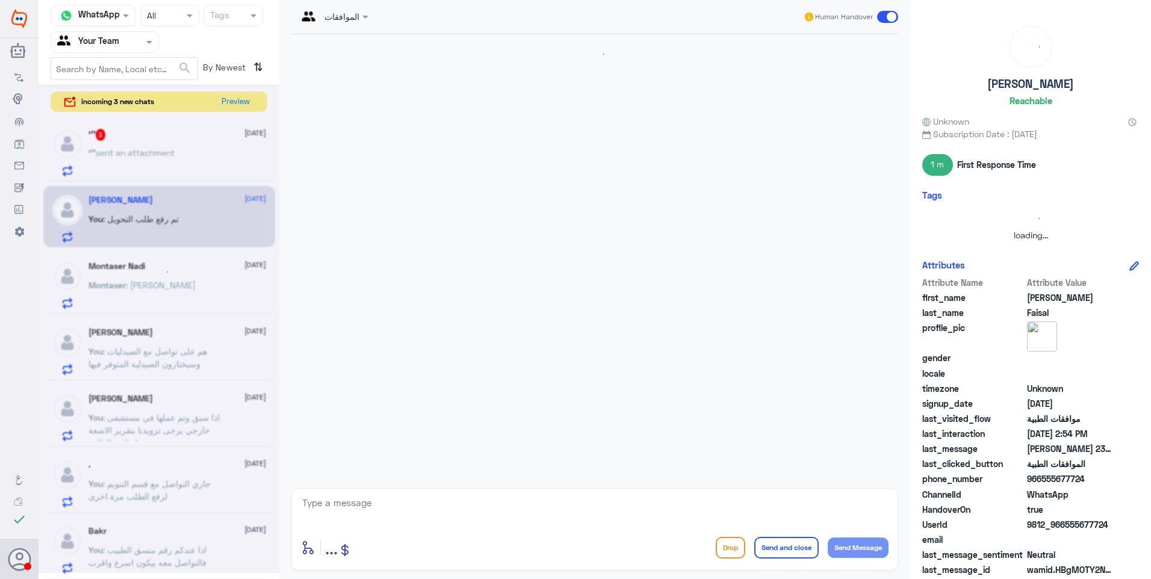
click at [191, 175] on div at bounding box center [159, 328] width 241 height 489
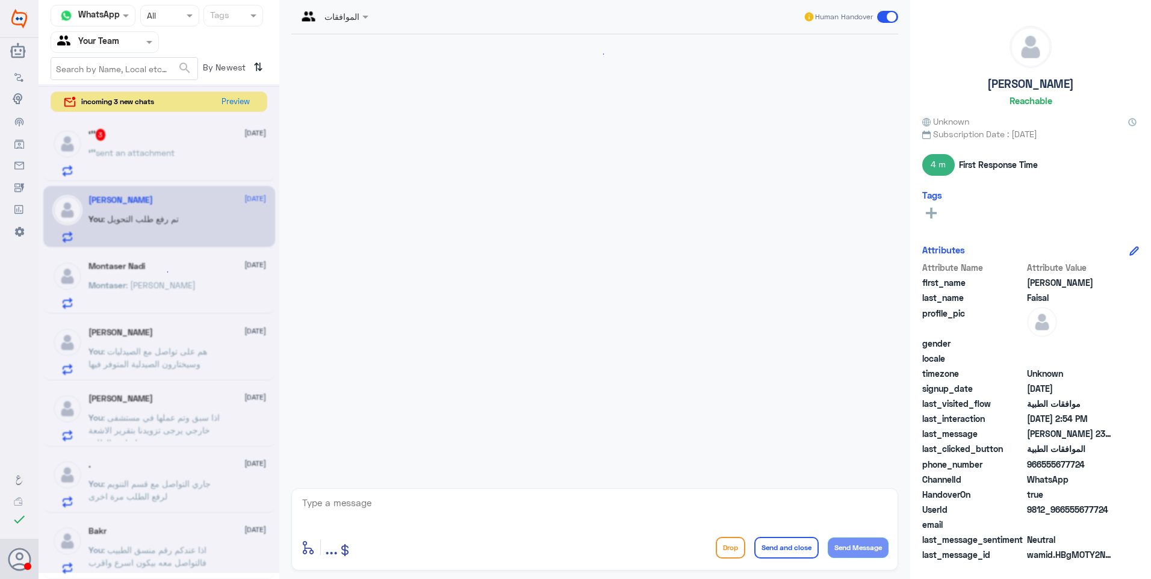
scroll to position [623, 0]
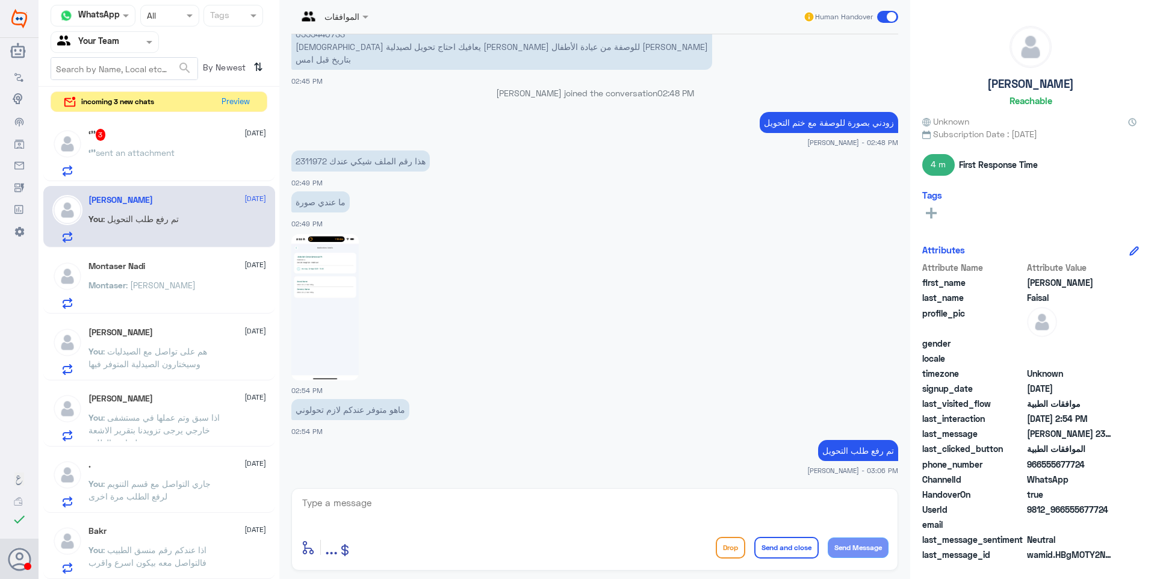
click at [209, 146] on div "‘’’ 3 [DATE] ‘’’ sent an attachment" at bounding box center [177, 153] width 178 height 48
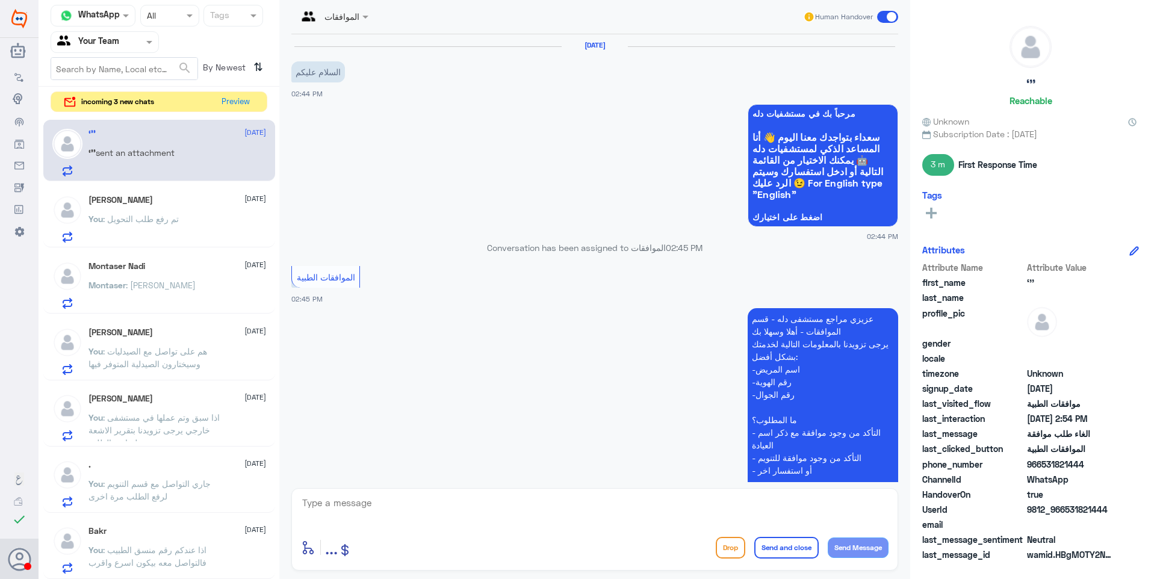
scroll to position [462, 0]
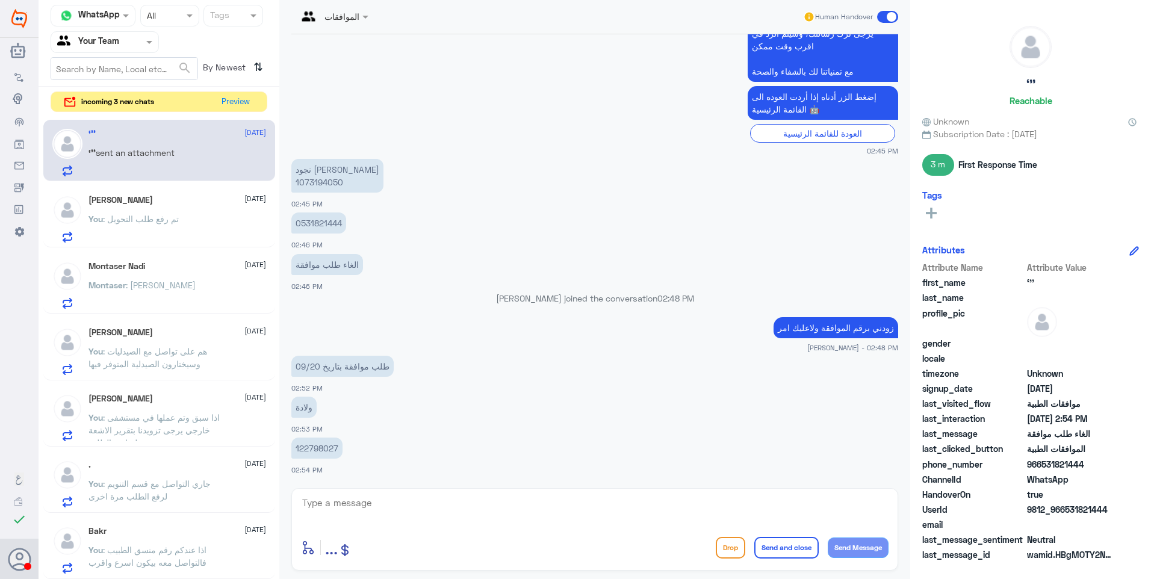
click at [303, 453] on p "122798027" at bounding box center [316, 448] width 51 height 21
click at [312, 449] on p "122798027" at bounding box center [316, 448] width 51 height 21
copy p "122798027"
click at [602, 242] on div "0531821444 02:46 PM" at bounding box center [594, 229] width 607 height 41
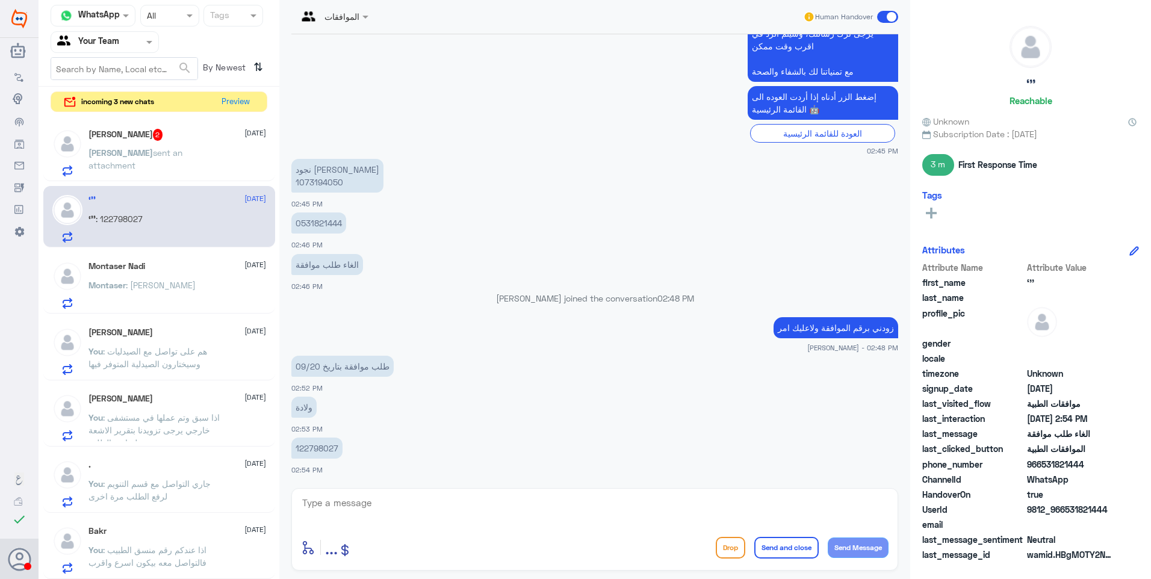
drag, startPoint x: 360, startPoint y: 492, endPoint x: 368, endPoint y: 501, distance: 11.5
click at [362, 500] on div "enter flow name ... Drop Send and close Send Message" at bounding box center [594, 529] width 607 height 82
click at [368, 501] on textarea at bounding box center [594, 509] width 587 height 29
type textarea "h"
type textarea "ابشري"
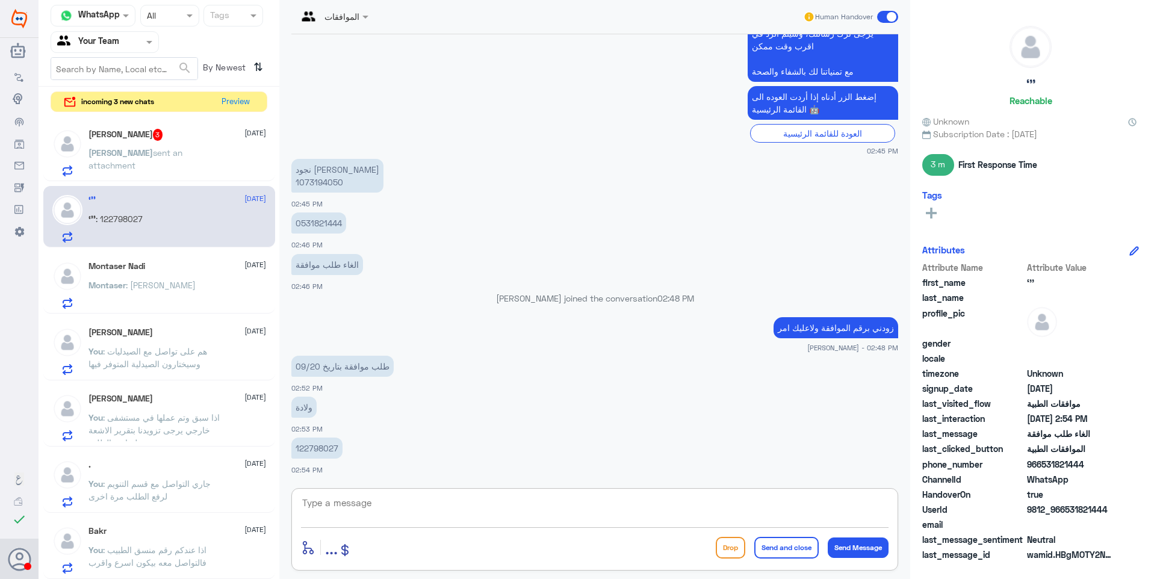
scroll to position [501, 0]
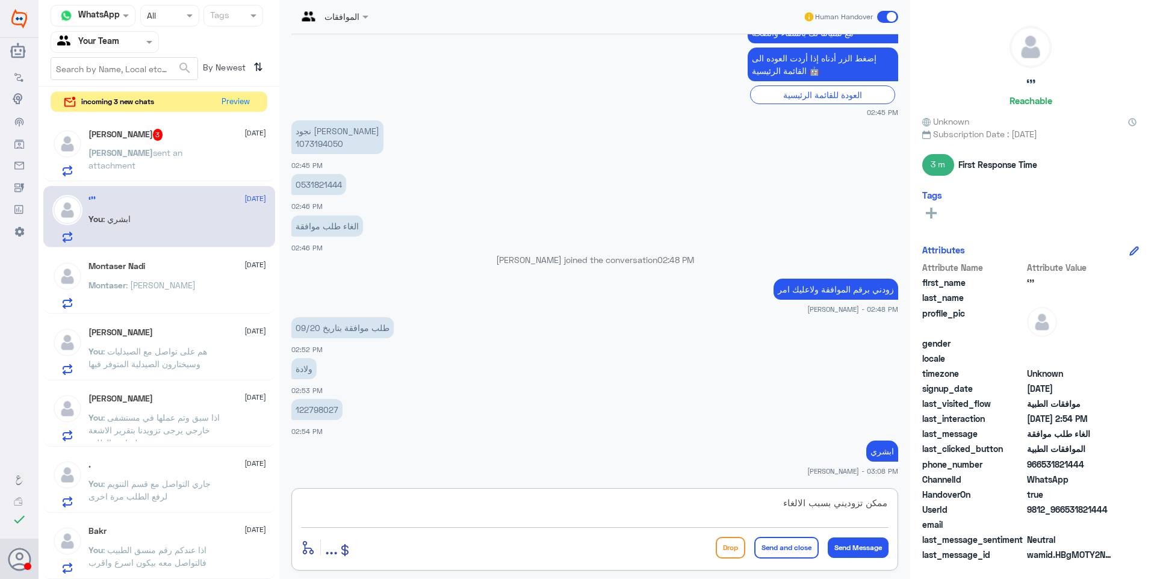
type textarea "ممكن تزوديني بسبب الالغاء؟"
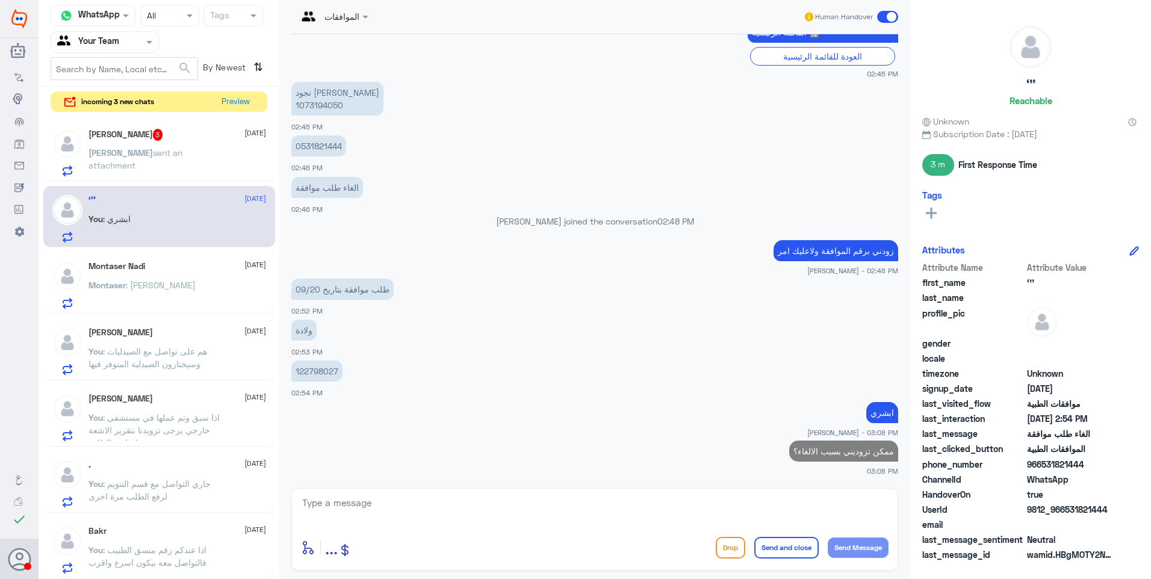
click at [153, 138] on span "3" at bounding box center [158, 135] width 10 height 12
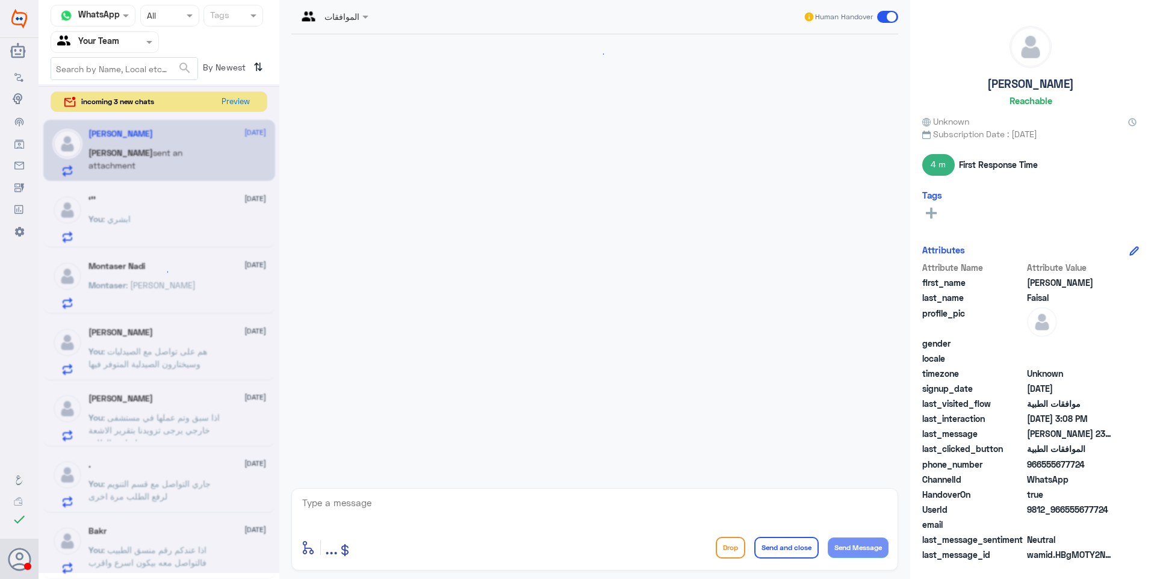
scroll to position [759, 0]
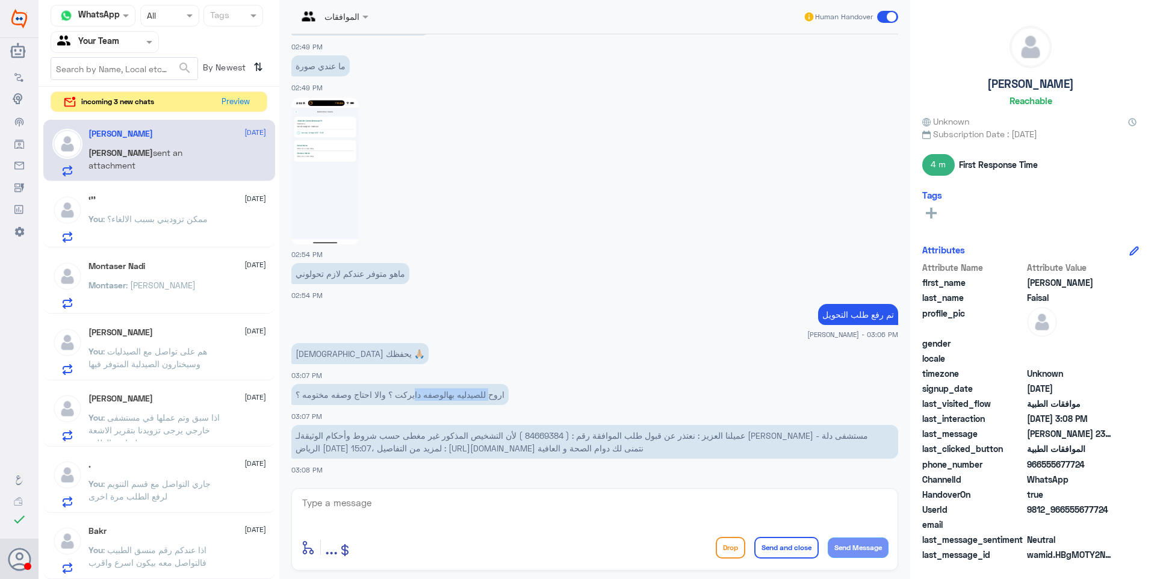
drag, startPoint x: 494, startPoint y: 395, endPoint x: 394, endPoint y: 389, distance: 100.1
click at [400, 388] on p "اروح للصيدليه بهالوصفه دايركت ؟ والا احتاج وصفه مختومه ؟" at bounding box center [399, 394] width 217 height 21
drag, startPoint x: 394, startPoint y: 389, endPoint x: 421, endPoint y: 395, distance: 27.7
click at [401, 391] on p "اروح للصيدليه بهالوصفه دايركت ؟ والا احتاج وصفه مختومه ؟" at bounding box center [399, 394] width 217 height 21
click at [543, 435] on span "عميلنا العزيز : نعتذر عن قبول طلب الموافقة رقم : ( 84669384 ) لأن التشخيص المذك…" at bounding box center [582, 441] width 572 height 23
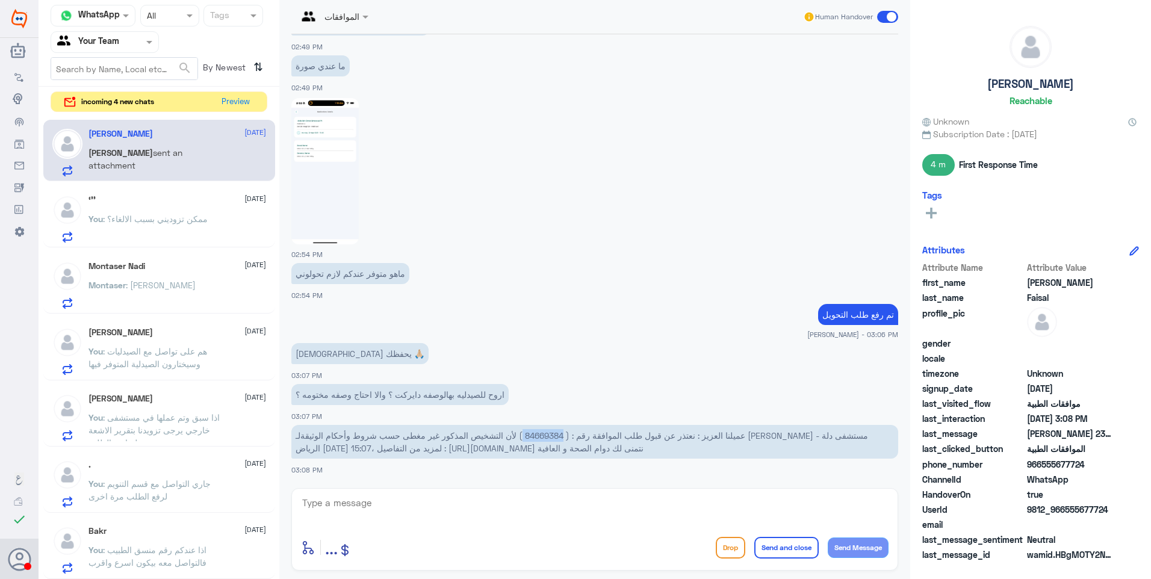
click at [543, 435] on span "عميلنا العزيز : نعتذر عن قبول طلب الموافقة رقم : ( 84669384 ) لأن التشخيص المذك…" at bounding box center [582, 441] width 572 height 23
click at [532, 432] on span "عميلنا العزيز : نعتذر عن قبول طلب الموافقة رقم : ( 84669384 ) لأن التشخيص المذك…" at bounding box center [582, 441] width 572 height 23
click at [527, 436] on span "عميلنا العزيز : نعتذر عن قبول طلب الموافقة رقم : ( 84669384 ) لأن التشخيص المذك…" at bounding box center [582, 441] width 572 height 23
drag, startPoint x: 524, startPoint y: 433, endPoint x: 562, endPoint y: 434, distance: 37.3
click at [562, 434] on span "عميلنا العزيز : نعتذر عن قبول طلب الموافقة رقم : ( 84669384 ) لأن التشخيص المذك…" at bounding box center [582, 441] width 572 height 23
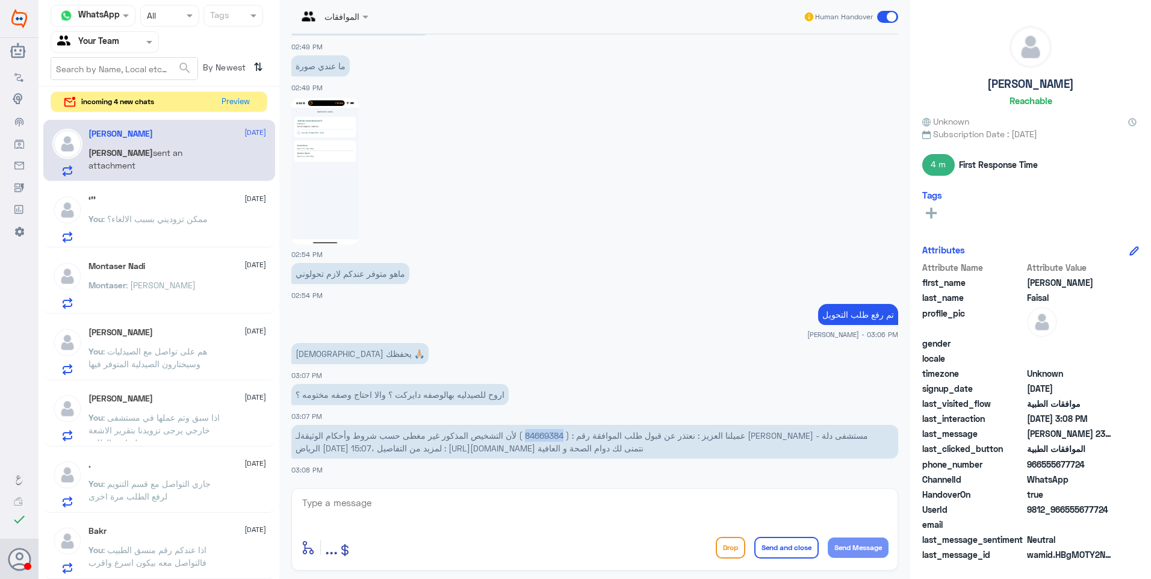
copy span "84669384"
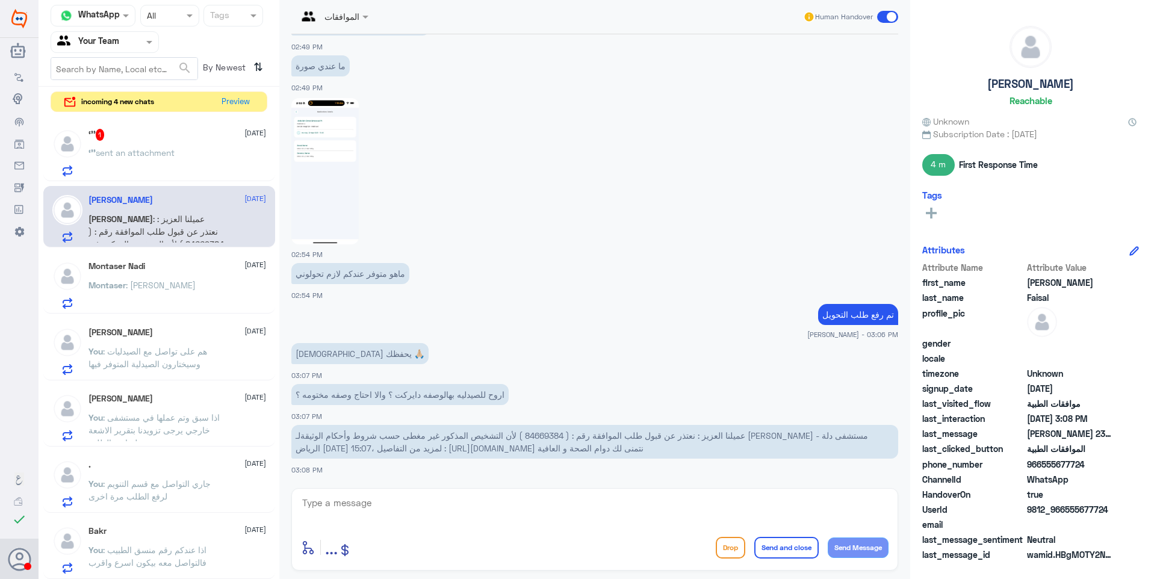
click at [158, 144] on div "‘’’ 1 [DATE] ‘’’ sent an attachment" at bounding box center [177, 153] width 178 height 48
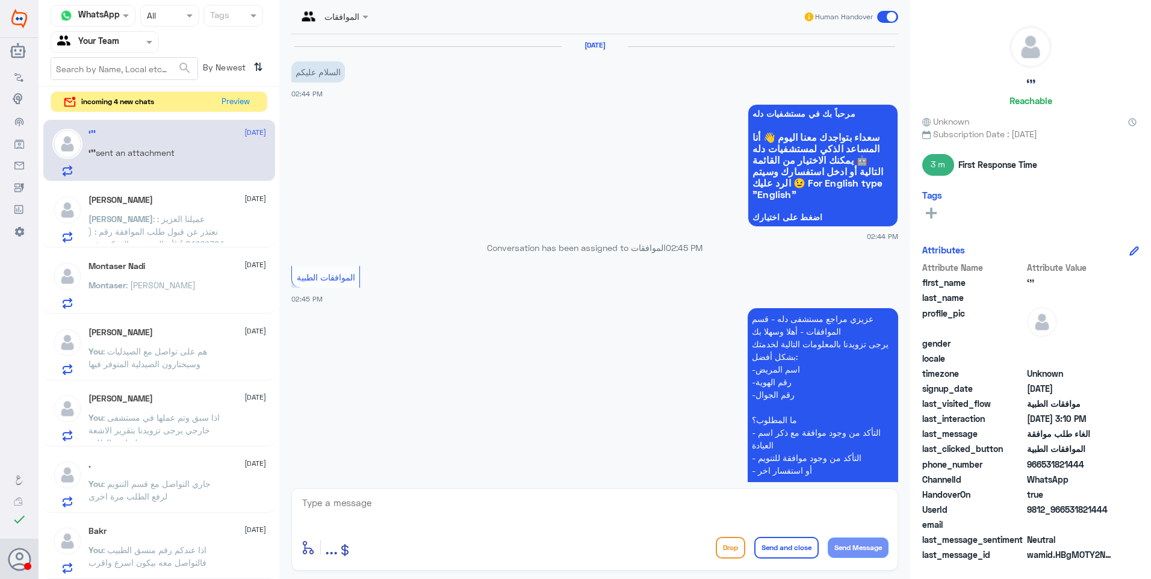
scroll to position [580, 0]
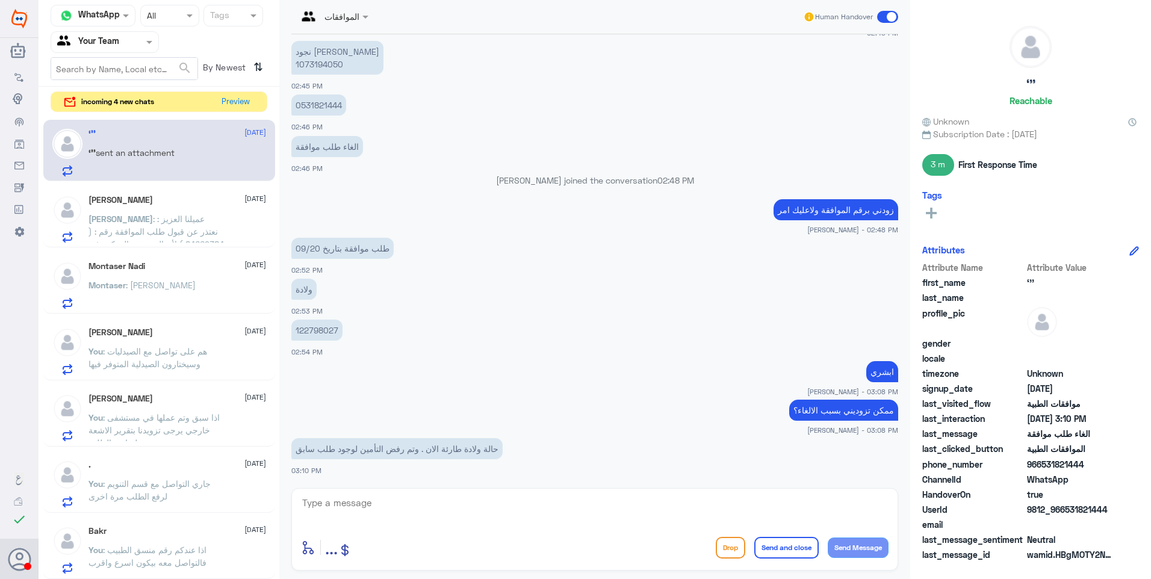
drag, startPoint x: 471, startPoint y: 456, endPoint x: 418, endPoint y: 448, distance: 53.6
click at [448, 453] on p "حالة ولادة طارئة الان . وتم رفض التأمين لوجود طلب سابق" at bounding box center [396, 448] width 211 height 21
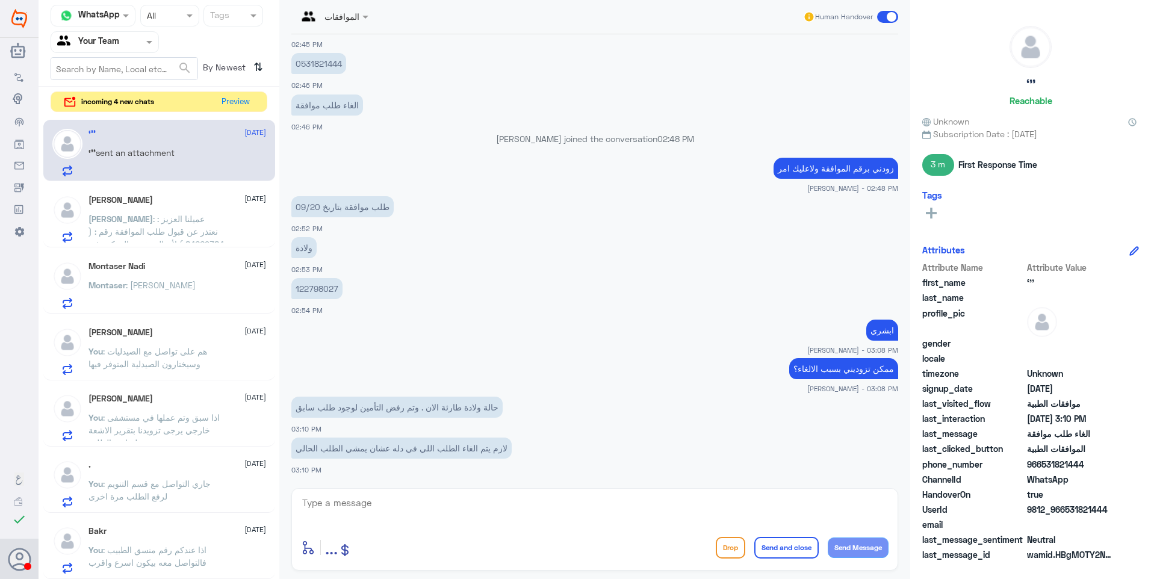
drag, startPoint x: 418, startPoint y: 448, endPoint x: 402, endPoint y: 447, distance: 16.3
click at [398, 447] on p "لازم يتم الغاء الطلب اللي في دله عشان يمشي الطلب الحالي" at bounding box center [401, 448] width 220 height 21
drag, startPoint x: 402, startPoint y: 447, endPoint x: 373, endPoint y: 404, distance: 51.6
click at [353, 412] on p "حالة ولادة طارئة الان . وتم رفض التأمين لوجود طلب سابق" at bounding box center [396, 407] width 211 height 21
drag, startPoint x: 482, startPoint y: 450, endPoint x: 335, endPoint y: 457, distance: 147.0
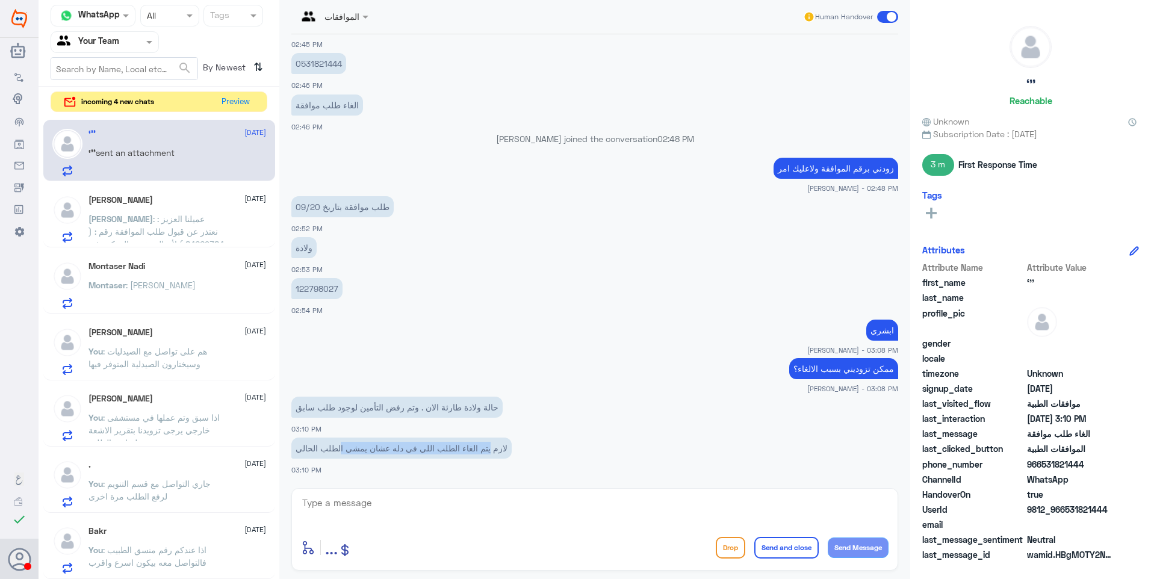
click at [335, 457] on p "لازم يتم الغاء الطلب اللي في دله عشان يمشي الطلب الحالي" at bounding box center [401, 448] width 220 height 21
drag, startPoint x: 335, startPoint y: 457, endPoint x: 383, endPoint y: 454, distance: 47.6
click at [383, 454] on p "لازم يتم الغاء الطلب اللي في دله عشان يمشي الطلب الحالي" at bounding box center [401, 448] width 220 height 21
click at [377, 516] on textarea at bounding box center [594, 509] width 587 height 29
type textarea "j"
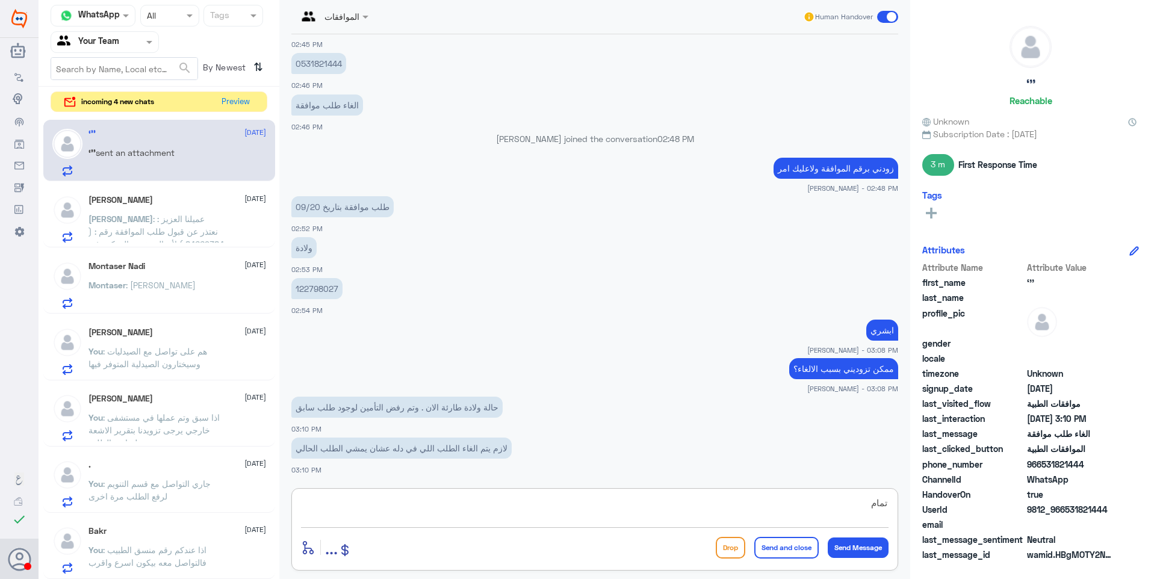
type textarea "تمام"
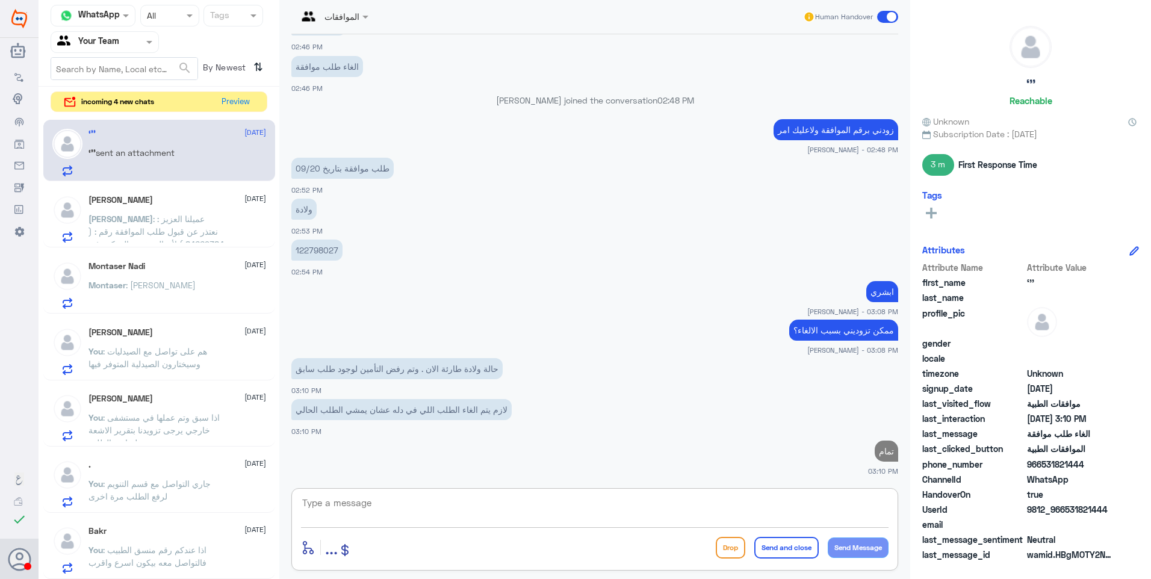
click at [326, 252] on p "122798027" at bounding box center [316, 250] width 51 height 21
copy p "122798027"
click at [225, 103] on button "Preview" at bounding box center [235, 101] width 37 height 19
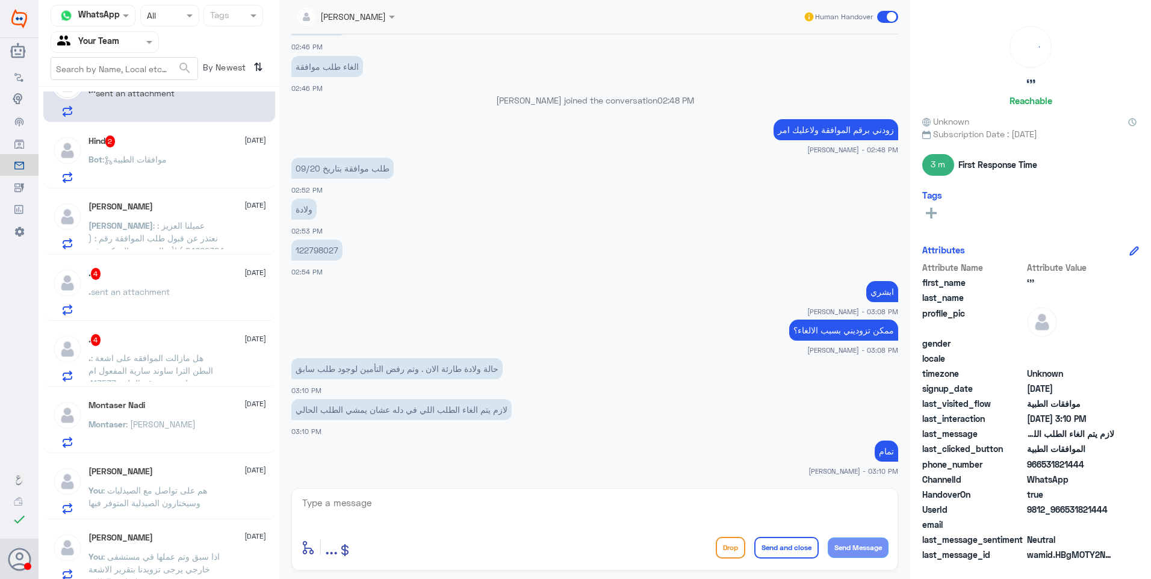
scroll to position [181, 0]
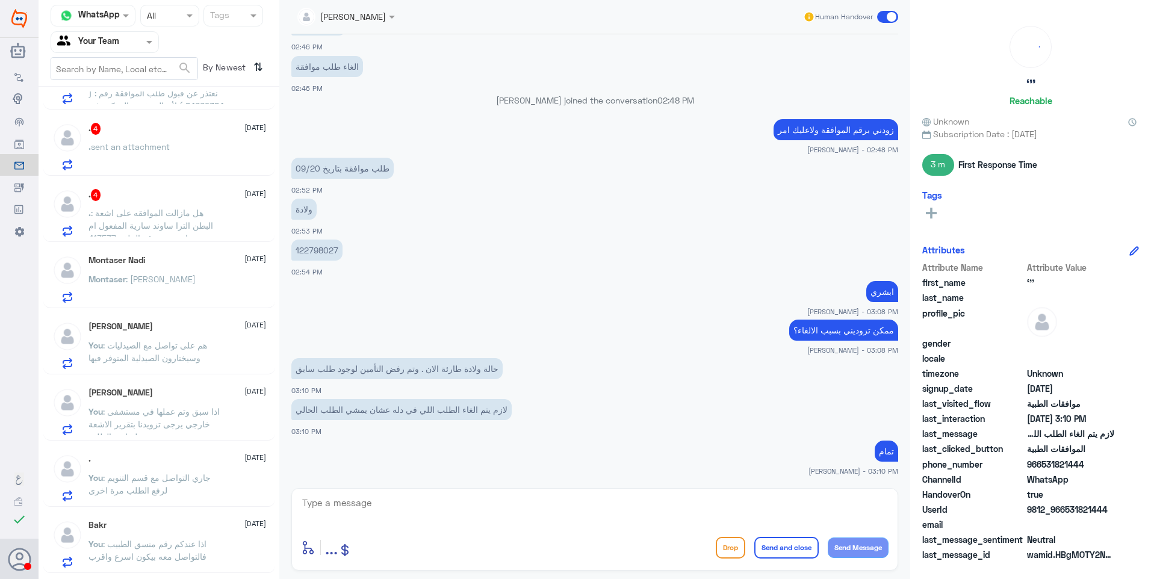
click at [157, 340] on span ": هم على تواصل مع الصيدليات وسيختارون الصيدلية المتوفر فيها" at bounding box center [147, 351] width 119 height 23
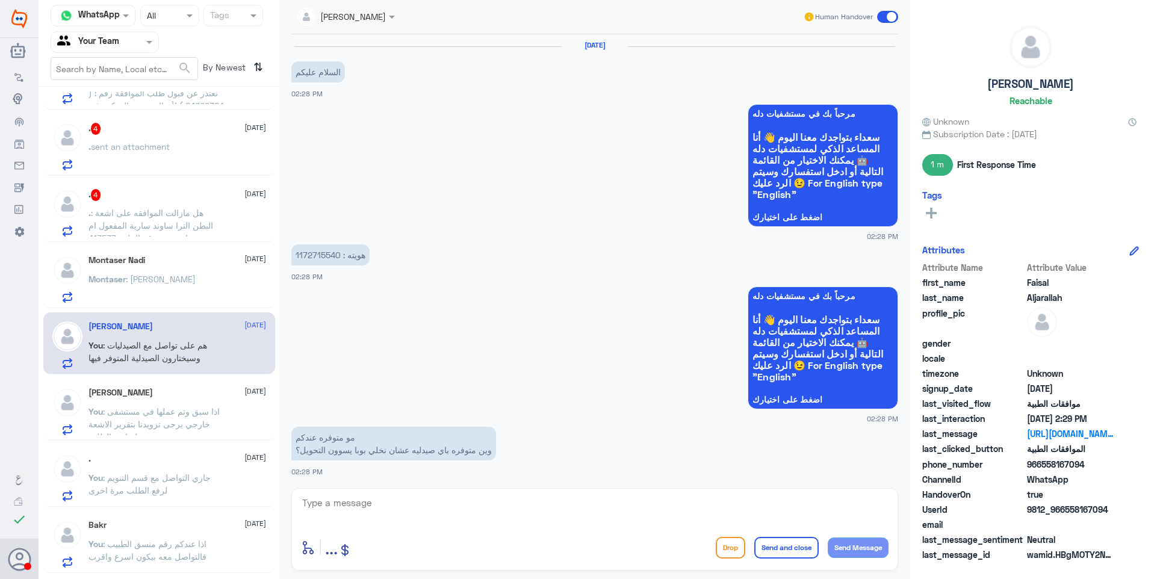
scroll to position [1201, 0]
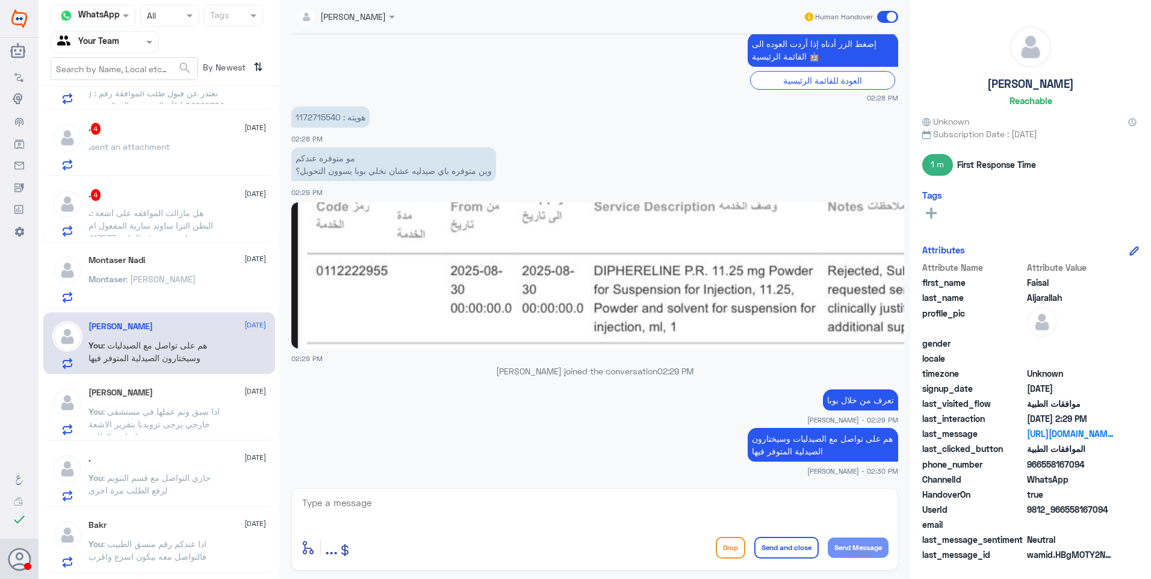
click at [191, 281] on div "Montaser : [PERSON_NAME]" at bounding box center [177, 289] width 178 height 27
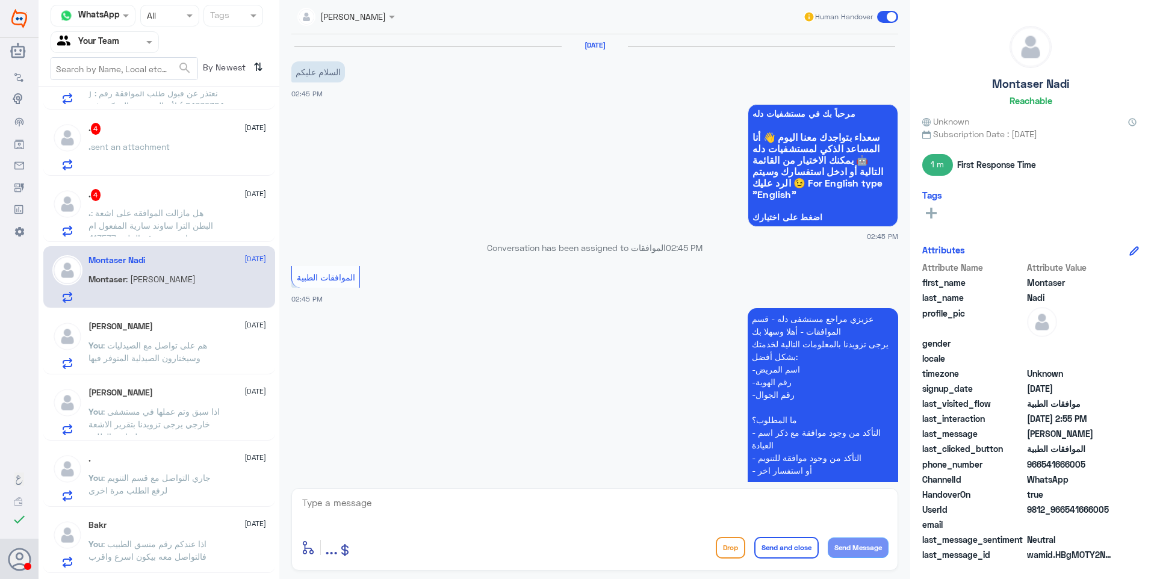
scroll to position [593, 0]
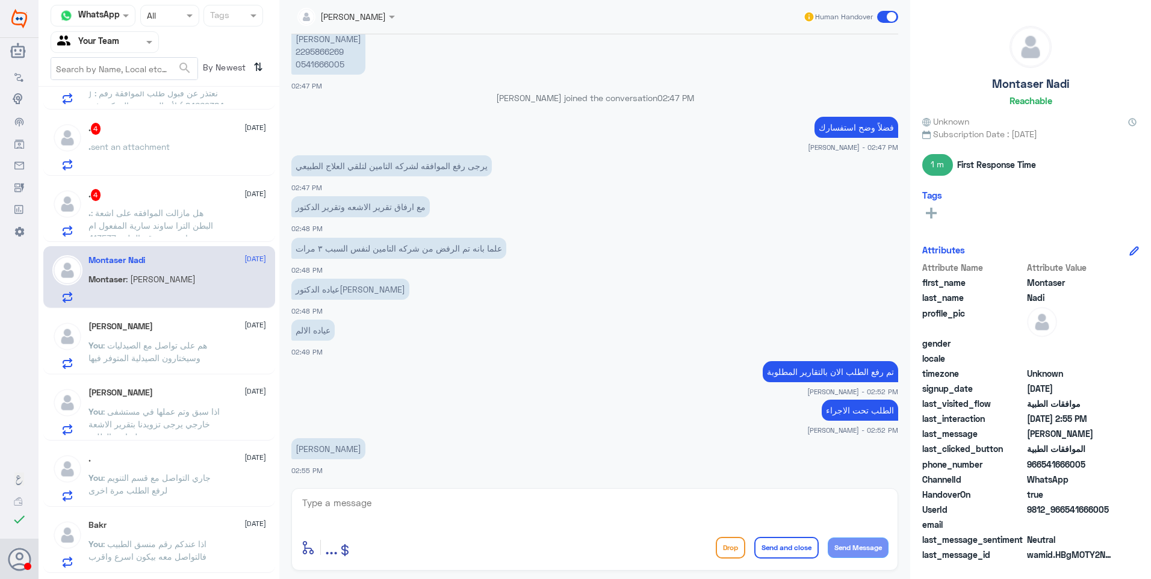
click at [141, 200] on div ". 4 [DATE]" at bounding box center [177, 195] width 178 height 12
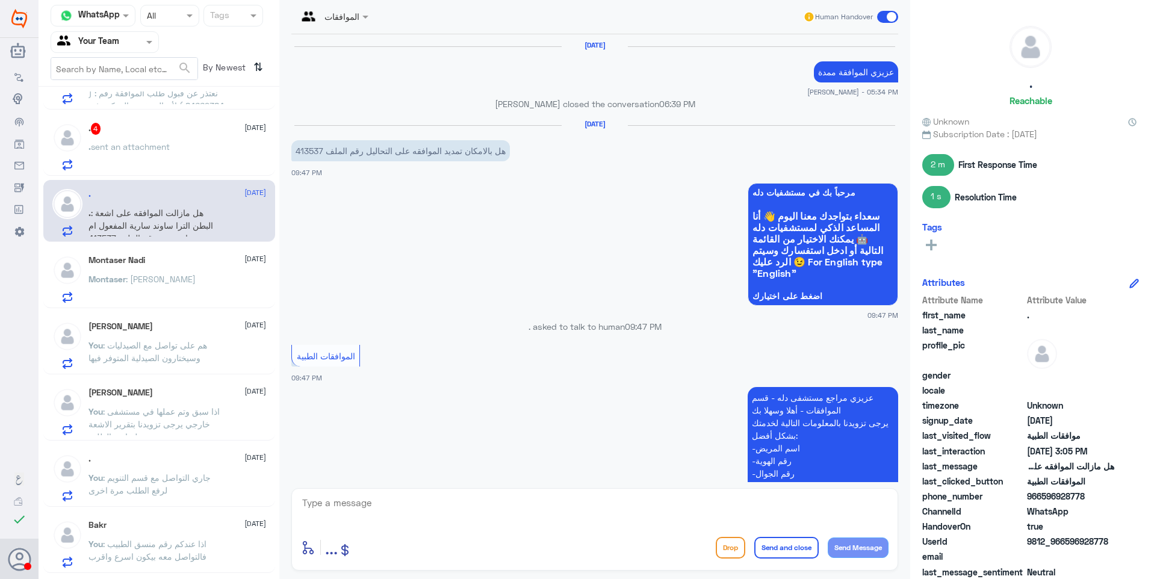
scroll to position [1137, 0]
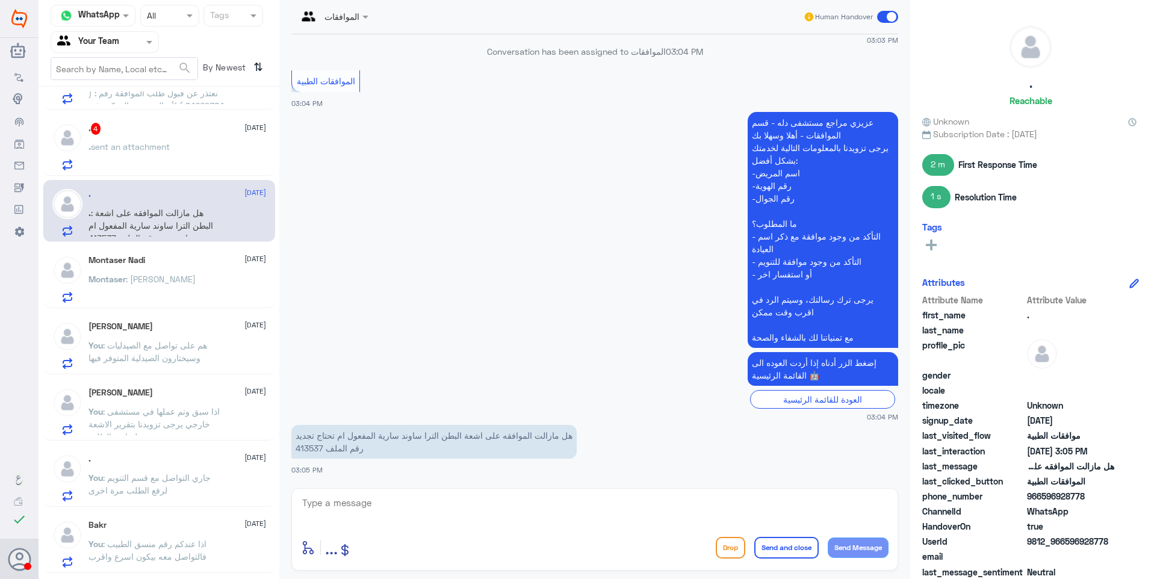
click at [308, 445] on p "هل مازالت الموافقه على اشعة البطن الترا ساوند سارية المفعول ام تحتاج تجديد رقم …" at bounding box center [433, 442] width 285 height 34
drag, startPoint x: 346, startPoint y: 506, endPoint x: 367, endPoint y: 507, distance: 20.5
click at [351, 507] on textarea at bounding box center [594, 509] width 587 height 29
type textarea "s"
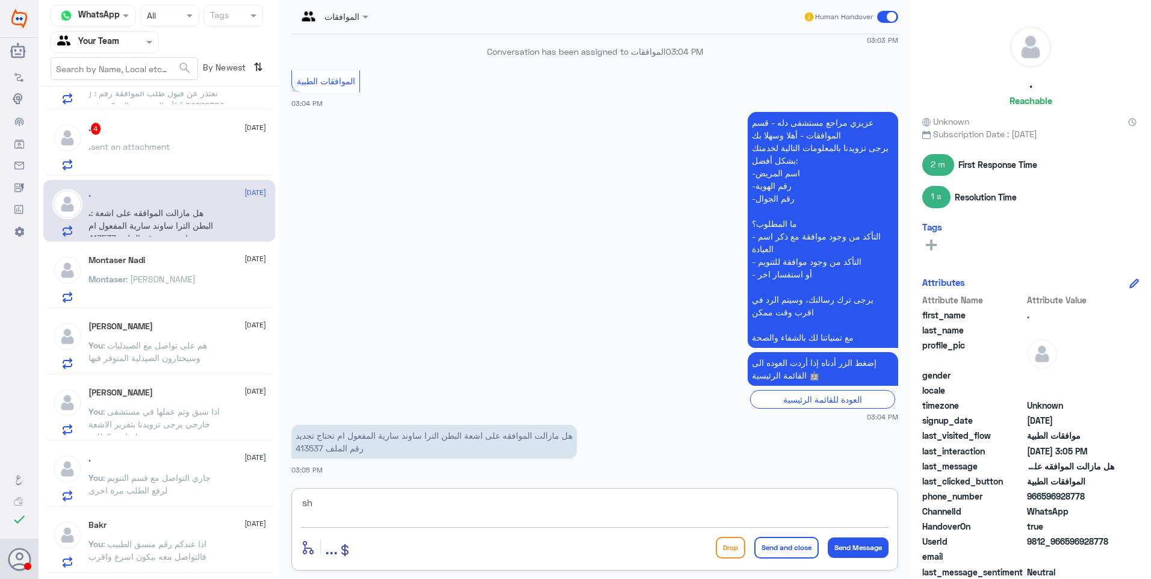
type textarea "s"
type textarea "سارية الى تاريخ [DATE]"
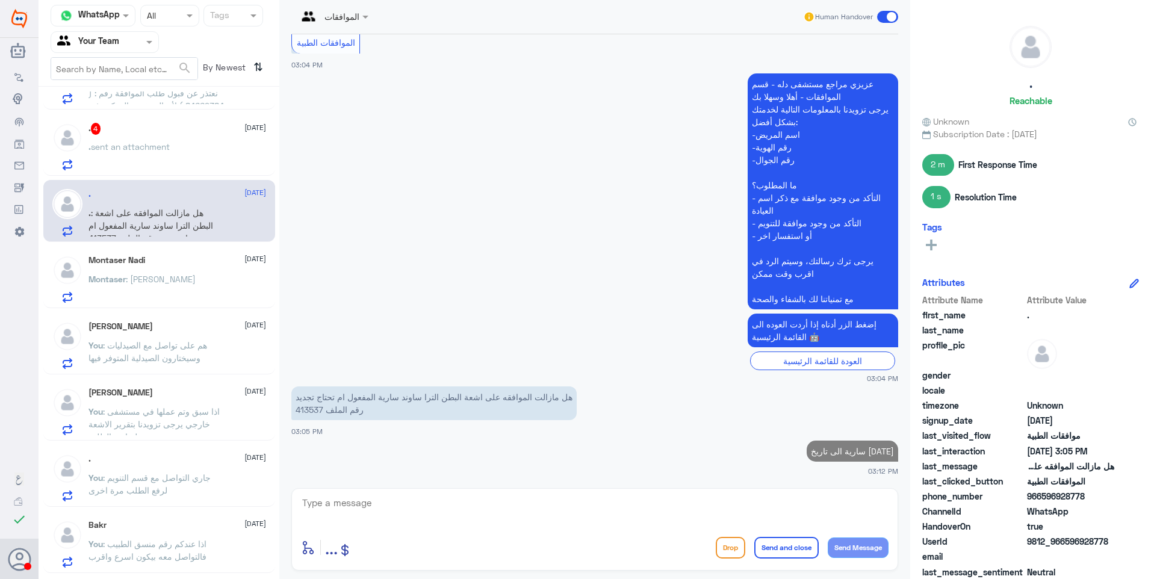
click at [182, 156] on div ". sent an attachment" at bounding box center [177, 156] width 178 height 27
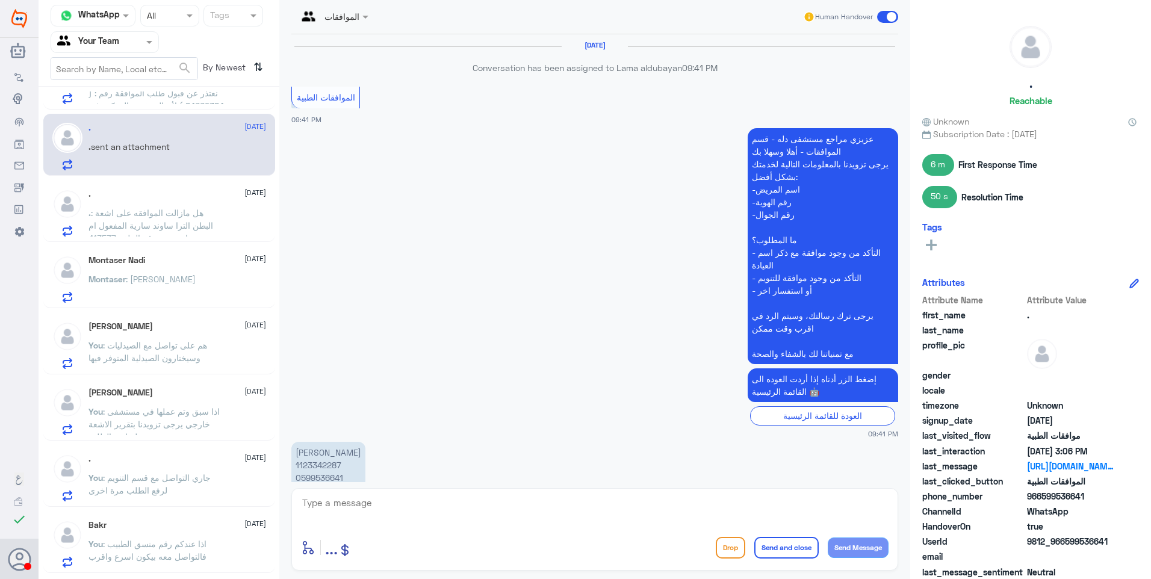
scroll to position [1255, 0]
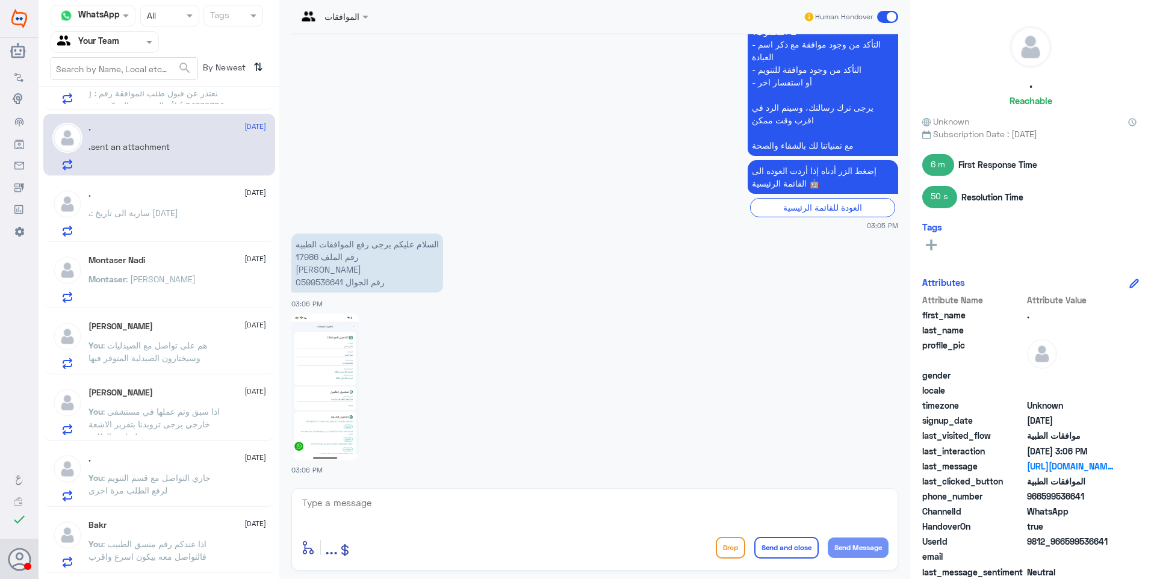
click at [309, 258] on p "السلام عليكم يرجى رفع الموافقات الطبيه رقم الملف 17986 [PERSON_NAME] رقم الجوال…" at bounding box center [367, 263] width 152 height 59
click at [329, 362] on img at bounding box center [324, 387] width 67 height 146
click at [380, 498] on textarea at bounding box center [594, 509] width 587 height 29
type textarea "تمت الموافقة جزئيًا"
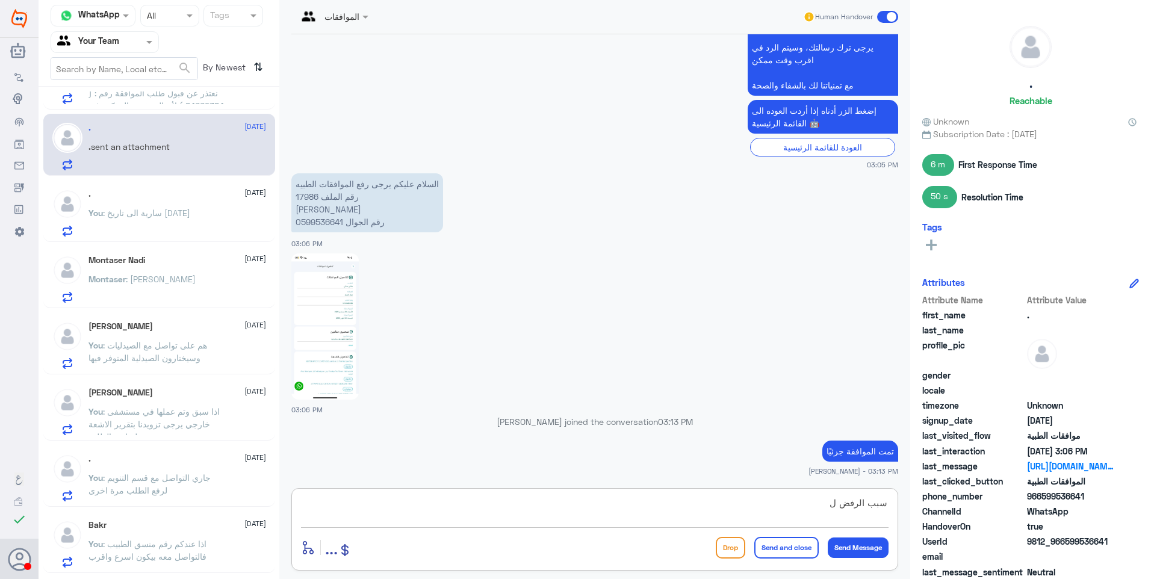
scroll to position [1290, 0]
type textarea "سبب الرفض لعدم تغطية التأمين للملحقات المرفوضة"
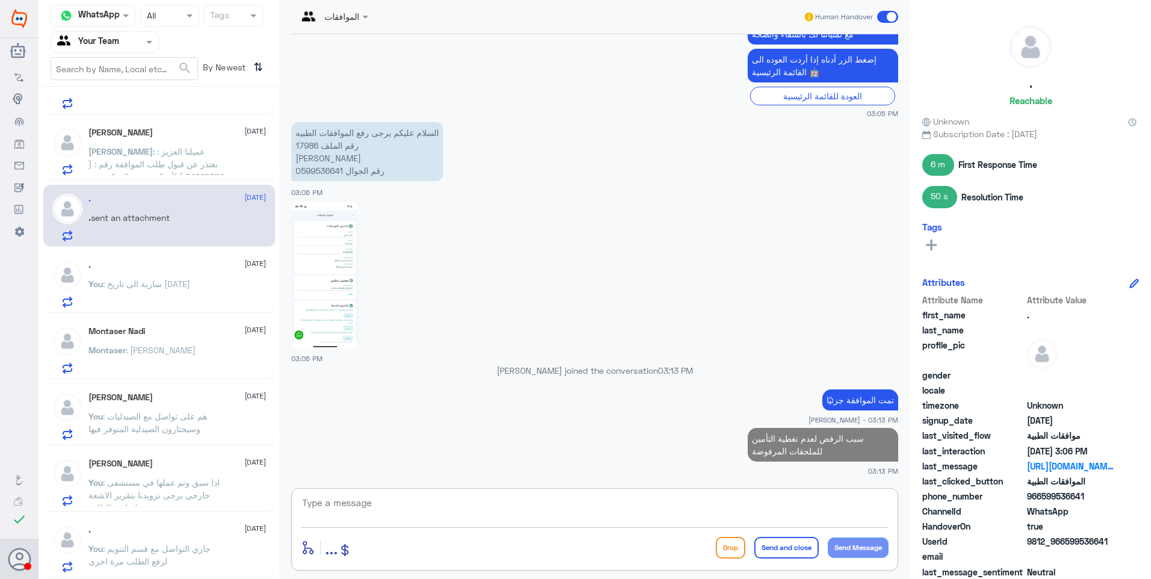
scroll to position [60, 0]
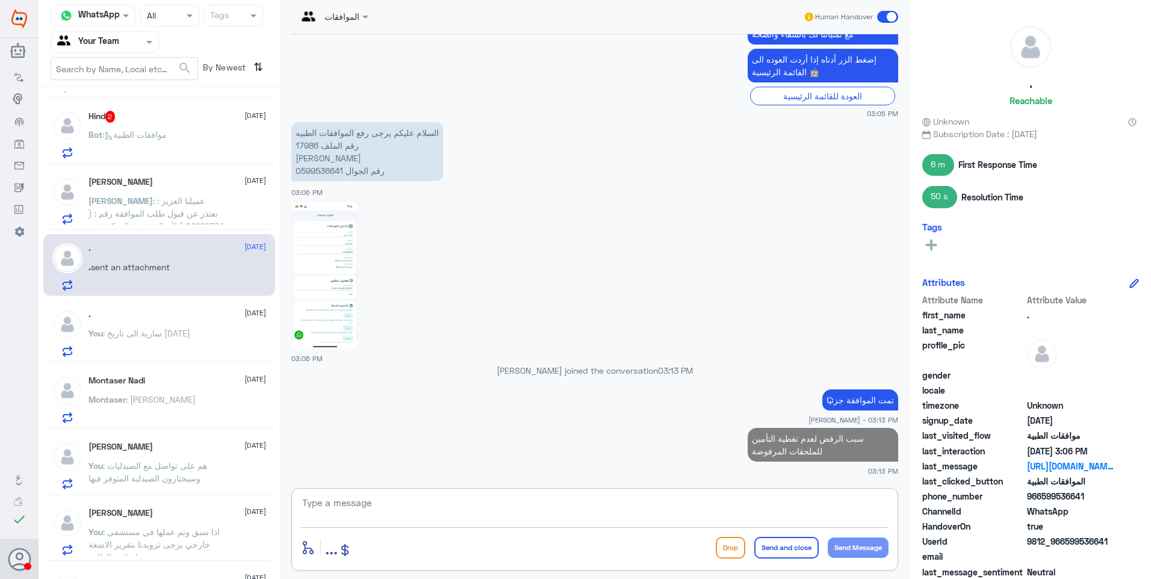
click at [171, 200] on span ": عميلنا العزيز : نعتذر عن قبول طلب الموافقة رقم : ( 84669384 ) لأن التشخيص الم…" at bounding box center [155, 245] width 135 height 99
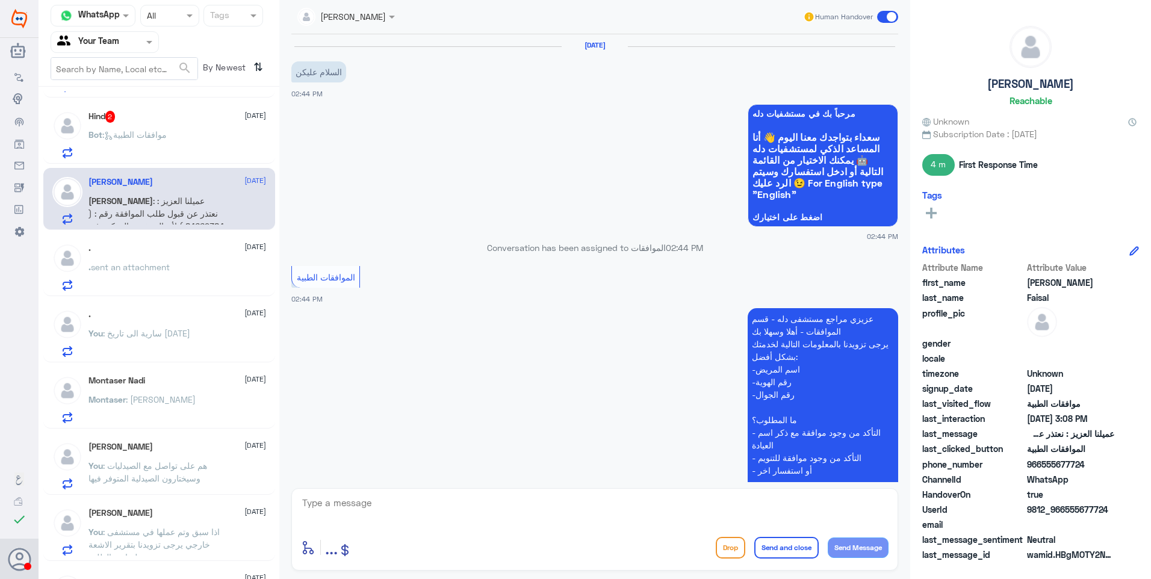
scroll to position [759, 0]
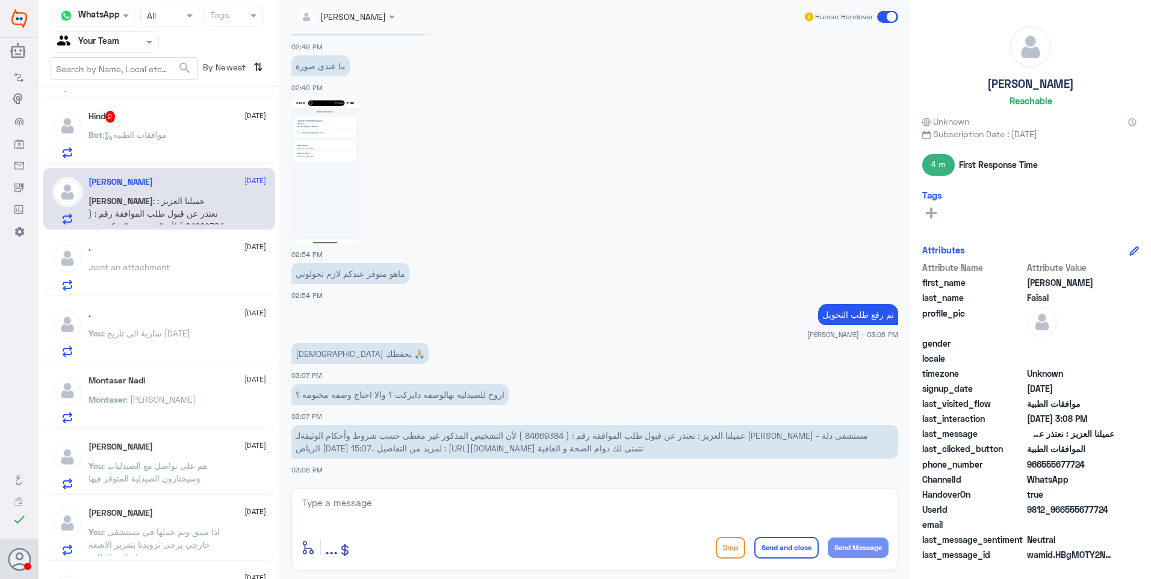
click at [158, 137] on span ": موافقات الطبية" at bounding box center [134, 134] width 64 height 10
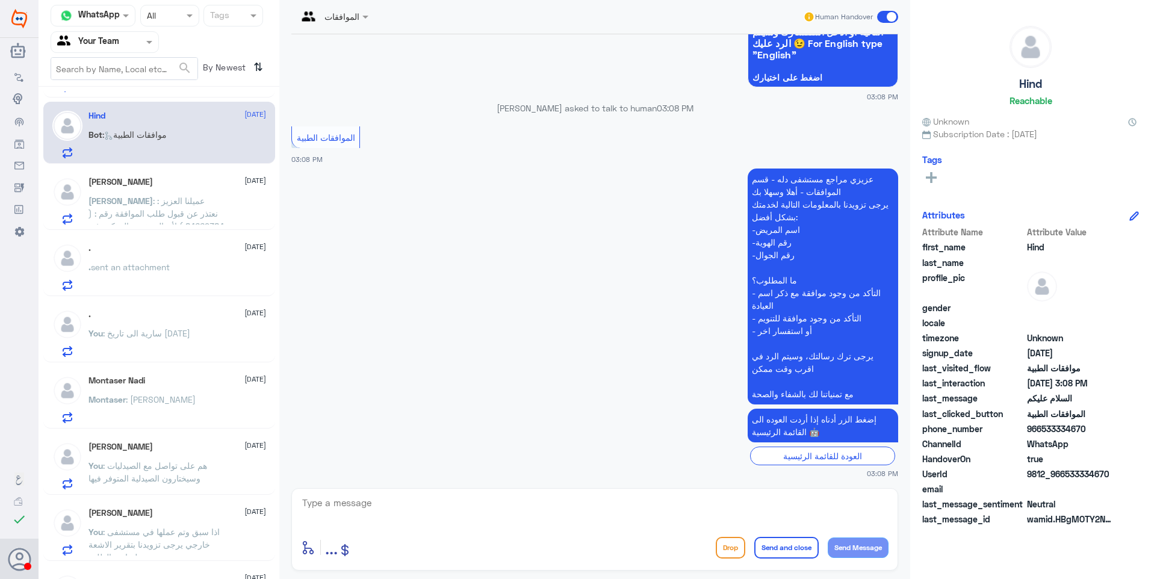
scroll to position [142, 0]
drag, startPoint x: 392, startPoint y: 500, endPoint x: 504, endPoint y: 479, distance: 113.9
click at [400, 503] on textarea at bounding box center [594, 509] width 587 height 29
paste textarea "فضلاً زودنا ببياناتك ووضح لنا استفسارك"
type textarea "فضلاً زودنا ببياناتك ووضح لنا استفسارك"
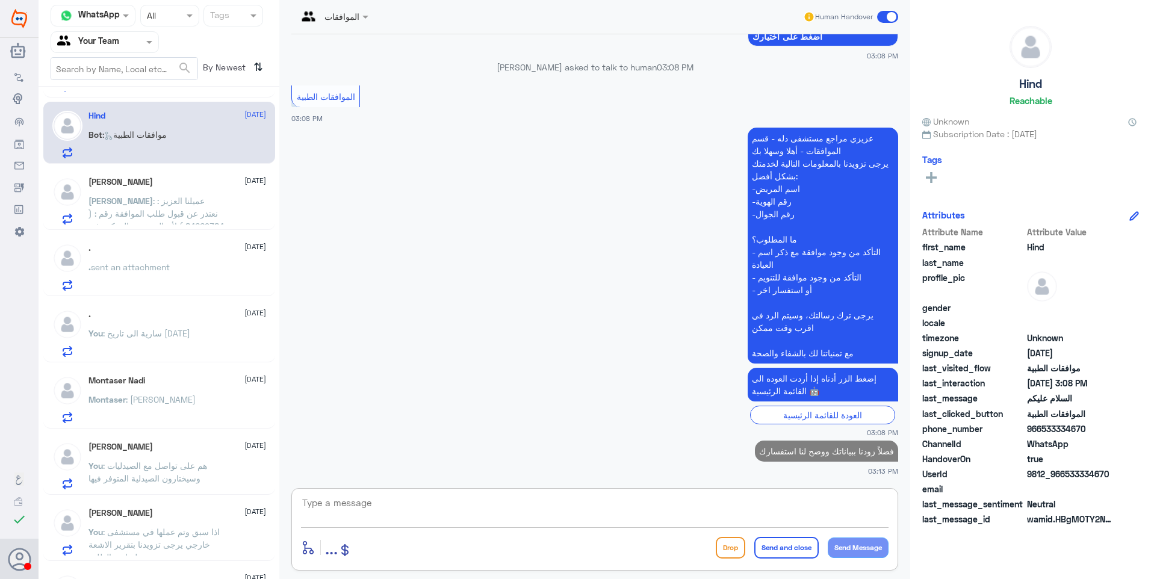
scroll to position [0, 0]
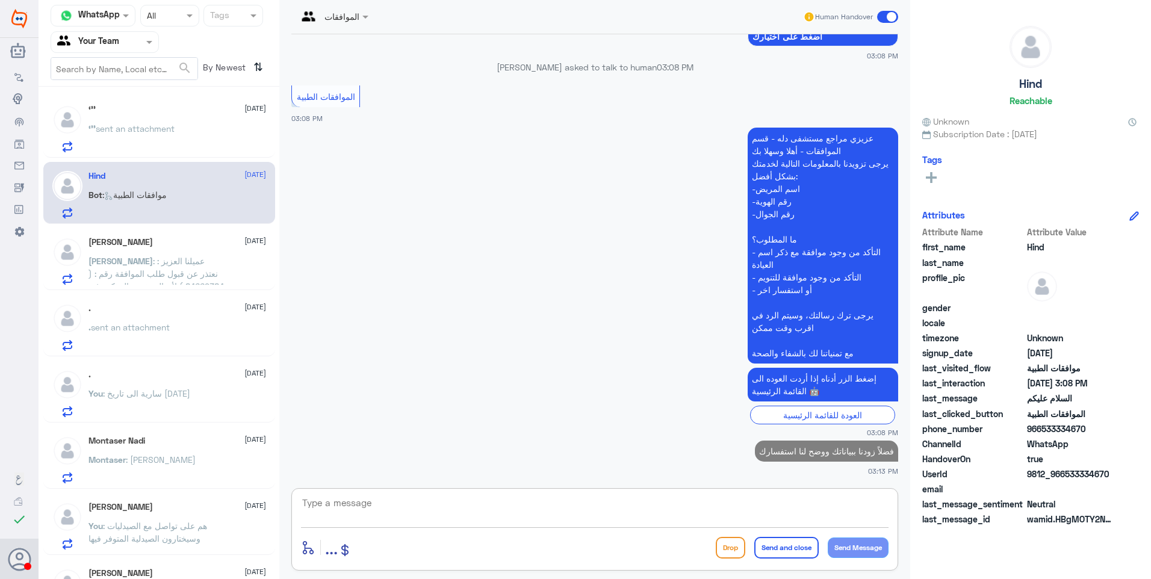
click at [179, 134] on div "‘’’ sent an attachment" at bounding box center [177, 138] width 178 height 27
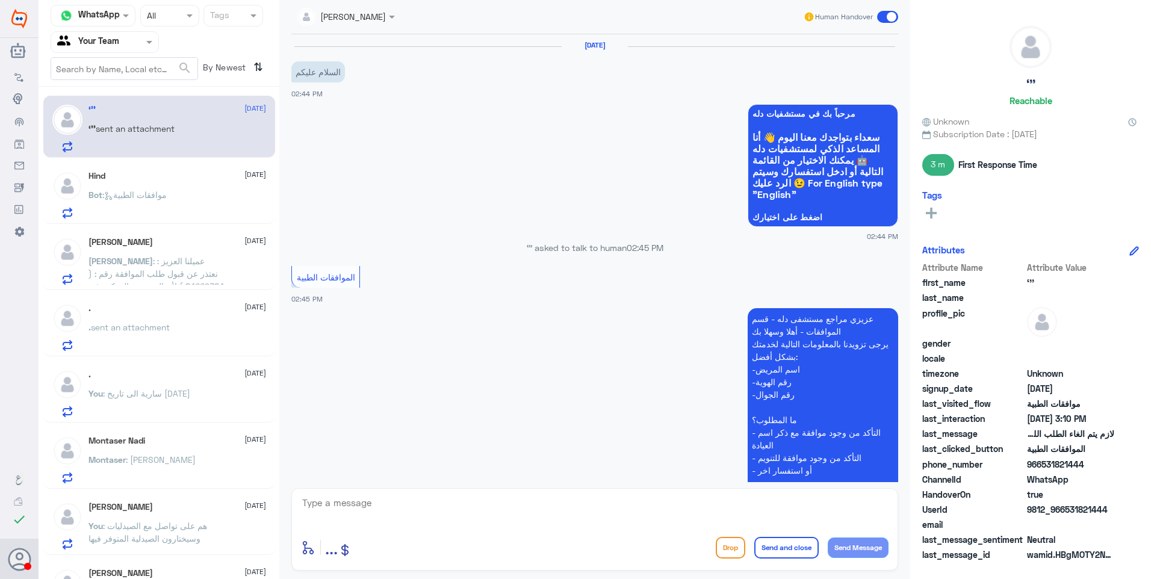
scroll to position [660, 0]
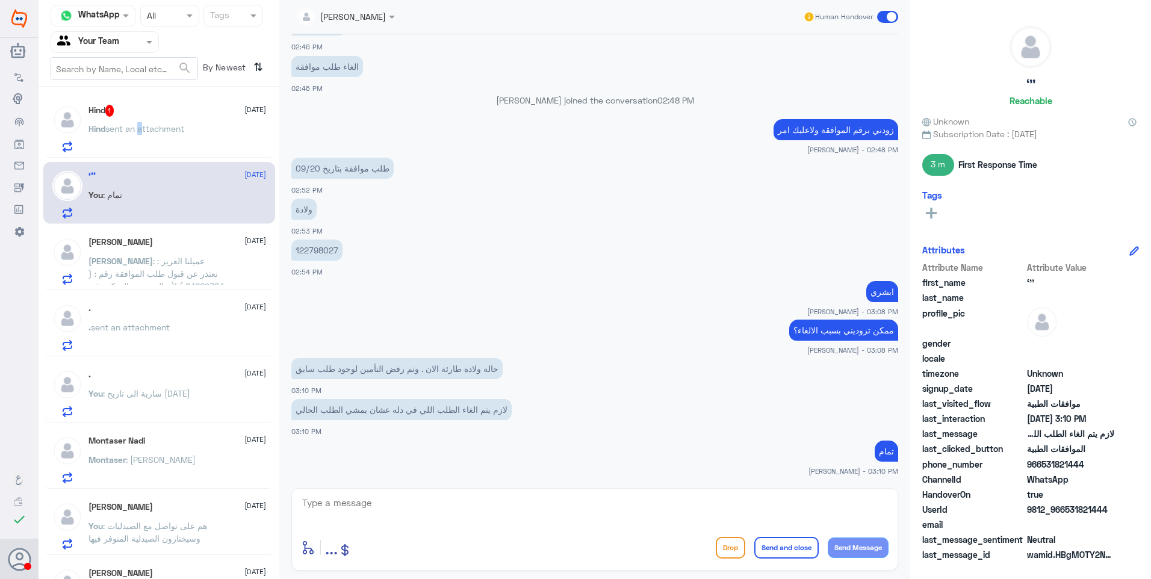
click at [141, 134] on p "Hind sent an attachment" at bounding box center [136, 137] width 96 height 30
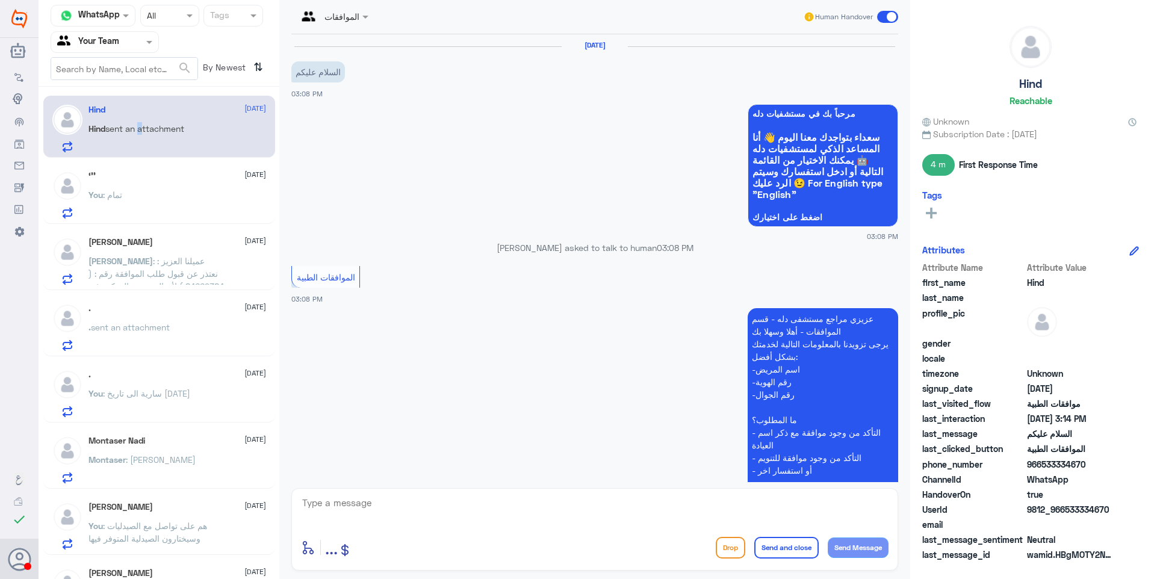
scroll to position [269, 0]
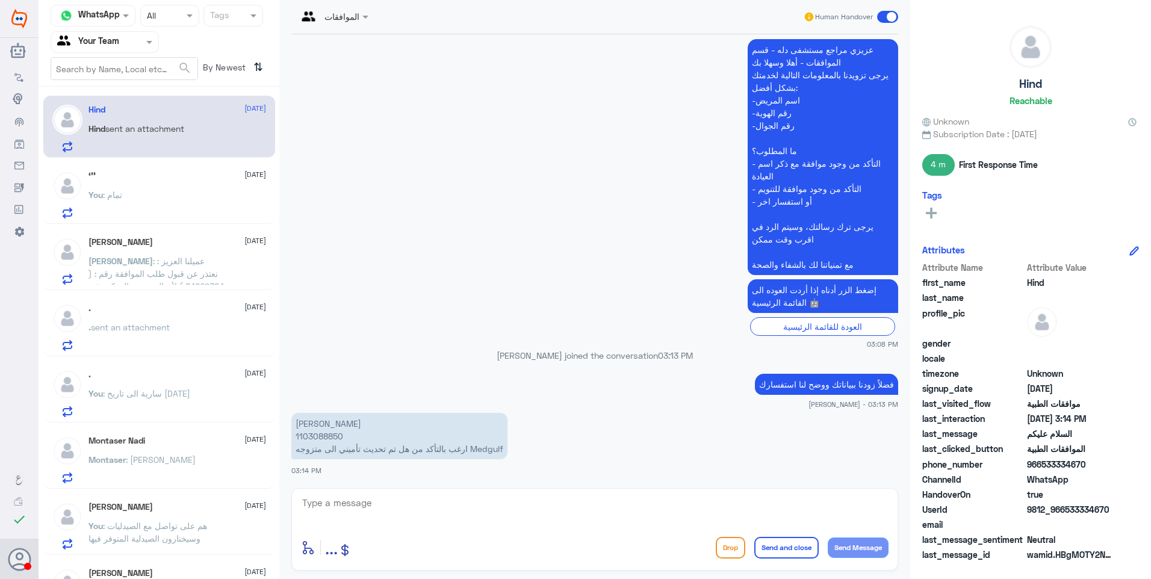
click at [326, 440] on p "[PERSON_NAME] 1103088850 ارغب بالتأكد من هل تم تحديث تأميني الى متزوجه Medgulf" at bounding box center [399, 436] width 216 height 46
click at [325, 439] on p "[PERSON_NAME] 1103088850 ارغب بالتأكد من هل تم تحديث تأميني الى متزوجه Medgulf" at bounding box center [399, 436] width 216 height 46
drag, startPoint x: 325, startPoint y: 439, endPoint x: 447, endPoint y: 446, distance: 121.8
click at [454, 446] on p "[PERSON_NAME] 1103088850 ارغب بالتأكد من هل تم تحديث تأميني الى متزوجه Medgulf" at bounding box center [399, 436] width 216 height 46
drag, startPoint x: 447, startPoint y: 446, endPoint x: 417, endPoint y: 453, distance: 30.4
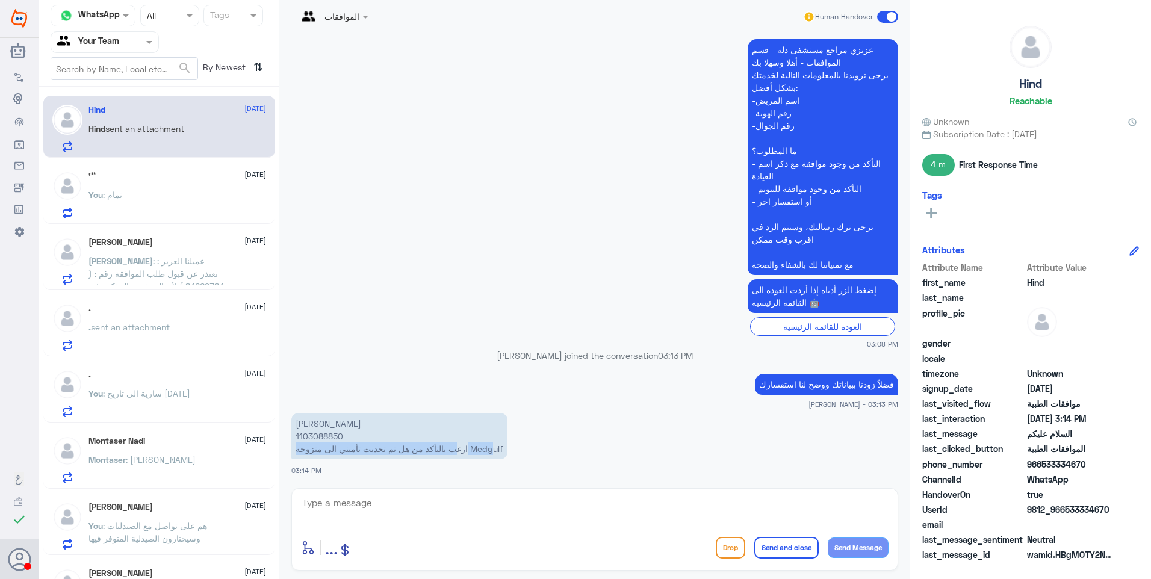
click at [450, 450] on p "[PERSON_NAME] 1103088850 ارغب بالتأكد من هل تم تحديث تأميني الى متزوجه Medgulf" at bounding box center [399, 436] width 216 height 46
drag, startPoint x: 418, startPoint y: 453, endPoint x: 432, endPoint y: 453, distance: 14.4
click at [418, 453] on p "[PERSON_NAME] 1103088850 ارغب بالتأكد من هل تم تحديث تأميني الى متزوجه Medgulf" at bounding box center [399, 436] width 216 height 46
click at [365, 419] on p "[PERSON_NAME] 1103088850 ارغب بالتأكد من هل تم تحديث تأميني الى متزوجه Medgulf" at bounding box center [399, 436] width 216 height 46
click at [380, 512] on textarea at bounding box center [594, 509] width 587 height 29
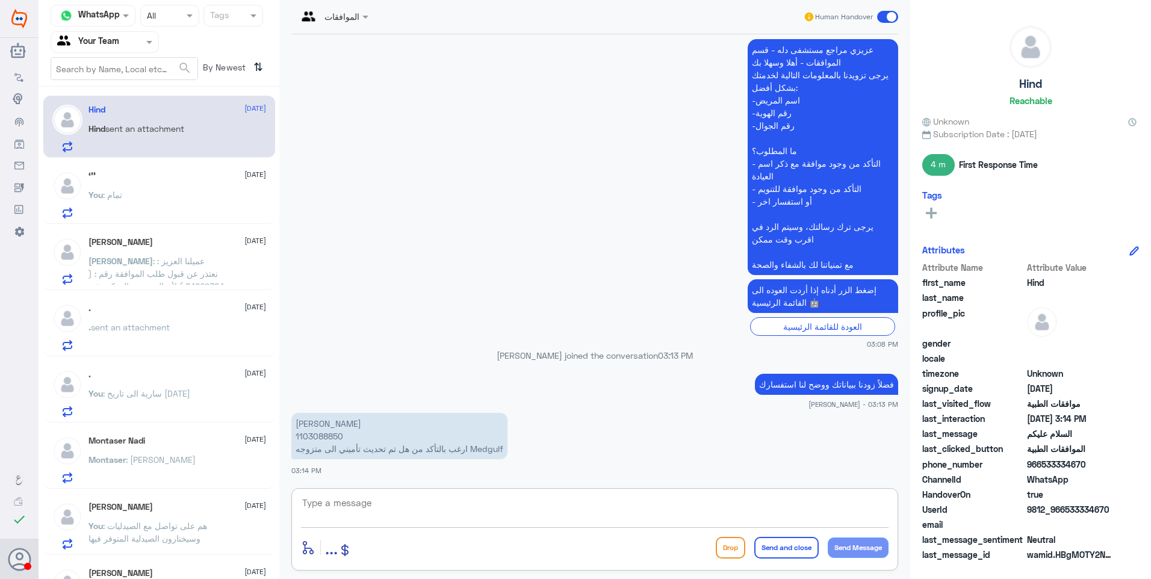
type textarea "ي"
type textarea "يمكنك معرفة ذلك من خلال شركة التأمين .. يرجى التواصل مع [PERSON_NAME] على رقمهم…"
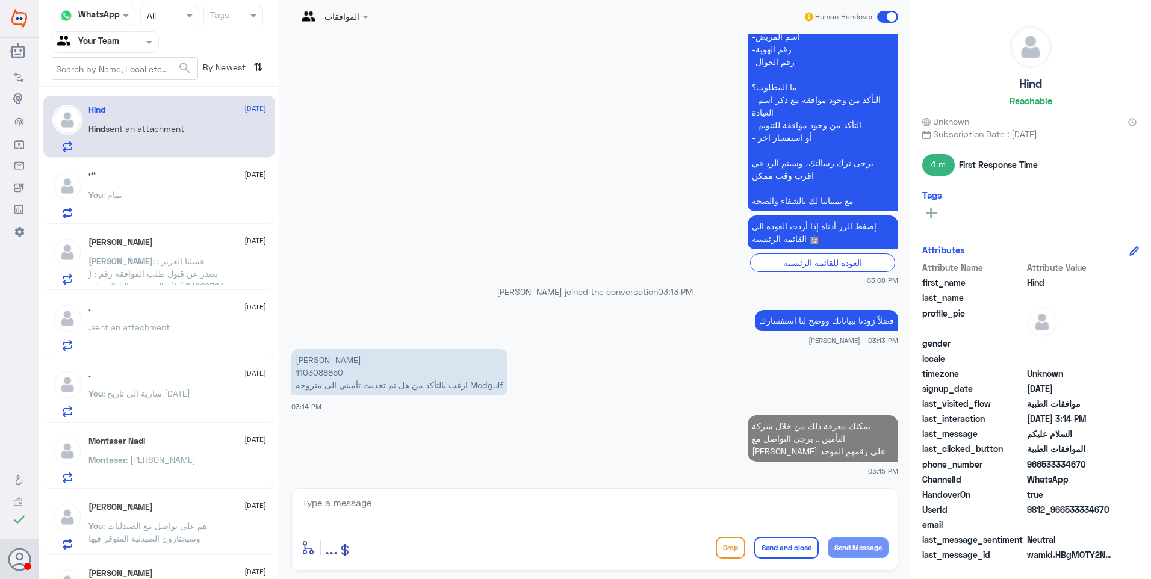
click at [208, 170] on div "‘’’ [DATE] You : تمام" at bounding box center [159, 193] width 232 height 62
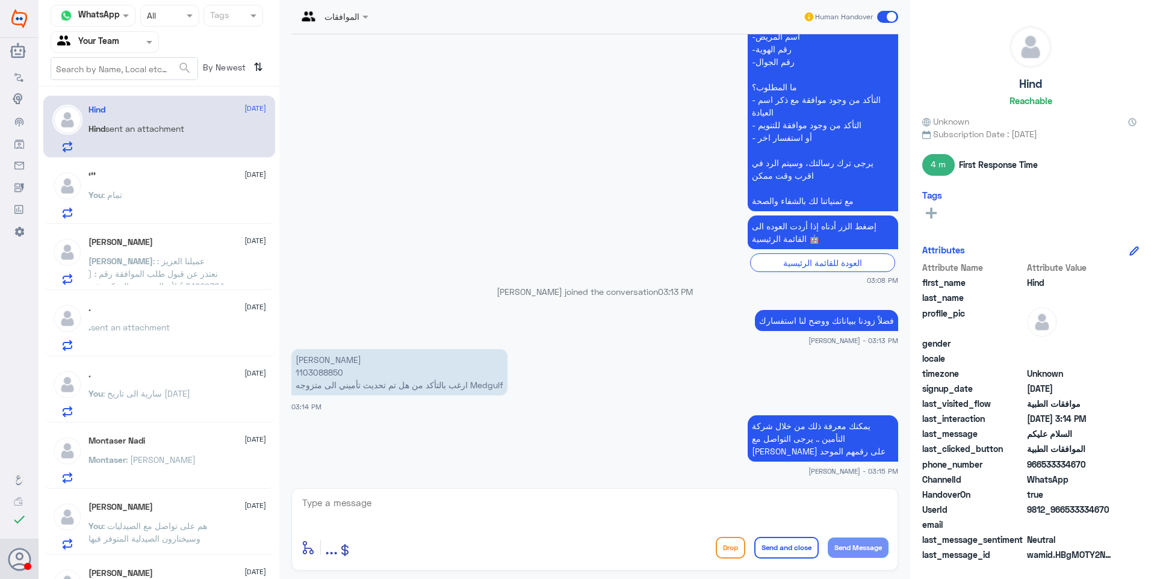
click at [187, 193] on div "You : تمام" at bounding box center [177, 204] width 178 height 27
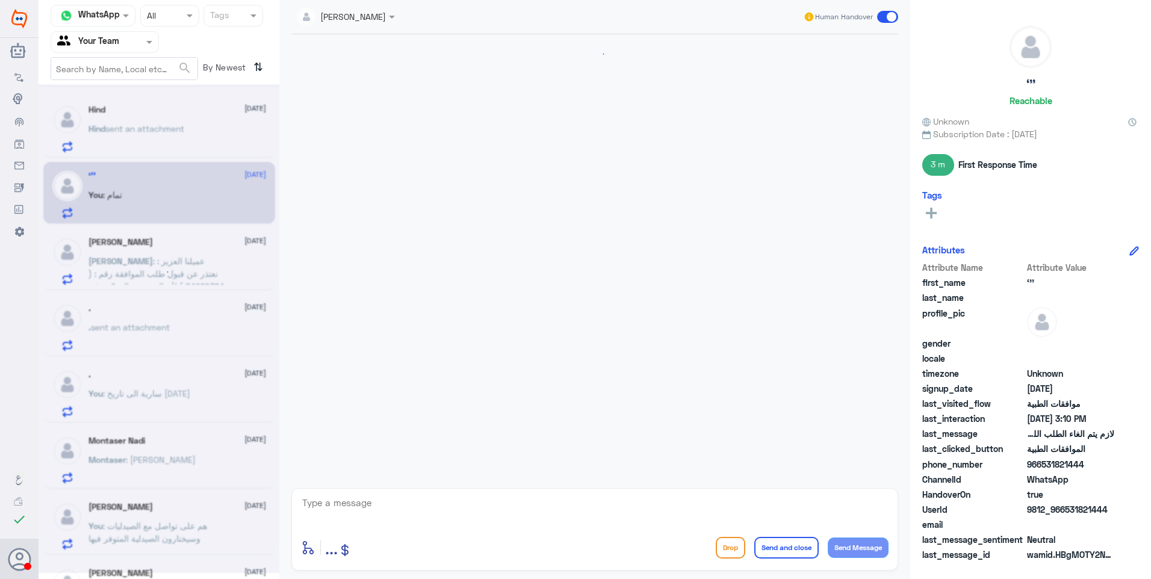
scroll to position [660, 0]
click at [190, 124] on div "Hind [DATE] Hind sent an attachment" at bounding box center [177, 129] width 178 height 48
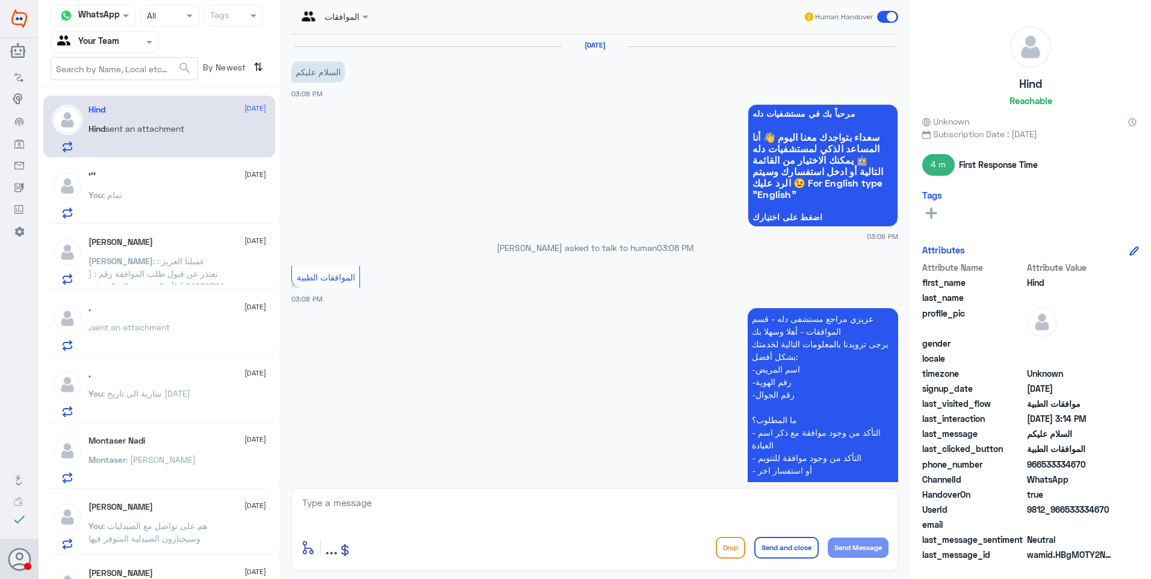
scroll to position [333, 0]
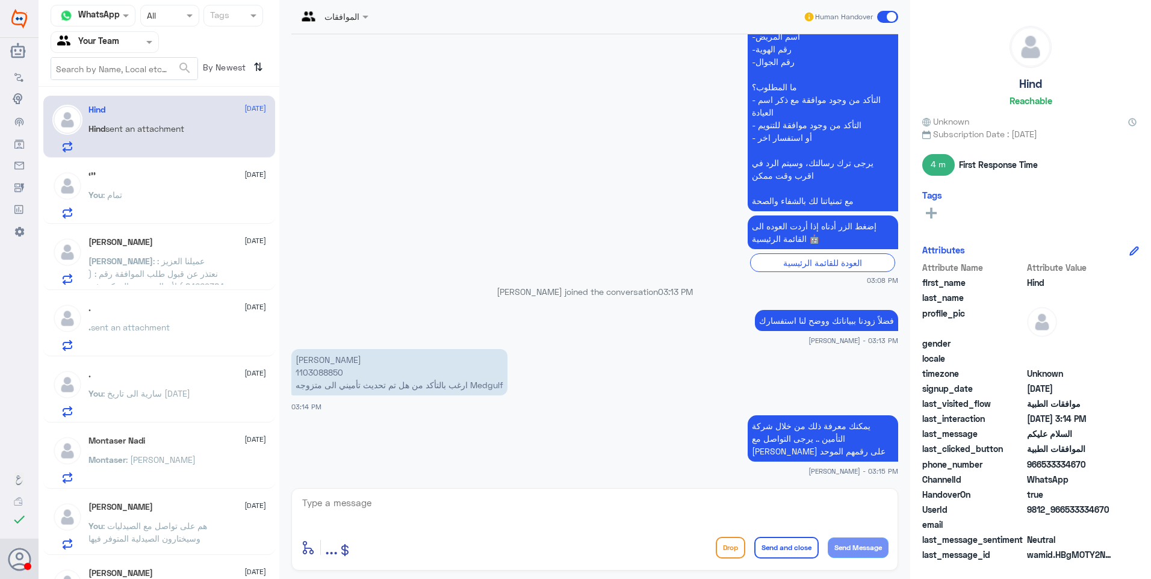
click at [143, 174] on div "‘’’ [DATE]" at bounding box center [177, 176] width 178 height 10
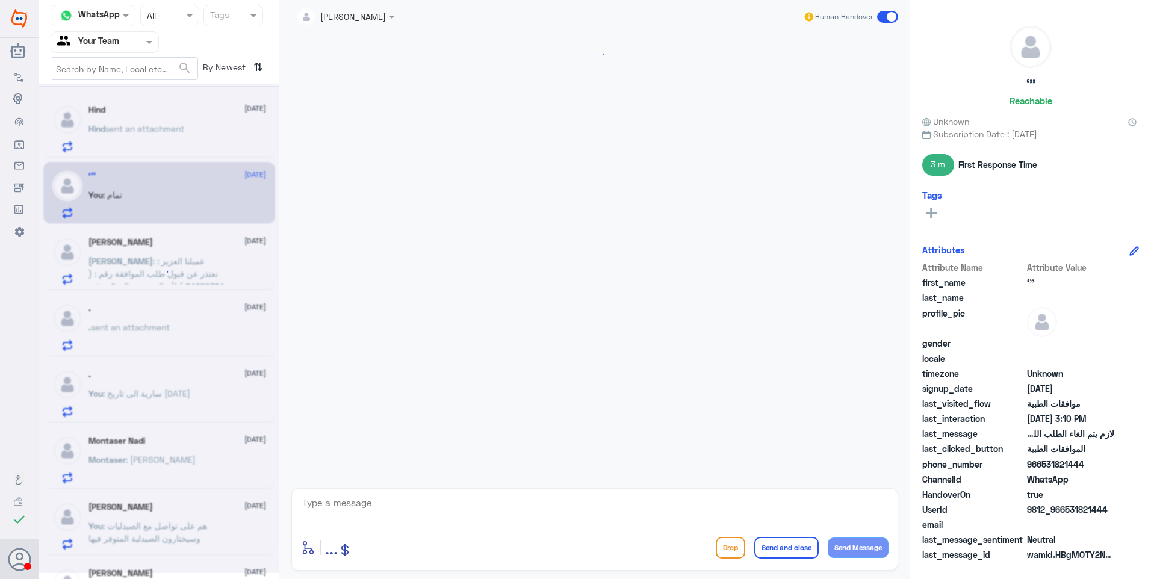
scroll to position [660, 0]
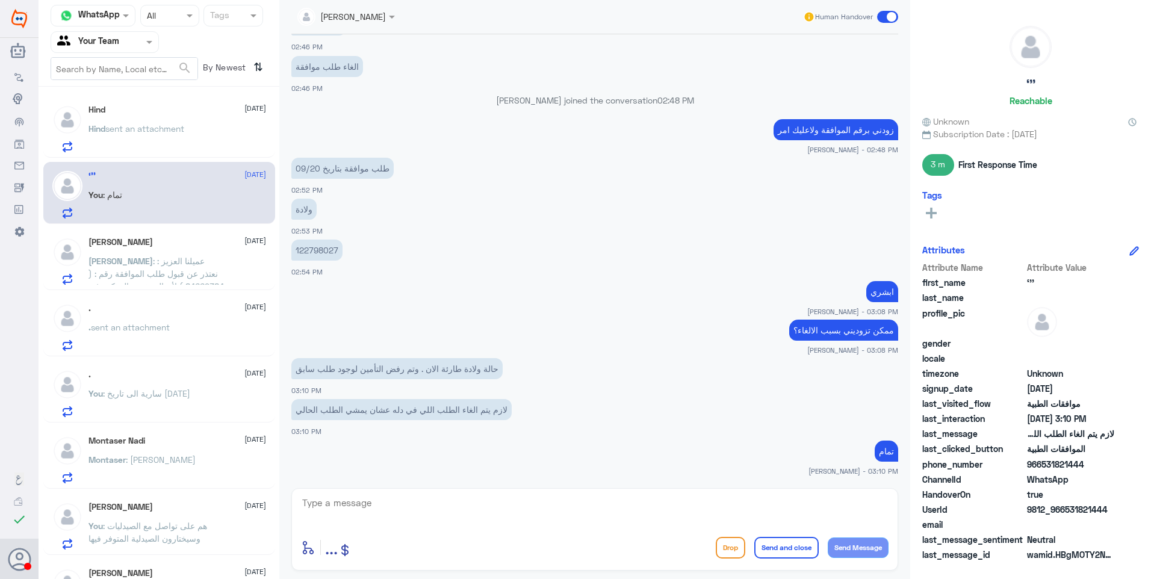
click at [184, 137] on p "Hind sent an attachment" at bounding box center [136, 137] width 96 height 30
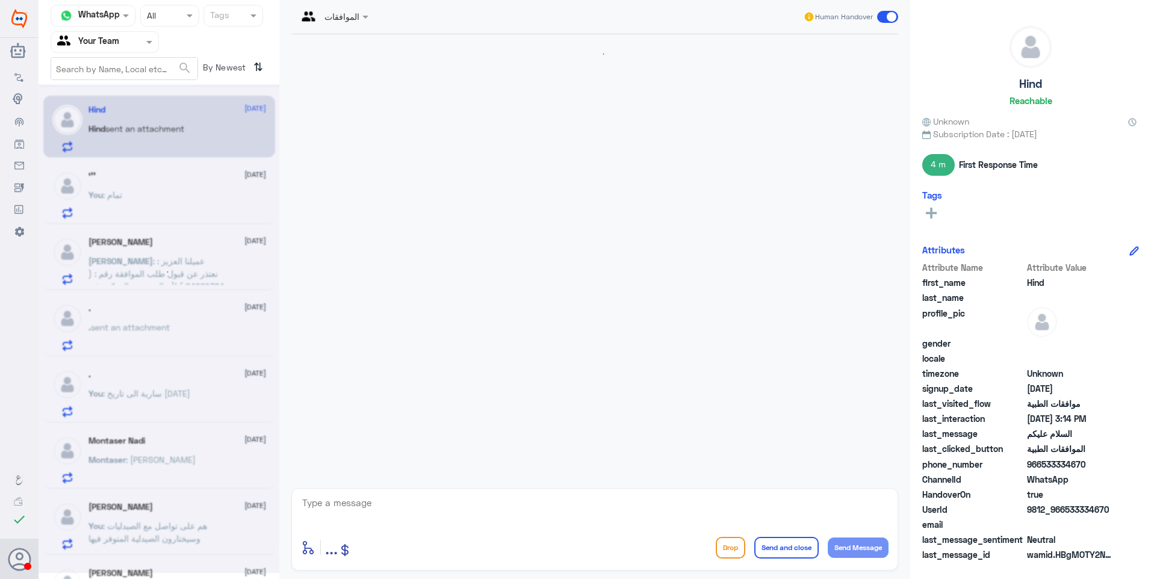
scroll to position [333, 0]
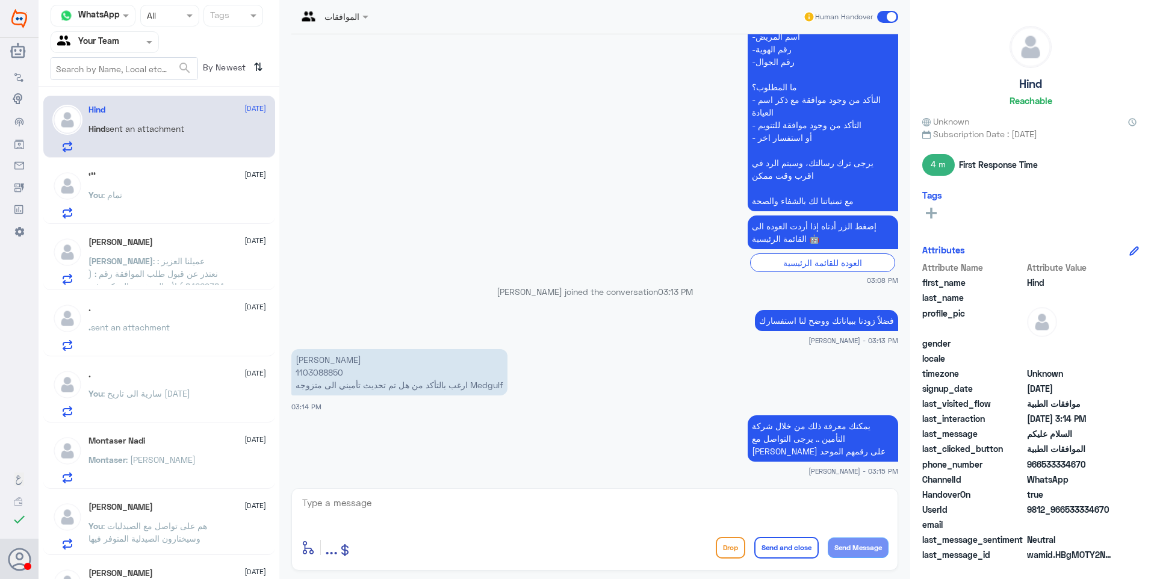
click at [330, 371] on p "[PERSON_NAME] 1103088850 ارغب بالتأكد من هل تم تحديث تأميني الى متزوجه Medgulf" at bounding box center [399, 372] width 216 height 46
click at [329, 371] on p "[PERSON_NAME] 1103088850 ارغب بالتأكد من هل تم تحديث تأميني الى متزوجه Medgulf" at bounding box center [399, 372] width 216 height 46
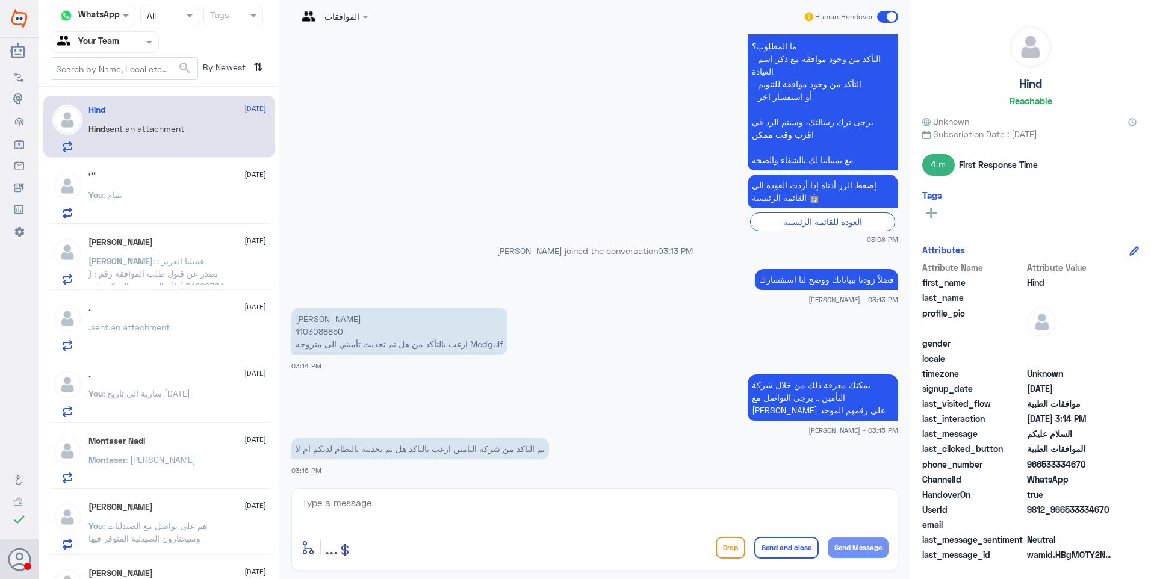
click at [190, 187] on div "‘’’ [DATE] You : تمام" at bounding box center [177, 195] width 178 height 48
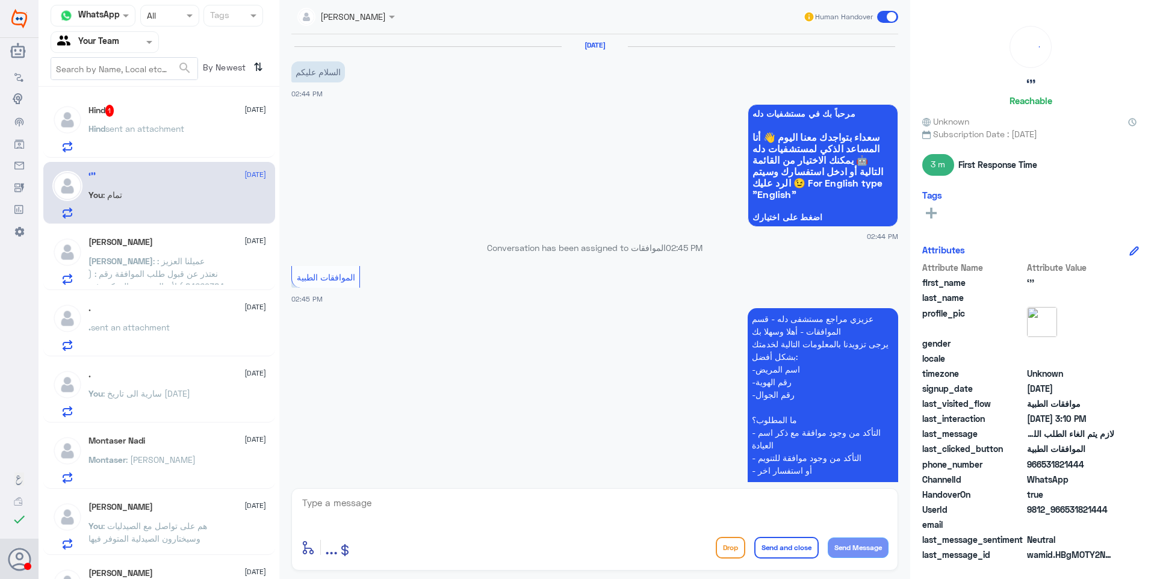
scroll to position [660, 0]
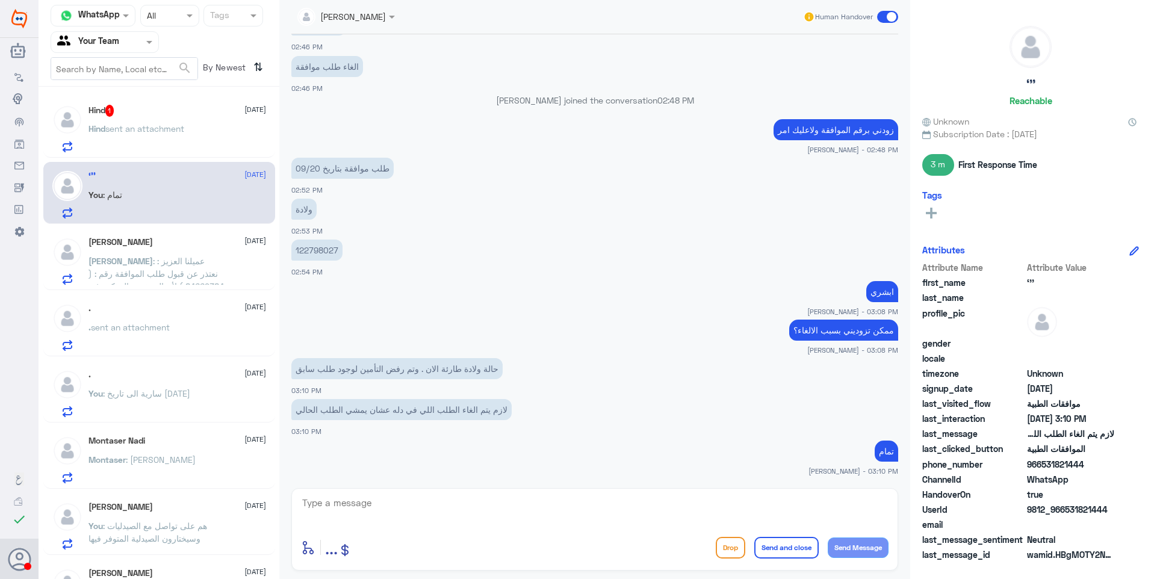
click at [163, 119] on div "Hind 1 [DATE] Hind sent an attachment" at bounding box center [177, 129] width 178 height 48
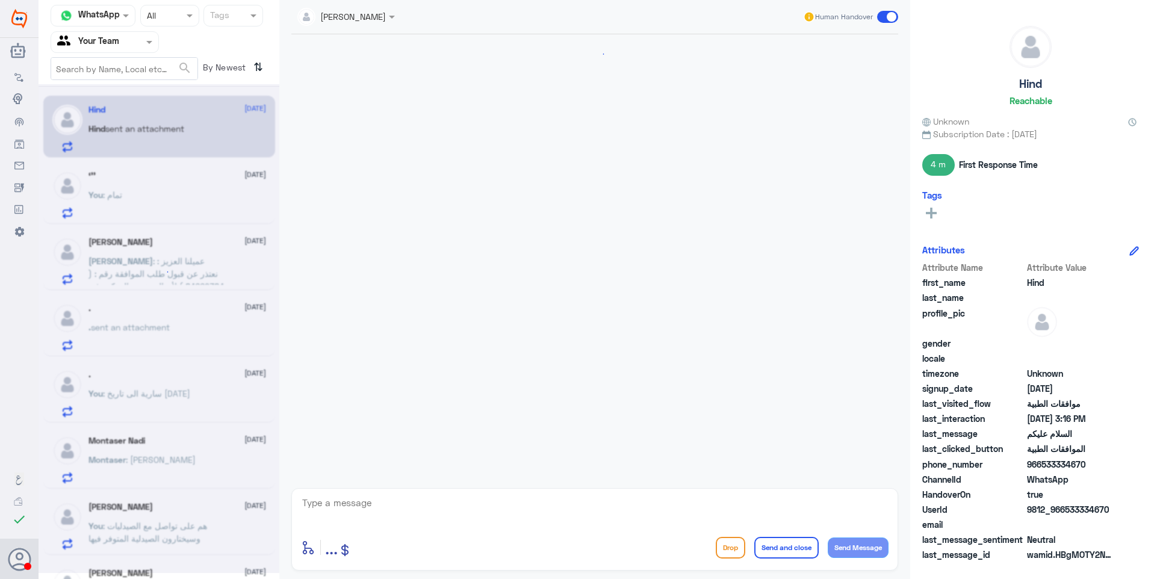
scroll to position [374, 0]
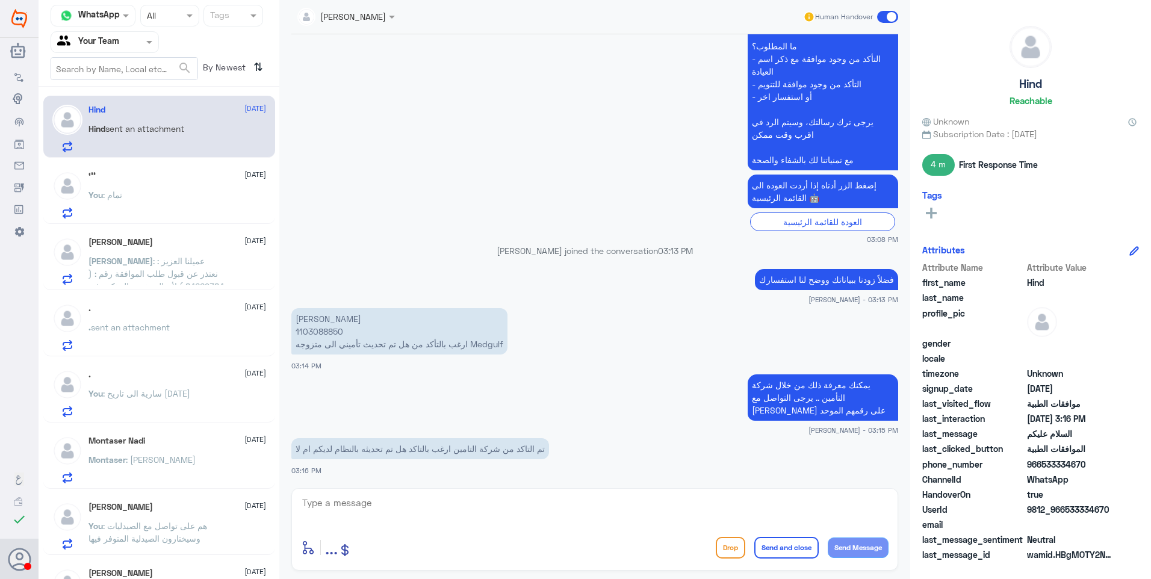
click at [134, 194] on div "You : تمام" at bounding box center [177, 204] width 178 height 27
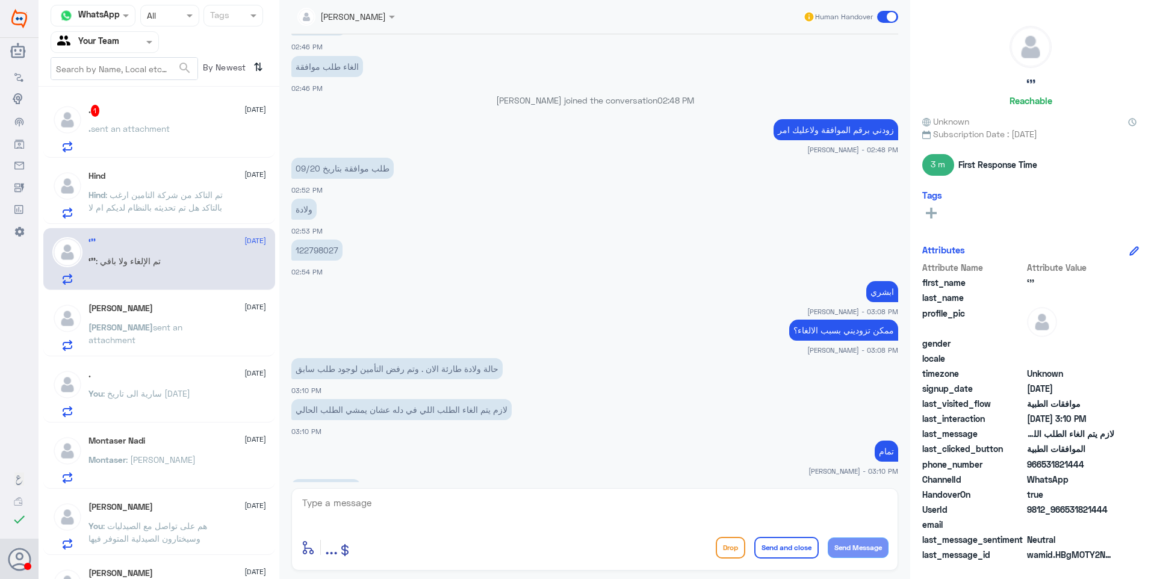
scroll to position [701, 0]
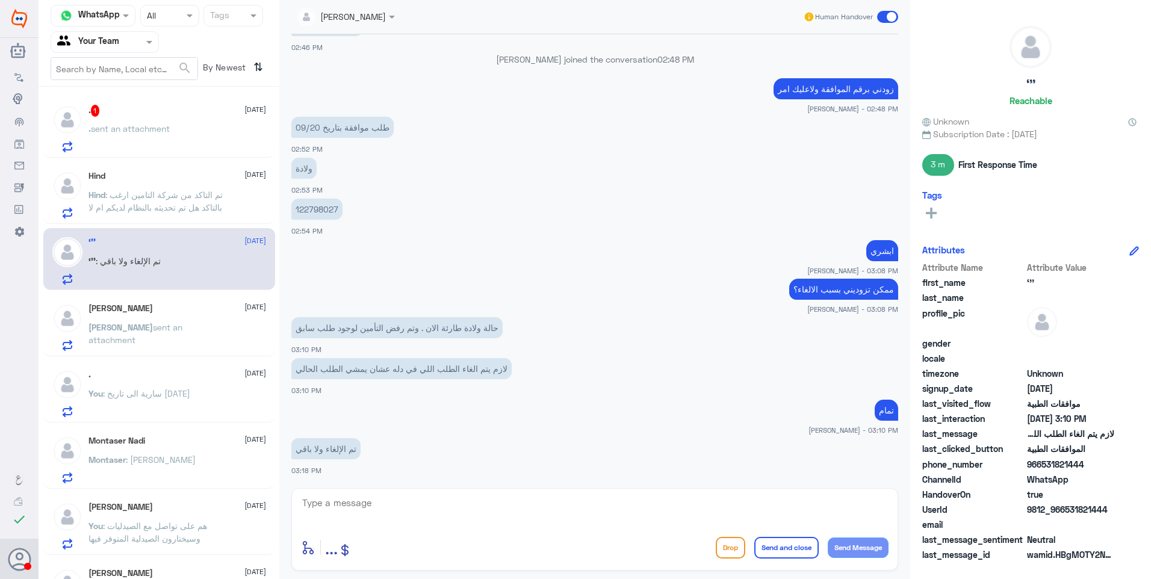
click at [171, 120] on div ". 1 [DATE] . sent an attachment" at bounding box center [177, 129] width 178 height 48
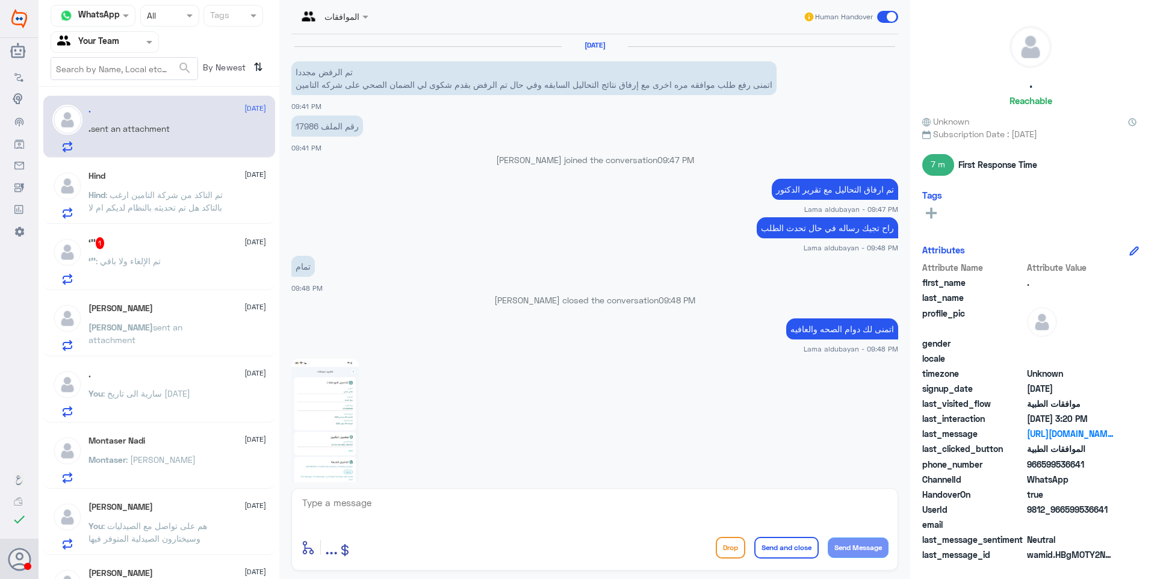
scroll to position [961, 0]
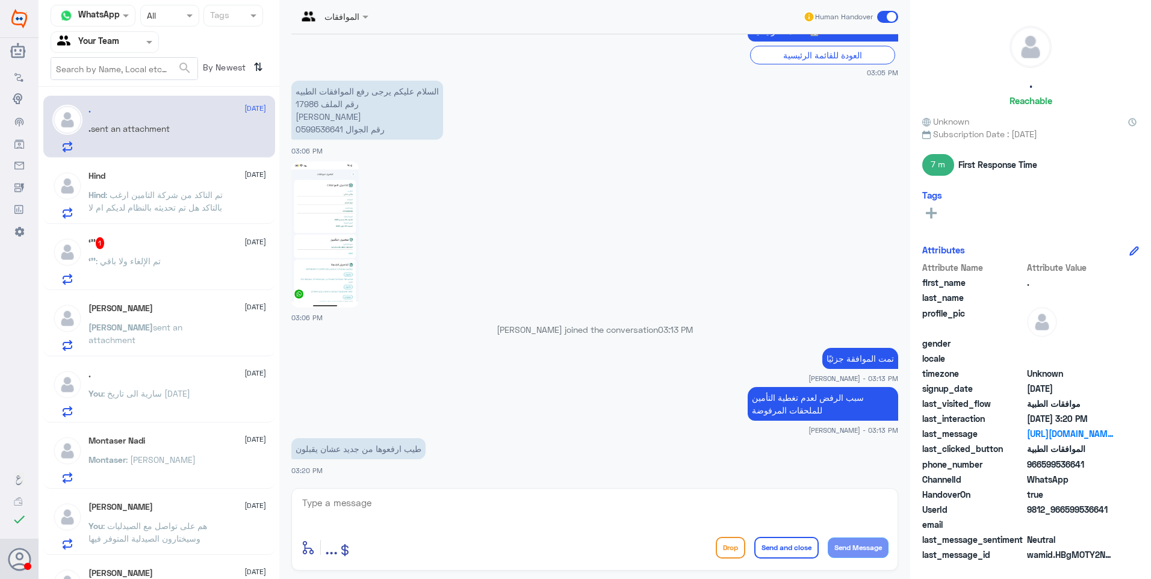
click at [180, 184] on div "Hind [DATE] Hind : تم التاكد من شركة التامين ارغب بالتاكد هل تم تحديثه بالنظام …" at bounding box center [177, 195] width 178 height 48
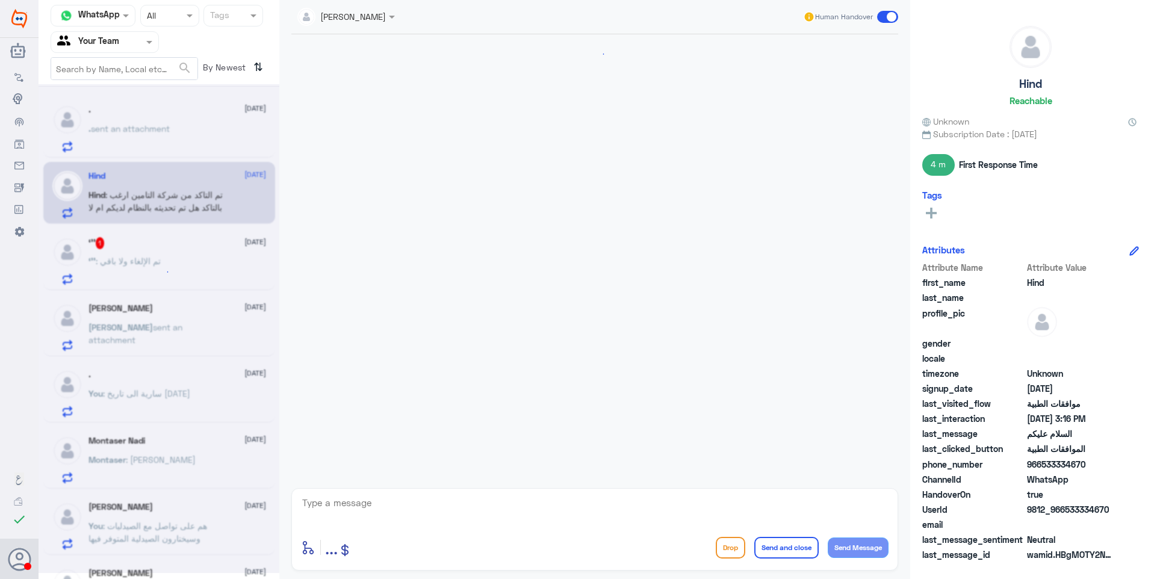
scroll to position [374, 0]
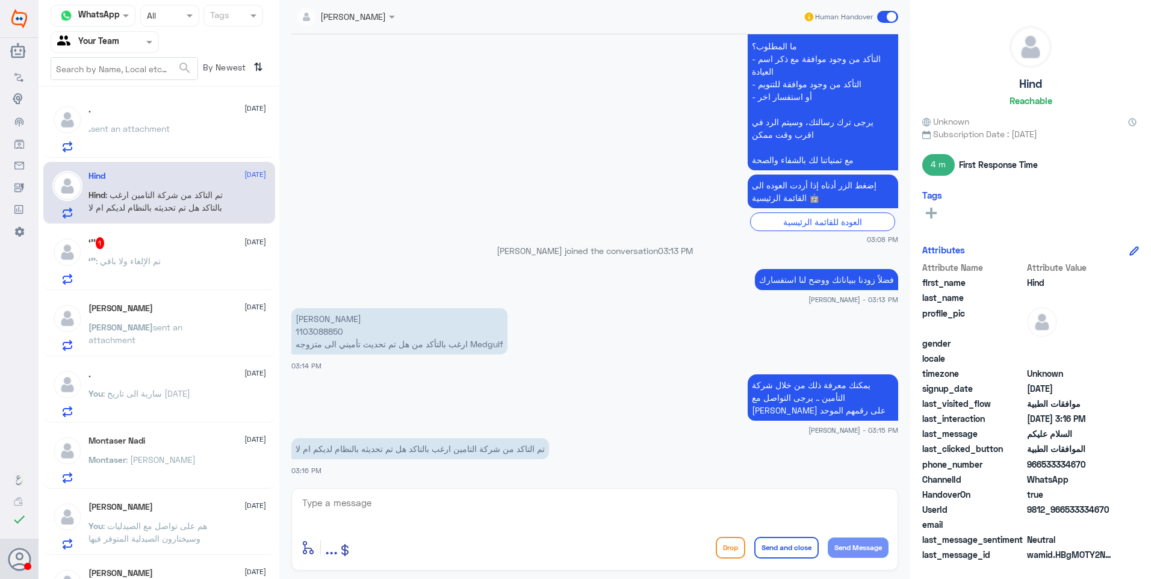
click at [323, 327] on p "[PERSON_NAME] 1103088850 ارغب بالتأكد من هل تم تحديث تأميني الى متزوجه Medgulf" at bounding box center [399, 331] width 216 height 46
click at [136, 113] on div ". [DATE]" at bounding box center [177, 110] width 178 height 10
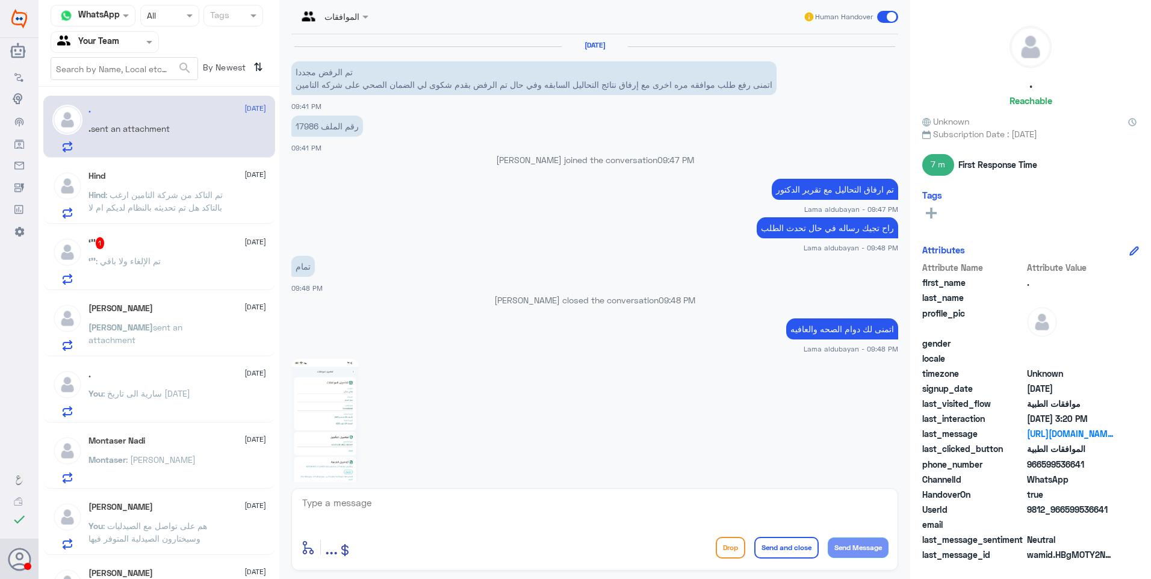
scroll to position [961, 0]
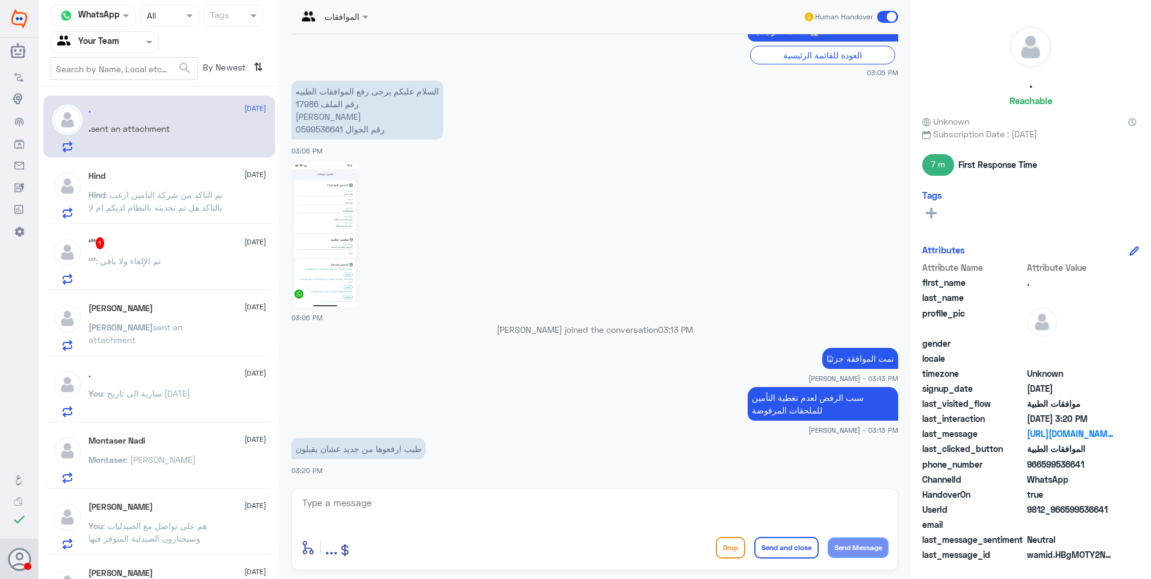
click at [306, 103] on p "السلام عليكم يرجى رفع الموافقات الطبيه رقم الملف 17986 [PERSON_NAME] رقم الجوال…" at bounding box center [367, 110] width 152 height 59
drag, startPoint x: 374, startPoint y: 507, endPoint x: 432, endPoint y: 500, distance: 57.6
click at [392, 506] on textarea at bounding box center [594, 509] width 587 height 29
type textarea "v"
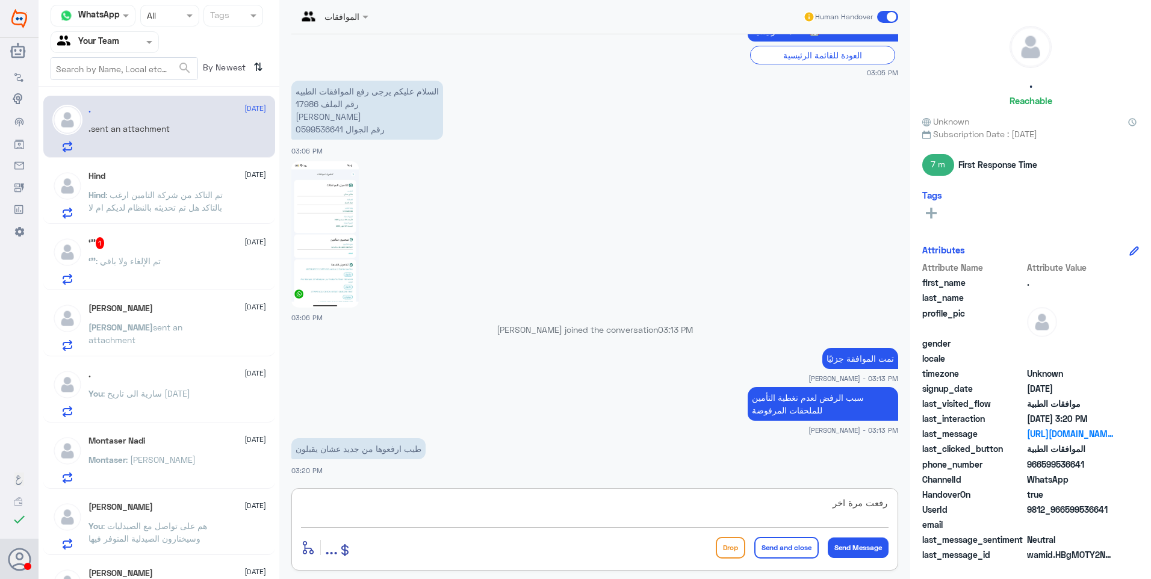
type textarea "رفعت مرة اخرى"
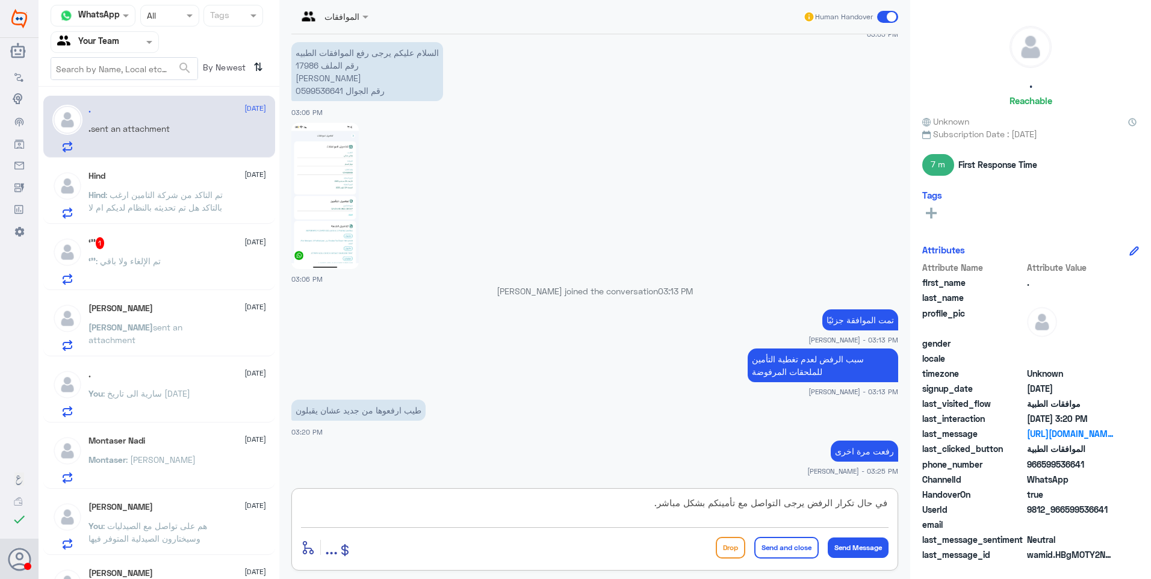
type textarea "في حال تكرار الرفض يرجى التواصل مع تأمينكم بشكل مباشر."
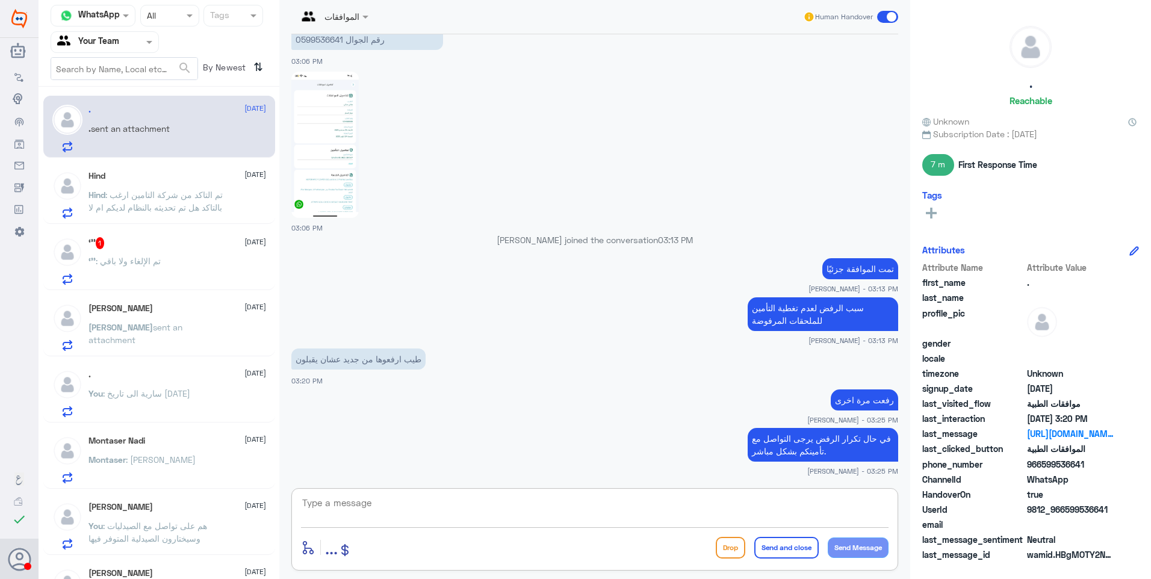
click at [146, 174] on div "Hind [DATE]" at bounding box center [177, 176] width 178 height 10
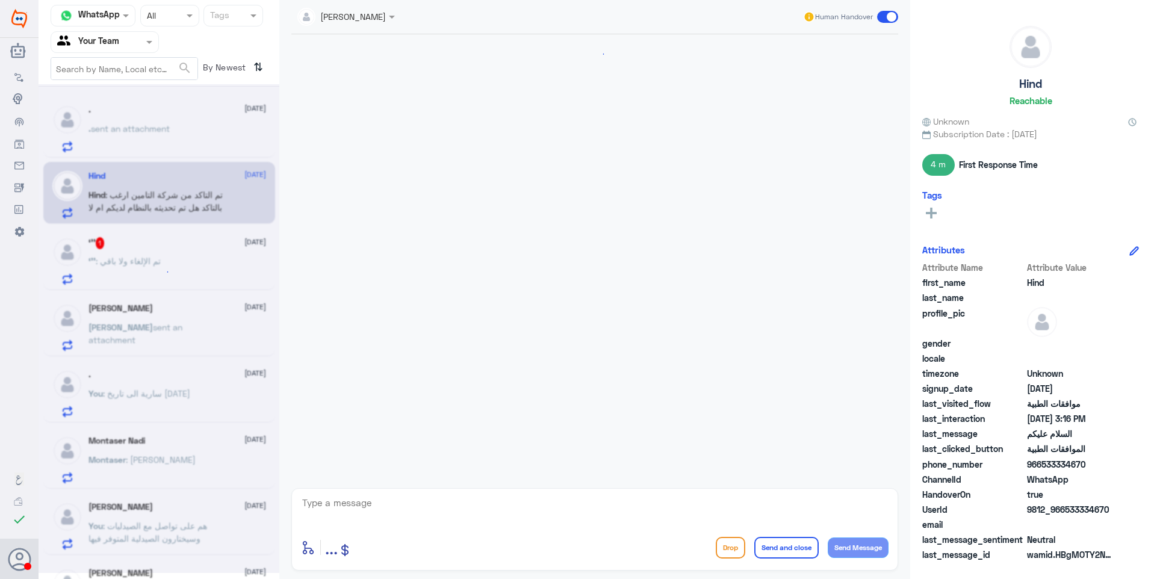
scroll to position [374, 0]
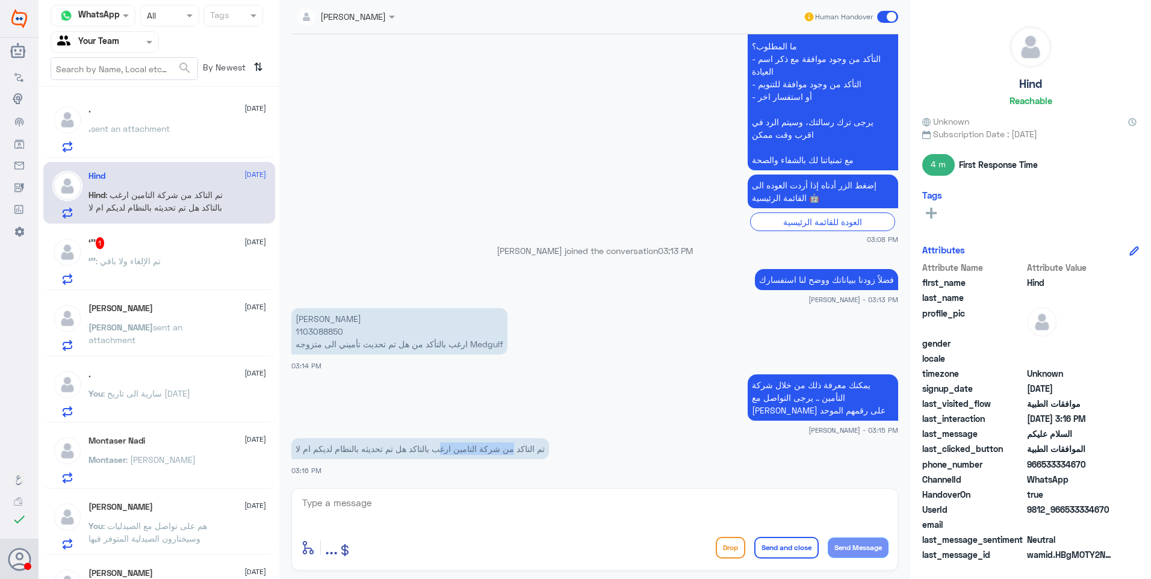
drag, startPoint x: 515, startPoint y: 455, endPoint x: 378, endPoint y: 460, distance: 136.7
click at [382, 459] on p "تم التاكد من شركة التامين ارغب بالتاكد هل تم تحديثه بالنظام لديكم ام لا" at bounding box center [420, 448] width 258 height 21
drag, startPoint x: 378, startPoint y: 460, endPoint x: 432, endPoint y: 460, distance: 54.2
click at [403, 462] on div "تم التاكد من شركة التامين ارغب بالتاكد هل تم تحديثه بالنظام لديكم ام لا 03:16 PM" at bounding box center [594, 455] width 607 height 41
click at [153, 264] on span ": تم الإلغاء ولا باقي" at bounding box center [128, 261] width 65 height 10
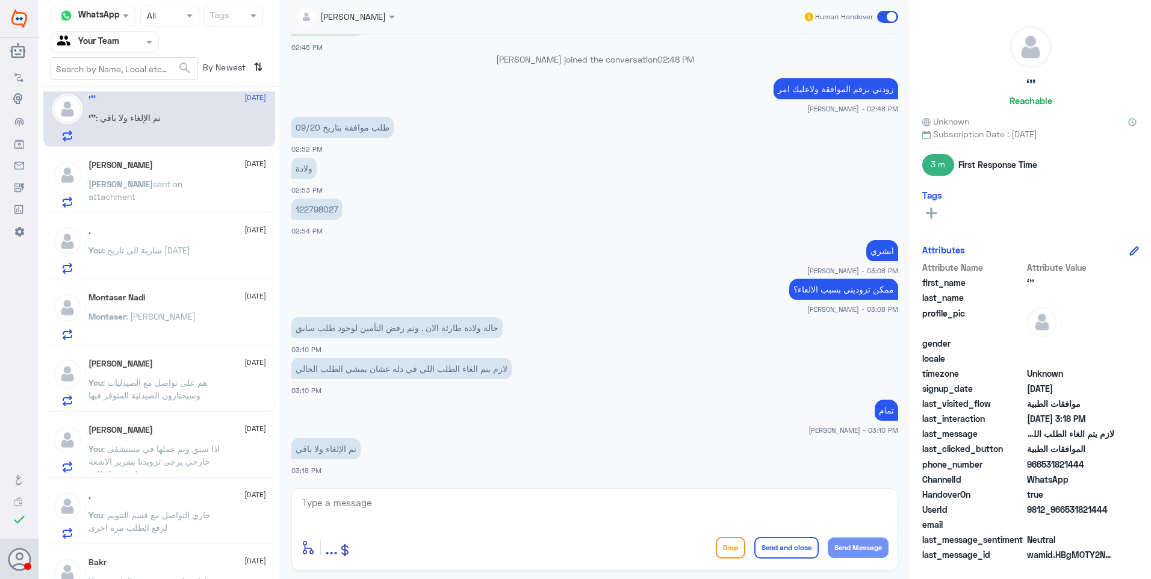
scroll to position [241, 0]
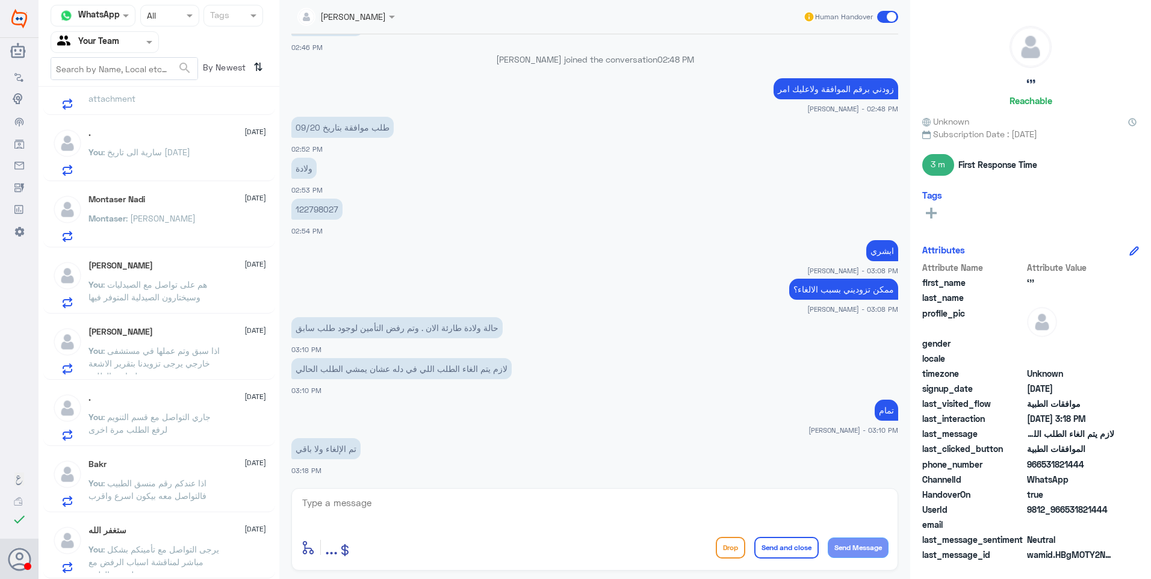
click at [173, 546] on span ": يرجى التواصل مع تأمينكم بشكل مباشر لمناقشة اسباب الرفض مع لجنتهم الطبية." at bounding box center [153, 562] width 131 height 36
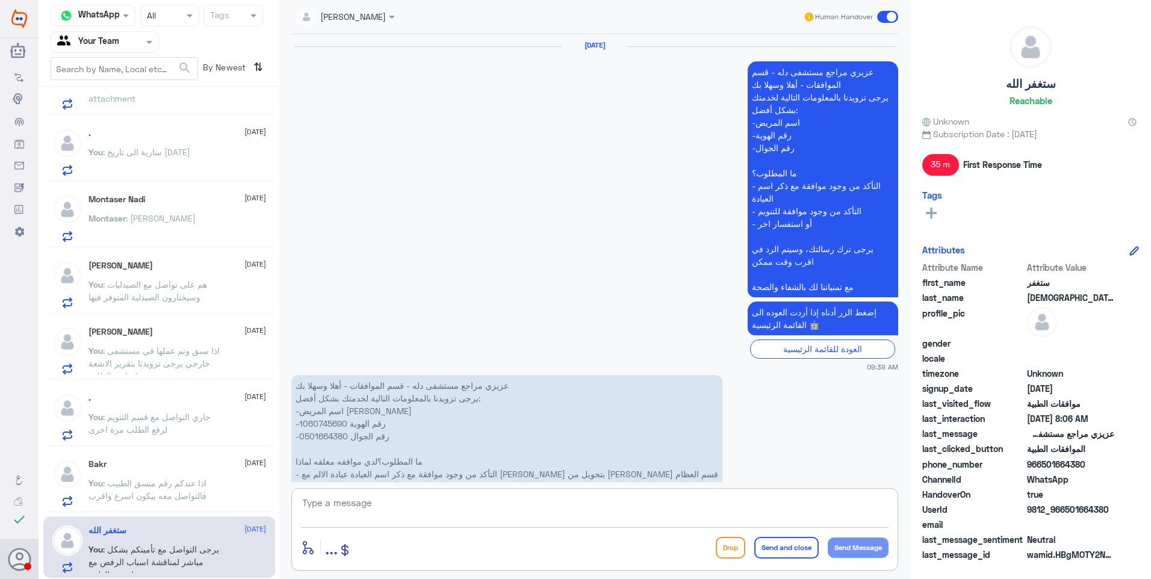
scroll to position [1821, 0]
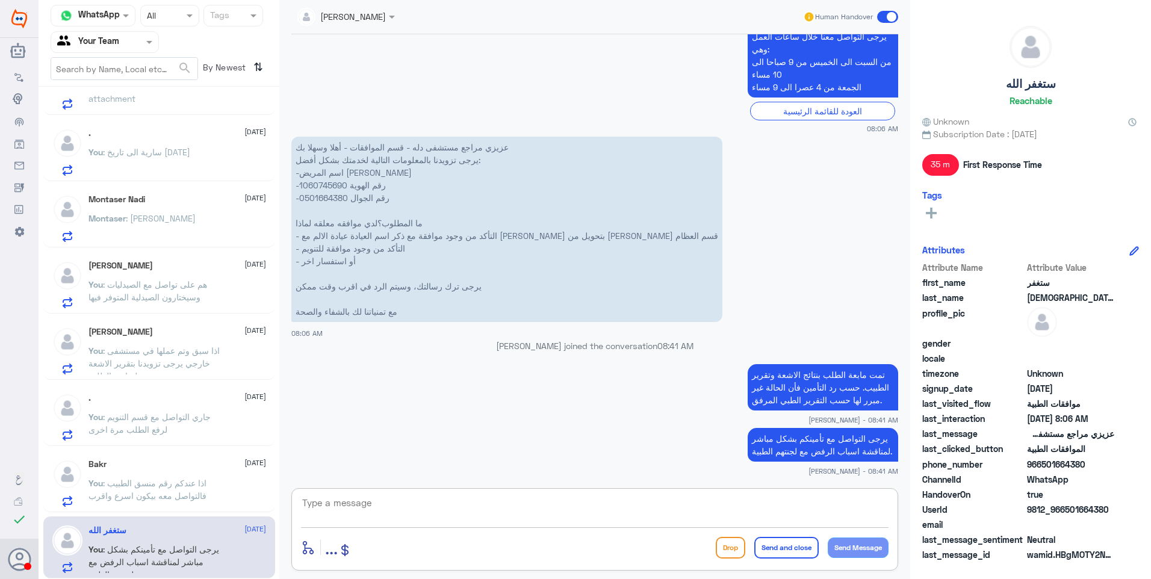
click at [392, 506] on textarea at bounding box center [594, 509] width 587 height 29
paste textarea "نشكر تواصلكم مع مستشفيات دلة."
type textarea "نشكر تواصلكم مع مستشفيات دلة."
click at [781, 554] on button "Send and close" at bounding box center [786, 548] width 64 height 22
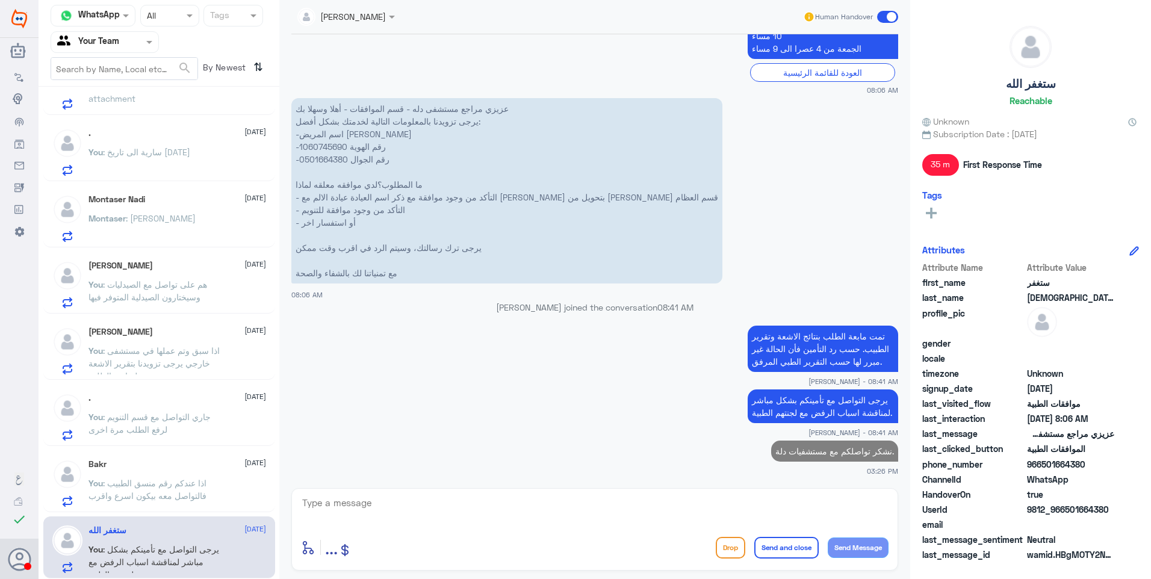
scroll to position [239, 0]
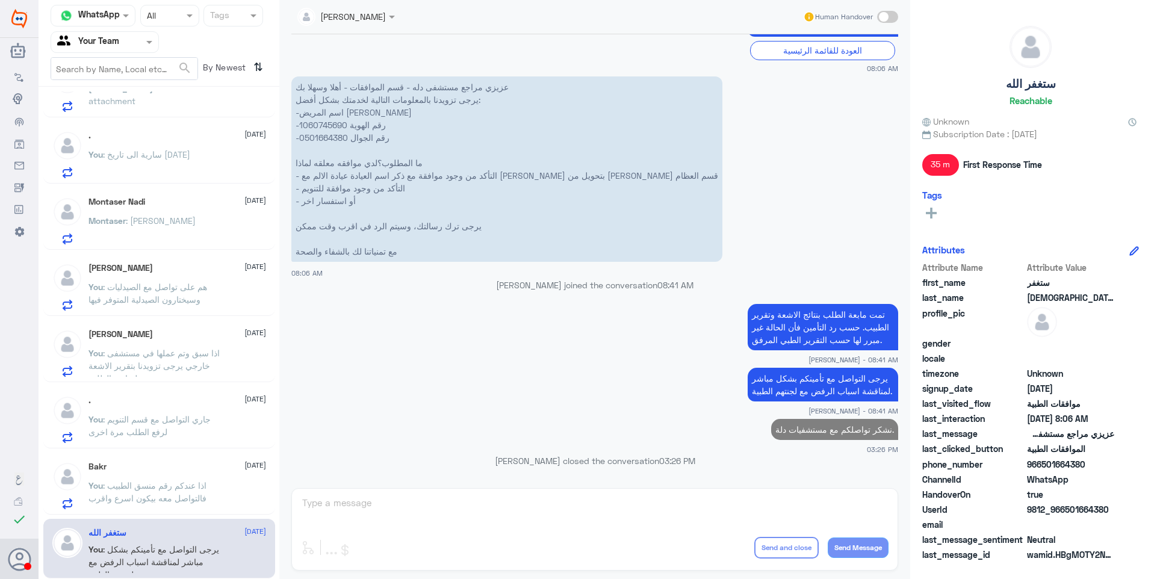
click at [217, 478] on div "Bakr [DATE] You : اذا عندكم رقم منسق الطبيب فالتواصل معه [PERSON_NAME] اسرع واق…" at bounding box center [177, 486] width 178 height 48
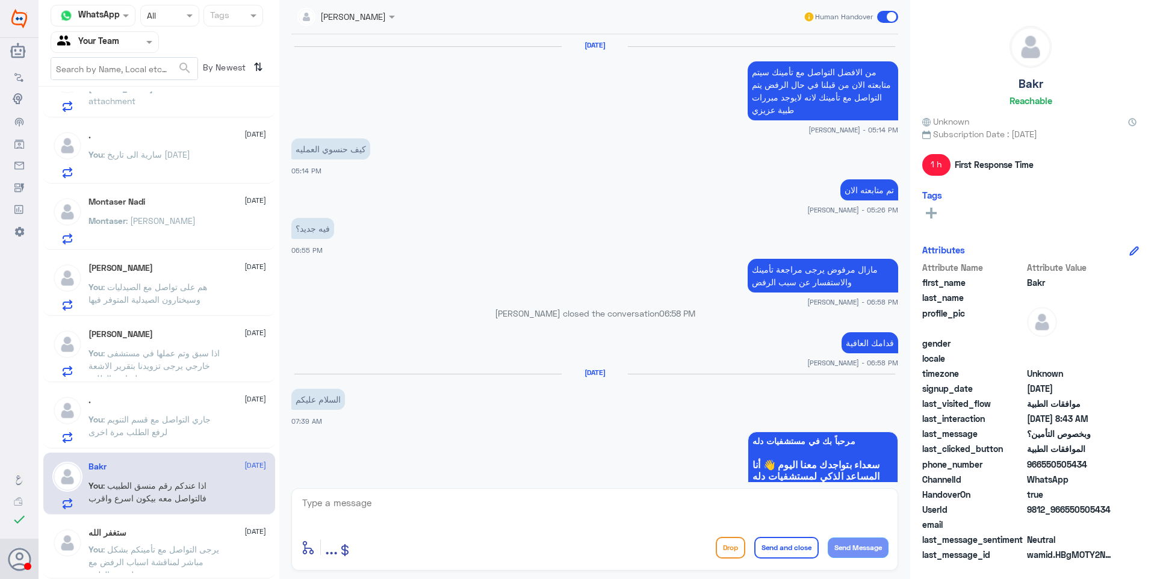
scroll to position [895, 0]
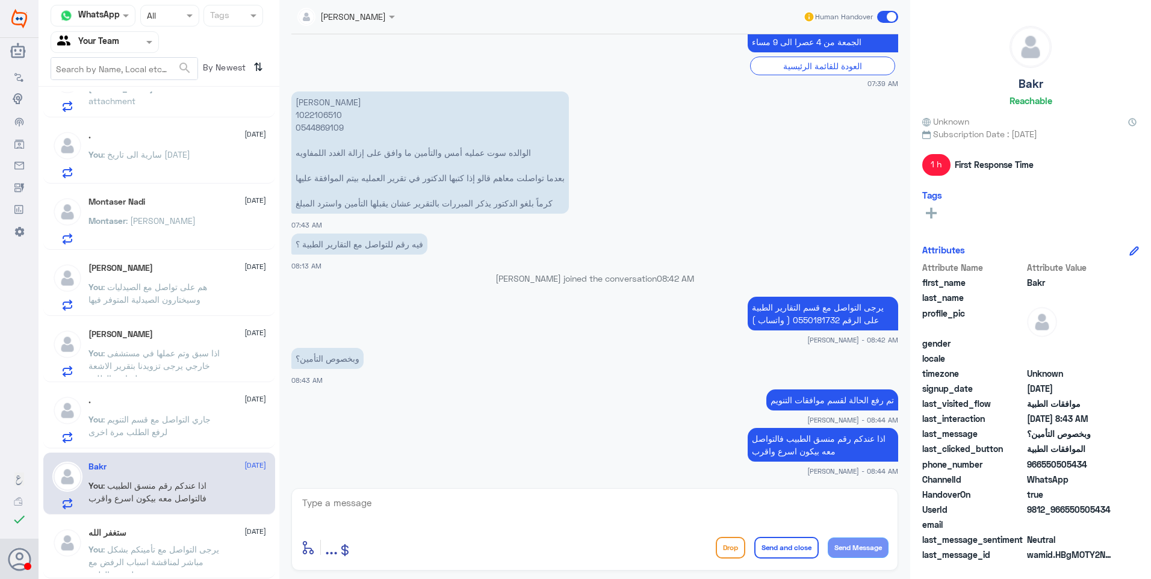
click at [472, 517] on textarea at bounding box center [594, 509] width 587 height 29
paste textarea "نشكر تواصلكم مع مستشفيات دلة."
type textarea "نشكر تواصلكم مع مستشفيات دلة."
click at [790, 539] on button "Send and close" at bounding box center [786, 548] width 64 height 22
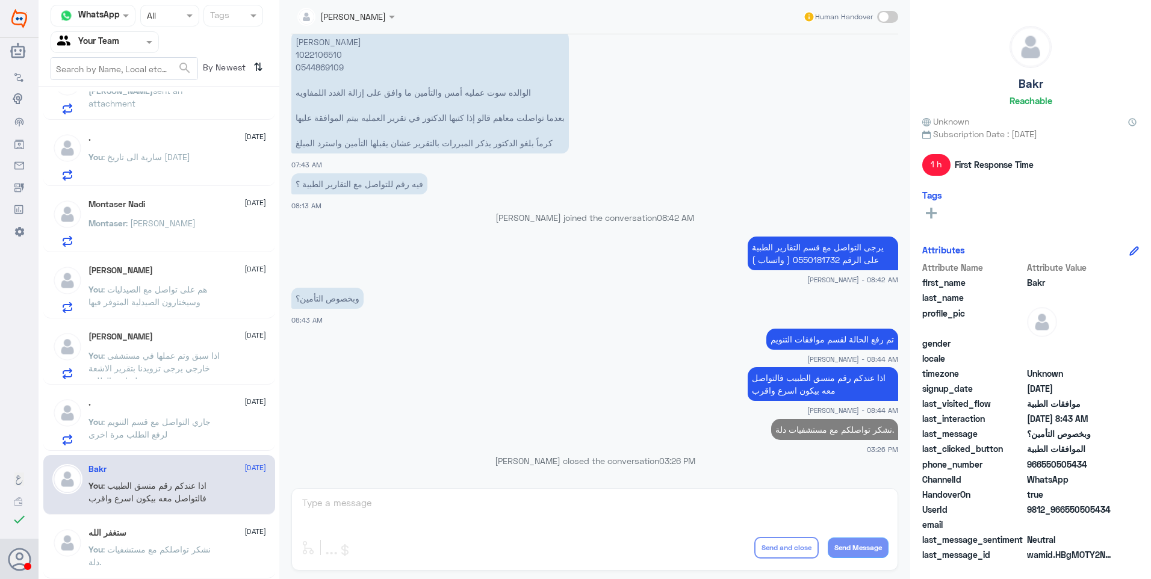
scroll to position [237, 0]
click at [120, 420] on span ": جاري التواصل مع قسم التنويم لرفع الطلب مرة اخرى" at bounding box center [149, 427] width 122 height 23
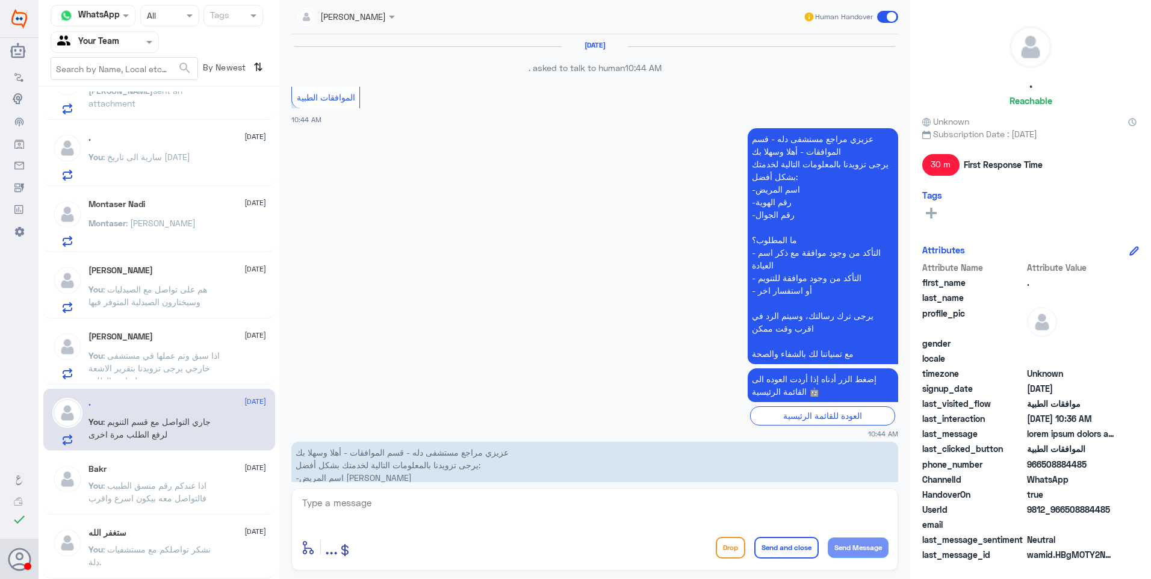
scroll to position [1538, 0]
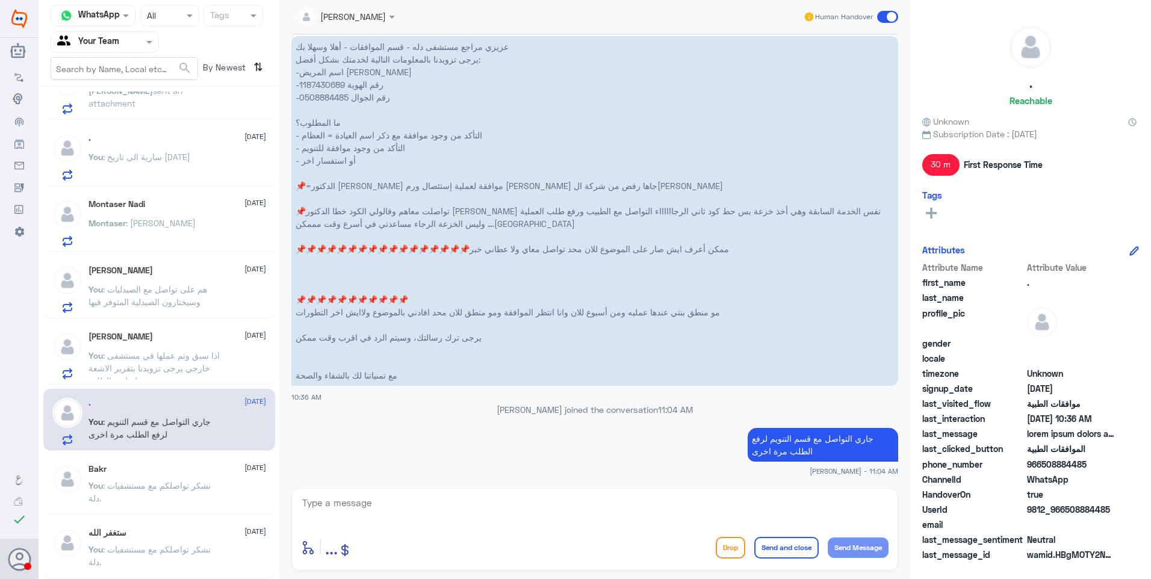
click at [175, 359] on span ": اذا سبق وتم عملها في مستشفى خارجي يرجى تزويدنا بتقرير الاشعة لمتابعة الطلب" at bounding box center [153, 368] width 131 height 36
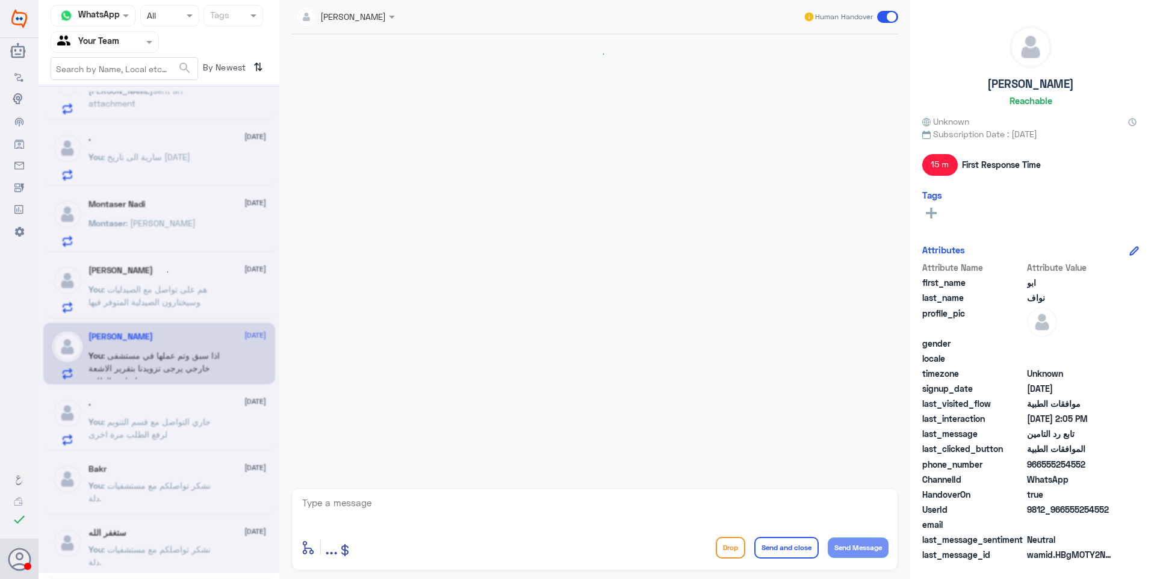
scroll to position [851, 0]
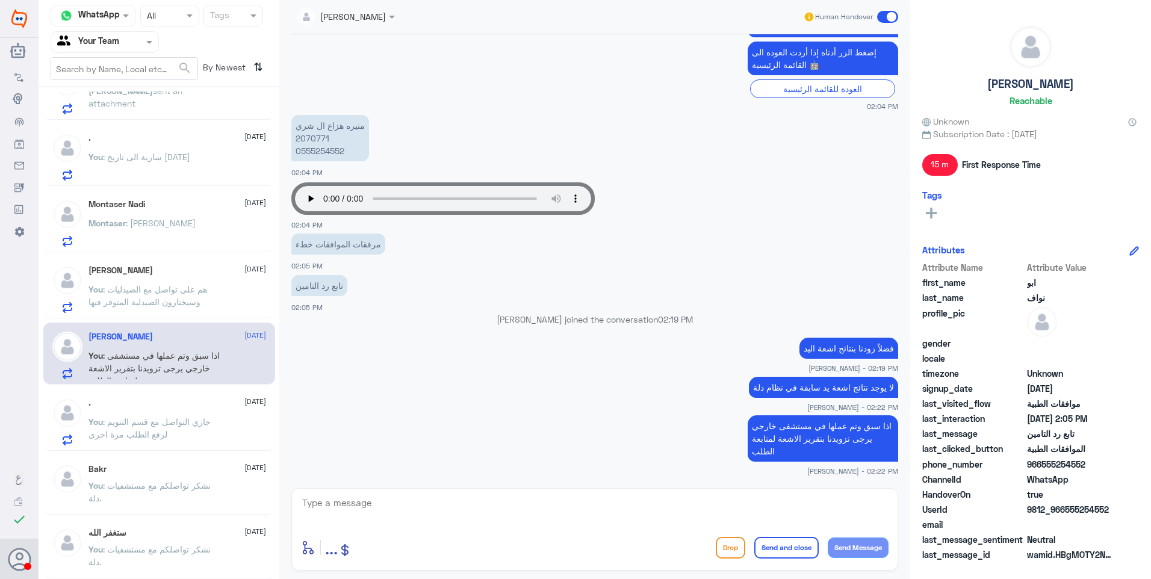
click at [655, 510] on textarea at bounding box center [594, 509] width 587 height 29
paste textarea "نشكر تواصلكم مع مستشفيات دلة."
type textarea "نشكر تواصلكم مع مستشفيات دلة."
click at [790, 556] on button "Send and close" at bounding box center [786, 548] width 64 height 22
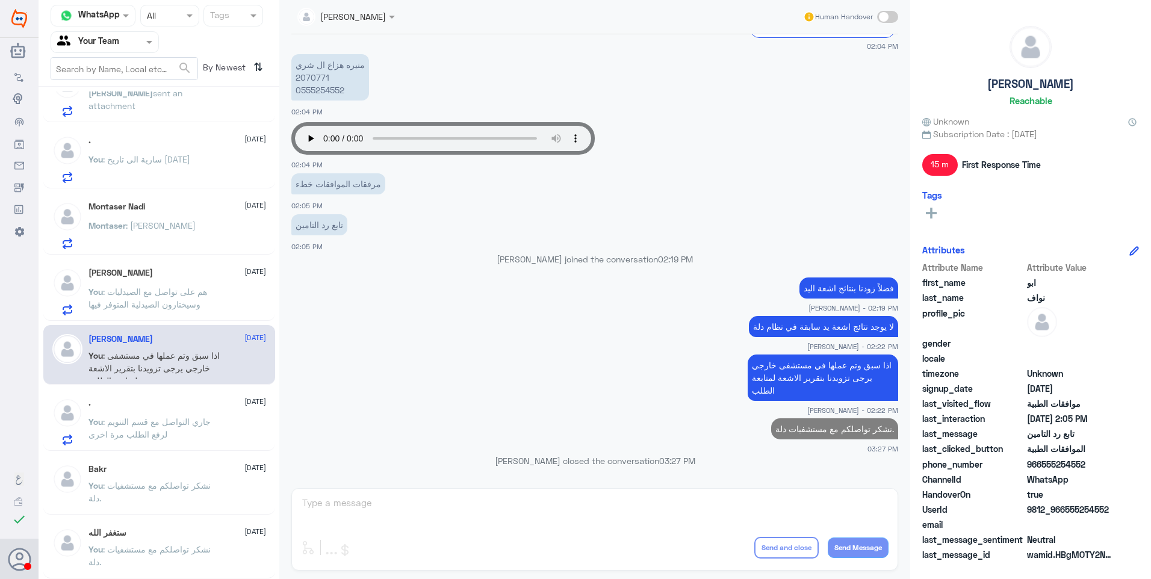
scroll to position [234, 0]
click at [129, 289] on span ": هم على تواصل مع الصيدليات وسيختارون الصيدلية المتوفر فيها" at bounding box center [147, 297] width 119 height 23
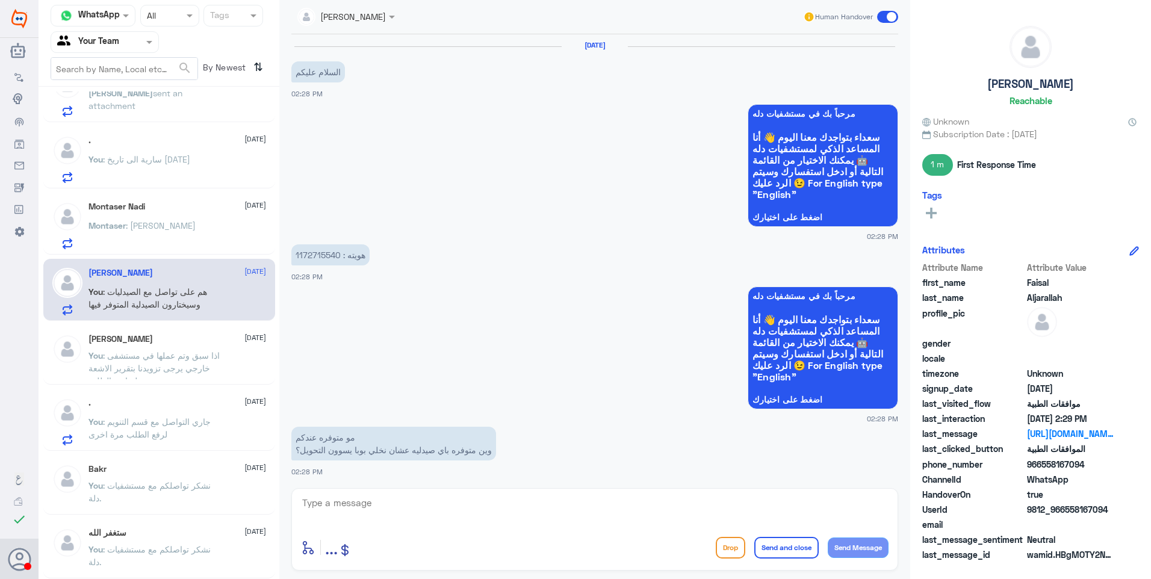
scroll to position [1201, 0]
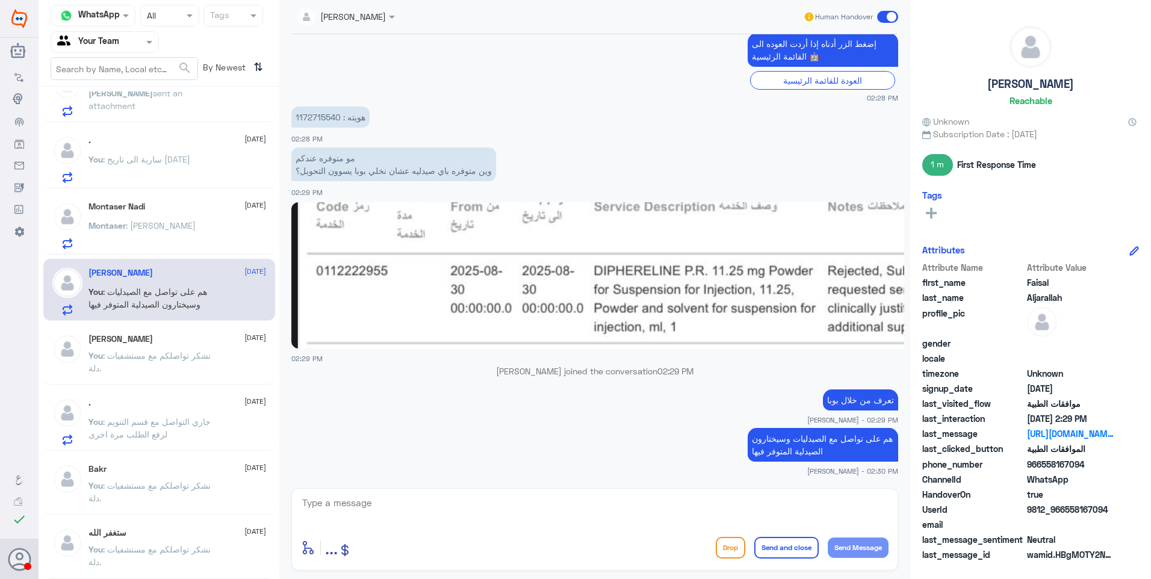
drag, startPoint x: 599, startPoint y: 517, endPoint x: 616, endPoint y: 516, distance: 16.9
click at [597, 518] on textarea at bounding box center [594, 509] width 587 height 29
paste textarea "نشكر تواصلكم مع مستشفيات دلة."
type textarea "نشكر تواصلكم مع مستشفيات دلة."
click at [775, 554] on button "Send and close" at bounding box center [786, 548] width 64 height 22
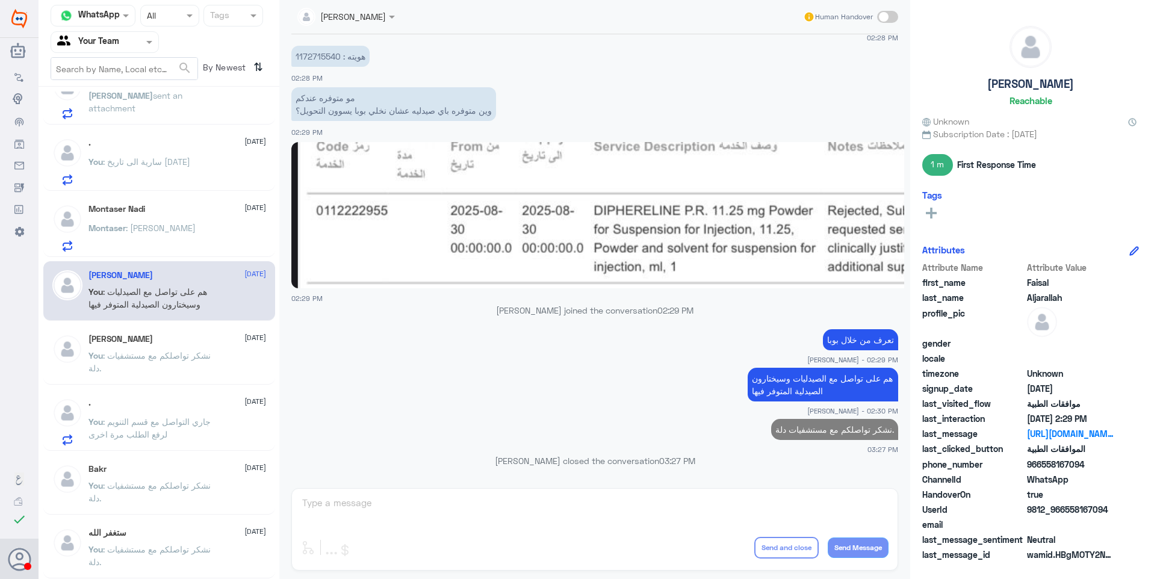
scroll to position [232, 0]
click at [166, 229] on div "Montaser : [PERSON_NAME]" at bounding box center [177, 237] width 178 height 27
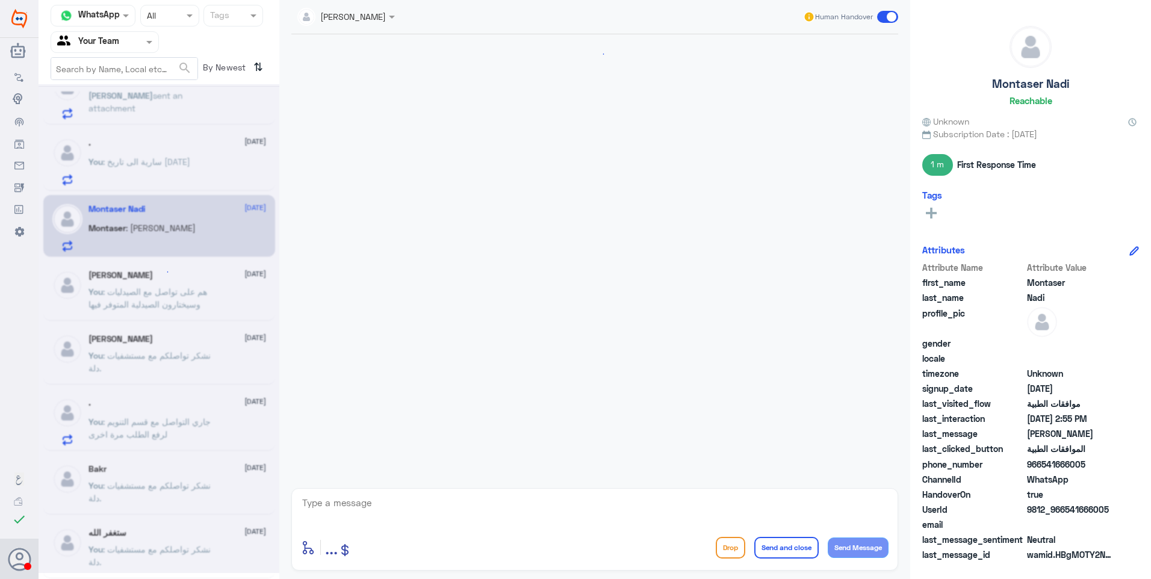
scroll to position [593, 0]
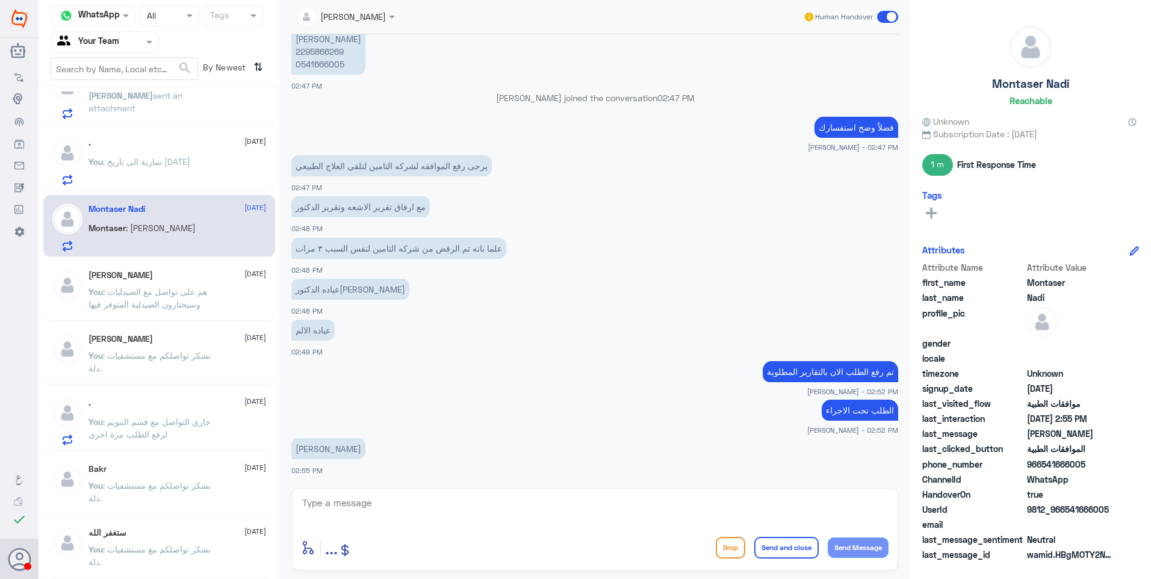
click at [505, 501] on textarea at bounding box center [594, 509] width 587 height 29
click at [400, 504] on textarea at bounding box center [594, 509] width 587 height 29
type textarea "لازال الطلب مرفوض لعدم توفر المبررات الطبية الكافية في نتائج الاشعة والتقرير ال…"
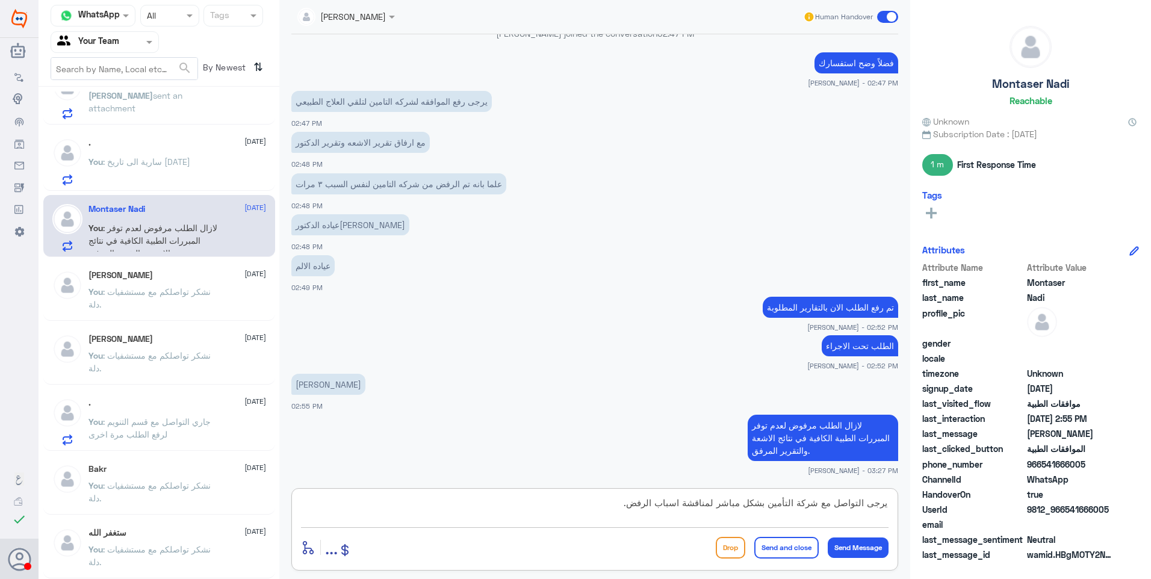
type textarea "يرجى التواصل مع شركة التأمين بشكل مباشر لمناقشة اسباب الرفض."
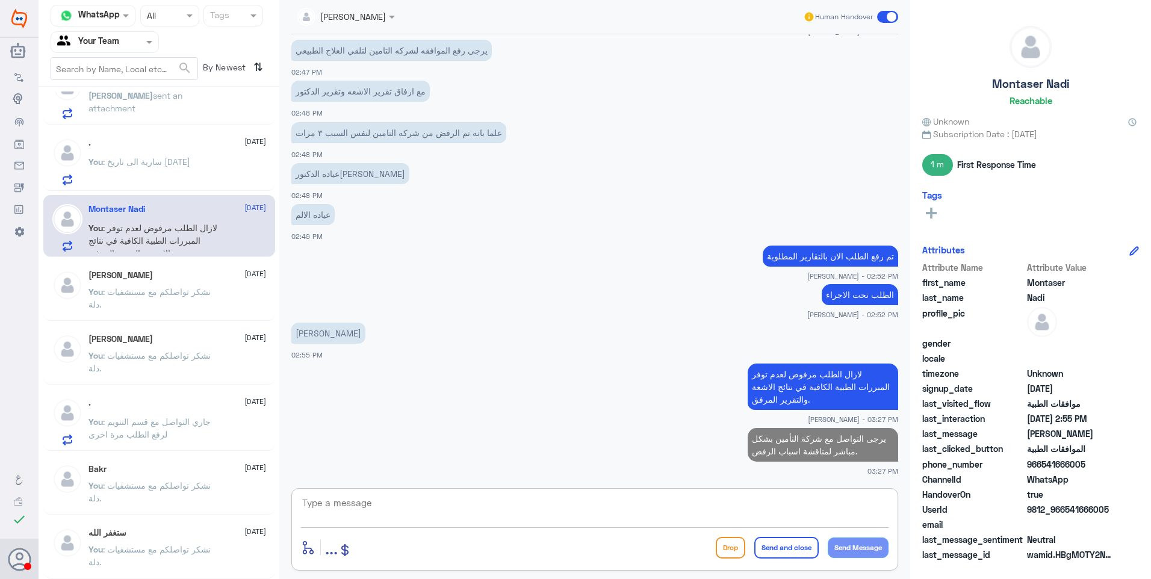
paste textarea "نشكر تواصلكم مع مستشفيات دلة."
type textarea "نشكر تواصلكم مع مستشفيات دلة."
click at [784, 541] on button "Send and close" at bounding box center [786, 548] width 64 height 22
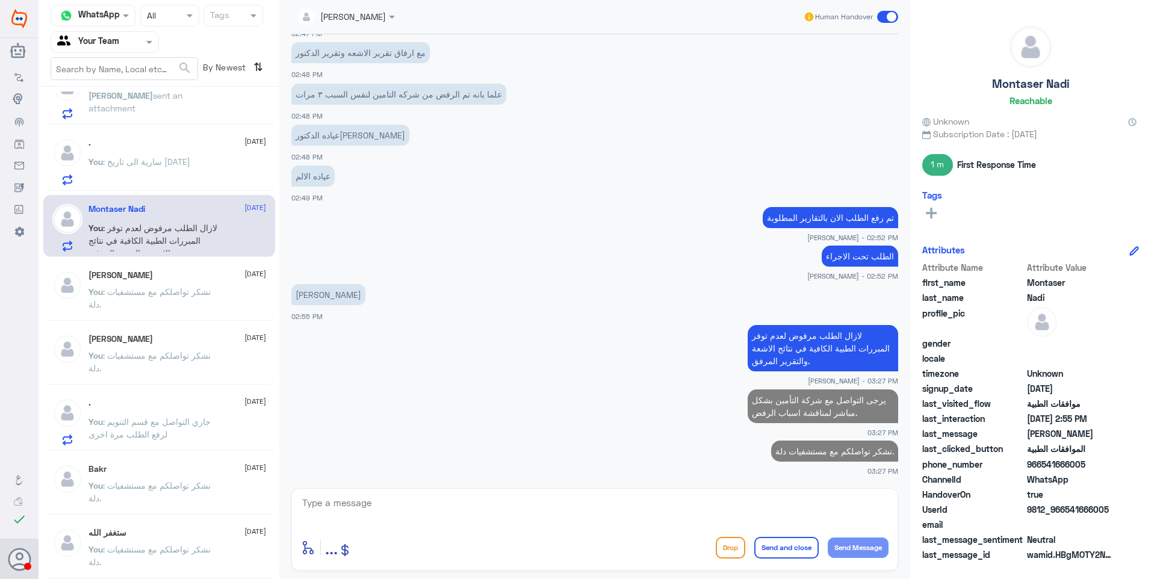
scroll to position [229, 0]
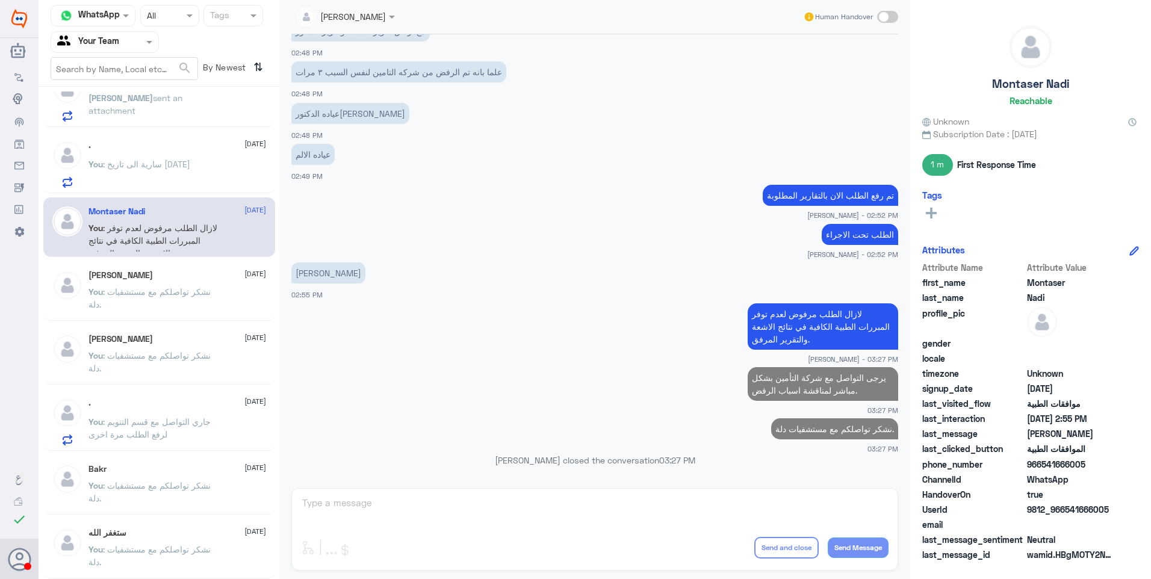
click at [190, 170] on p "You : سارية الى تاريخ [DATE]" at bounding box center [139, 173] width 102 height 30
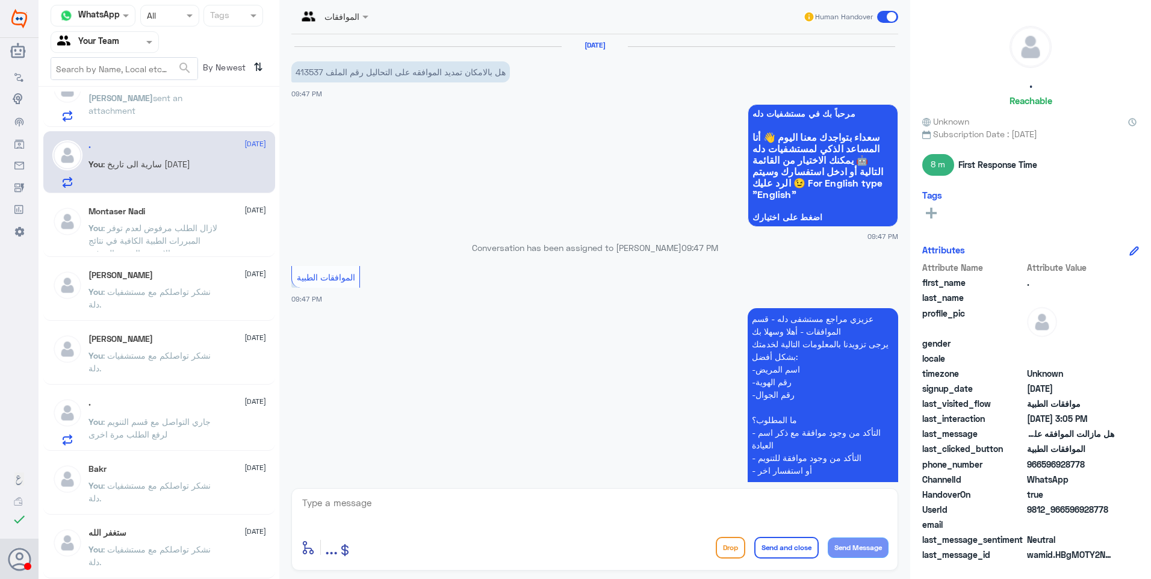
scroll to position [1118, 0]
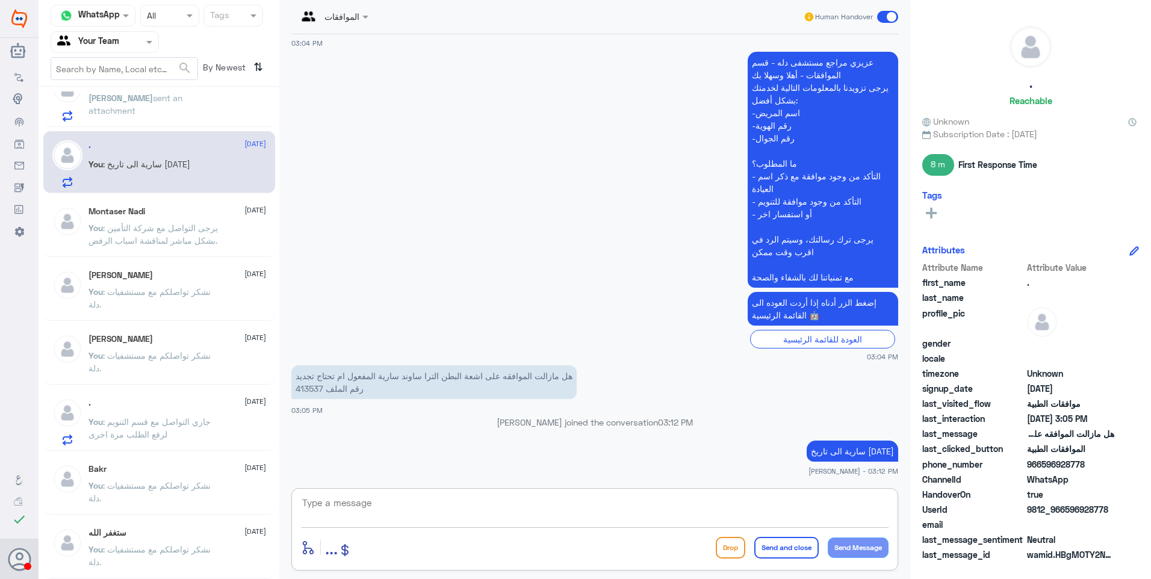
click at [445, 519] on textarea at bounding box center [594, 509] width 587 height 29
paste textarea "نشكر تواصلكم مع مستشفيات دلة."
type textarea "نشكر تواصلكم مع مستشفيات دلة."
click at [786, 555] on button "Send and close" at bounding box center [786, 548] width 64 height 22
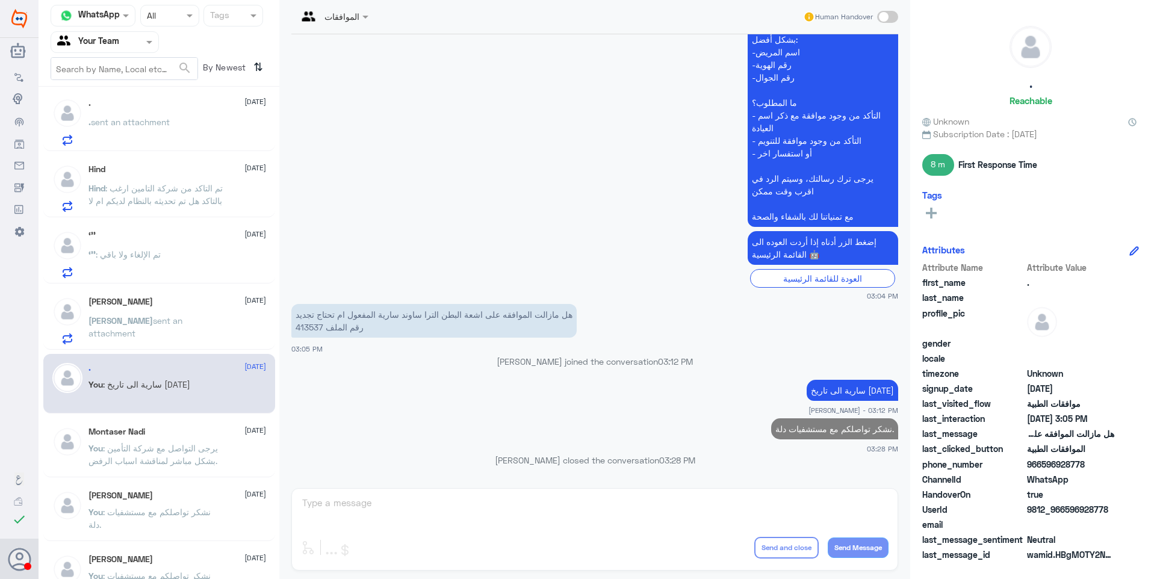
scroll to position [0, 0]
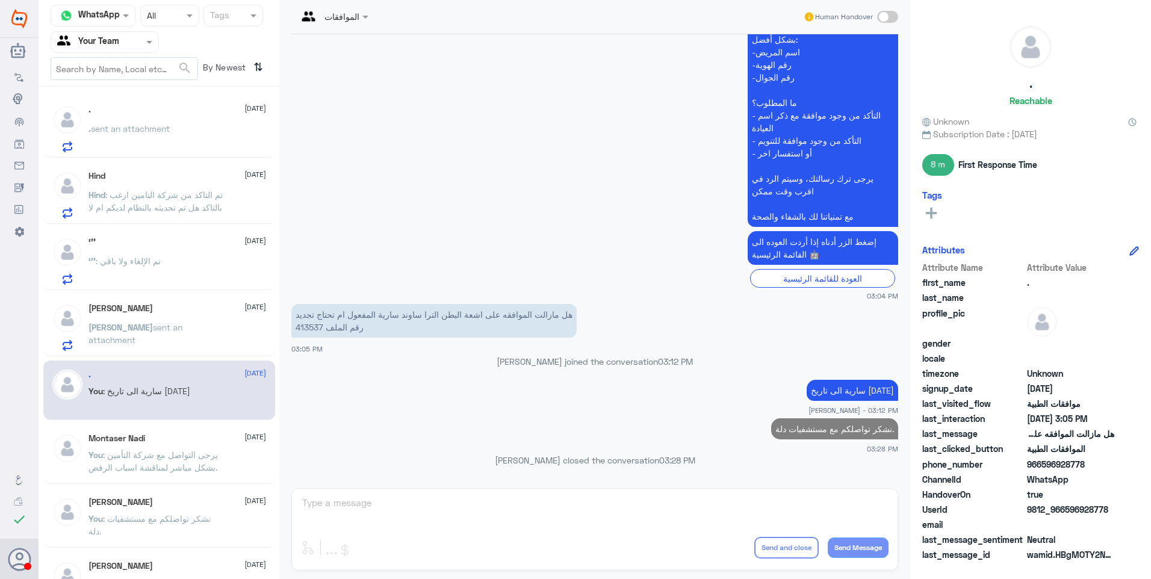
click at [176, 324] on span "sent an attachment" at bounding box center [135, 333] width 94 height 23
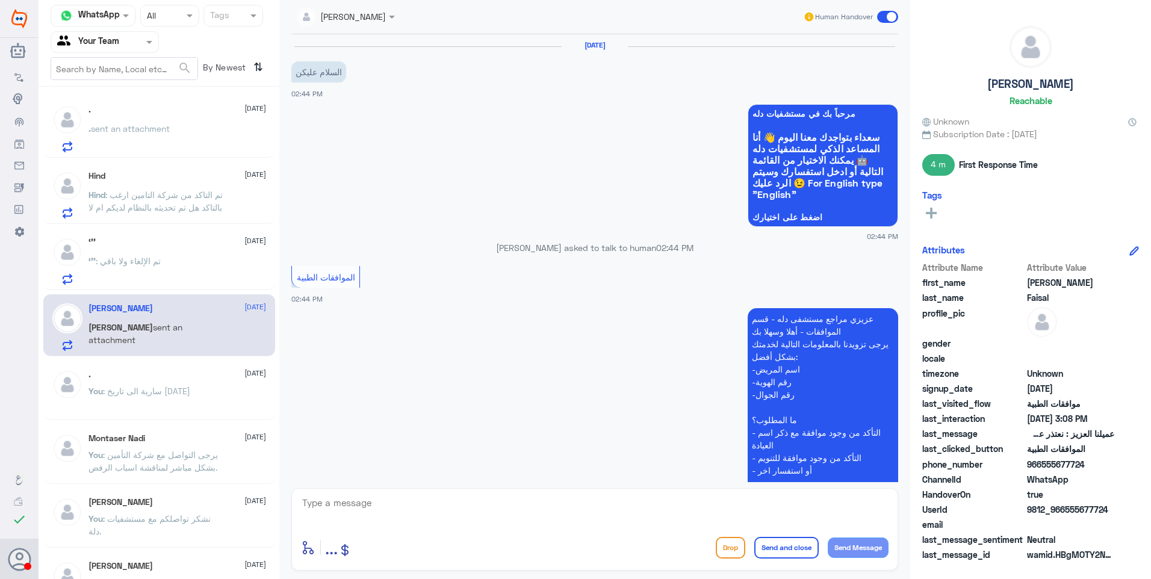
scroll to position [759, 0]
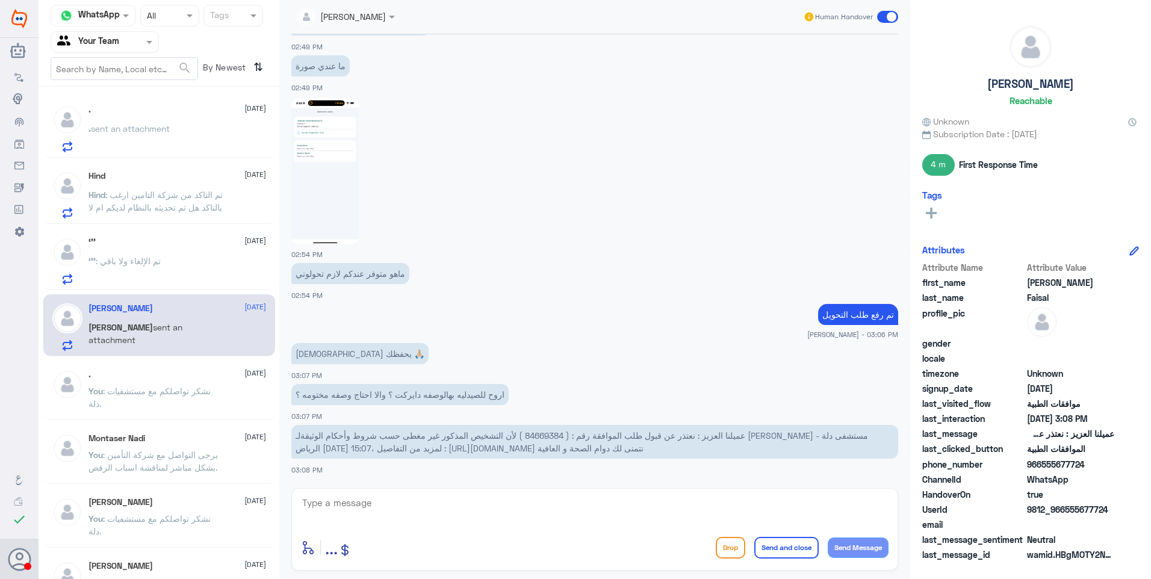
click at [552, 438] on span "عميلنا العزيز : نعتذر عن قبول طلب الموافقة رقم : ( 84669384 ) لأن التشخيص المذك…" at bounding box center [582, 441] width 572 height 23
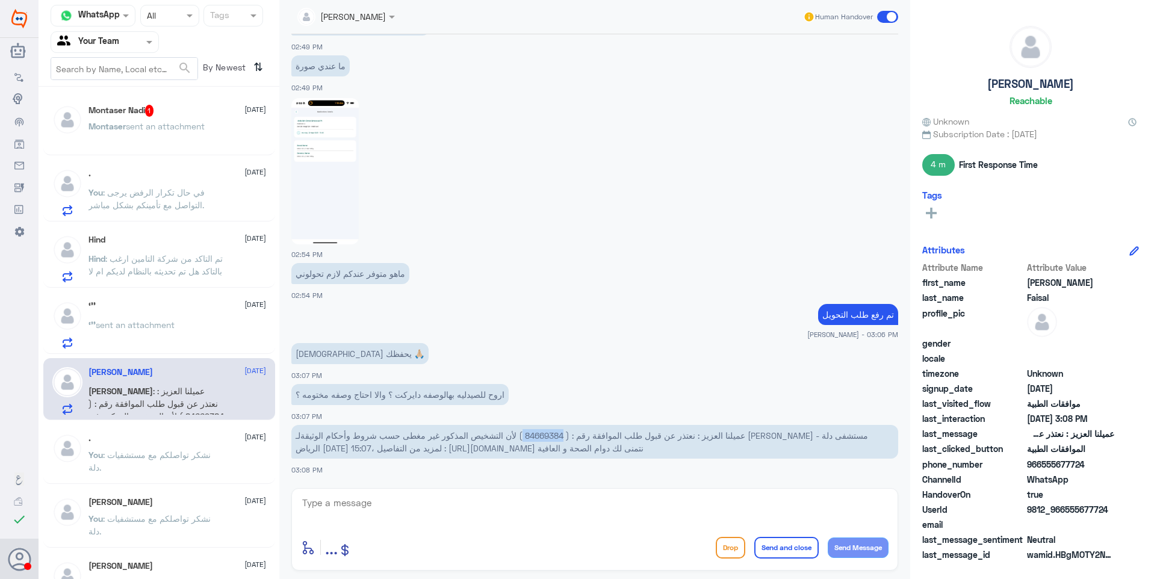
drag, startPoint x: 396, startPoint y: 502, endPoint x: 452, endPoint y: 509, distance: 56.4
click at [407, 507] on textarea at bounding box center [594, 509] width 587 height 29
type textarea "تم رفع الحالة الى فريق التنسيق الطبي لمتابعتها بشكل أكبر"
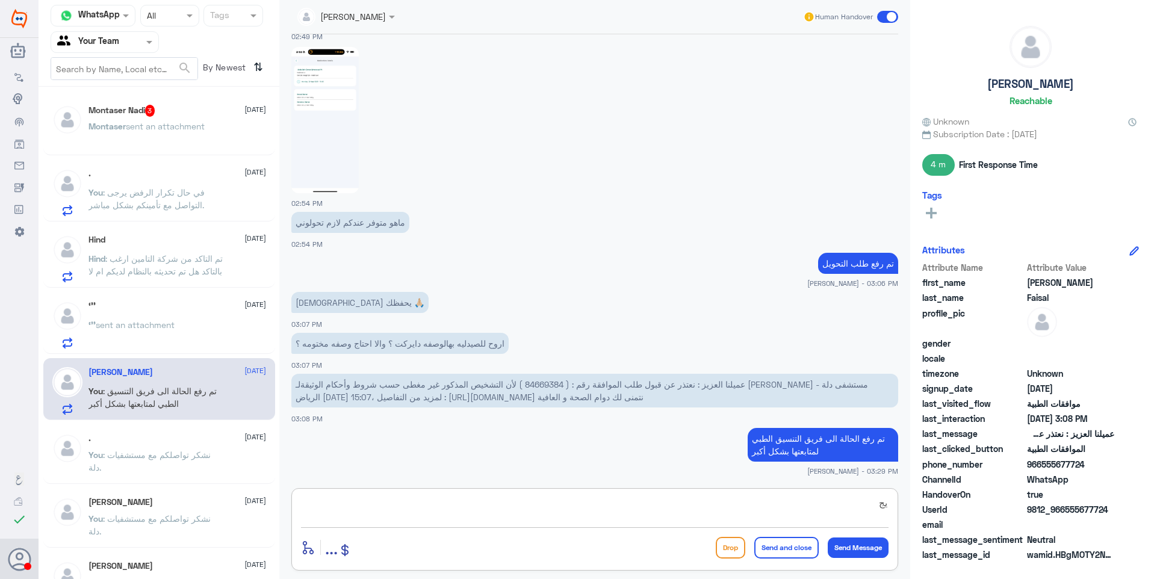
type textarea "ي"
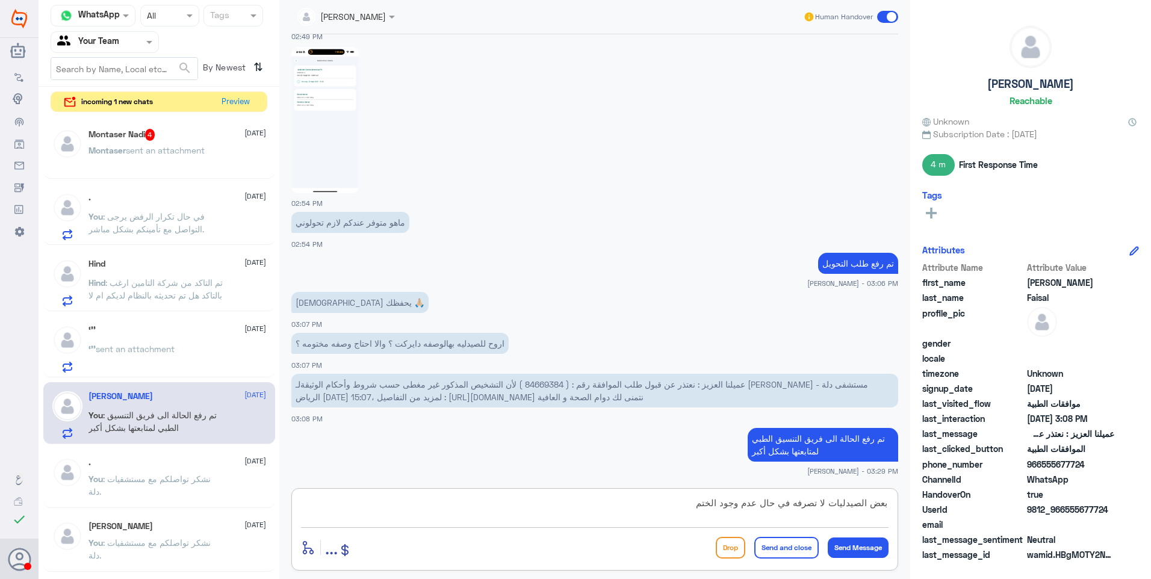
type textarea "بعض الصيدليات لا تصرفه في حال عدم وجود الختم"
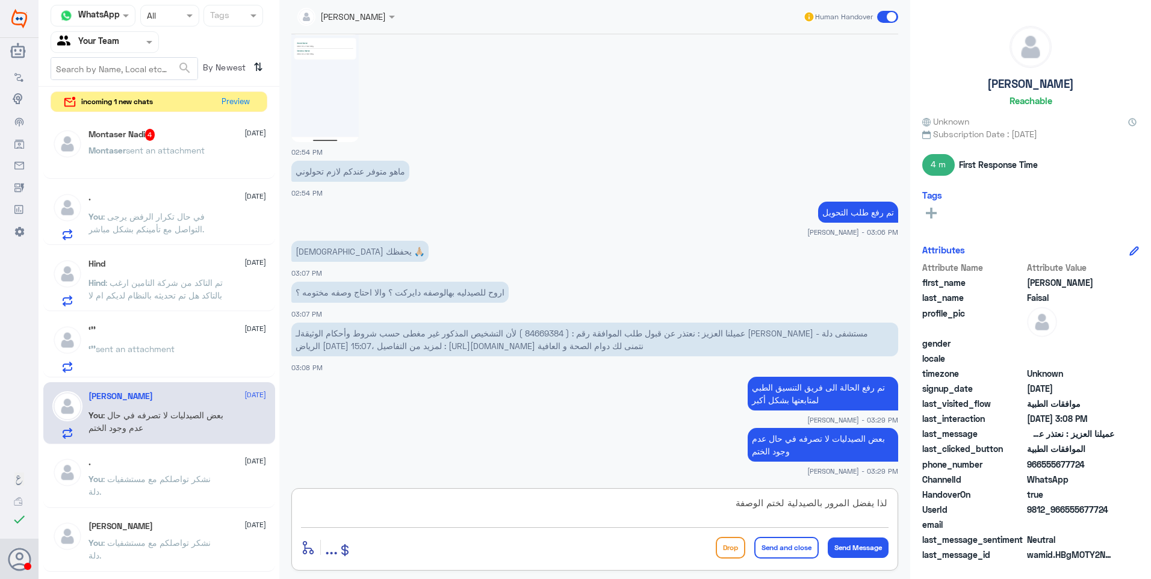
type textarea "لذا يفضل المرور بالصيدلية لختم الوصفة"
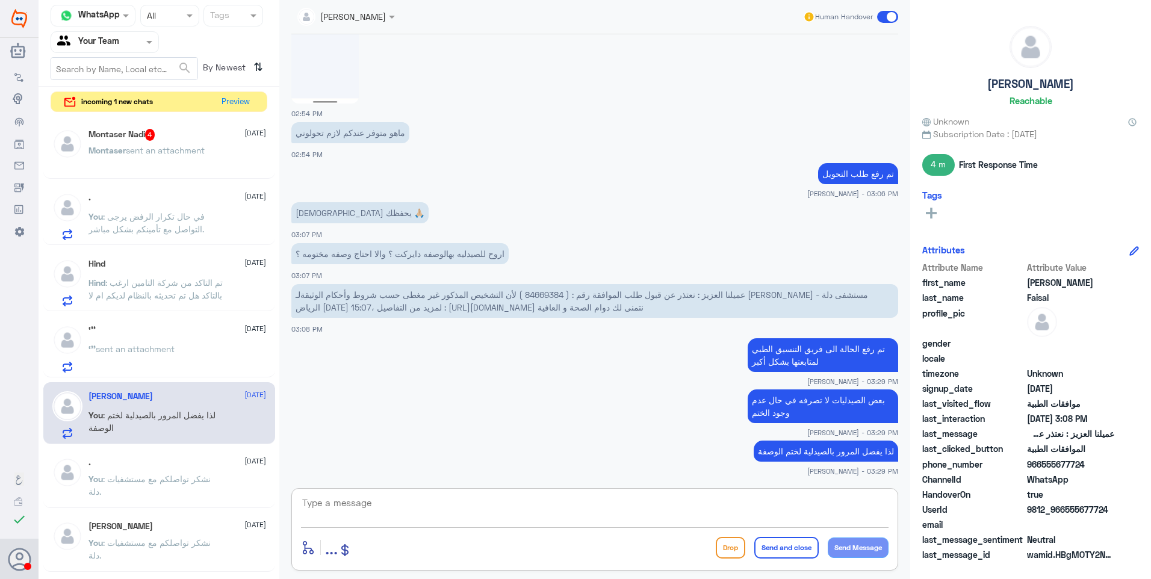
paste textarea "نشكر تواصلكم مع مستشفيات دلة."
type textarea "نشكر تواصلكم مع مستشفيات دلة."
click at [782, 550] on button "Send and close" at bounding box center [786, 548] width 64 height 22
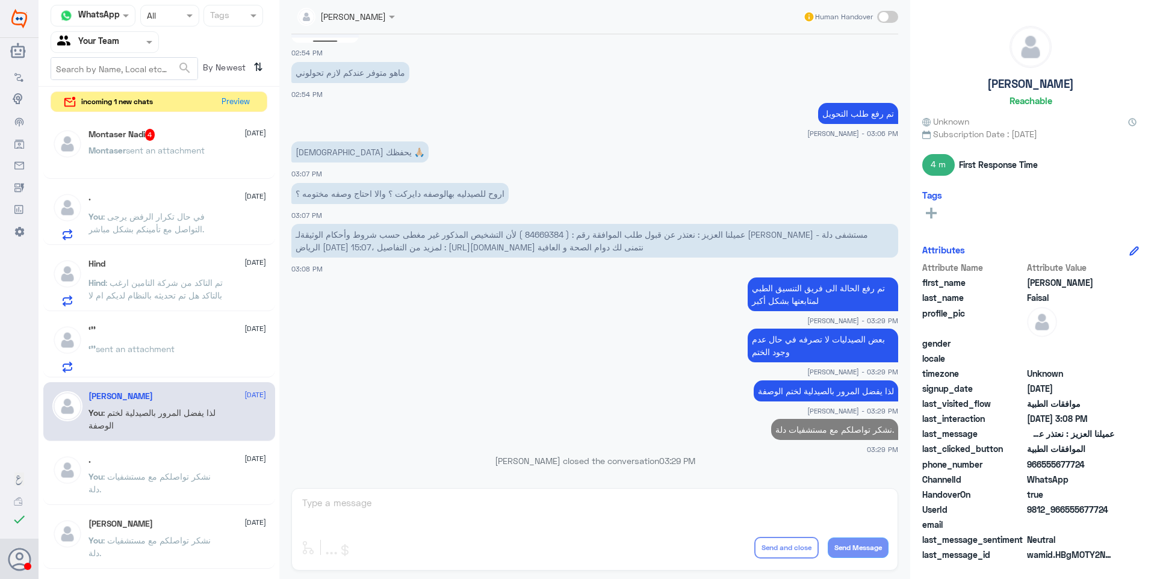
click at [168, 346] on span "sent an attachment" at bounding box center [135, 349] width 79 height 10
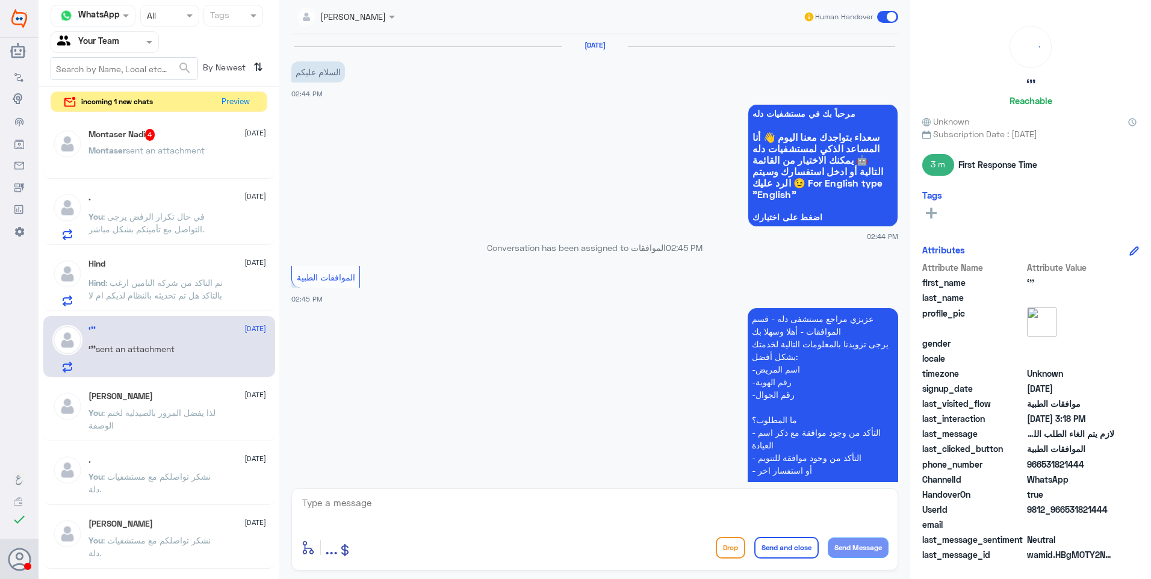
scroll to position [701, 0]
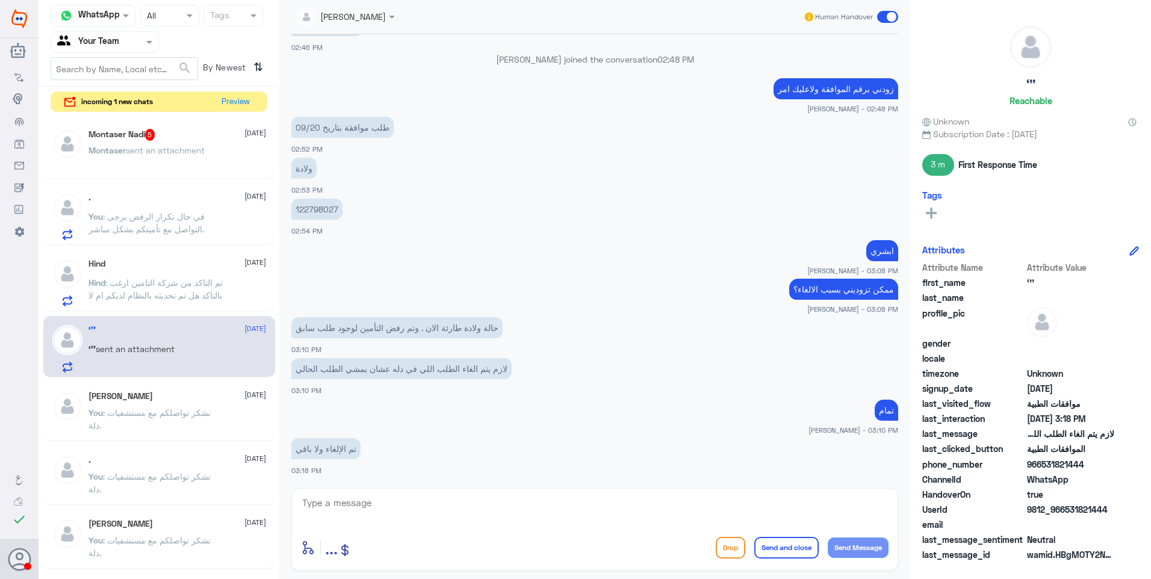
click at [170, 282] on span ": تم التاكد من شركة التامين ارغب بالتاكد هل تم تحديثه بالنظام لديكم ام لا" at bounding box center [155, 288] width 134 height 23
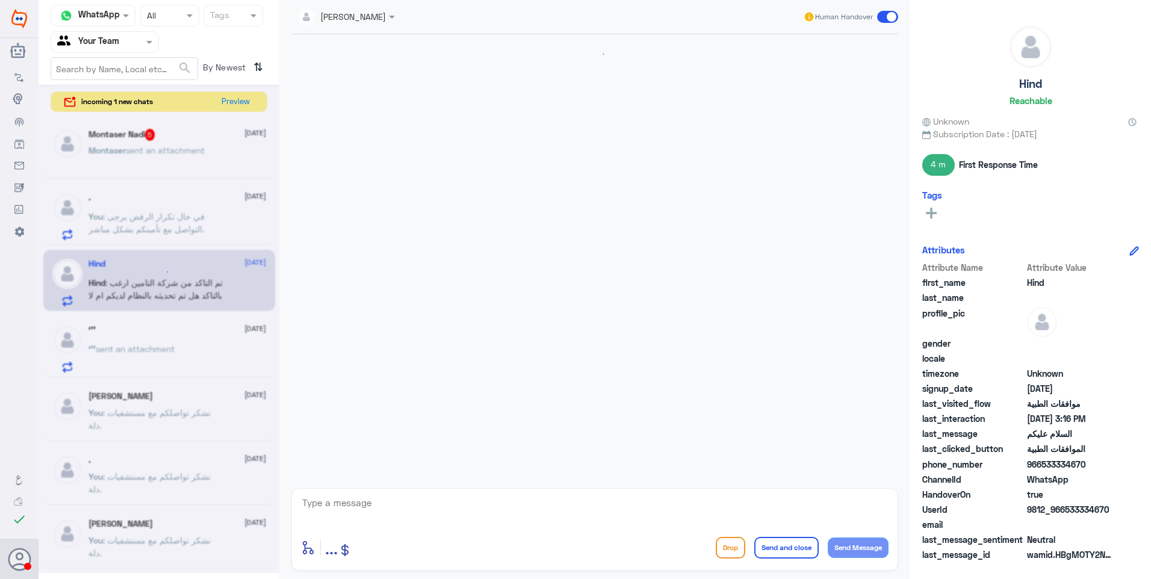
scroll to position [374, 0]
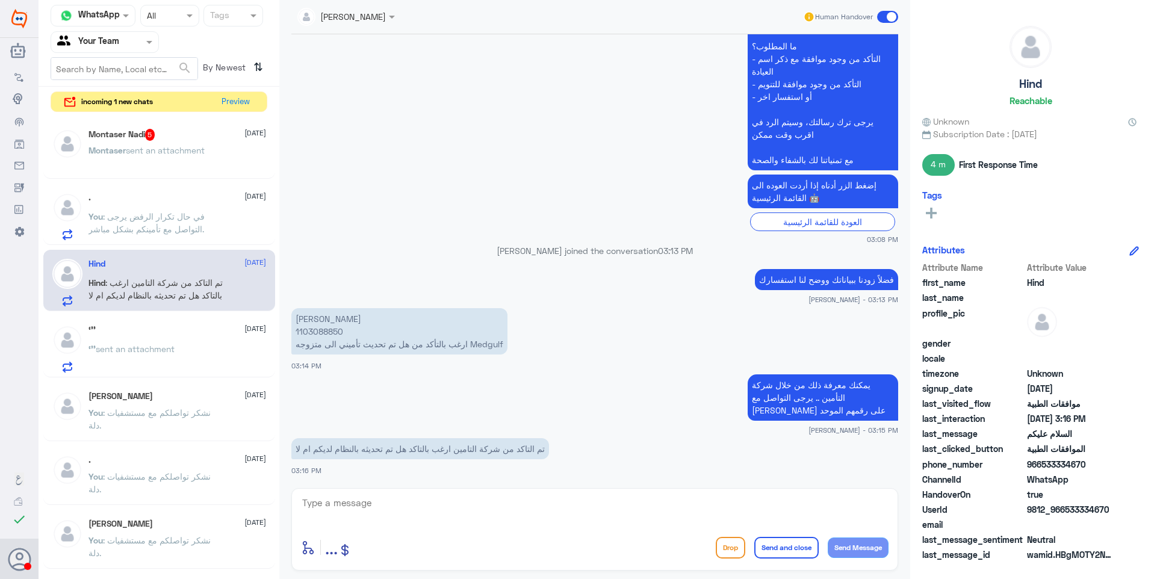
click at [179, 212] on span ": في حال تكرار الرفض يرجى التواصل مع تأمينكم بشكل مباشر." at bounding box center [146, 222] width 116 height 23
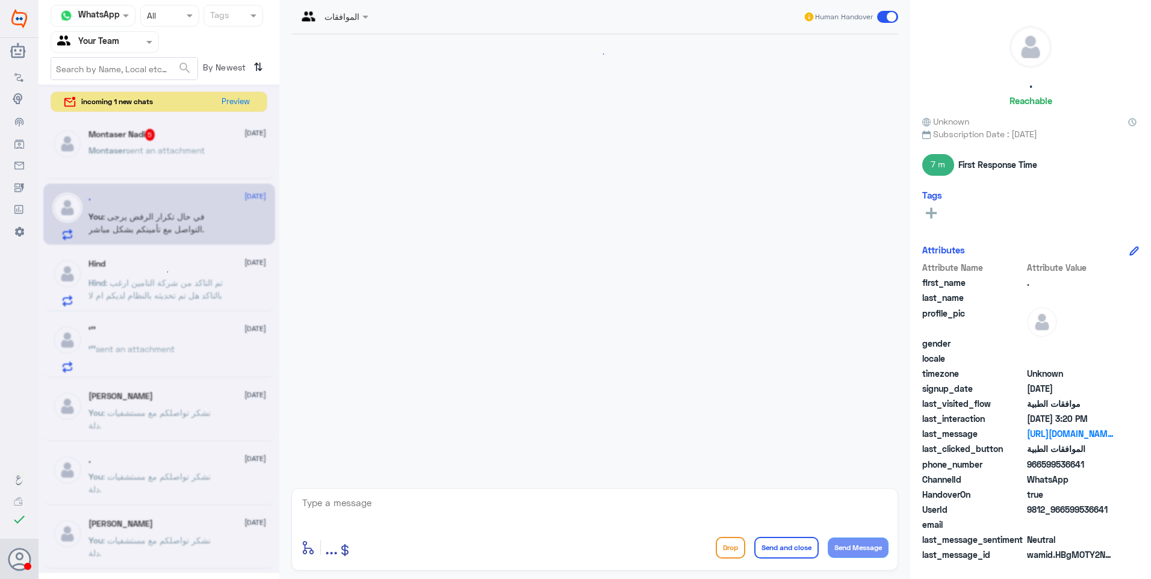
scroll to position [959, 0]
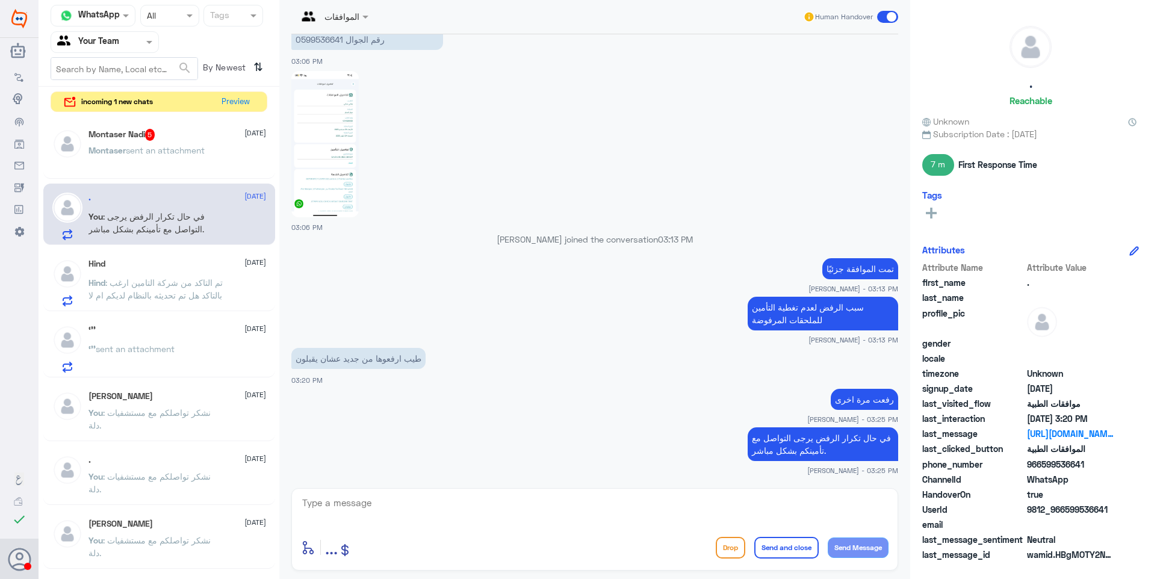
click at [221, 286] on span ": تم التاكد من شركة التامين ارغب بالتاكد هل تم تحديثه بالنظام لديكم ام لا" at bounding box center [155, 288] width 134 height 23
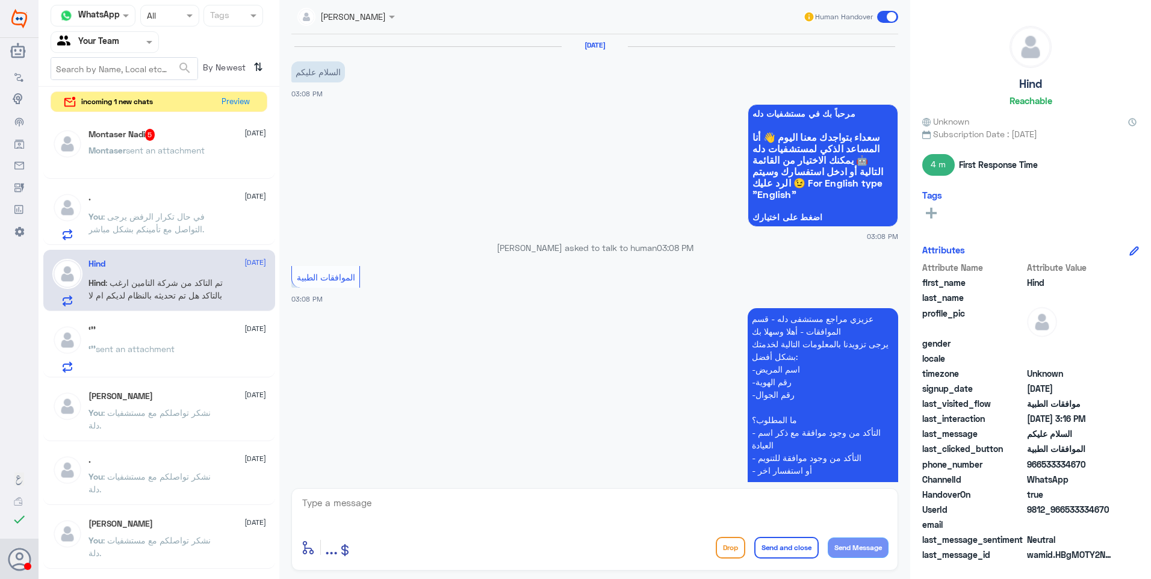
scroll to position [374, 0]
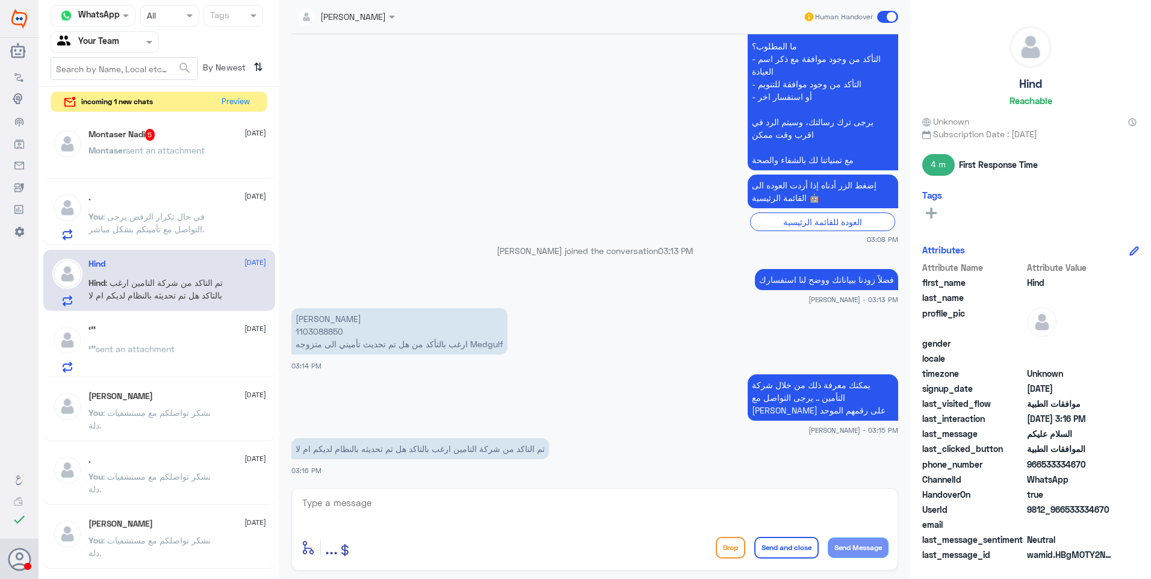
click at [156, 212] on span ": في حال تكرار الرفض يرجى التواصل مع تأمينكم بشكل مباشر." at bounding box center [146, 222] width 116 height 23
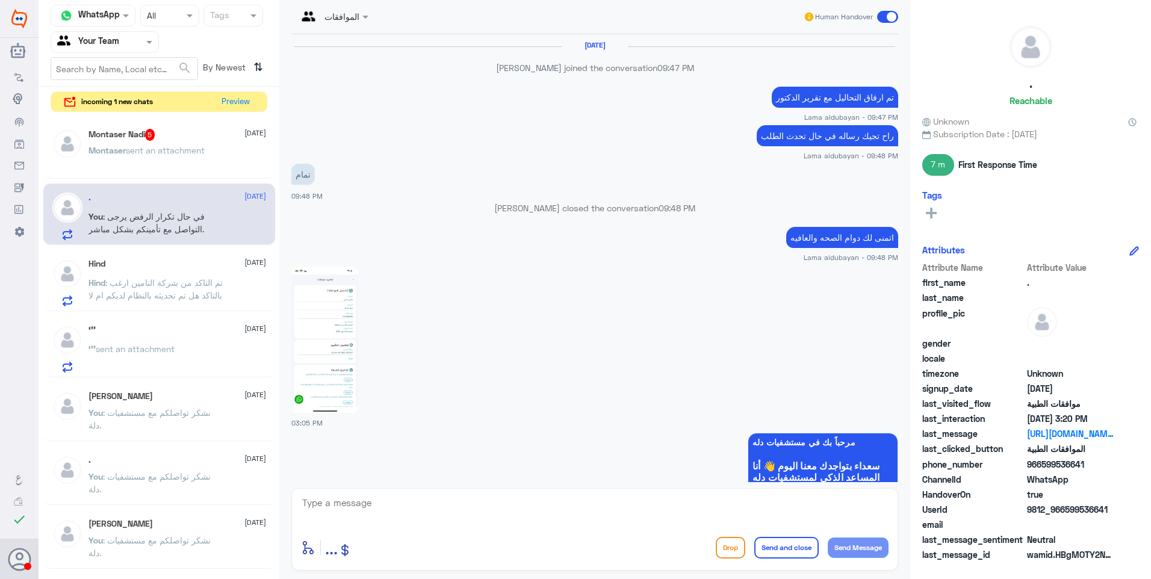
scroll to position [959, 0]
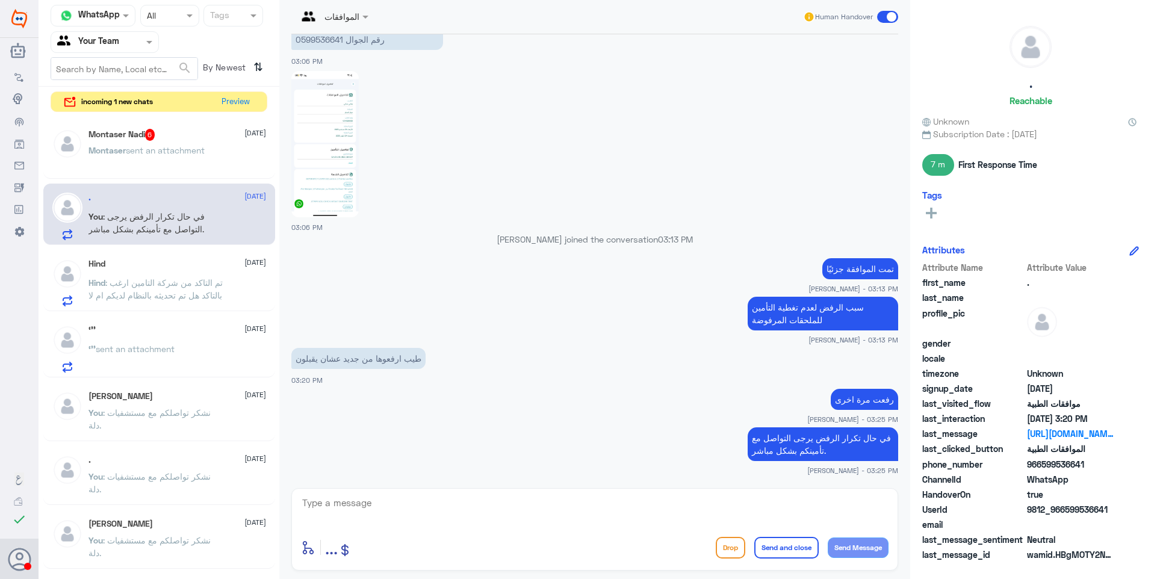
click at [368, 512] on textarea at bounding box center [594, 509] width 587 height 29
paste textarea "نشكر تواصلكم مع مستشفيات دلة."
type textarea "نشكر تواصلكم مع مستشفيات دلة."
click at [221, 148] on div "Montaser sent an attachment" at bounding box center [177, 160] width 178 height 27
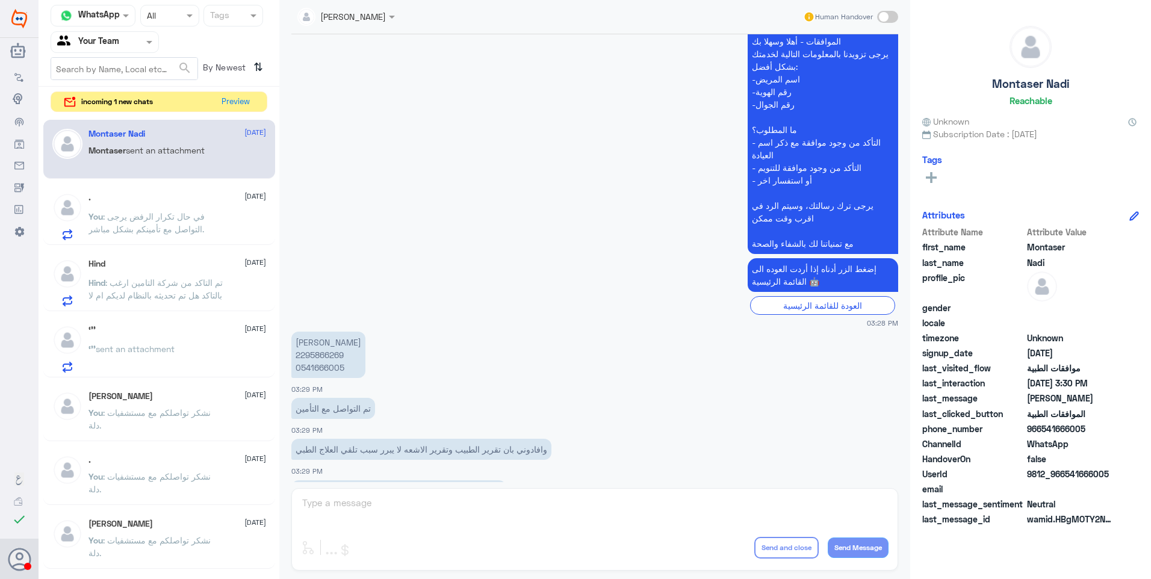
scroll to position [730, 0]
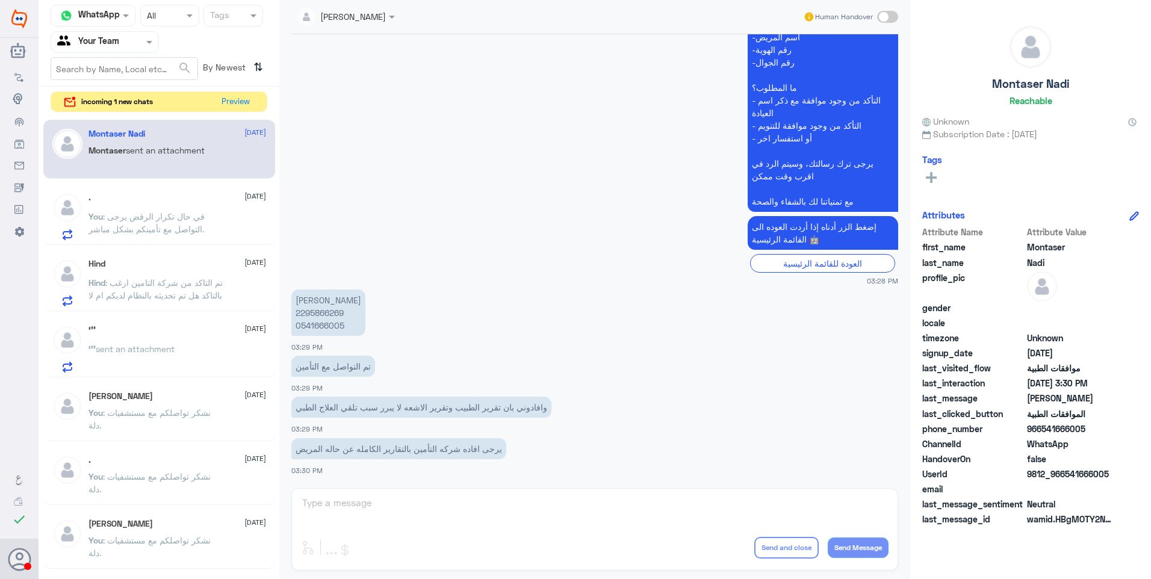
drag, startPoint x: 487, startPoint y: 451, endPoint x: 355, endPoint y: 460, distance: 132.1
click at [362, 459] on app-msgs-text "يرجى افاده شركه التأمين بالتقارير الكامله عن حاله المريض" at bounding box center [594, 449] width 607 height 22
drag, startPoint x: 355, startPoint y: 460, endPoint x: 396, endPoint y: 462, distance: 41.0
click at [396, 462] on div "يرجى افاده شركه التأمين بالتقارير الكامله عن حاله المريض 03:30 PM" at bounding box center [594, 455] width 607 height 41
click at [407, 445] on p "يرجى افاده شركه التأمين بالتقارير الكامله عن حاله المريض" at bounding box center [398, 448] width 215 height 21
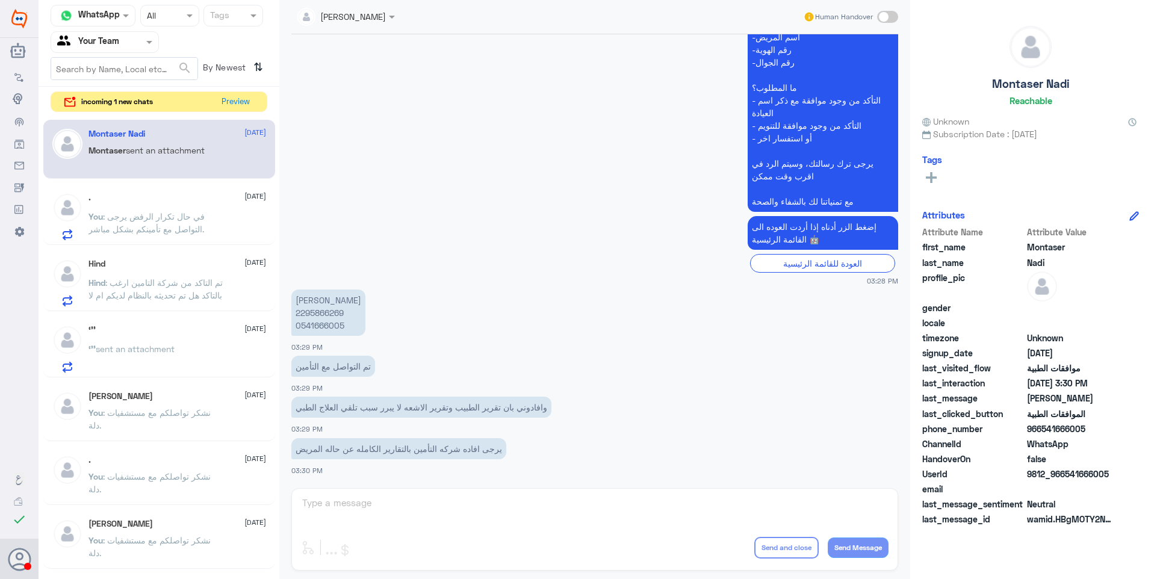
click at [407, 448] on p "يرجى افاده شركه التأمين بالتقارير الكامله عن حاله المريض" at bounding box center [398, 448] width 215 height 21
click at [406, 448] on p "يرجى افاده شركه التأمين بالتقارير الكامله عن حاله المريض" at bounding box center [398, 448] width 215 height 21
click at [228, 105] on button "Preview" at bounding box center [235, 101] width 37 height 19
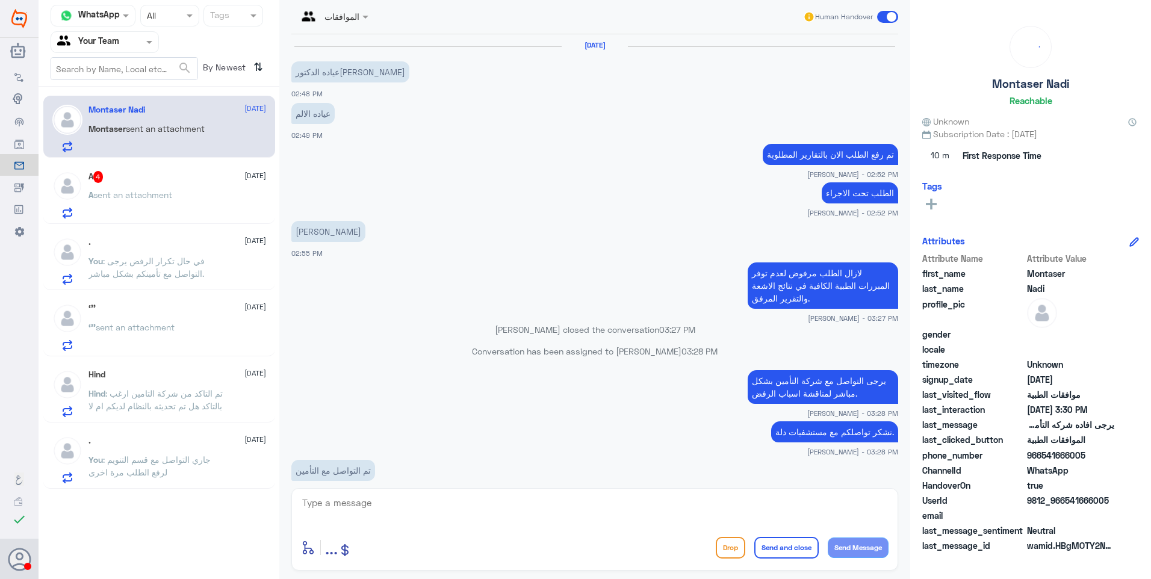
scroll to position [730, 0]
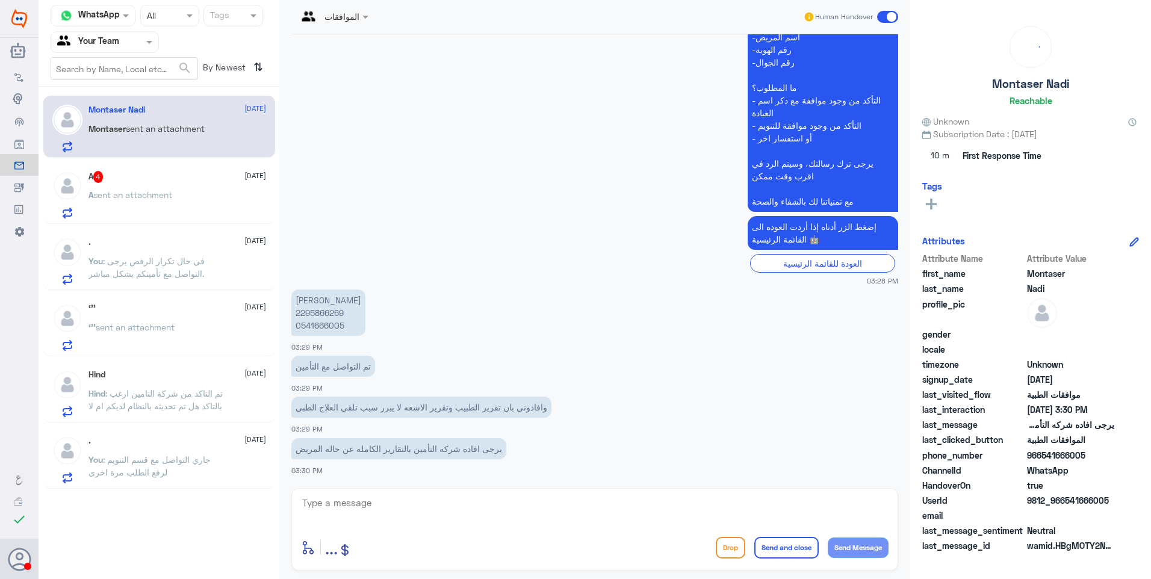
click at [134, 176] on div "A 4 [DATE]" at bounding box center [177, 177] width 178 height 12
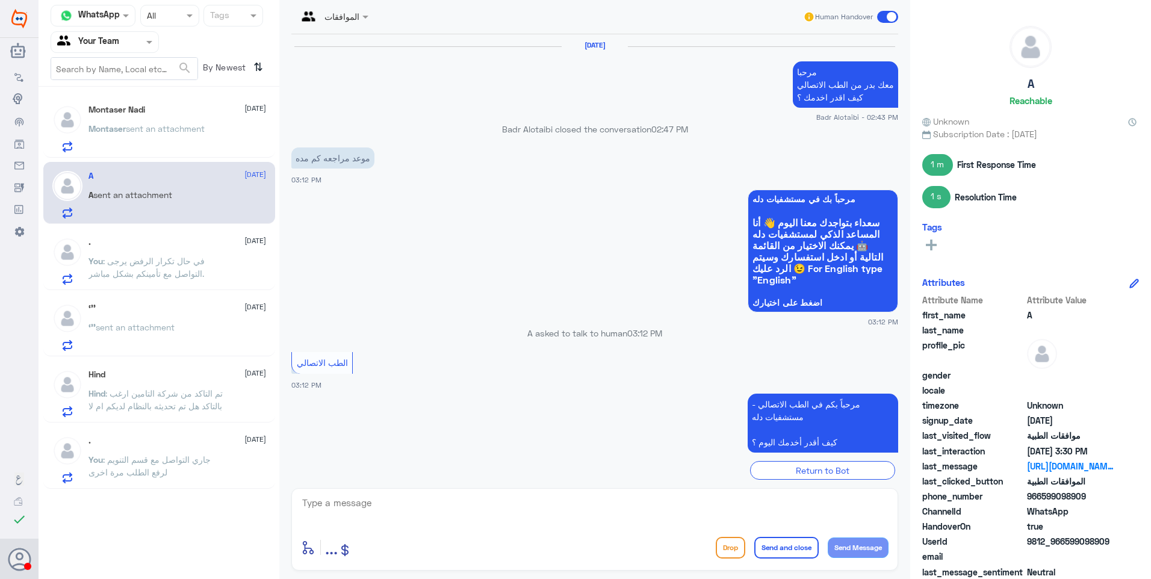
scroll to position [933, 0]
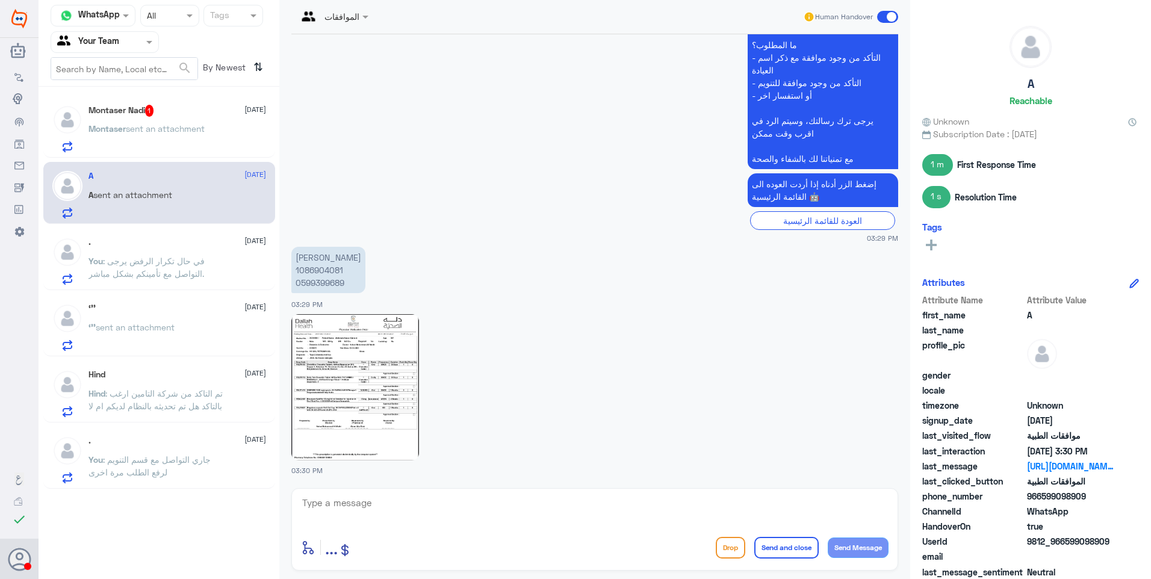
click at [369, 348] on img at bounding box center [355, 387] width 128 height 146
click at [322, 271] on p "[PERSON_NAME] 1086904081 0599399689" at bounding box center [328, 270] width 74 height 46
click at [356, 376] on img at bounding box center [355, 387] width 128 height 146
drag, startPoint x: 380, startPoint y: 489, endPoint x: 383, endPoint y: 500, distance: 10.7
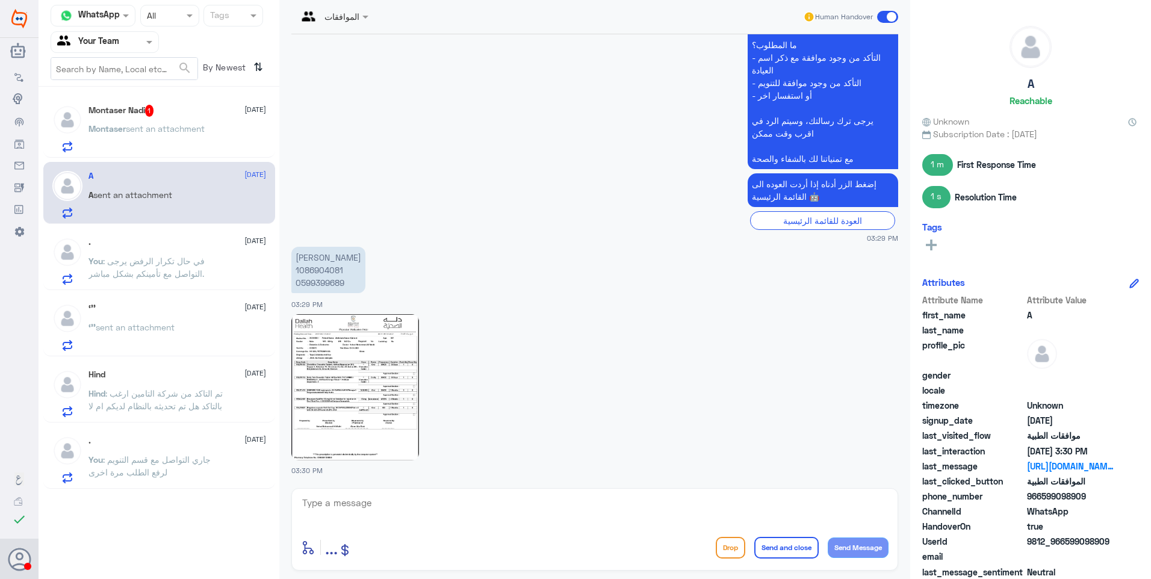
click at [382, 499] on div "enter flow name ... Drop Send and close Send Message" at bounding box center [594, 529] width 607 height 82
drag, startPoint x: 386, startPoint y: 504, endPoint x: 401, endPoint y: 531, distance: 31.3
click at [393, 509] on textarea at bounding box center [594, 509] width 587 height 29
type textarea "k"
type textarea "نعتذر منك هذا الواتساب خاص بقسم الموافقات في دلة النخيل فقط."
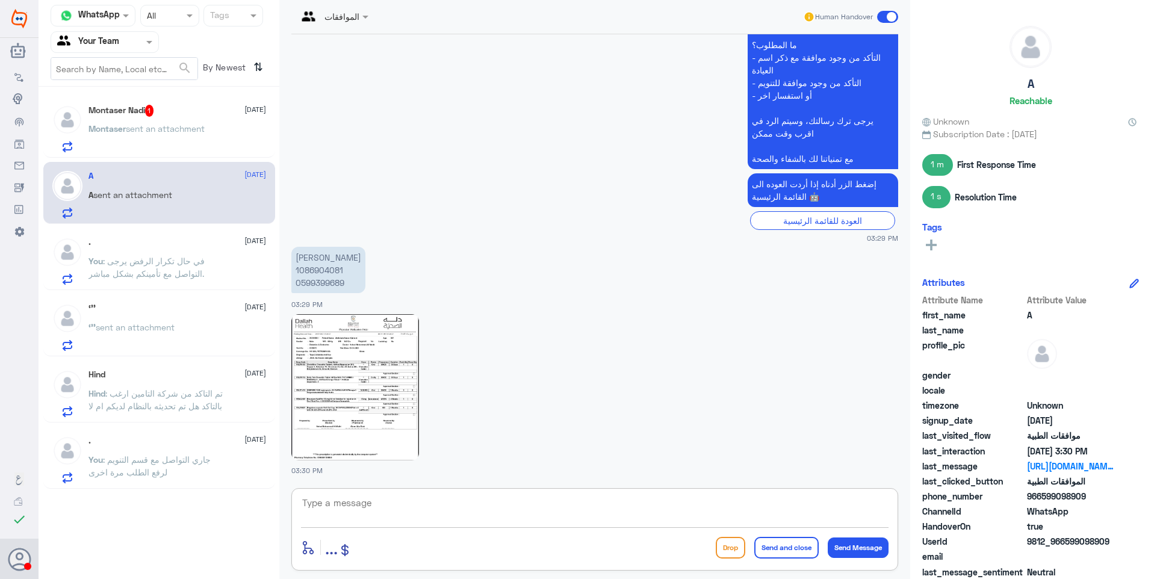
scroll to position [984, 0]
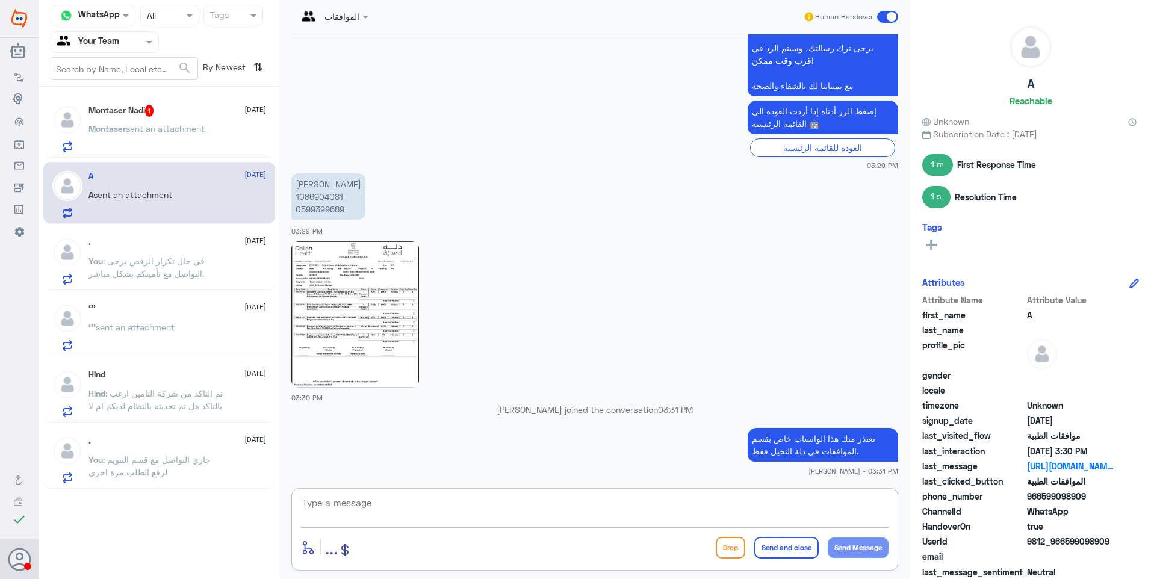
paste textarea "للتواصل مع دلة نمار يرجى التواصل من خلال الارقام الاتية: 0112995104 0546022896"
type textarea "للتواصل مع دلة نمار يرجى التواصل من خلال الارقام الاتية: 0112995104 0546022896"
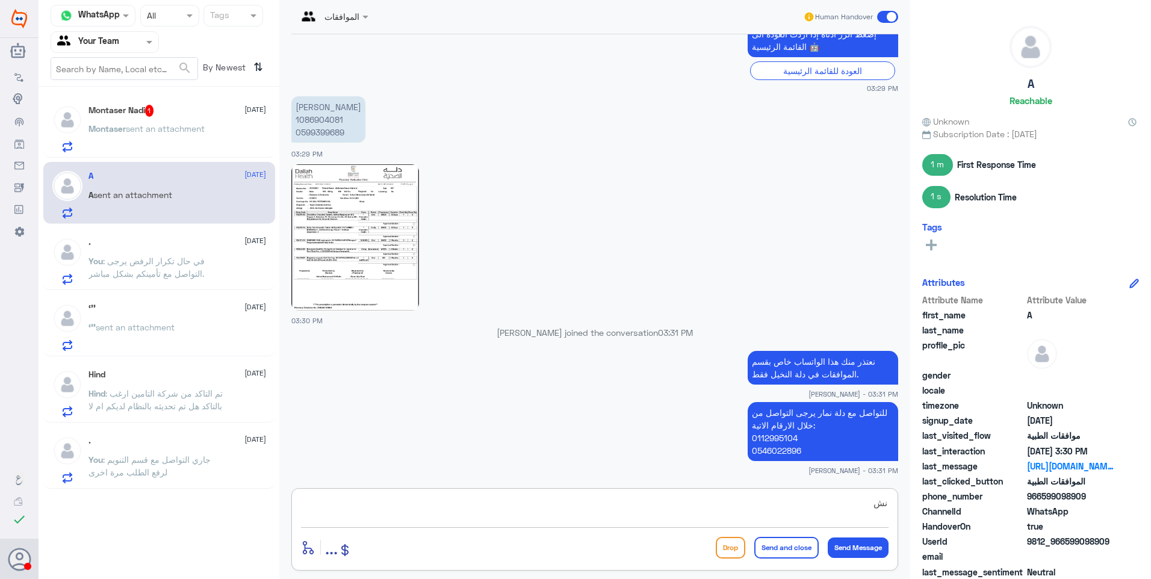
type textarea "ن"
paste textarea "نشكر تواصلكم مع مستشفيات دلة."
type textarea "نشكر تواصلكم مع مستشفيات دلة."
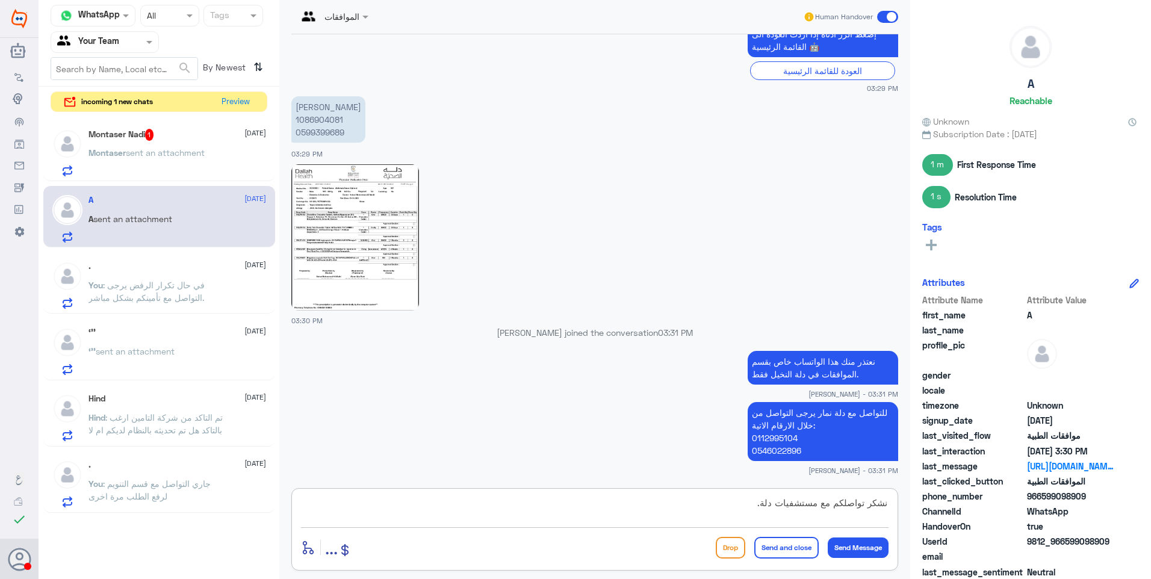
drag, startPoint x: 766, startPoint y: 549, endPoint x: 777, endPoint y: 509, distance: 41.3
click at [765, 549] on button "Send and close" at bounding box center [786, 548] width 64 height 22
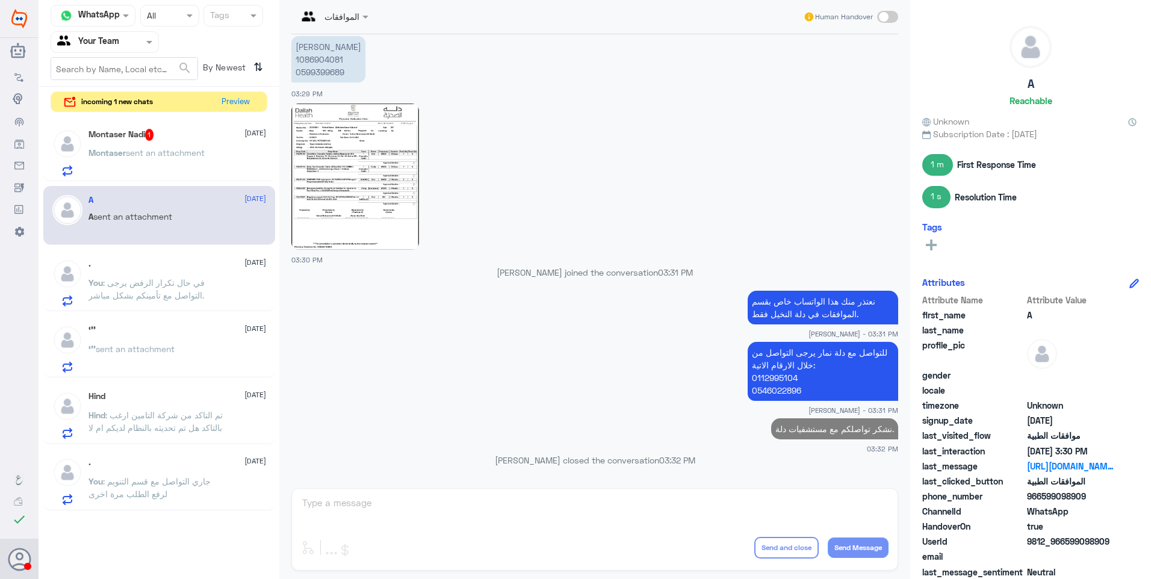
click at [179, 151] on span "sent an attachment" at bounding box center [165, 152] width 79 height 10
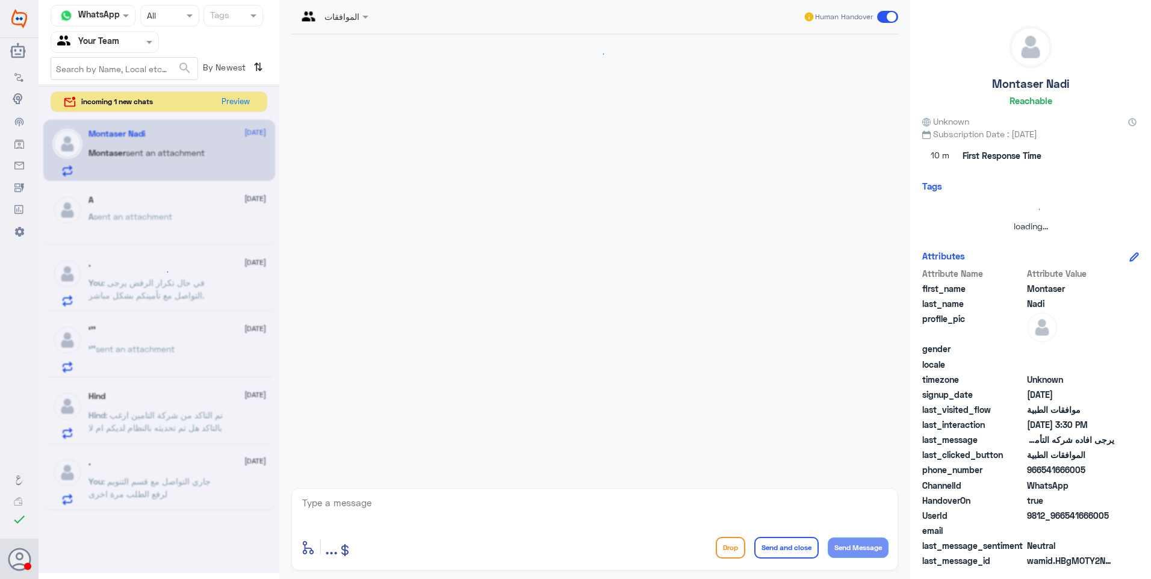
scroll to position [730, 0]
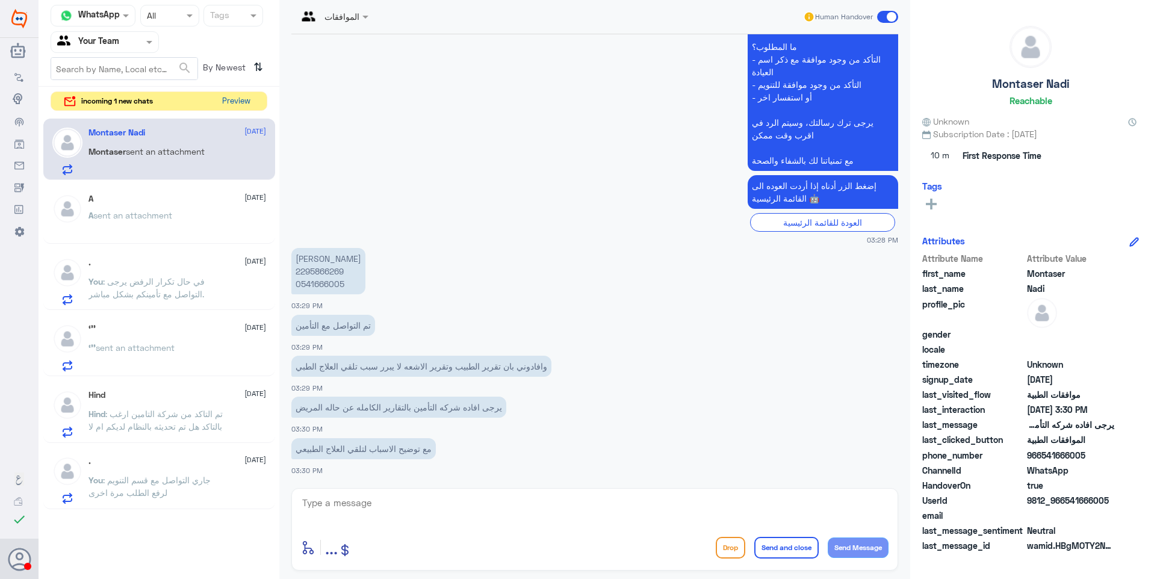
click at [229, 97] on button "Preview" at bounding box center [235, 101] width 37 height 19
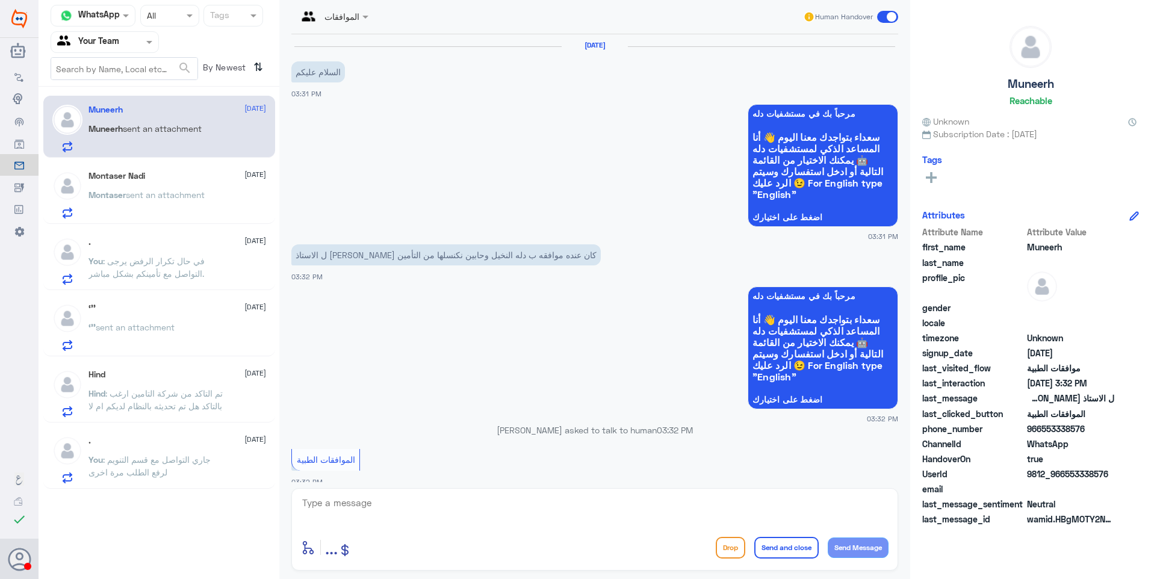
scroll to position [325, 0]
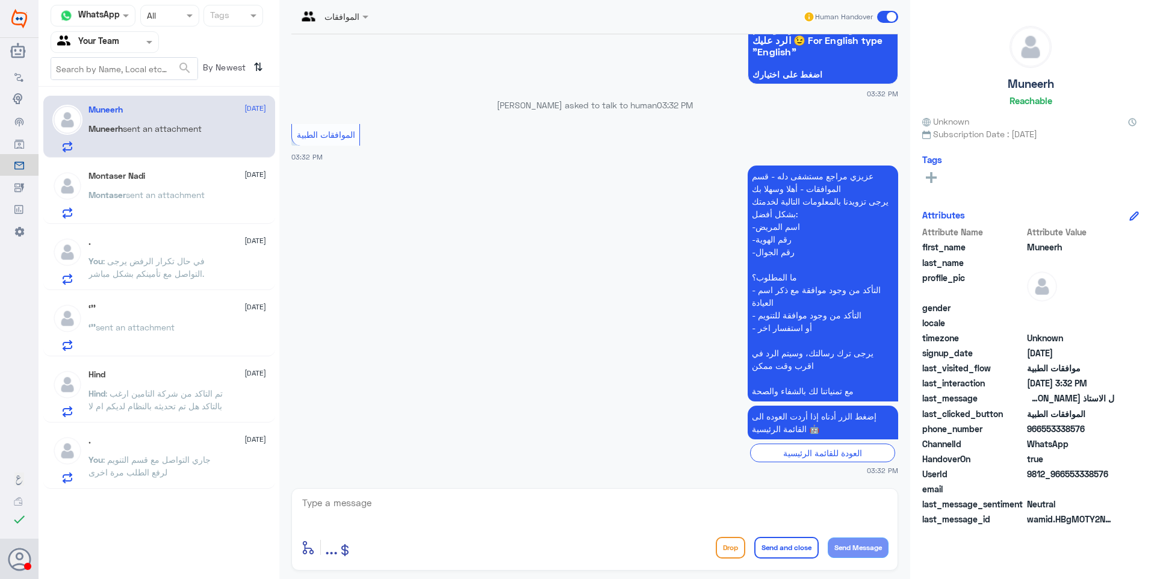
click at [178, 270] on span ": في حال تكرار الرفض يرجى التواصل مع تأمينكم بشكل مباشر." at bounding box center [146, 267] width 116 height 23
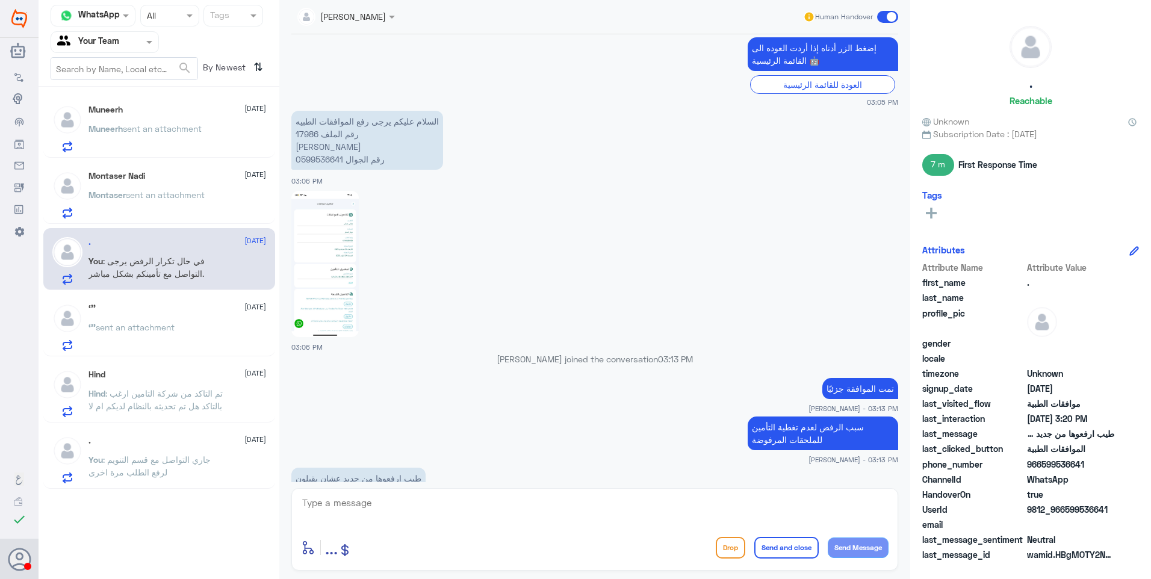
scroll to position [839, 0]
click at [303, 135] on p "السلام عليكم يرجى رفع الموافقات الطبيه رقم الملف 17986 [PERSON_NAME] رقم الجوال…" at bounding box center [367, 140] width 152 height 59
click at [366, 501] on textarea at bounding box center [594, 509] width 587 height 29
paste textarea "نشكر تواصلكم مع مستشفيات دلة."
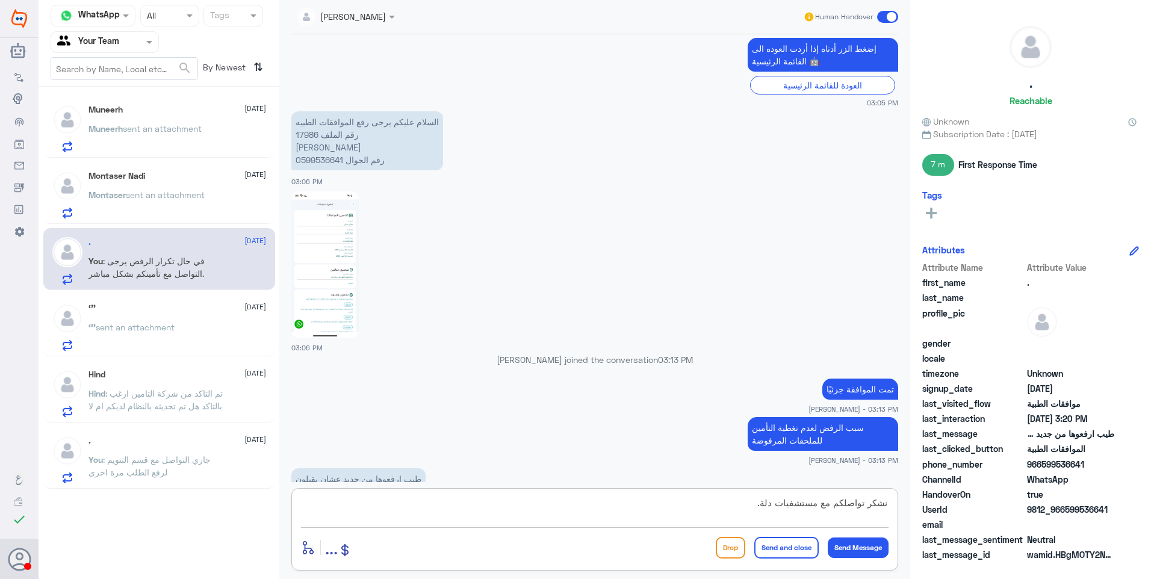
type textarea "نشكر تواصلكم مع مستشفيات دلة."
click at [784, 546] on button "Send and close" at bounding box center [786, 548] width 64 height 22
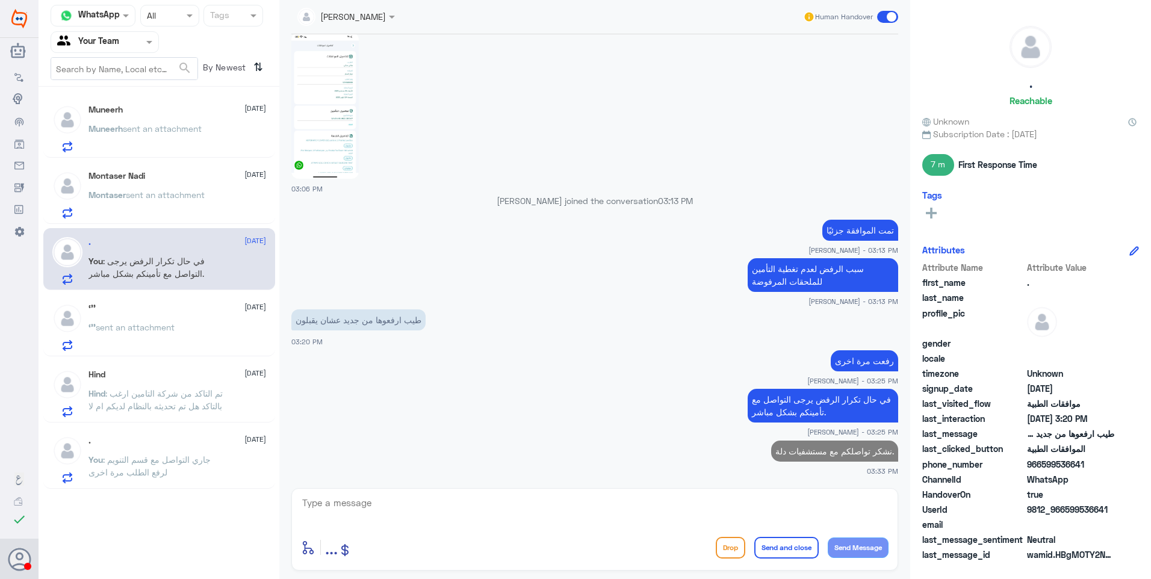
scroll to position [995, 0]
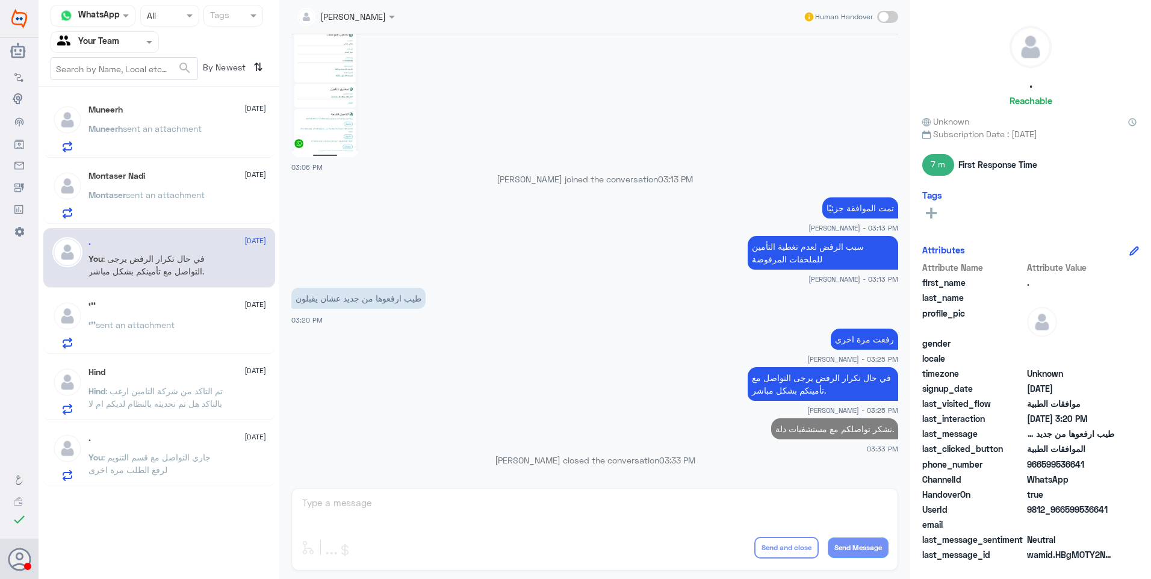
click at [181, 326] on div "‘’’ sent an attachment" at bounding box center [177, 334] width 178 height 27
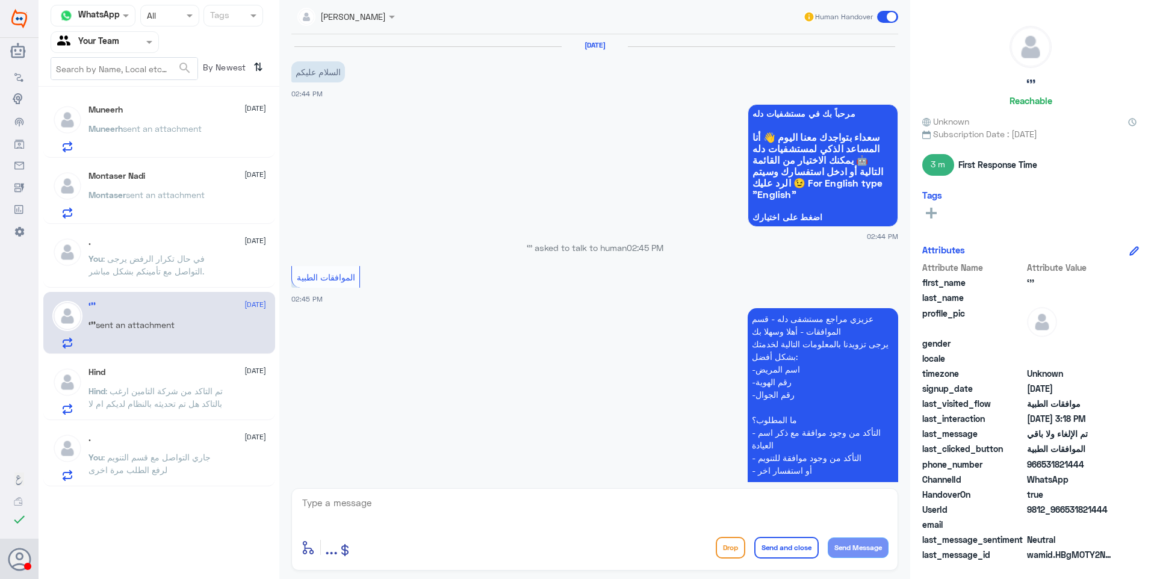
scroll to position [701, 0]
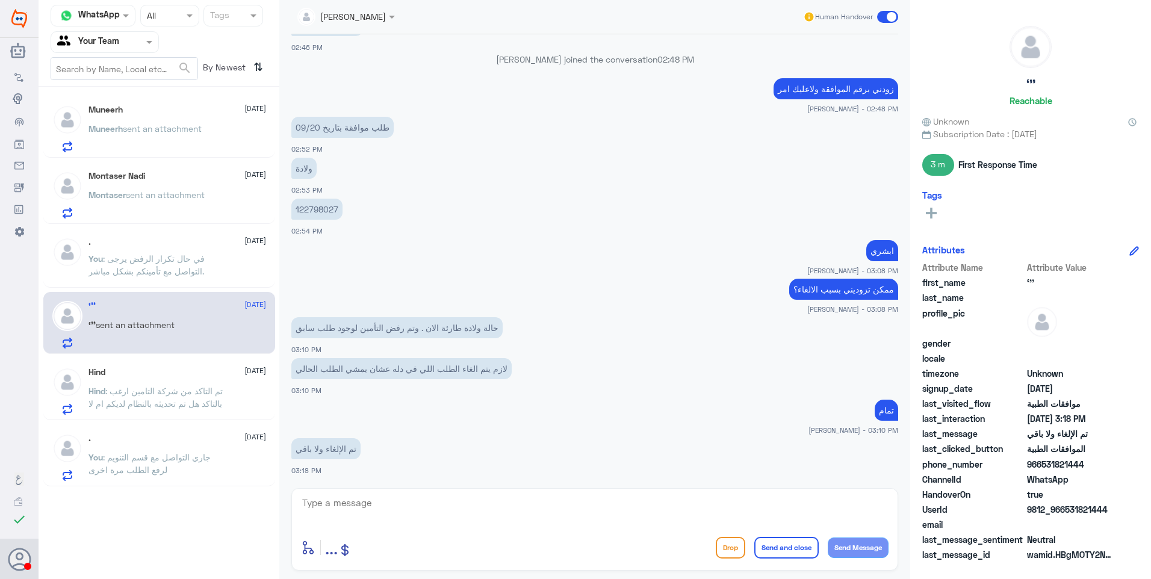
click at [208, 400] on span ": تم التاكد من شركة التامين ارغب بالتاكد هل تم تحديثه بالنظام لديكم ام لا" at bounding box center [155, 397] width 134 height 23
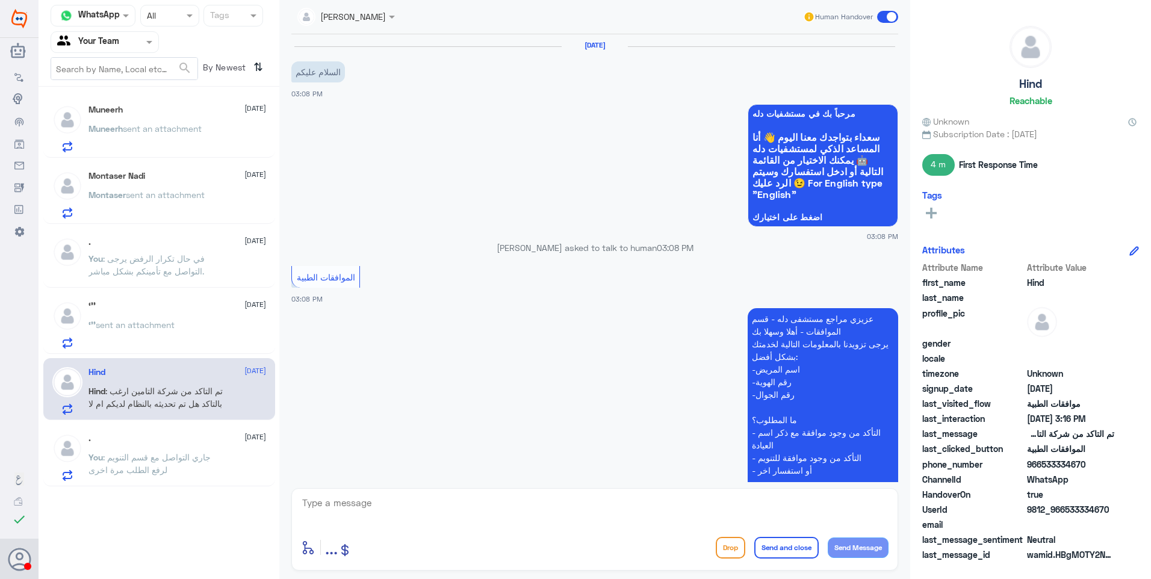
scroll to position [374, 0]
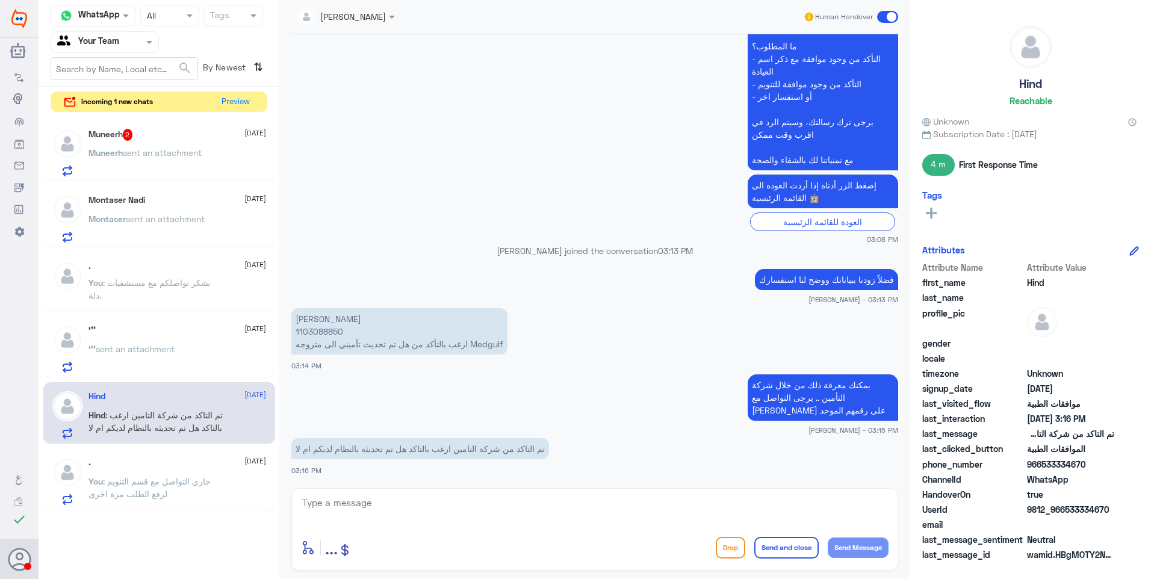
drag, startPoint x: 364, startPoint y: 495, endPoint x: 370, endPoint y: 508, distance: 14.3
click at [367, 497] on textarea at bounding box center [594, 509] width 587 height 29
type textarea "نعم تم تحديث الوثيقة"
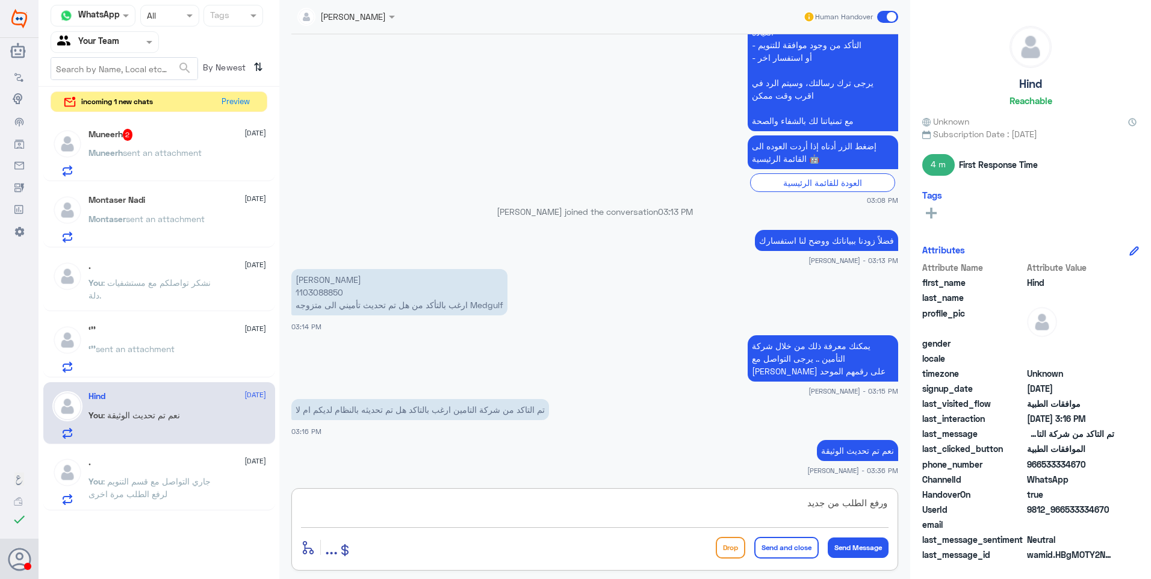
type textarea "ورفع الطلب من جديد"
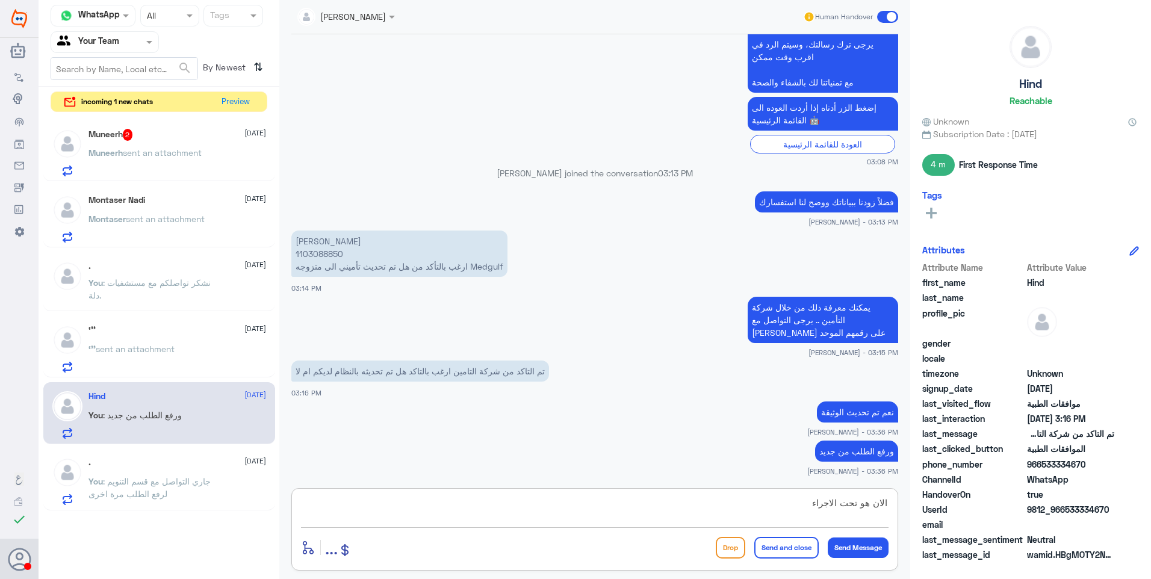
type textarea "الان هو تحت الاجراء"
click at [785, 536] on div "enter flow name ... Drop Send and close Send Message" at bounding box center [594, 547] width 587 height 27
click at [796, 546] on button "Send and close" at bounding box center [786, 548] width 64 height 22
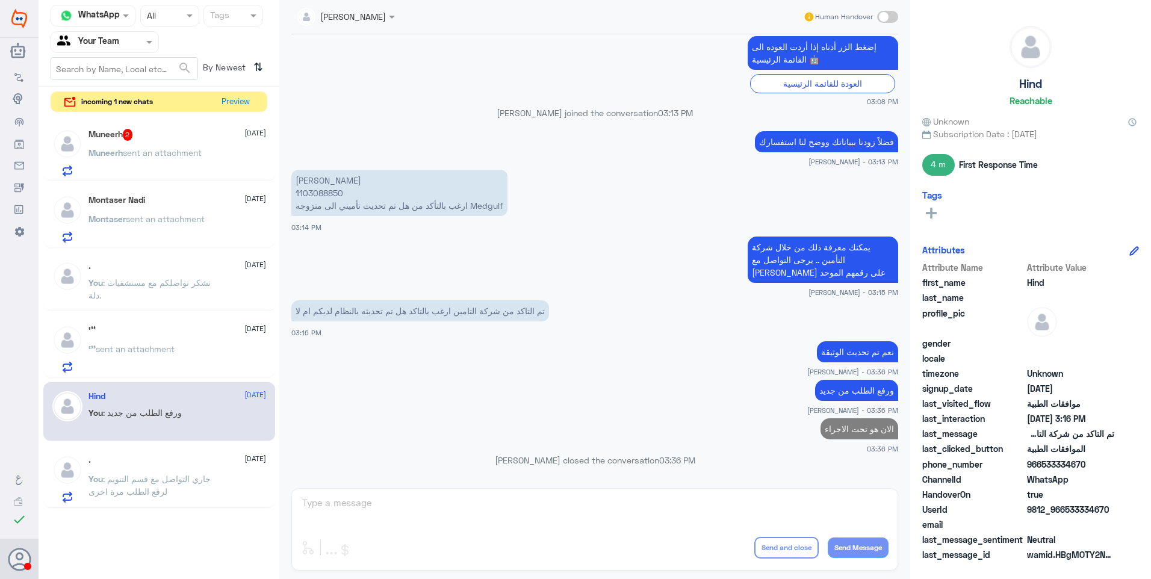
click at [190, 149] on span "sent an attachment" at bounding box center [162, 152] width 79 height 10
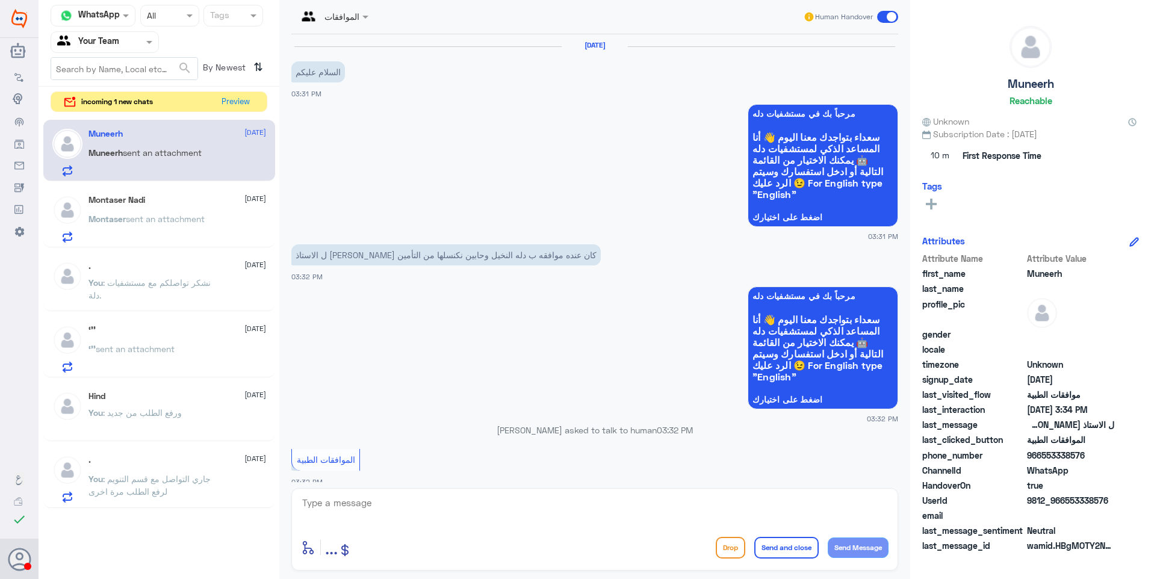
scroll to position [571, 0]
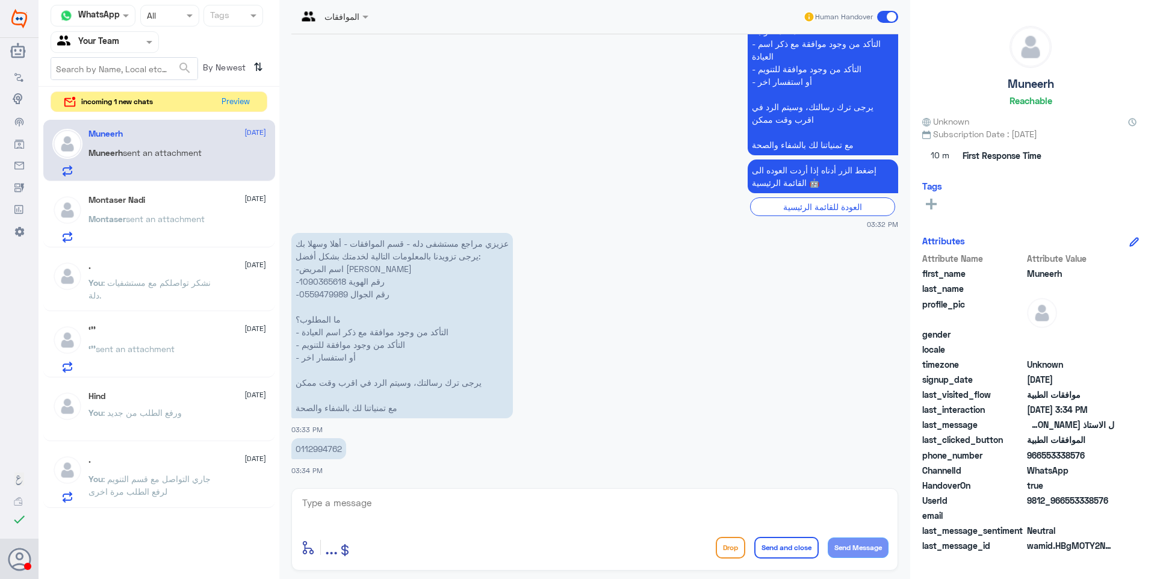
click at [157, 392] on div "Hind [DATE]" at bounding box center [177, 396] width 178 height 10
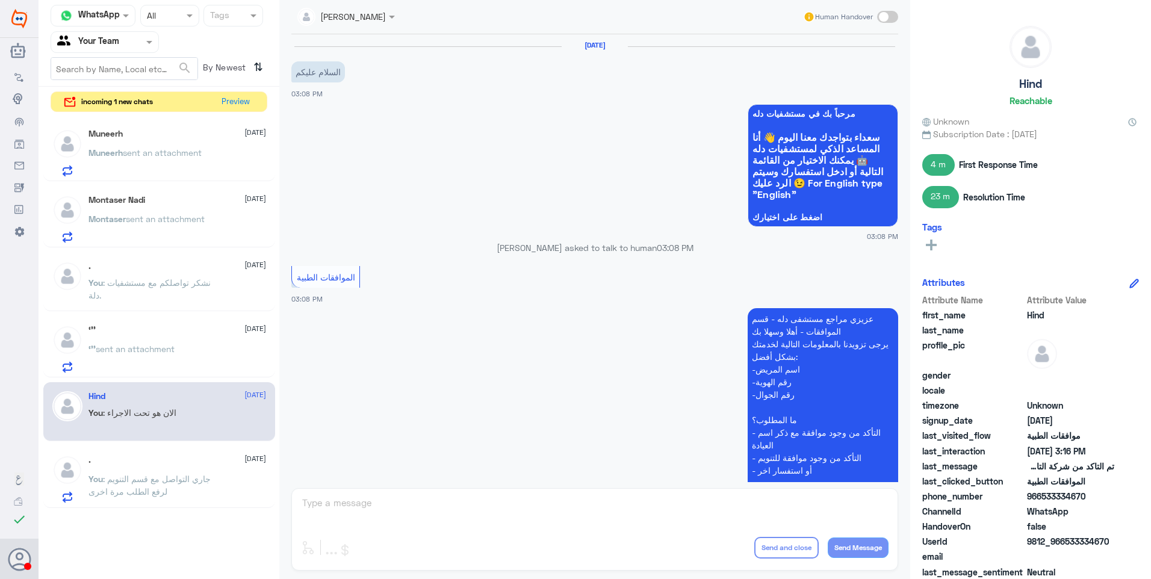
scroll to position [550, 0]
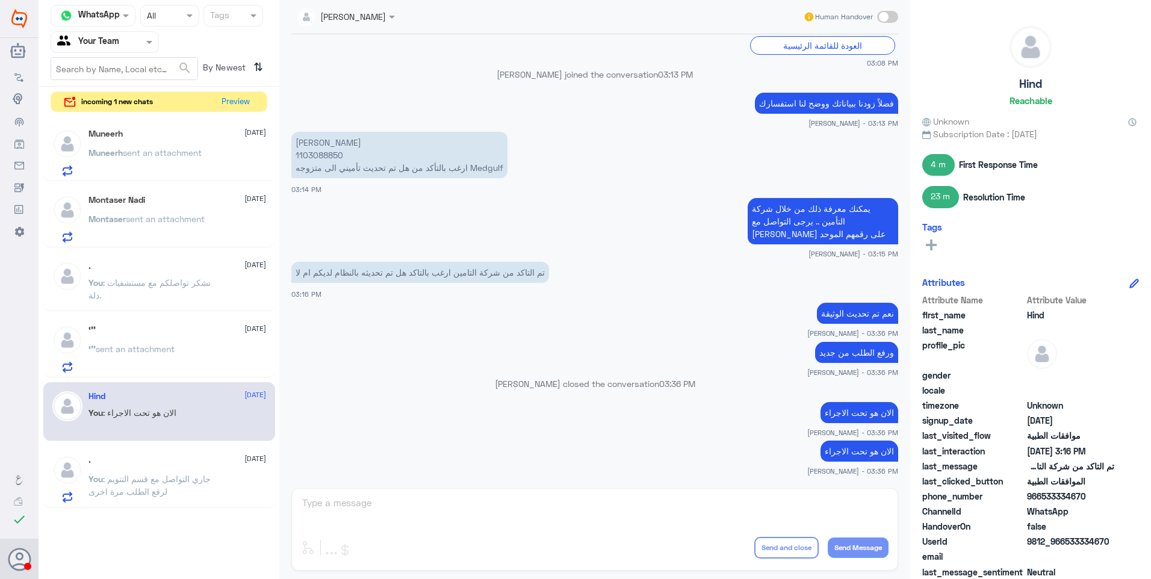
click at [166, 471] on div ". [DATE] You : جاري التواصل مع قسم التنويم لرفع الطلب مرة اخرى" at bounding box center [177, 479] width 178 height 48
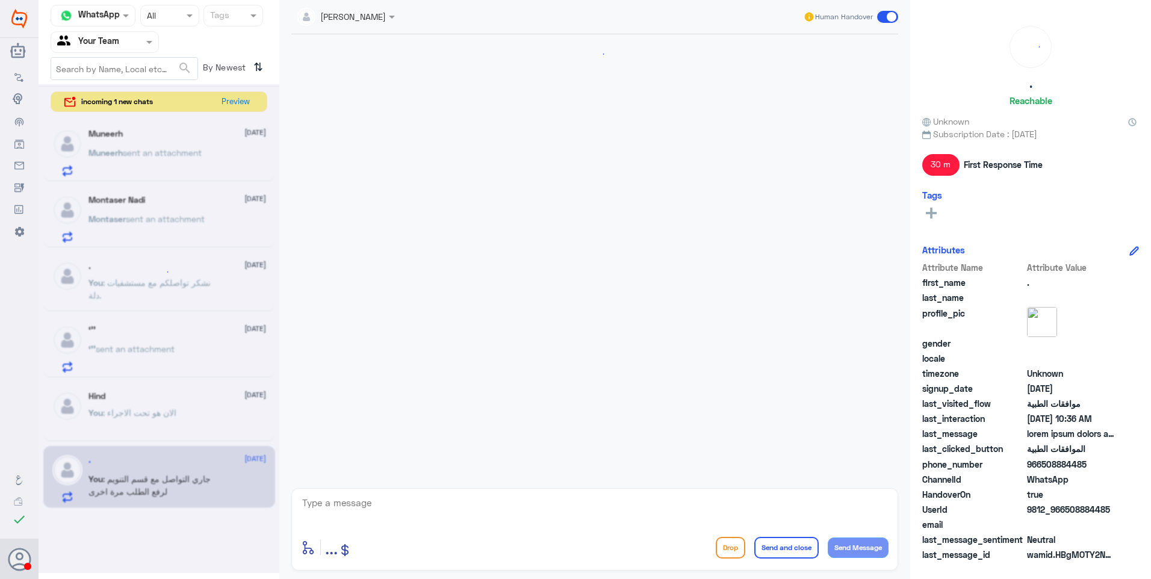
scroll to position [1538, 0]
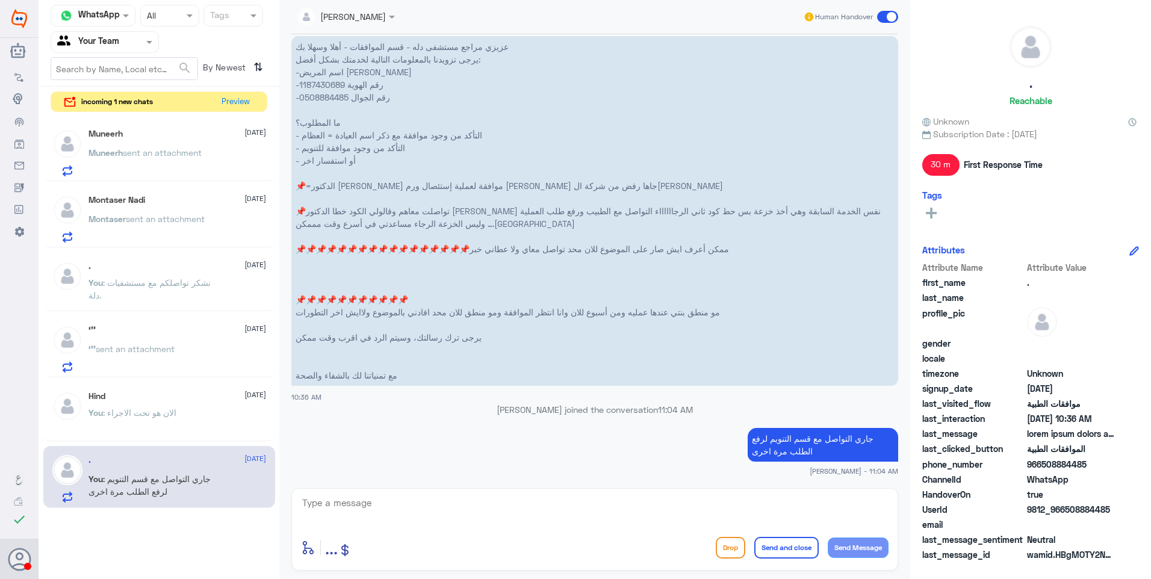
click at [154, 413] on span ": الان هو تحت الاجراء" at bounding box center [139, 412] width 73 height 10
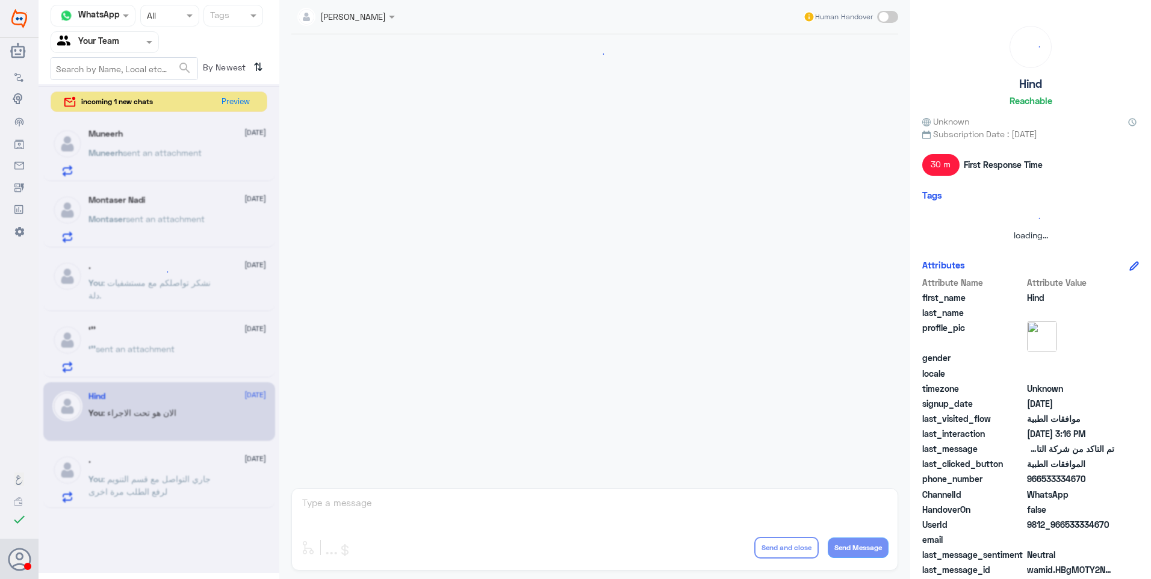
click at [167, 365] on div at bounding box center [159, 328] width 241 height 489
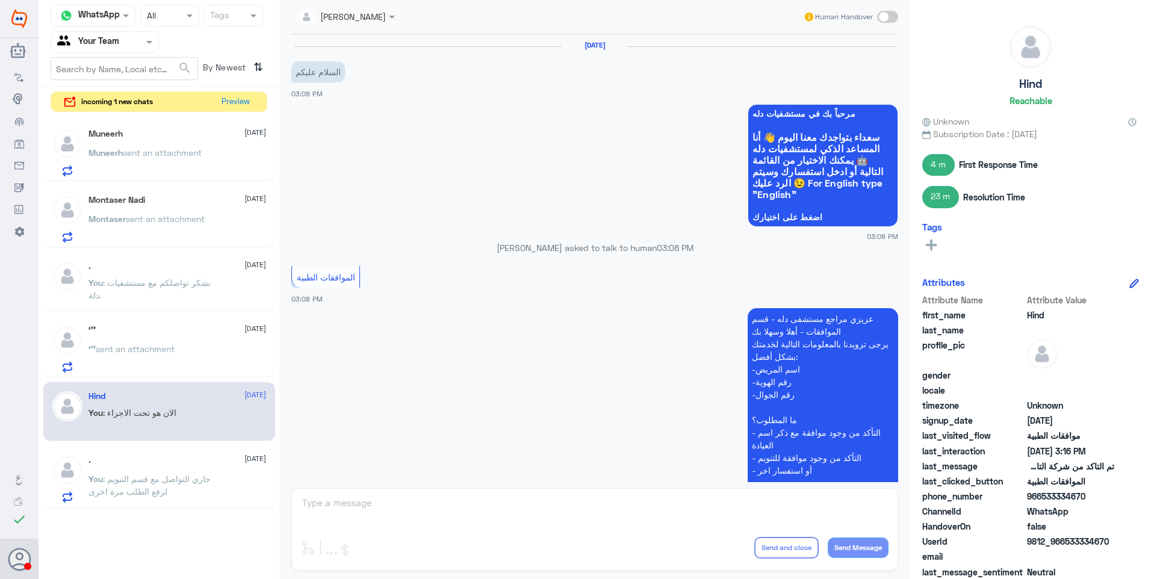
scroll to position [512, 0]
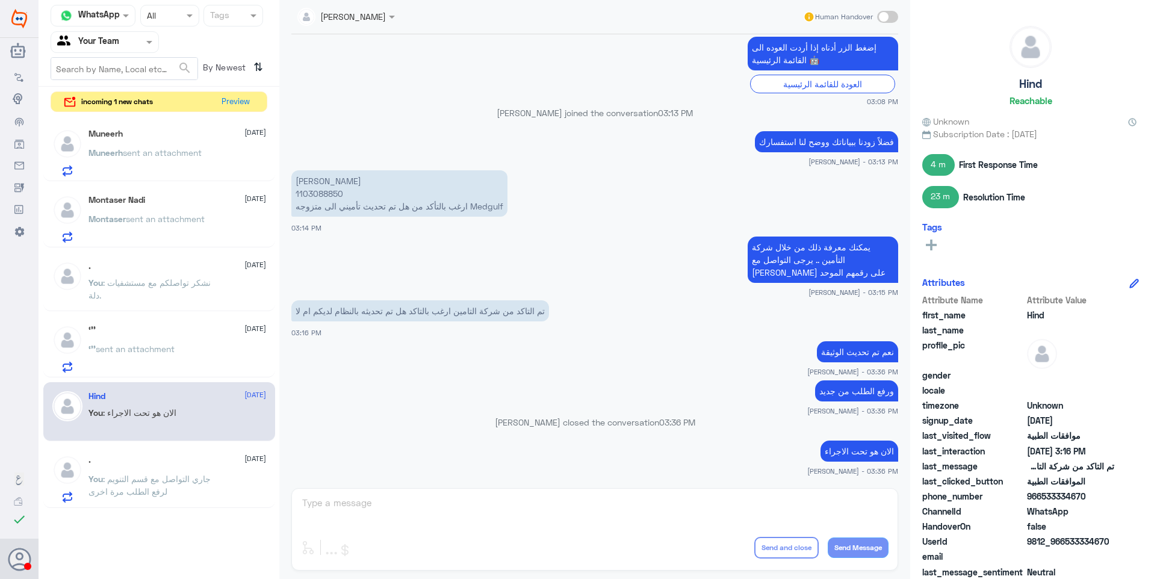
click at [154, 332] on div "‘’’ [DATE]" at bounding box center [177, 330] width 178 height 10
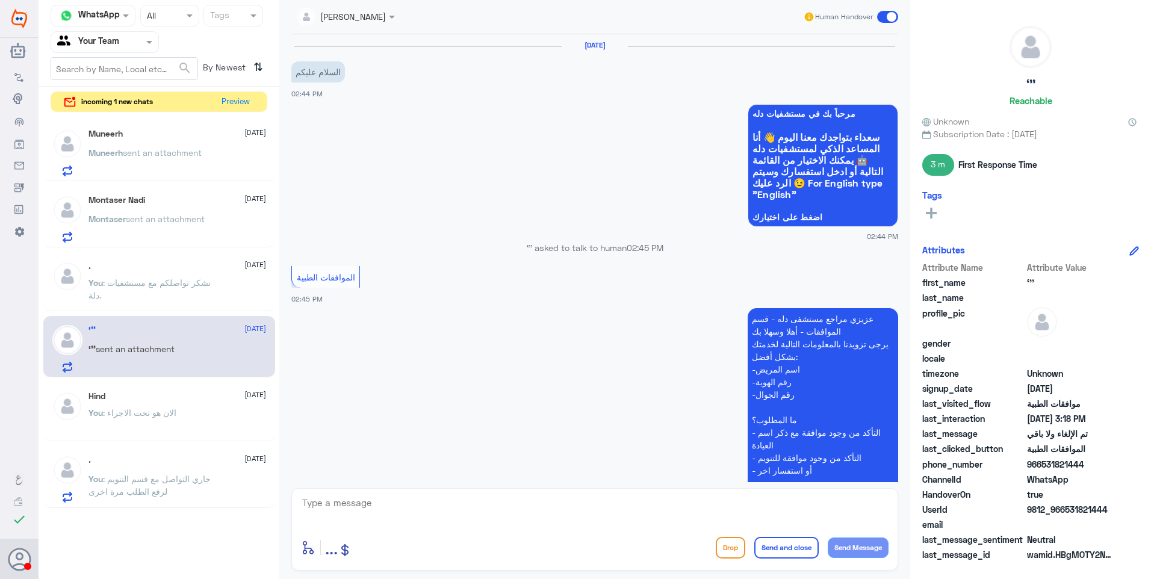
scroll to position [701, 0]
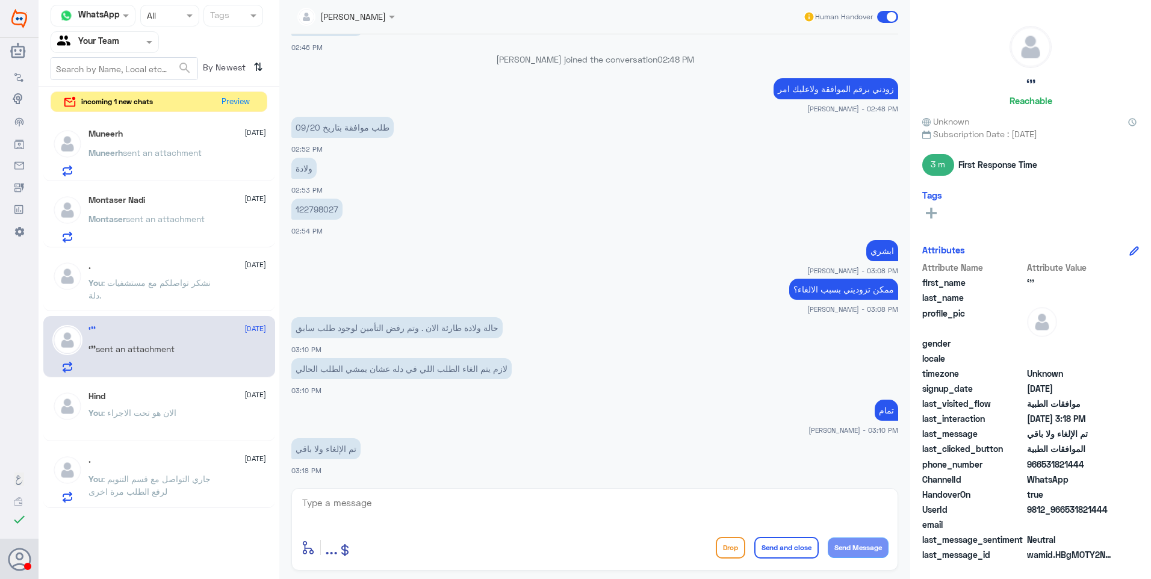
click at [191, 277] on p "You : نشكر تواصلكم مع مستشفيات دلة." at bounding box center [155, 291] width 135 height 30
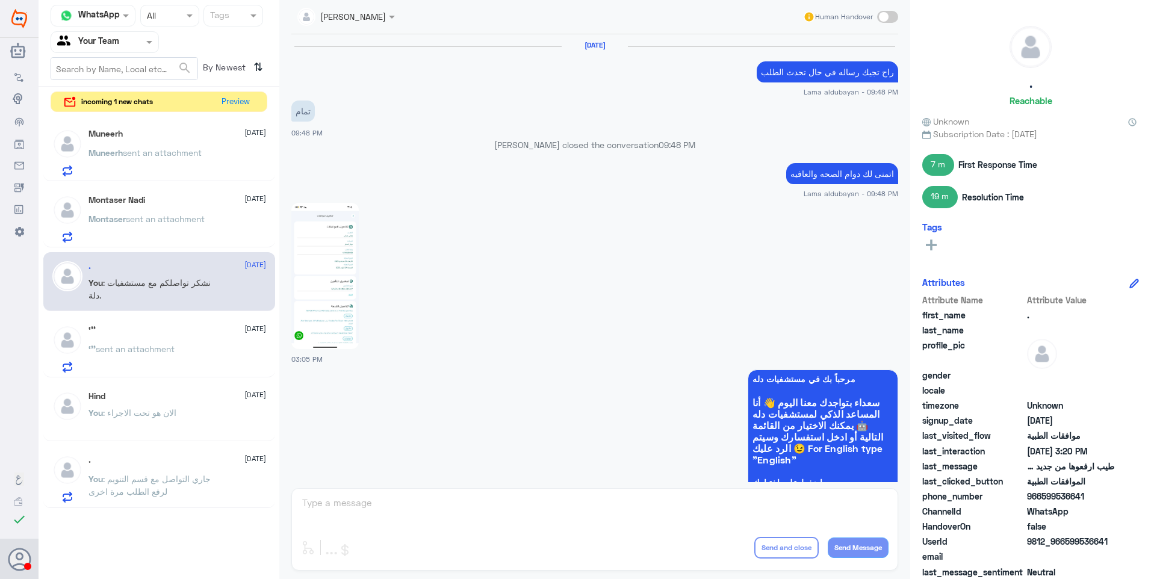
scroll to position [956, 0]
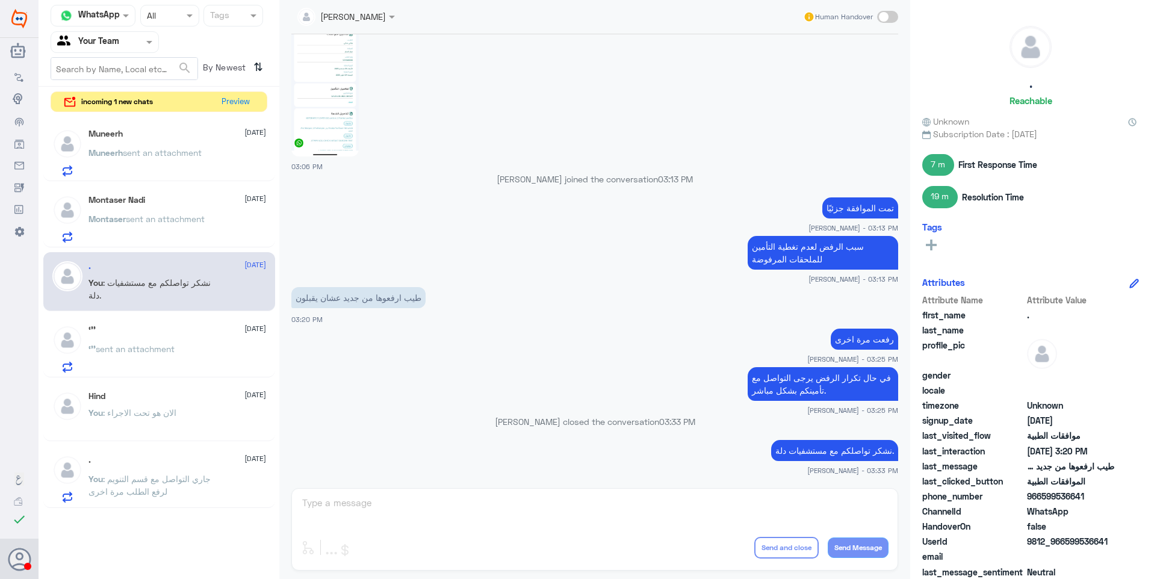
drag, startPoint x: 847, startPoint y: 453, endPoint x: 698, endPoint y: 439, distance: 150.0
click at [732, 443] on app-msgs-text "نشكر تواصلكم مع مستشفيات دلة." at bounding box center [594, 451] width 607 height 22
click at [592, 330] on app-msgs-text "رفعت مرة اخرى" at bounding box center [594, 340] width 607 height 22
click at [144, 214] on span "sent an attachment" at bounding box center [165, 219] width 79 height 10
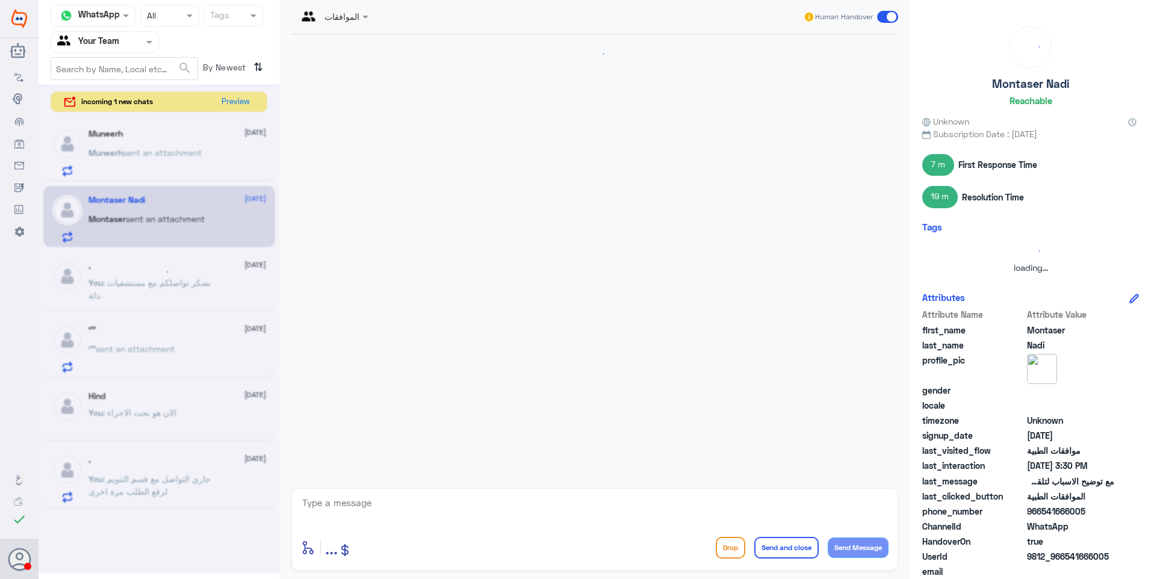
scroll to position [730, 0]
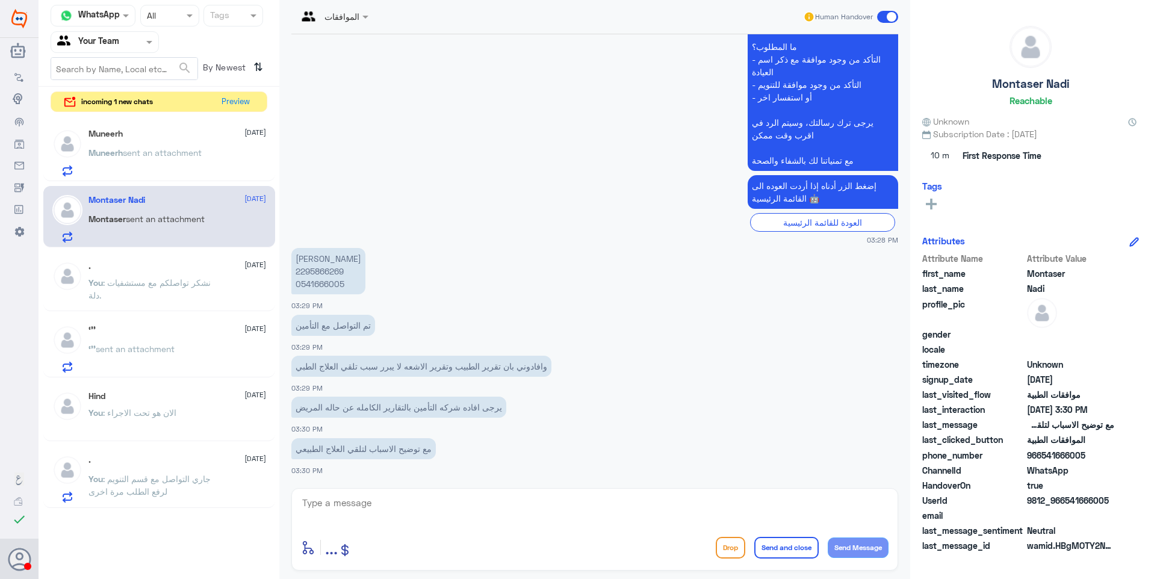
click at [167, 144] on div "Muneerh [DATE] Muneerh sent an attachment" at bounding box center [177, 153] width 178 height 48
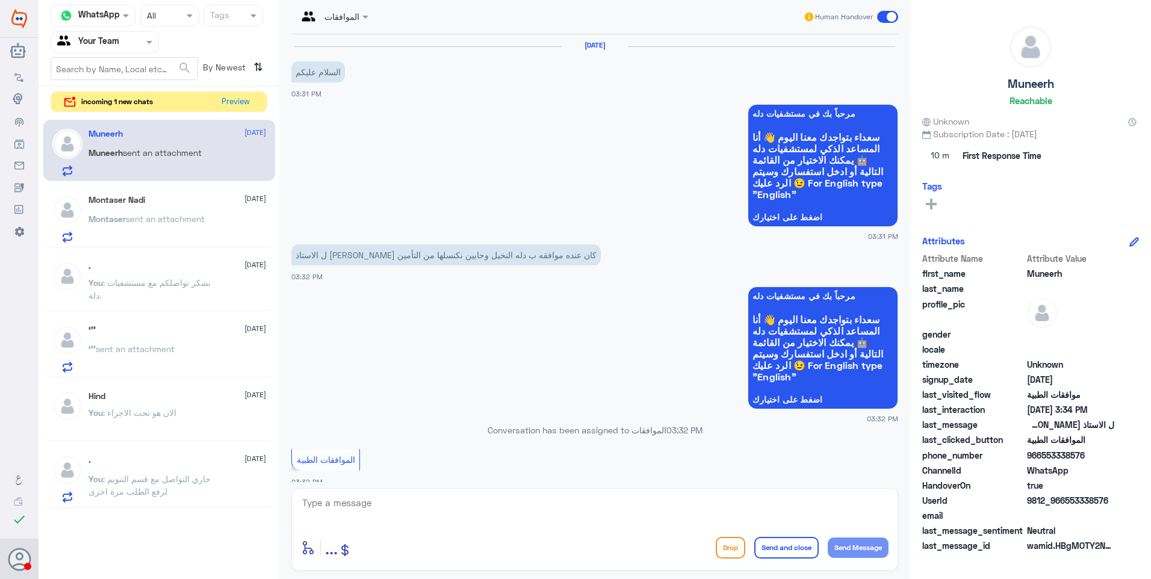
scroll to position [571, 0]
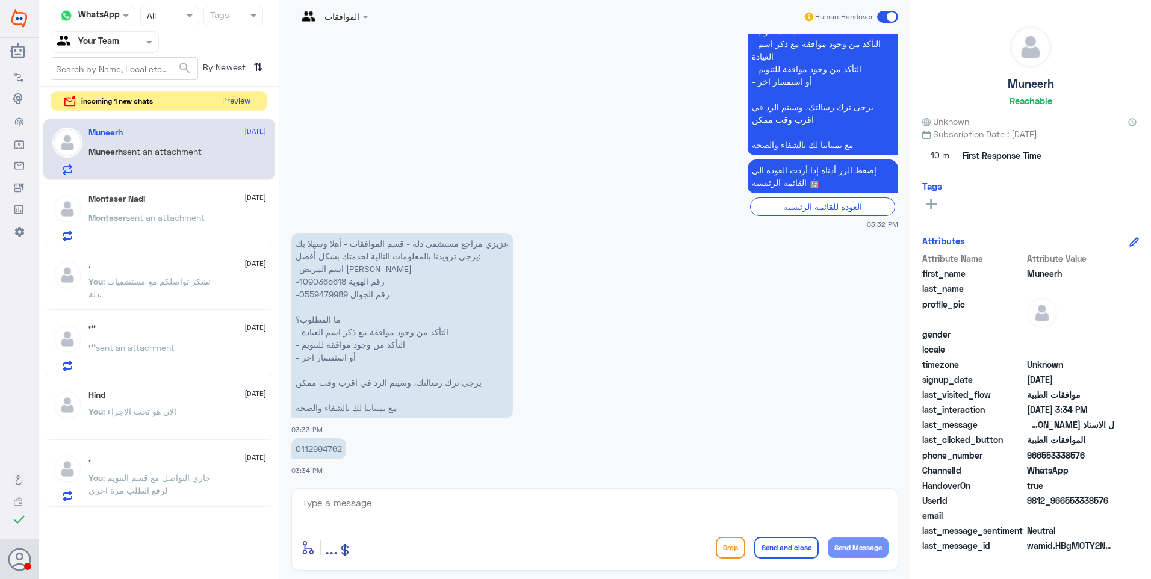
click at [232, 102] on button "Preview" at bounding box center [235, 101] width 37 height 19
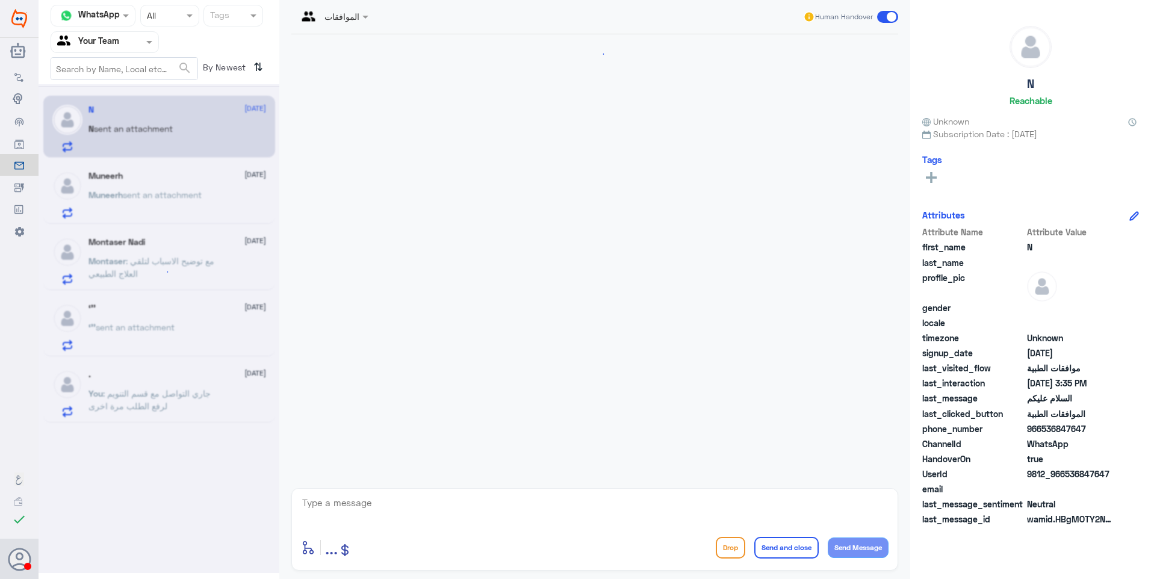
scroll to position [142, 0]
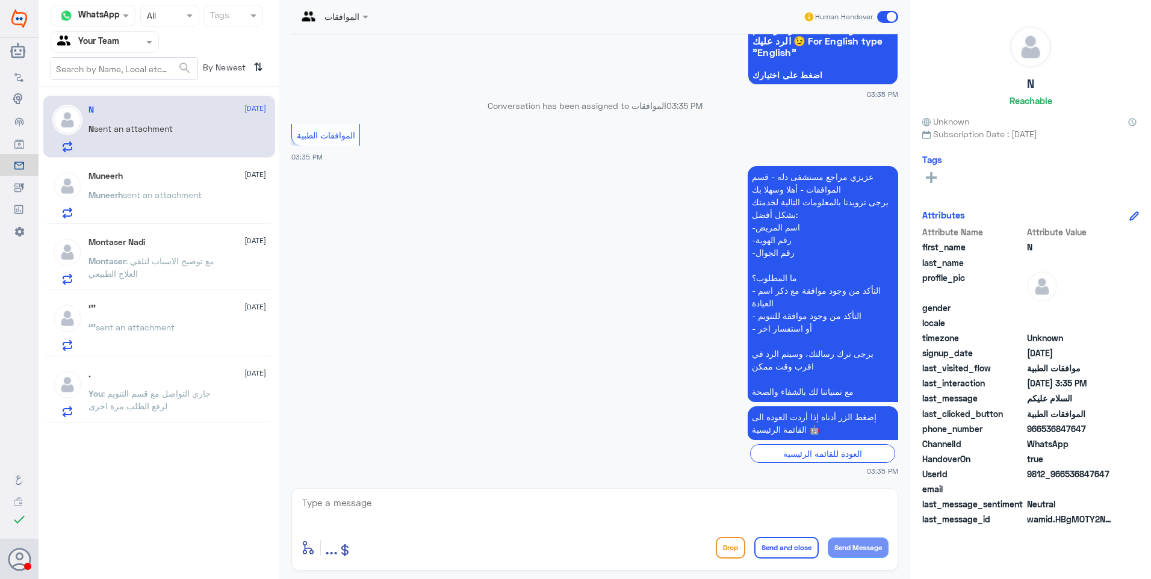
click at [146, 395] on span ": جاري التواصل مع قسم التنويم لرفع الطلب مرة اخرى" at bounding box center [149, 399] width 122 height 23
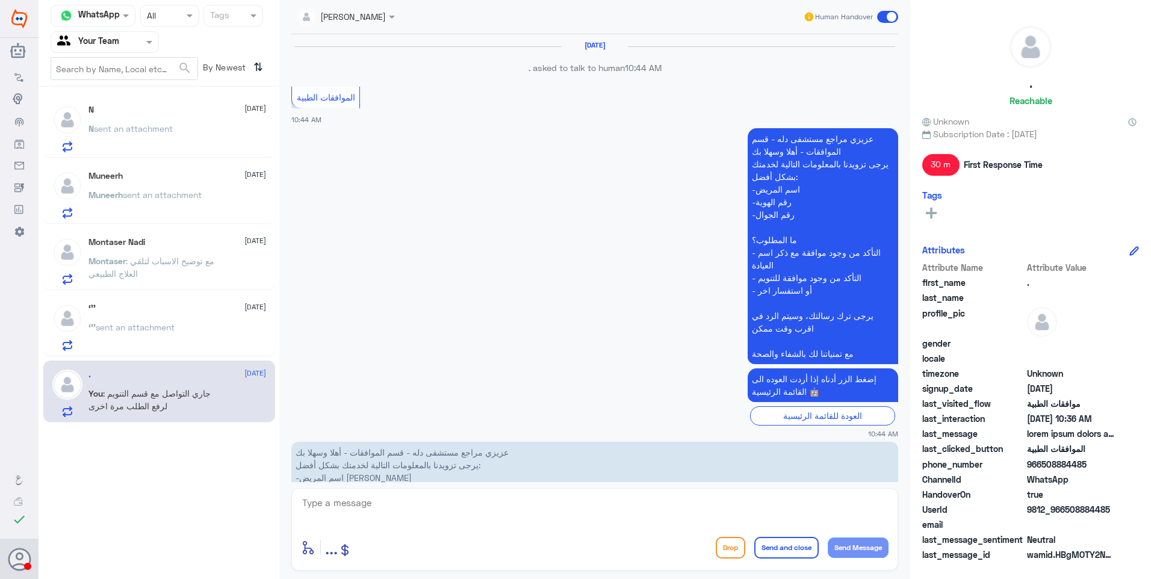
scroll to position [1538, 0]
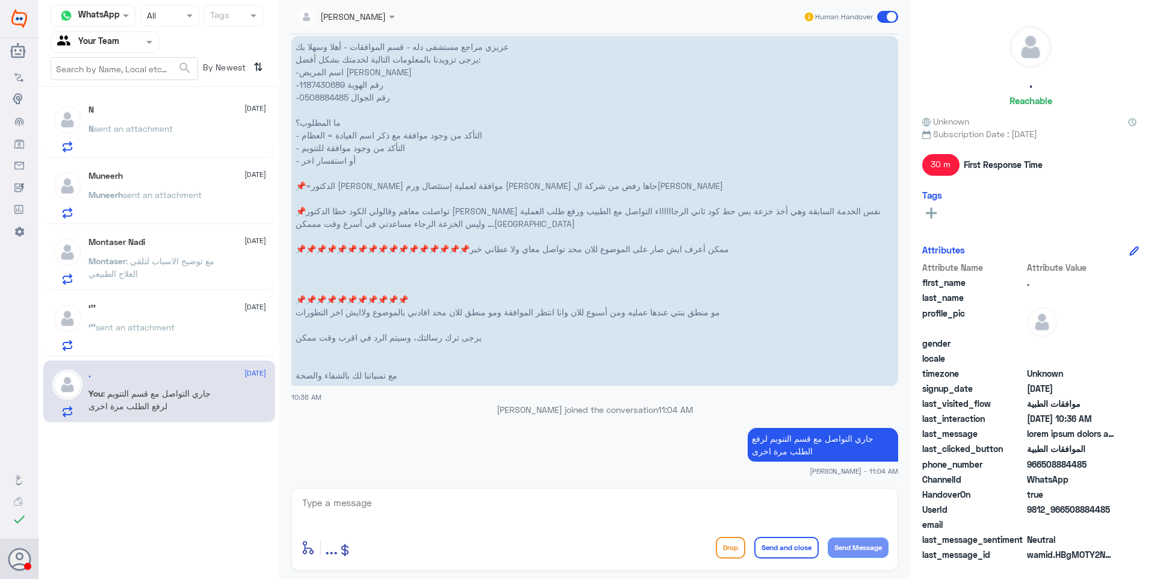
drag, startPoint x: 184, startPoint y: 300, endPoint x: 271, endPoint y: 229, distance: 112.1
click at [182, 300] on div "‘’’ [DATE] ‘’’ sent an attachment" at bounding box center [159, 325] width 232 height 62
click at [199, 349] on div "‘’’ sent an attachment" at bounding box center [177, 337] width 178 height 27
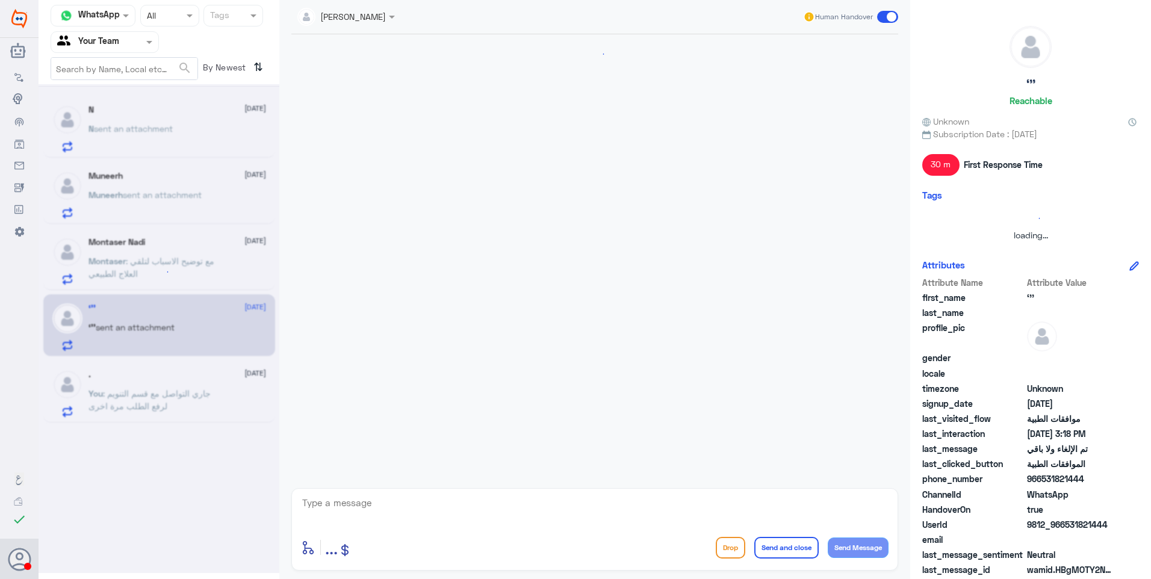
click at [200, 315] on div at bounding box center [159, 328] width 241 height 489
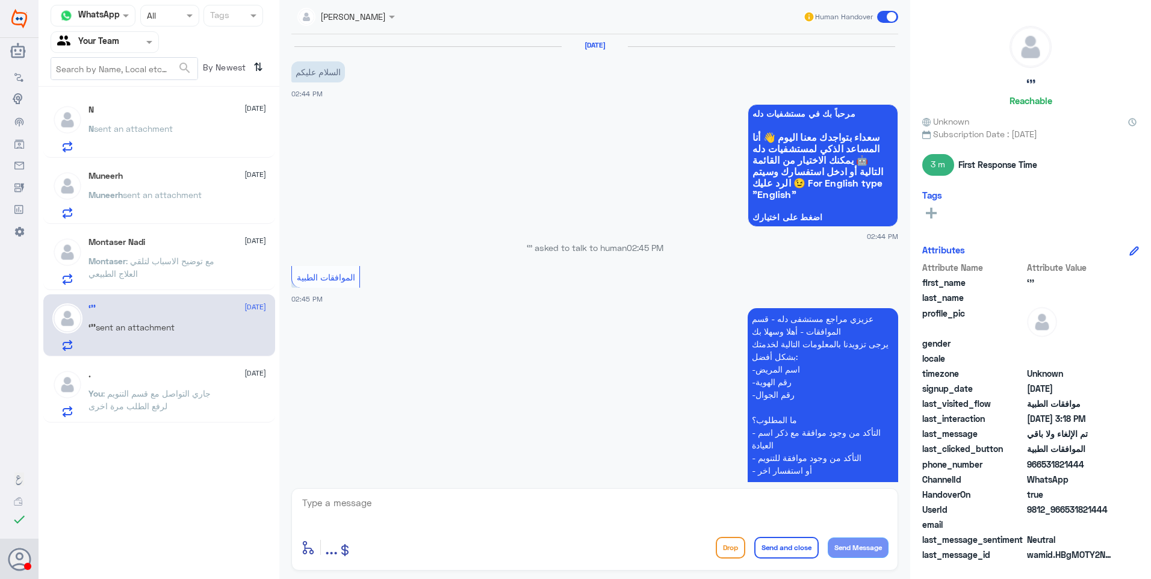
scroll to position [701, 0]
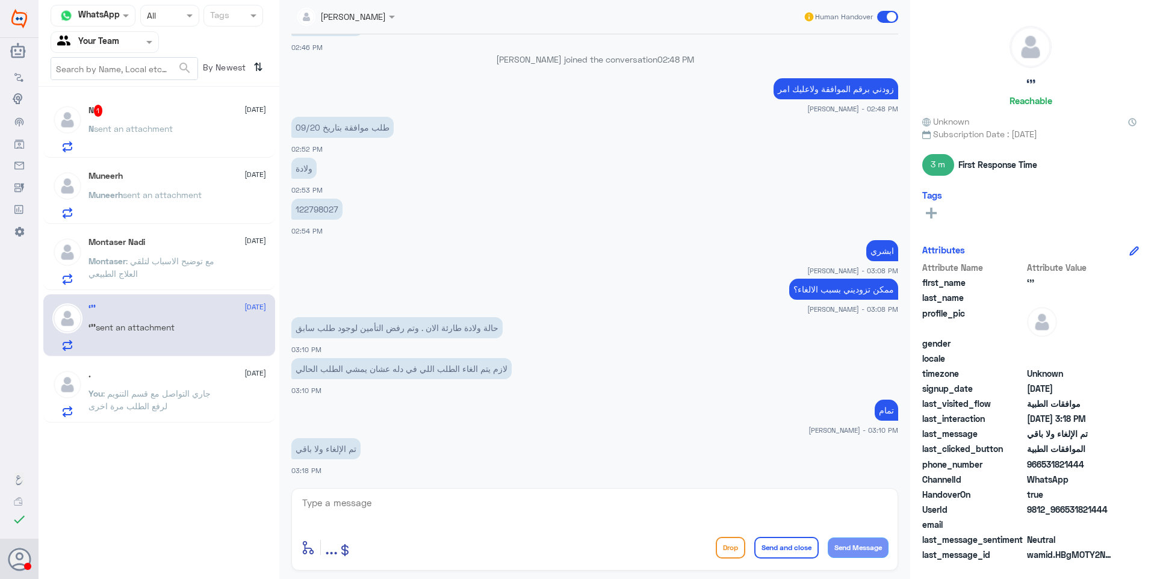
click at [384, 482] on div "[PERSON_NAME] Human Handover [DATE] السلام عليكم 02:44 PM مرحباً بك في مستشفيات…" at bounding box center [594, 291] width 631 height 583
click at [193, 122] on div "N 1 [DATE] N sent an attachment" at bounding box center [177, 129] width 178 height 48
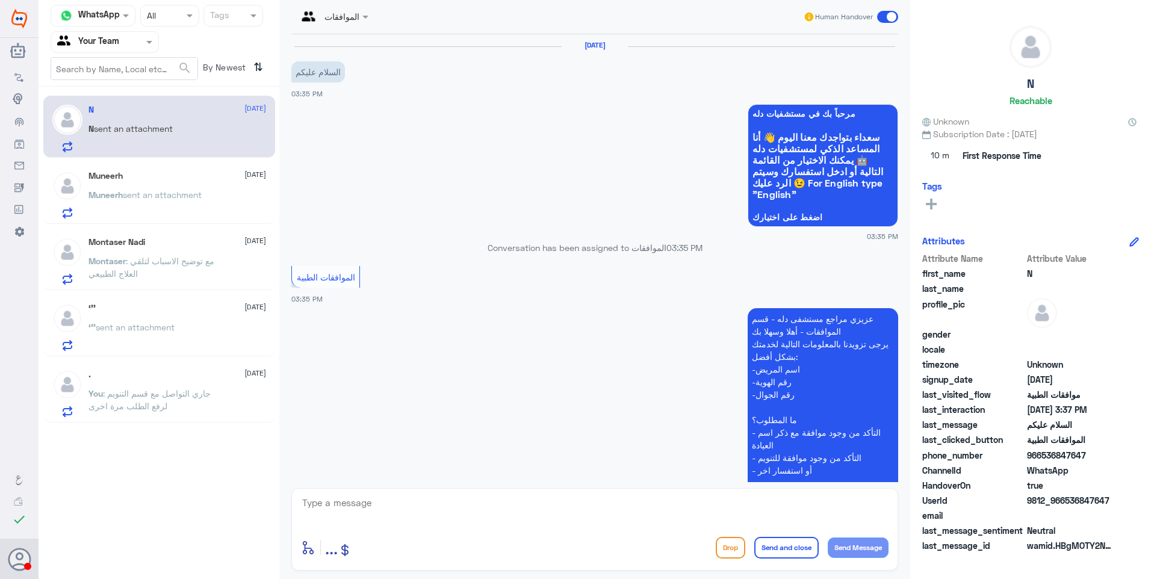
scroll to position [221, 0]
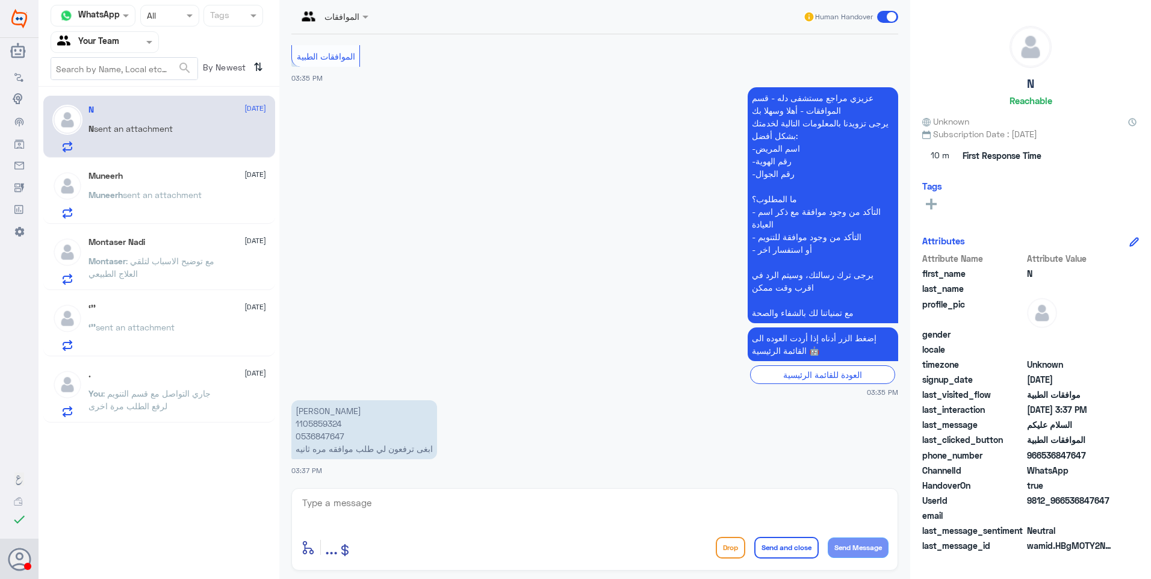
click at [125, 309] on div "‘’’ [DATE]" at bounding box center [177, 308] width 178 height 10
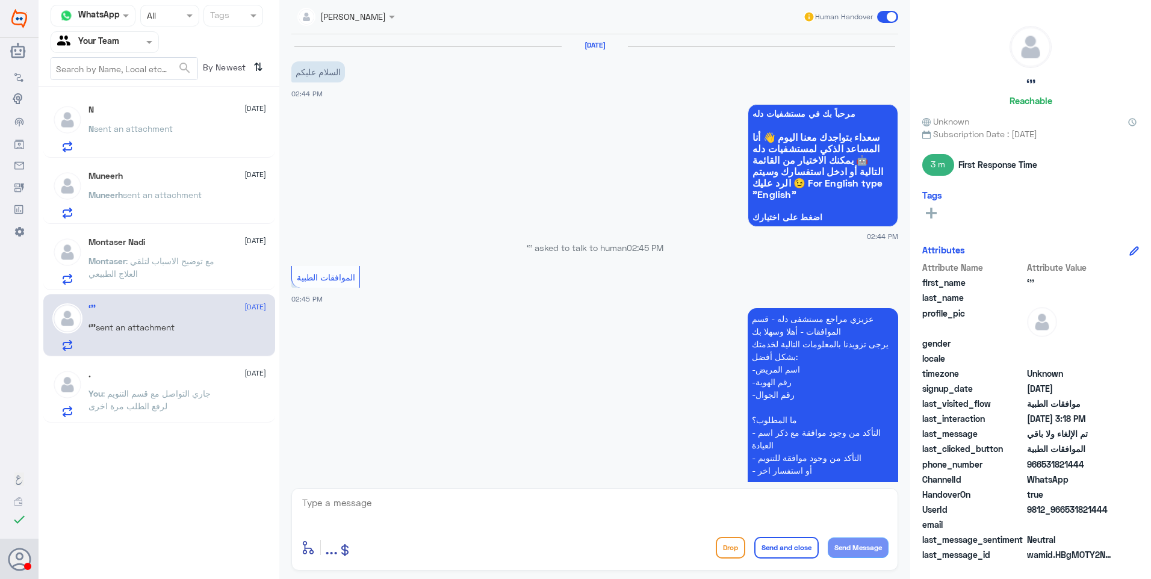
scroll to position [701, 0]
